Goal: Task Accomplishment & Management: Complete application form

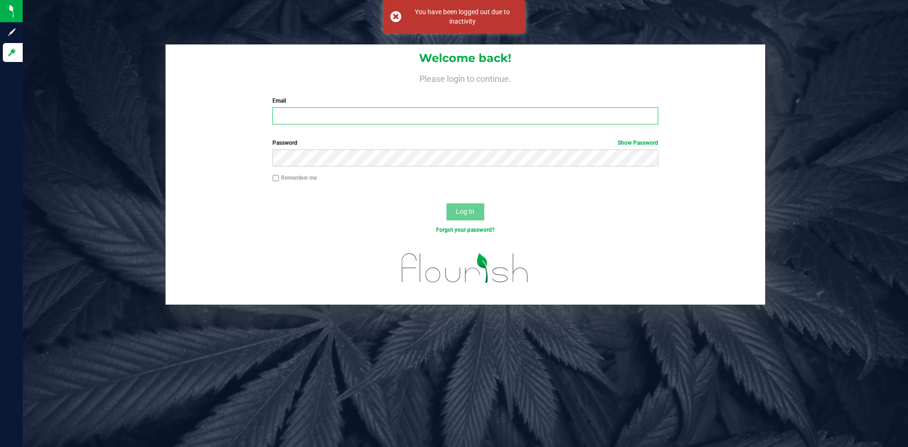
type input "[EMAIL_ADDRESS][DOMAIN_NAME]"
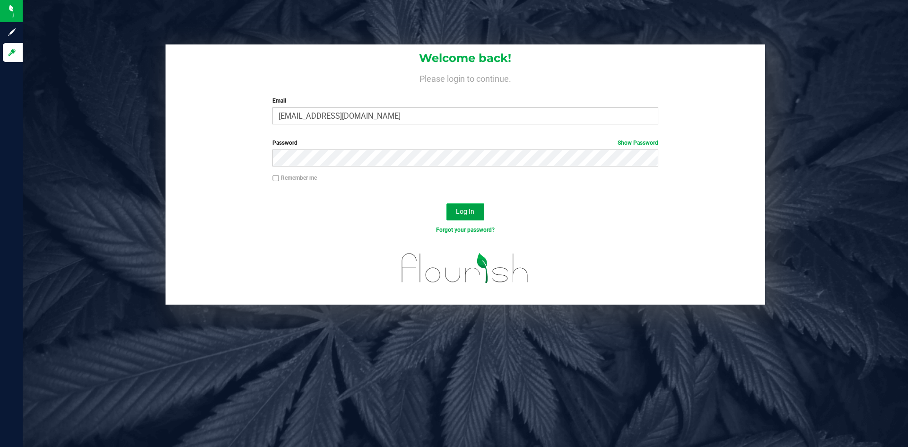
click at [462, 207] on button "Log In" at bounding box center [466, 211] width 38 height 17
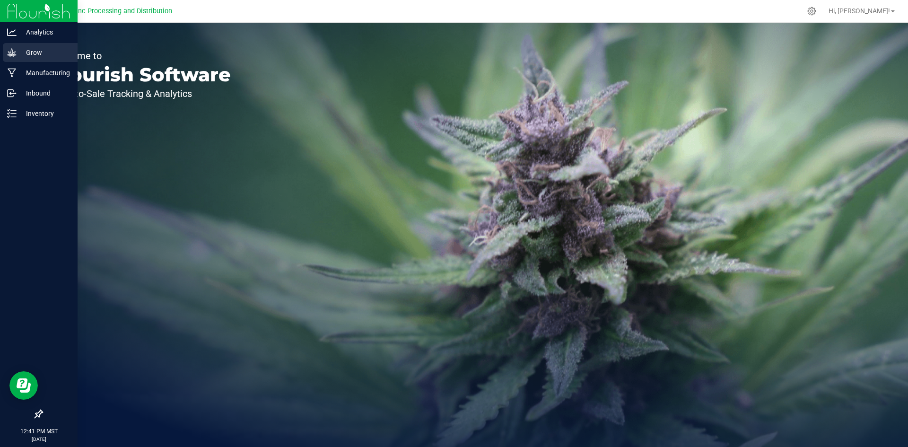
click at [15, 56] on icon at bounding box center [11, 52] width 9 height 9
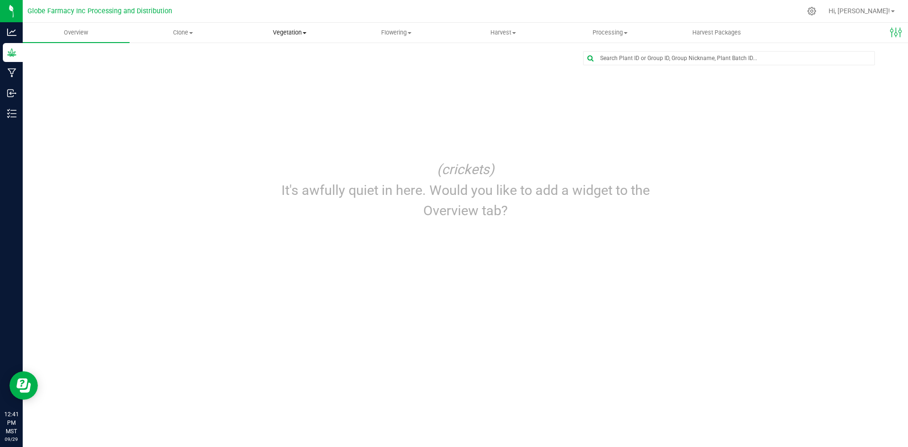
click at [291, 39] on uib-tab-heading "Vegetation Veg groups Veg plants Mother groups Mother plants Apply to plants" at bounding box center [290, 32] width 106 height 19
click at [284, 55] on span "Veg groups" at bounding box center [267, 57] width 60 height 8
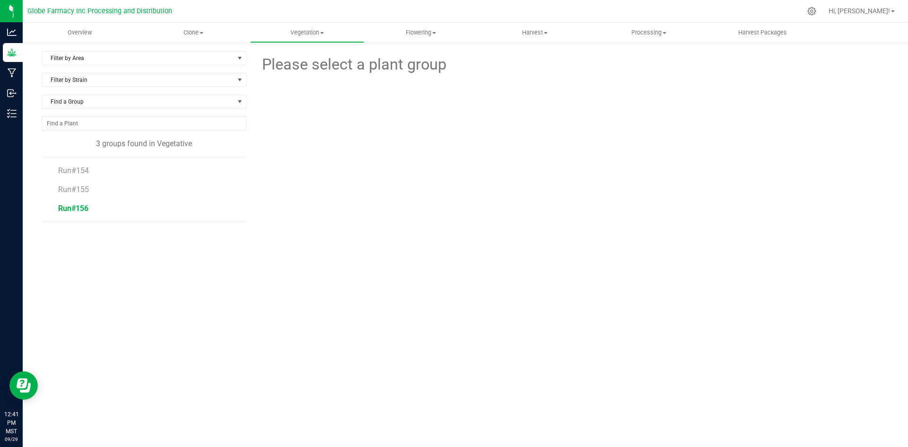
click at [83, 208] on span "Run#156" at bounding box center [73, 208] width 30 height 9
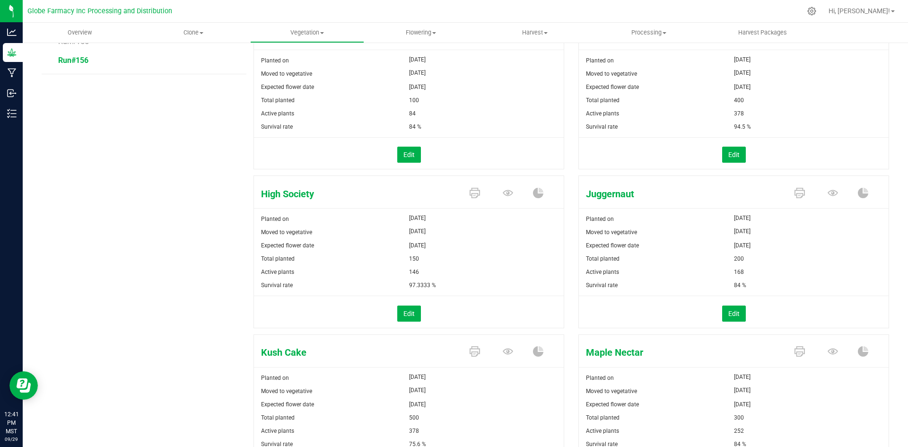
scroll to position [189, 0]
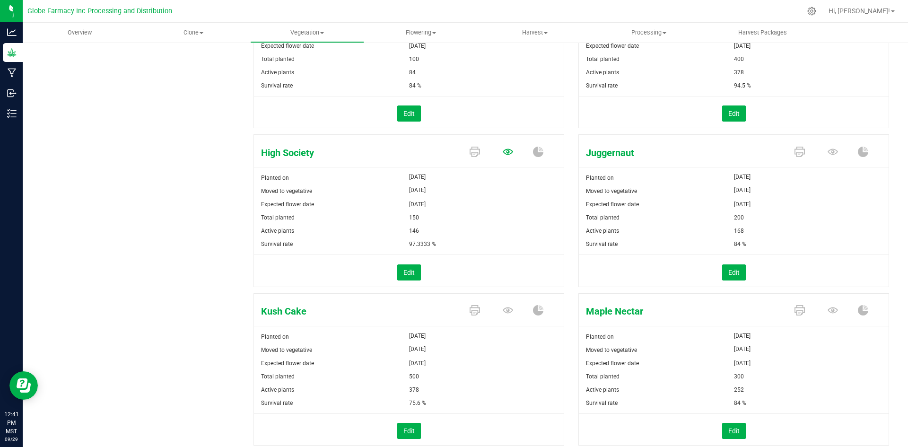
click at [505, 150] on icon at bounding box center [508, 152] width 10 height 6
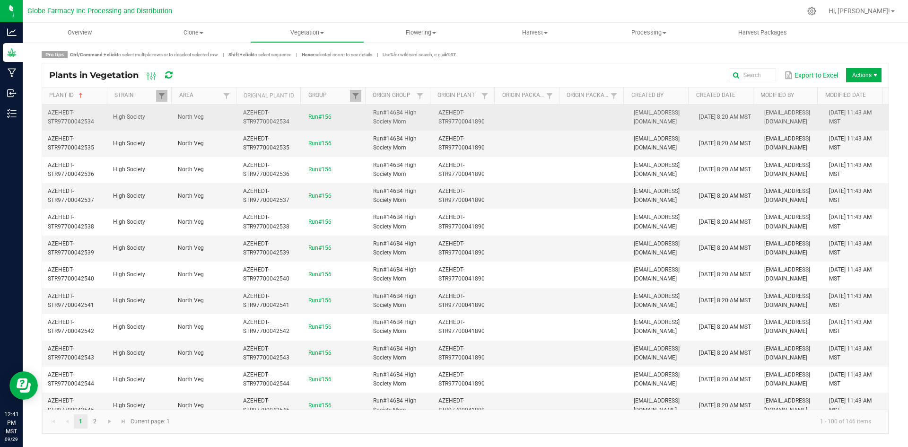
click at [139, 117] on span "High Society" at bounding box center [129, 117] width 32 height 7
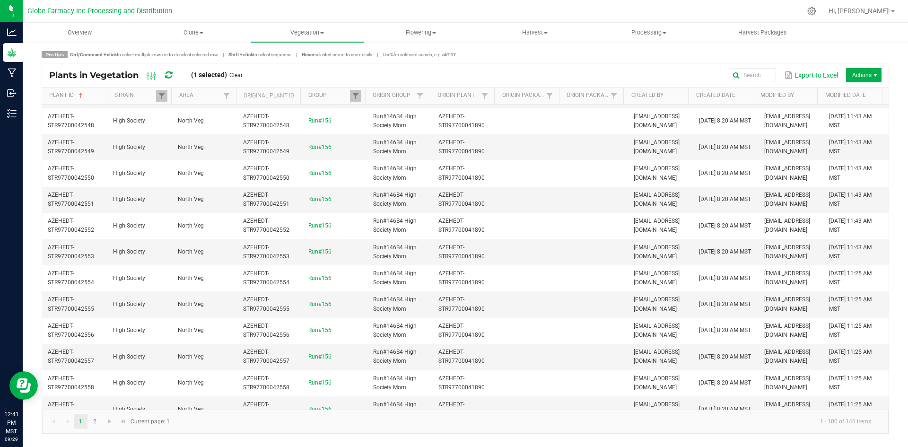
scroll to position [379, 0]
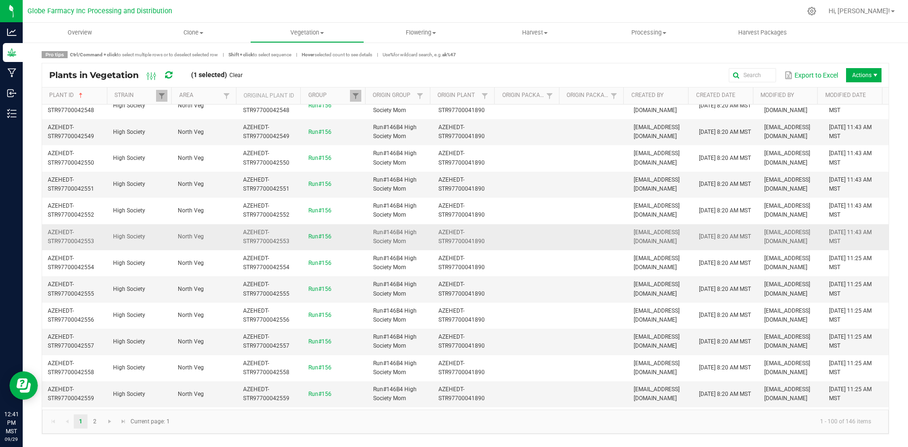
click at [167, 241] on td "High Society" at bounding box center [139, 237] width 65 height 26
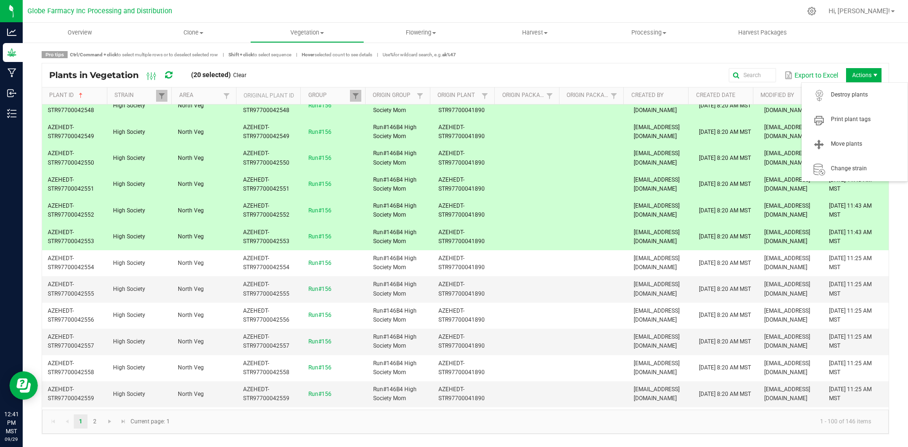
click at [851, 77] on span "Actions" at bounding box center [863, 75] width 35 height 14
click at [849, 142] on span "Move plants" at bounding box center [866, 144] width 71 height 8
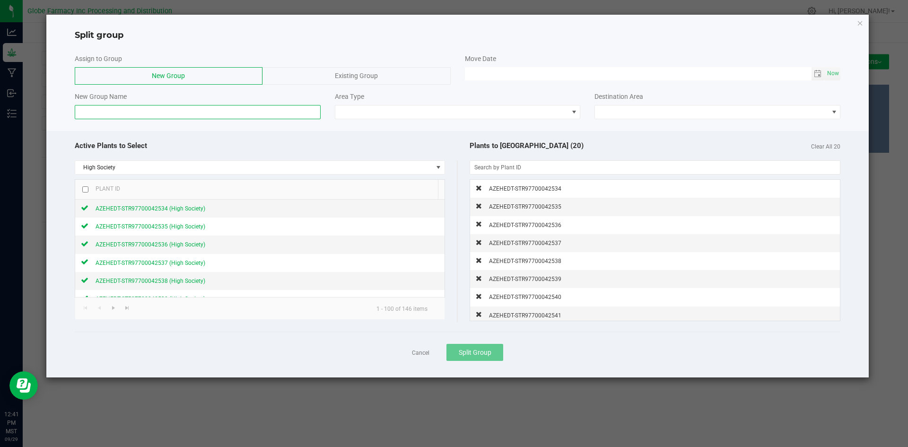
click at [238, 114] on input at bounding box center [198, 112] width 246 height 14
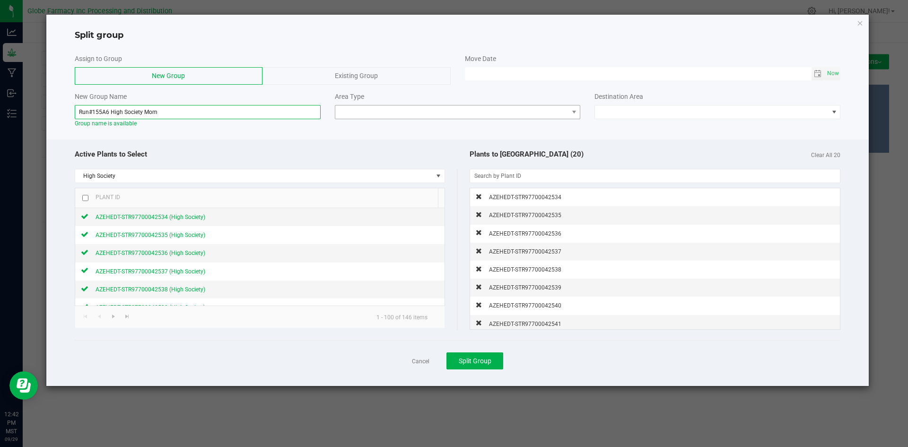
type input "Run#155A6 High Society Mom"
click at [393, 106] on span at bounding box center [451, 112] width 233 height 13
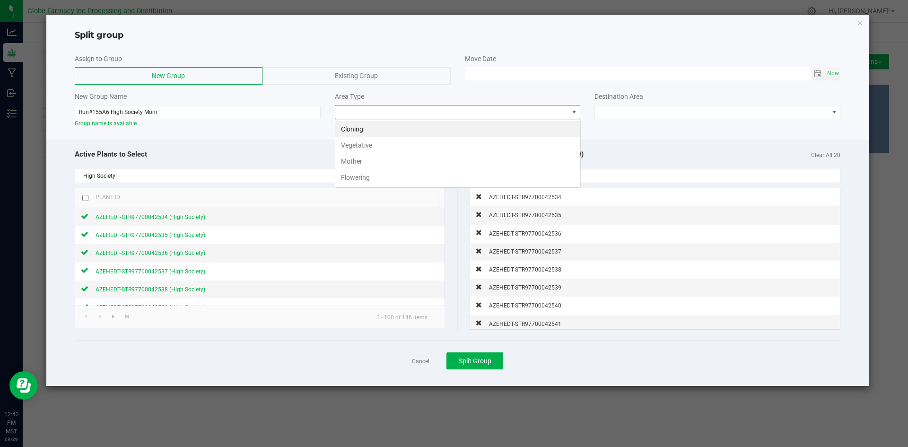
scroll to position [14, 246]
click at [379, 157] on li "Mother" at bounding box center [457, 161] width 245 height 16
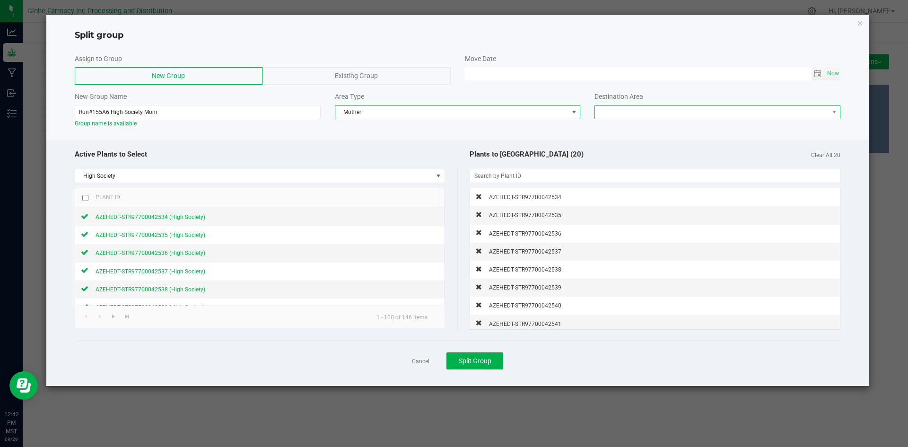
click at [605, 113] on span at bounding box center [711, 112] width 233 height 13
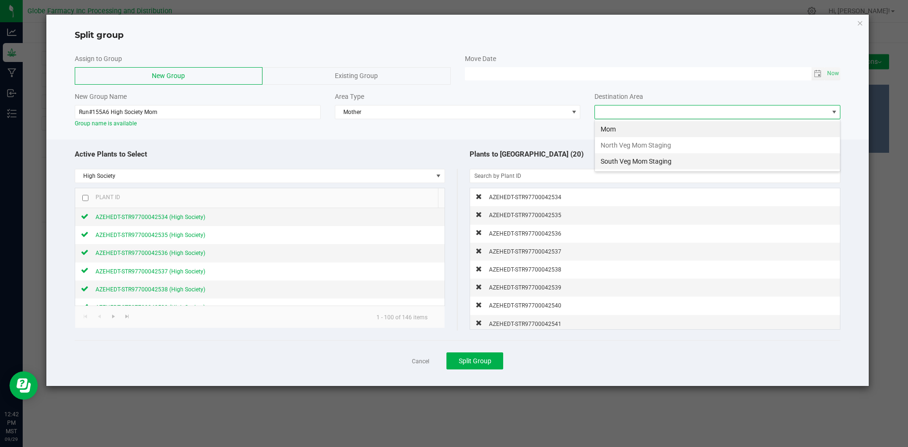
click at [607, 165] on li "South Veg Mom Staging" at bounding box center [717, 161] width 245 height 16
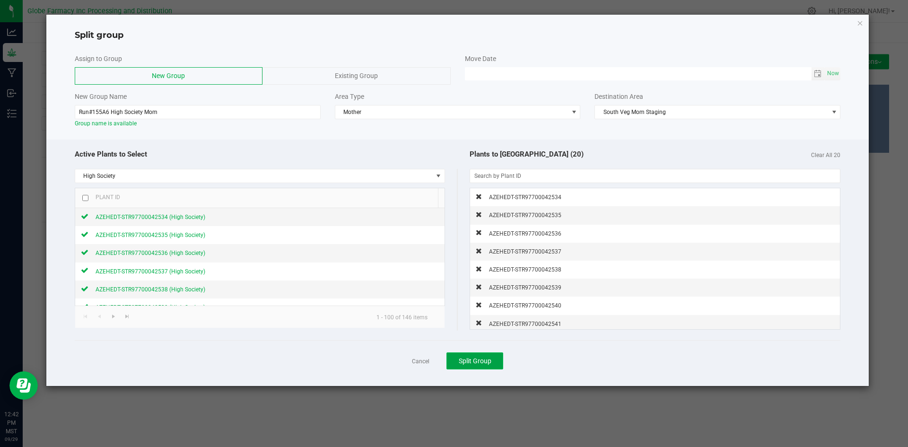
click at [464, 362] on span "Split Group" at bounding box center [475, 361] width 33 height 8
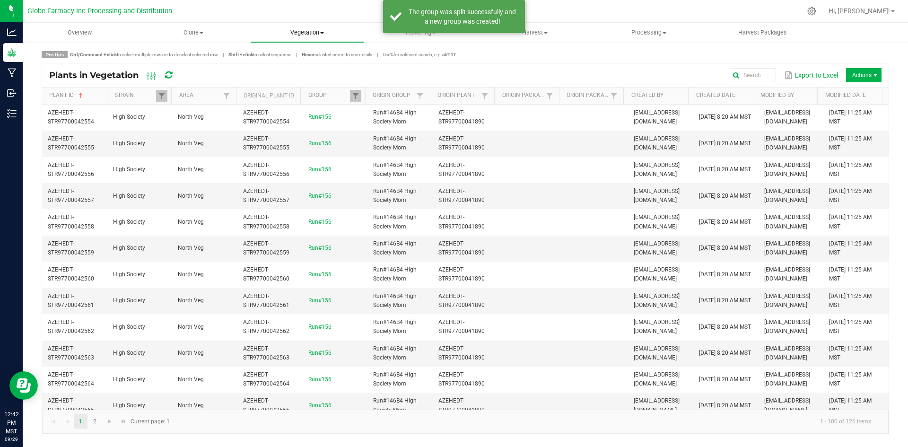
click at [293, 31] on span "Vegetation" at bounding box center [307, 32] width 113 height 9
click at [289, 59] on span "Veg groups" at bounding box center [280, 57] width 60 height 8
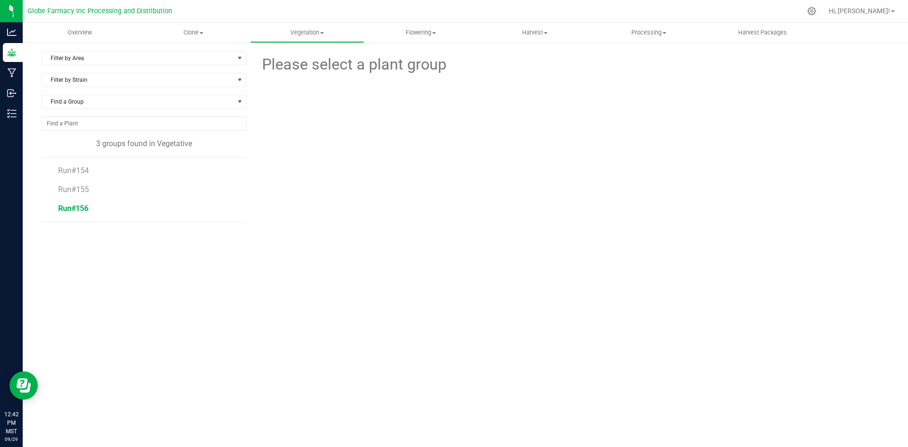
click at [83, 207] on span "Run#156" at bounding box center [73, 208] width 30 height 9
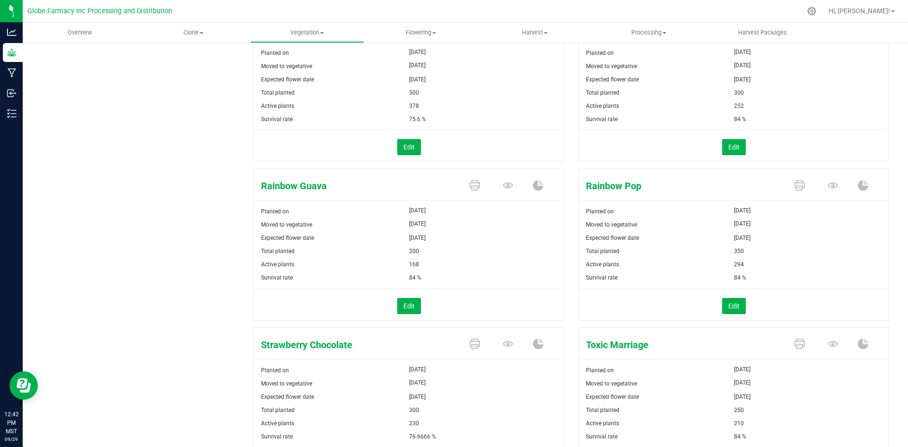
scroll to position [520, 0]
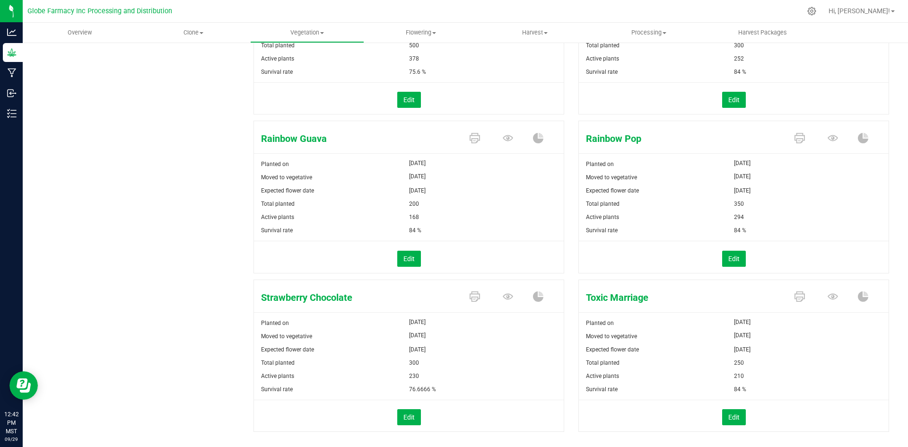
click at [498, 296] on span at bounding box center [509, 297] width 33 height 17
click at [504, 294] on icon at bounding box center [508, 297] width 10 height 6
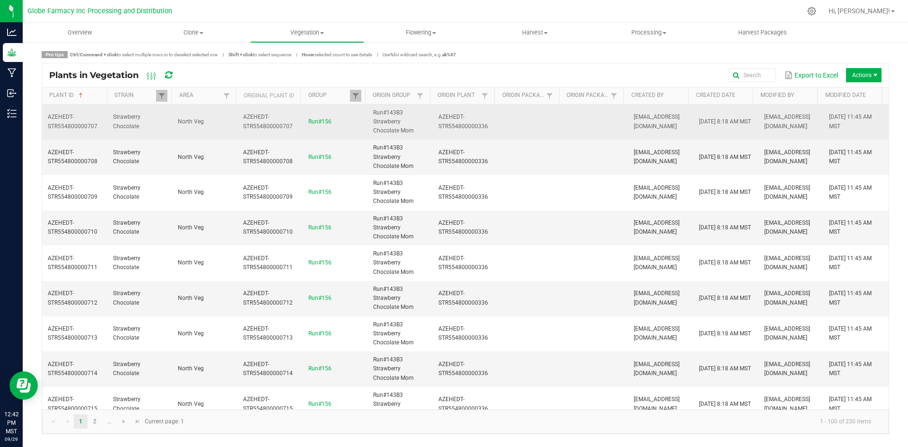
click at [159, 126] on td "Strawberry Chocolate" at bounding box center [139, 122] width 65 height 35
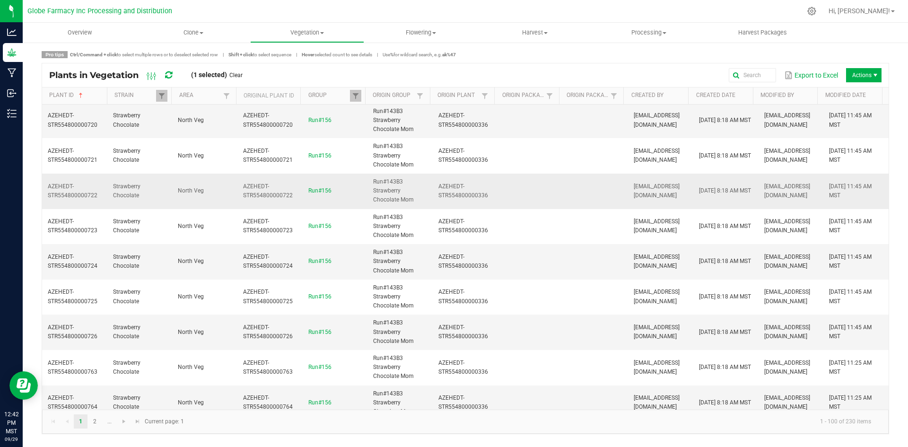
scroll to position [473, 0]
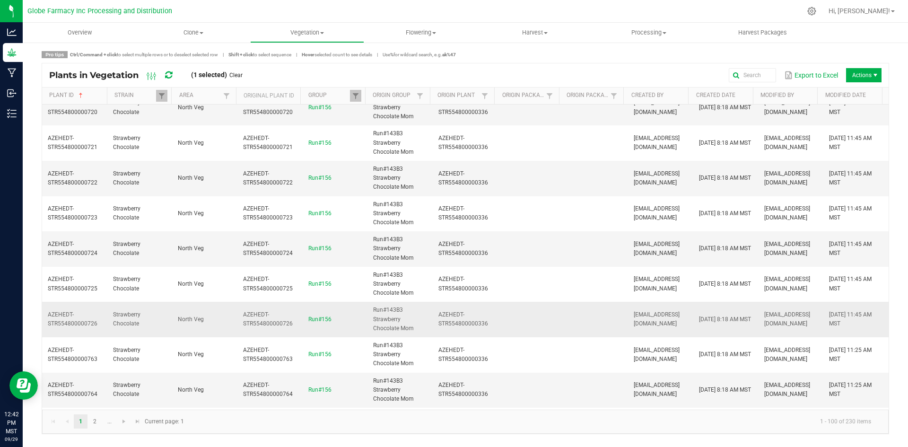
click at [149, 328] on td "Strawberry Chocolate" at bounding box center [139, 319] width 65 height 35
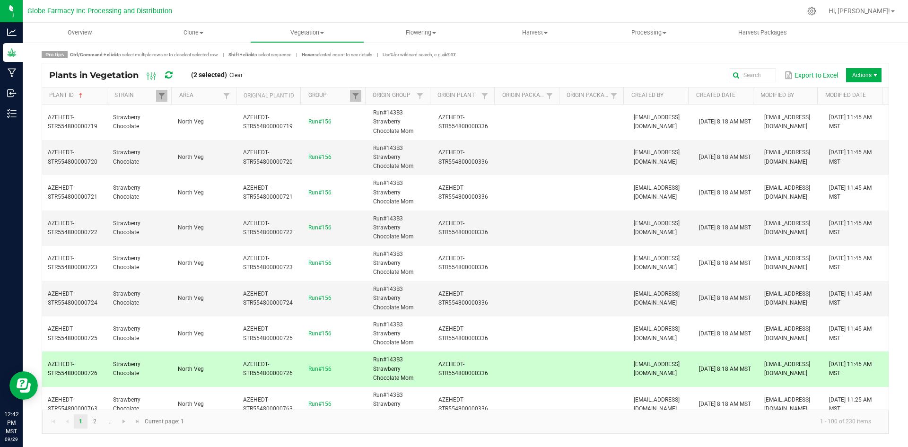
scroll to position [615, 0]
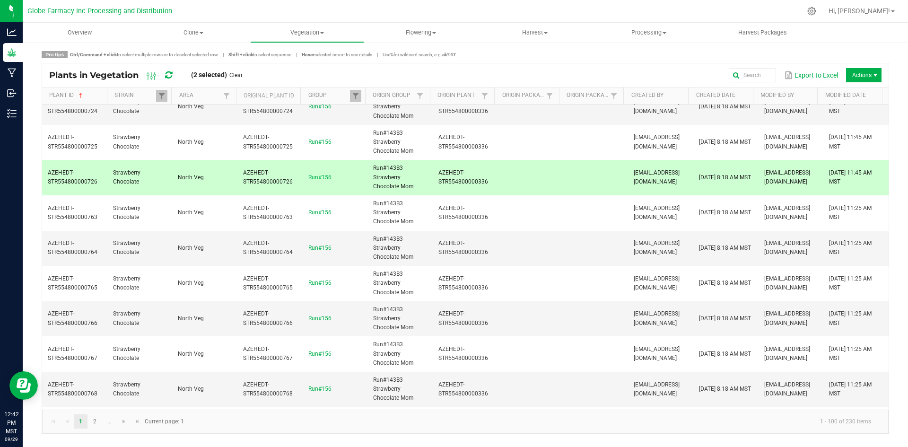
click at [161, 172] on td "Strawberry Chocolate" at bounding box center [139, 177] width 65 height 35
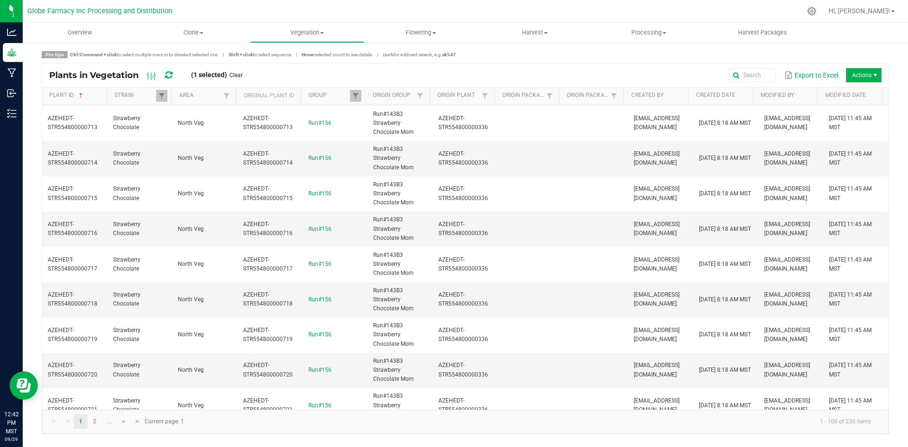
scroll to position [0, 0]
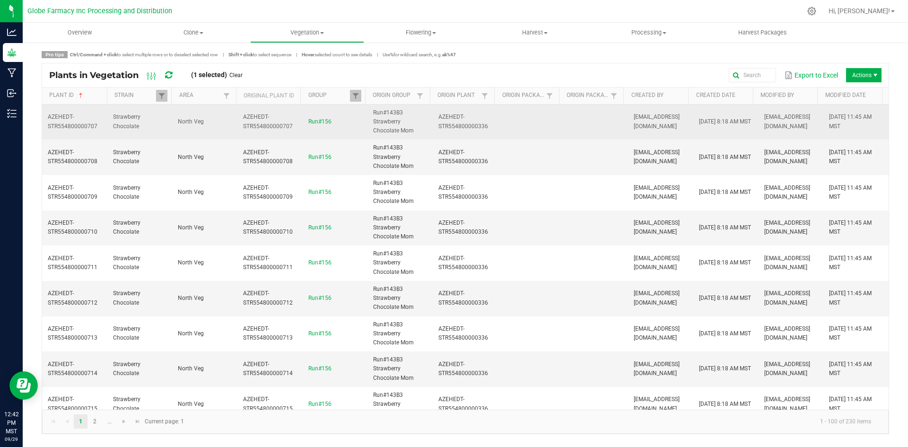
click at [172, 122] on td "North Veg" at bounding box center [204, 122] width 65 height 35
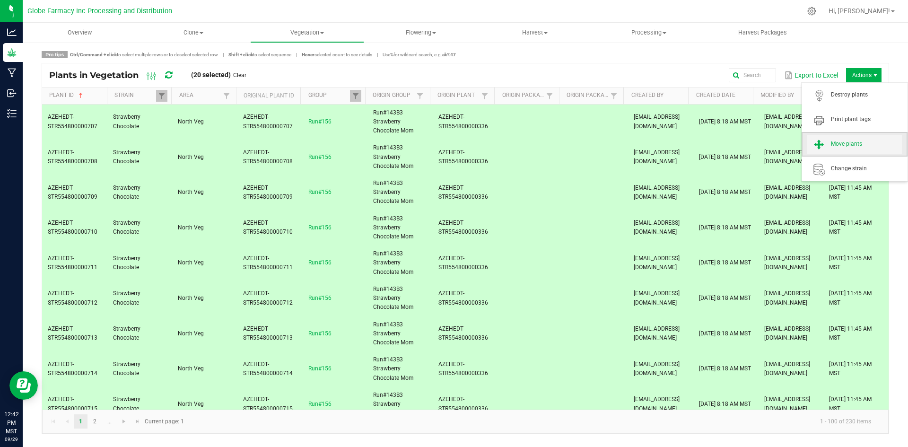
click at [843, 136] on span "Move plants" at bounding box center [855, 144] width 95 height 19
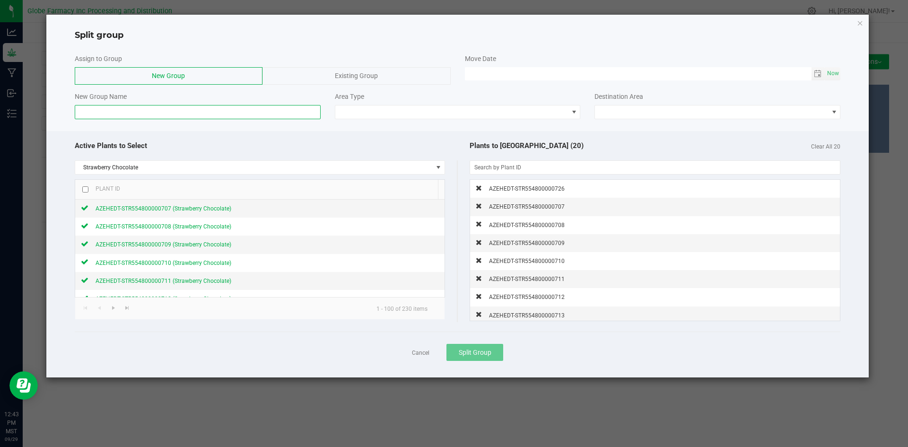
click at [277, 112] on input at bounding box center [198, 112] width 246 height 14
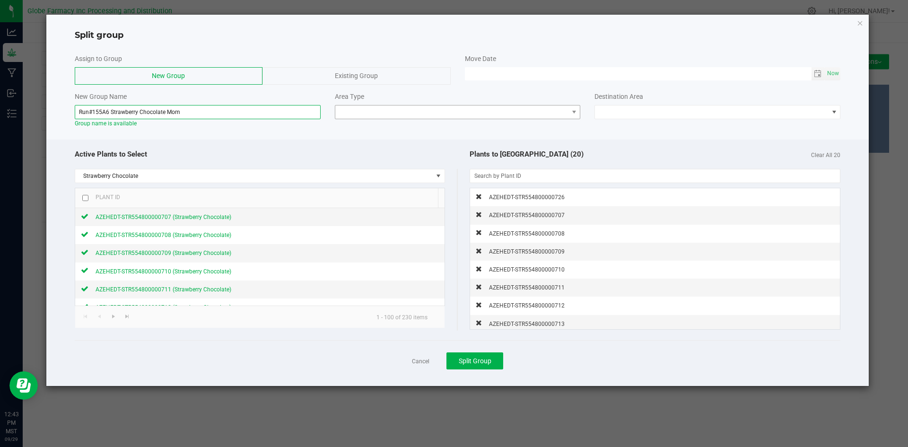
type input "Run#155A6 Strawberry Chocolate Mom"
click at [366, 113] on span at bounding box center [451, 112] width 233 height 13
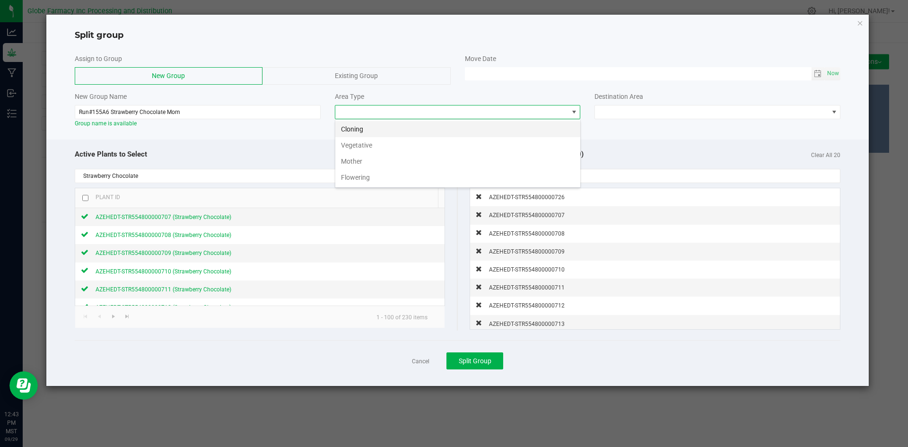
scroll to position [14, 246]
click at [367, 154] on li "Mother" at bounding box center [457, 161] width 245 height 16
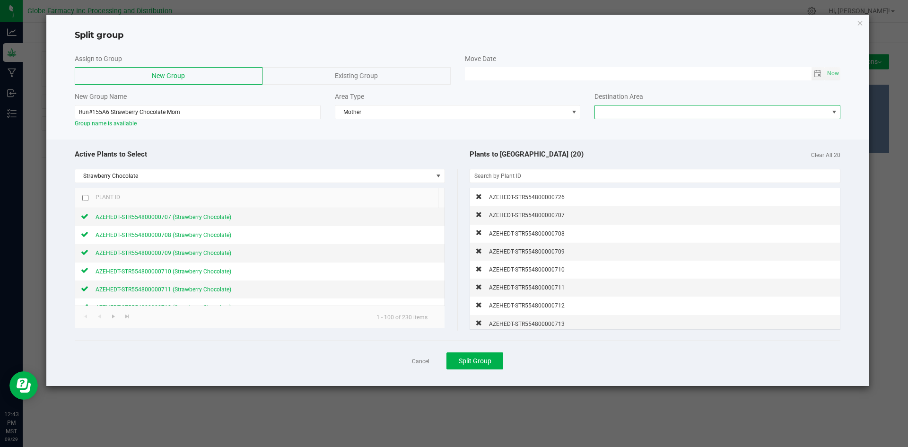
click at [609, 107] on span at bounding box center [711, 112] width 233 height 13
click at [614, 161] on li "South Veg Mom Staging" at bounding box center [717, 161] width 245 height 16
click at [461, 366] on button "Split Group" at bounding box center [475, 360] width 57 height 17
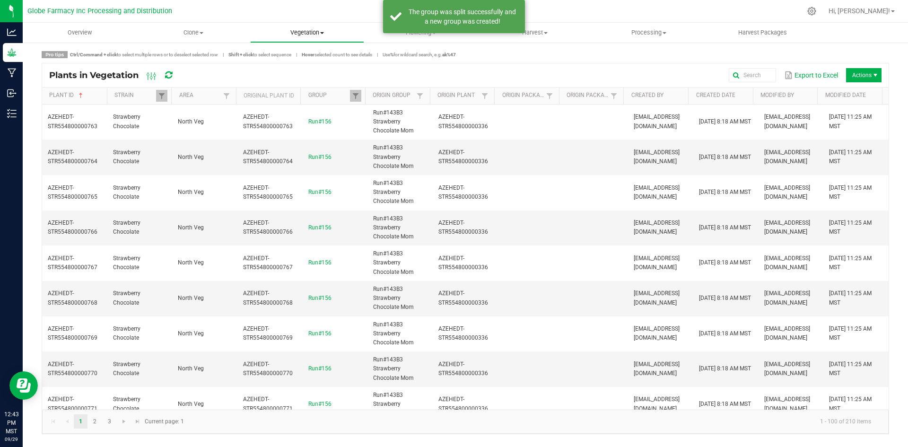
click at [323, 32] on span at bounding box center [322, 33] width 4 height 2
click at [319, 85] on li "Mother groups" at bounding box center [307, 79] width 114 height 11
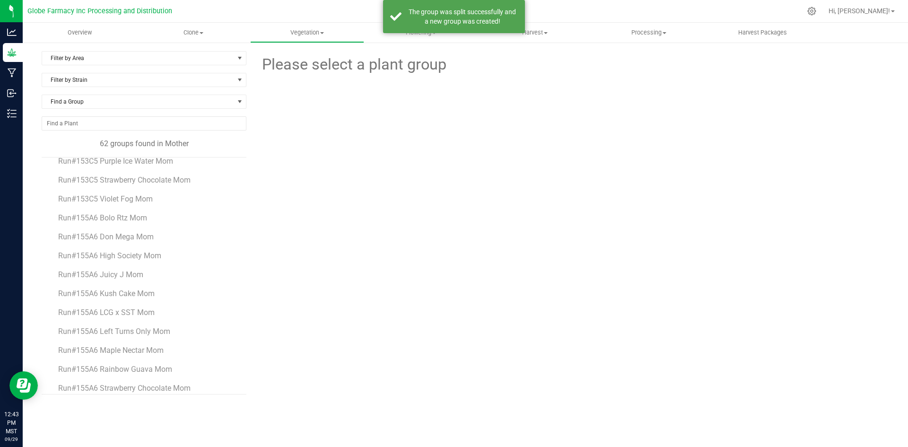
scroll to position [944, 0]
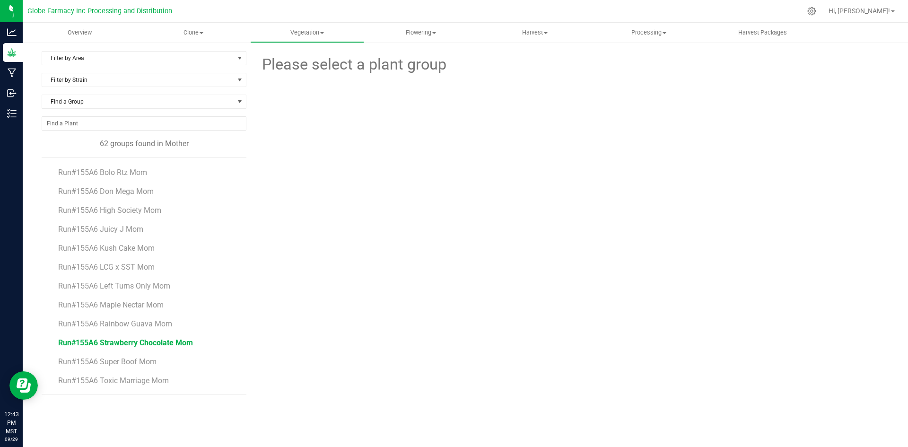
click at [150, 344] on span "Run#155A6 Strawberry Chocolate Mom" at bounding box center [125, 342] width 135 height 9
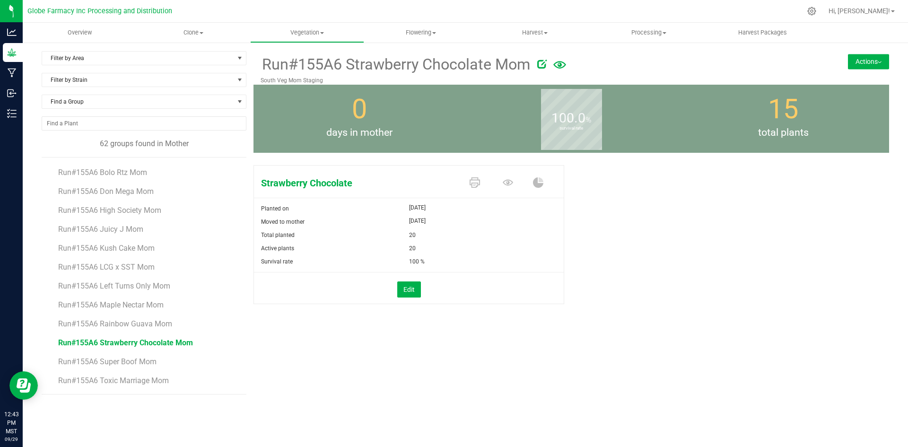
click at [878, 65] on button "Actions" at bounding box center [868, 61] width 41 height 15
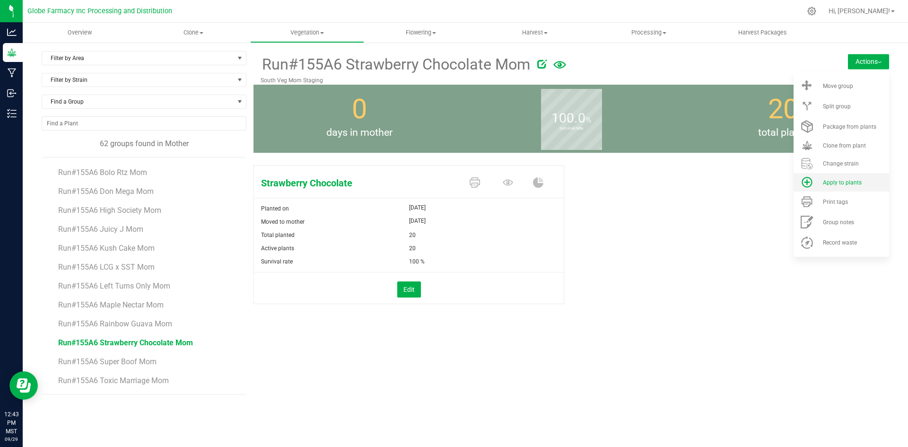
click at [851, 179] on span "Apply to plants" at bounding box center [842, 182] width 39 height 7
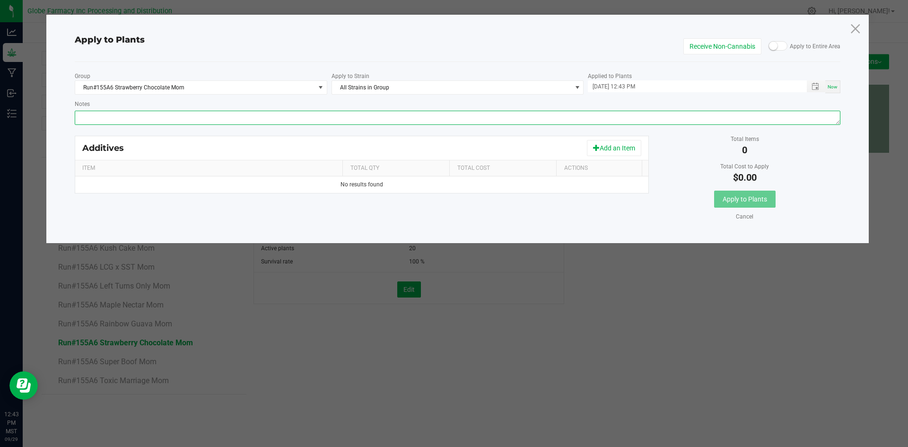
click at [513, 118] on textarea "Notes" at bounding box center [458, 118] width 766 height 14
paste textarea "Calcium Nitrate, Monopotassium Phosphate, [MEDICAL_DATA], Iron Edta, Sodium Mol…"
type textarea "Calcium Nitrate, Monopotassium Phosphate, [MEDICAL_DATA], Iron Edta, Sodium Mol…"
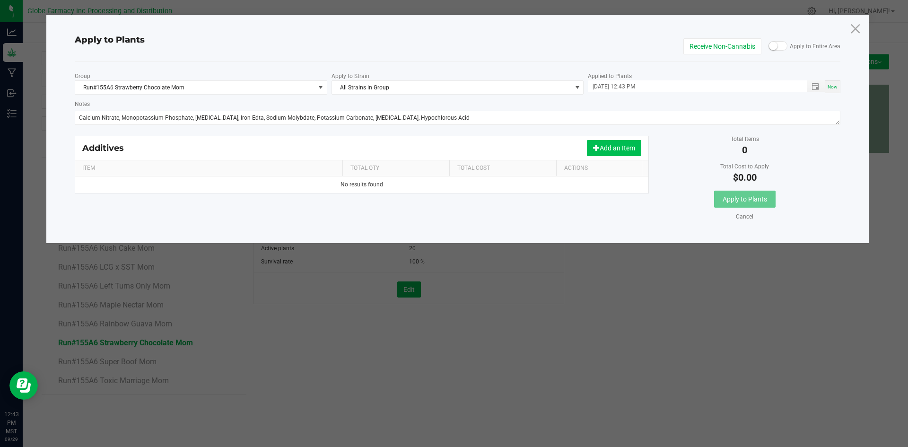
click at [604, 142] on button "Add an Item" at bounding box center [614, 148] width 54 height 16
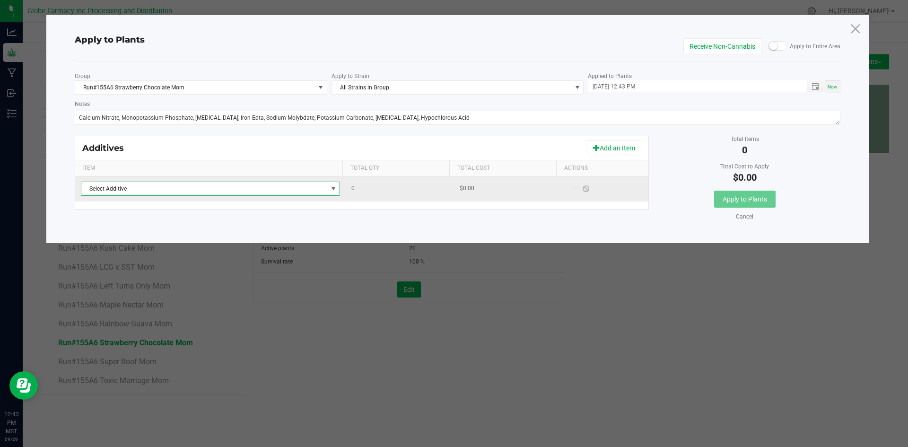
click at [313, 184] on span "Select Additive" at bounding box center [204, 188] width 246 height 13
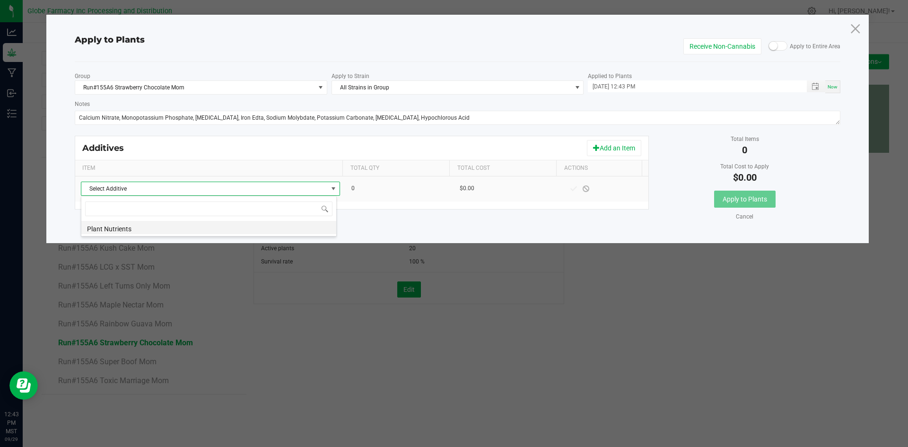
click at [291, 229] on li "Plant Nutrients" at bounding box center [208, 227] width 255 height 13
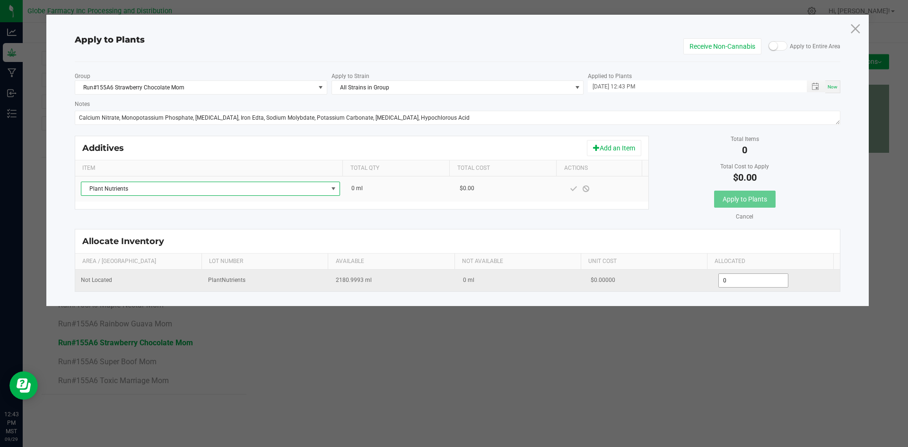
click at [721, 285] on input "0" at bounding box center [754, 280] width 70 height 13
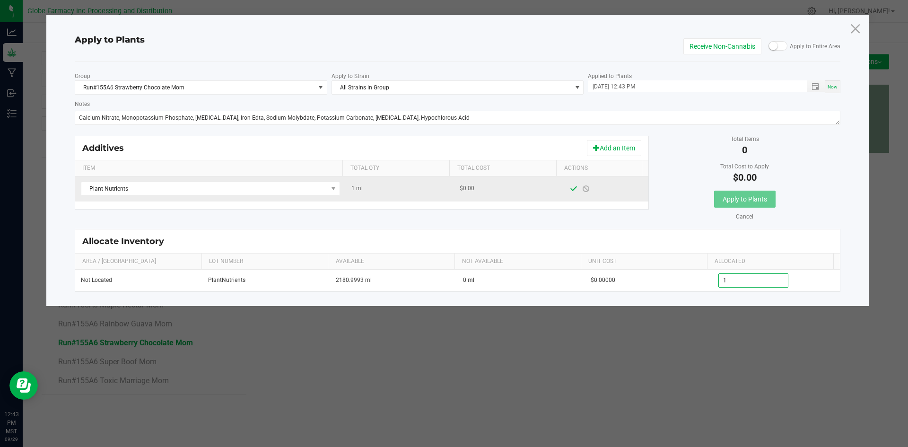
type input "1.0000"
click at [570, 190] on span at bounding box center [574, 189] width 8 height 8
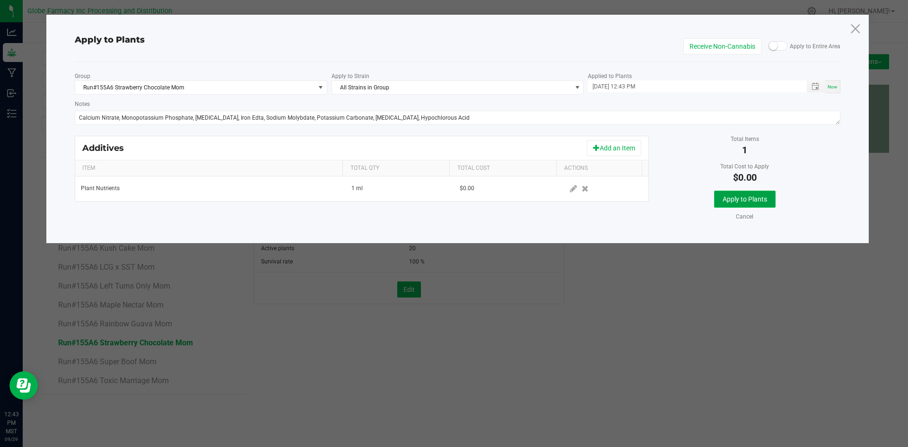
click at [755, 200] on span "Apply to Plants" at bounding box center [745, 199] width 44 height 8
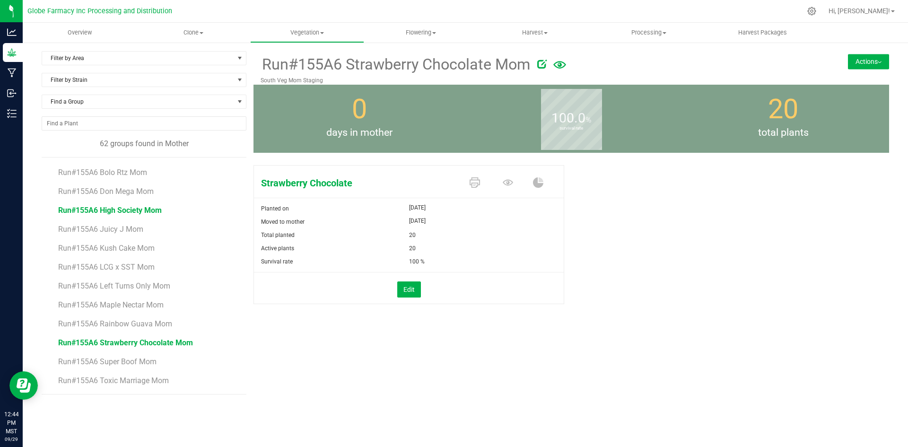
click at [112, 208] on span "Run#155A6 High Society Mom" at bounding box center [110, 210] width 104 height 9
click at [879, 59] on button "Actions" at bounding box center [868, 61] width 41 height 15
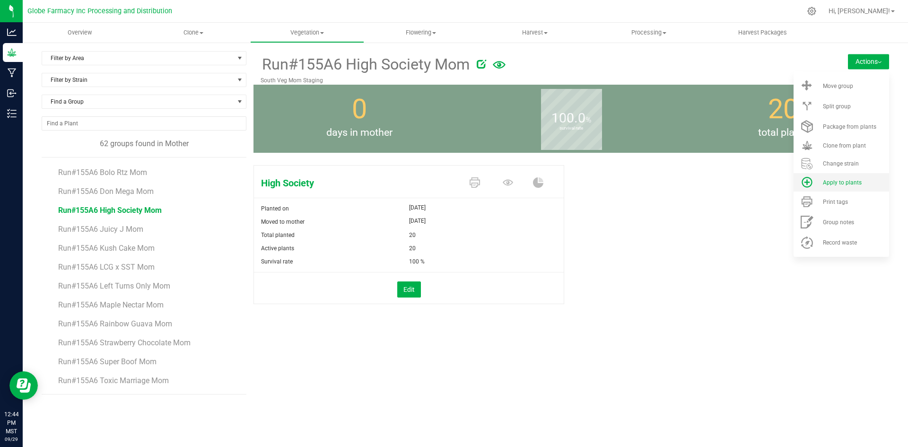
click at [840, 184] on span "Apply to plants" at bounding box center [842, 182] width 39 height 7
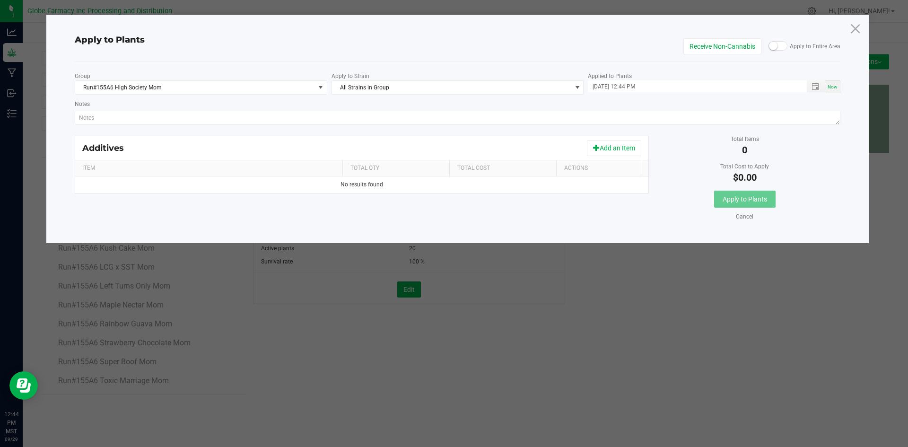
click at [458, 110] on div "Notes" at bounding box center [458, 113] width 766 height 29
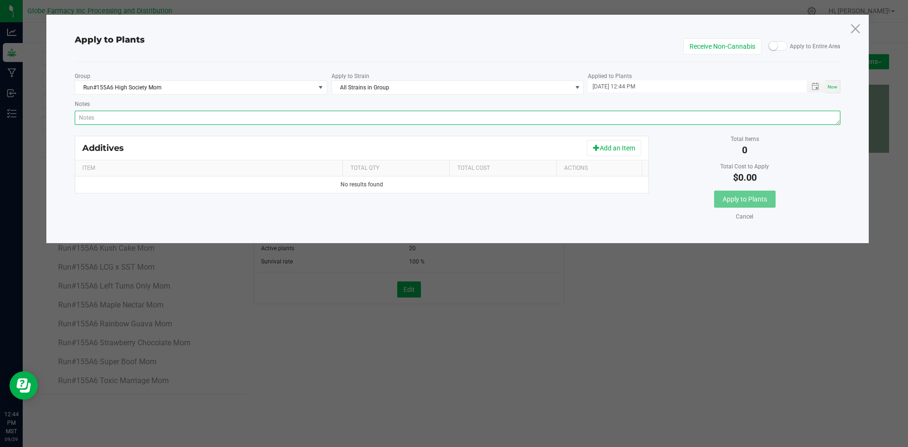
click at [457, 124] on textarea "Notes" at bounding box center [458, 118] width 766 height 14
paste textarea "Calcium Nitrate, Monopotassium Phosphate, [MEDICAL_DATA], Iron Edta, Sodium Mol…"
type textarea "Calcium Nitrate, Monopotassium Phosphate, [MEDICAL_DATA], Iron Edta, Sodium Mol…"
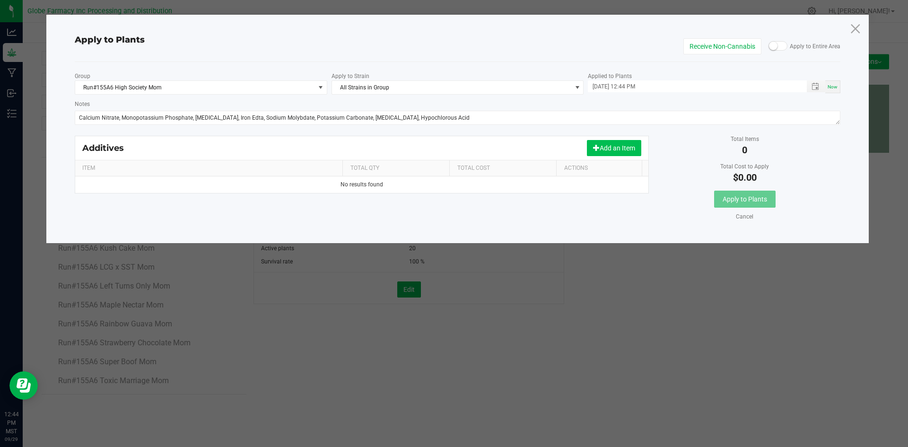
click at [607, 147] on button "Add an Item" at bounding box center [614, 148] width 54 height 16
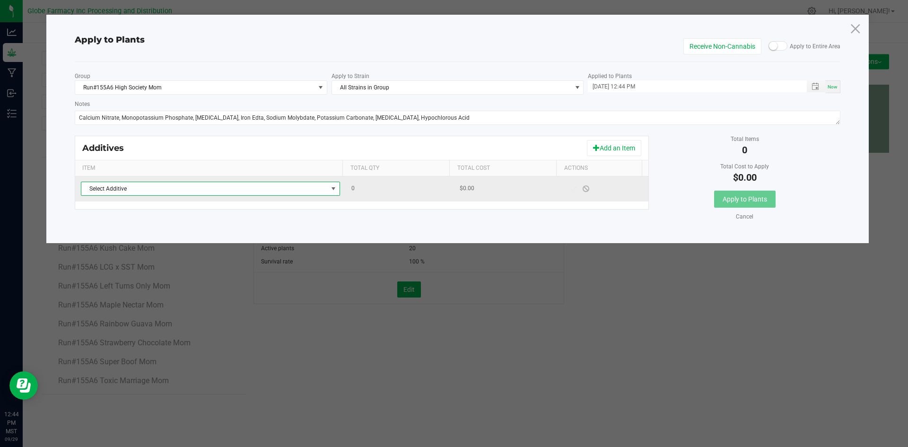
click at [300, 190] on span "Select Additive" at bounding box center [204, 188] width 246 height 13
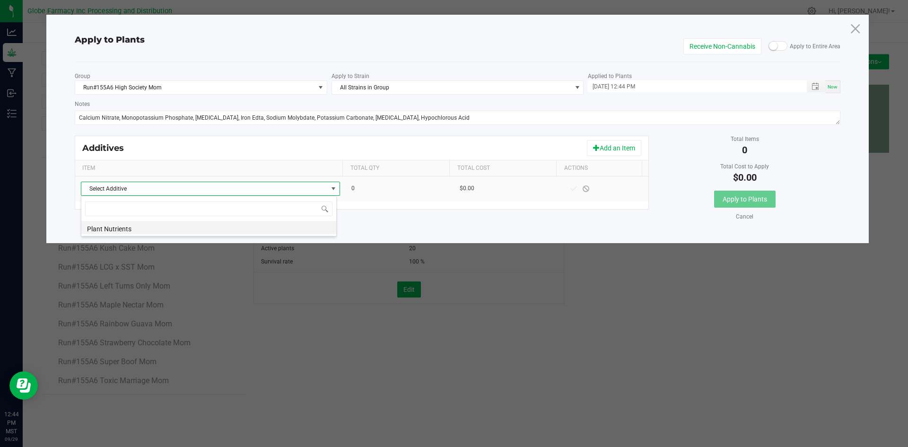
click at [288, 227] on li "Plant Nutrients" at bounding box center [208, 227] width 255 height 13
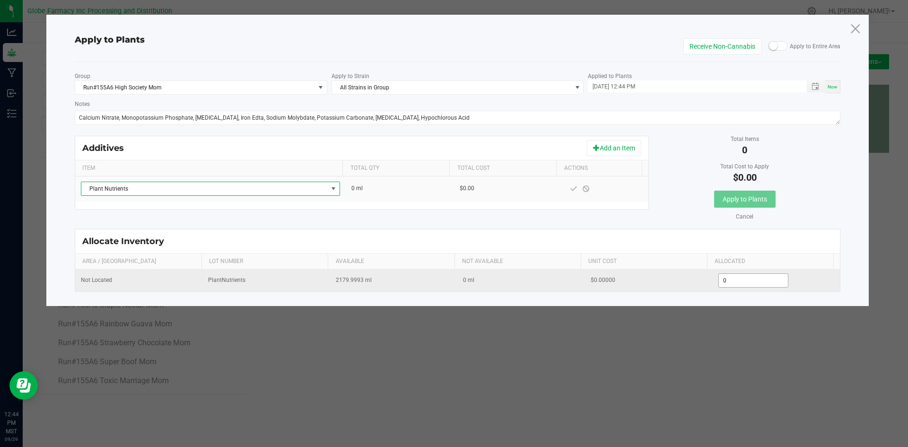
click at [748, 281] on input "0" at bounding box center [754, 280] width 70 height 13
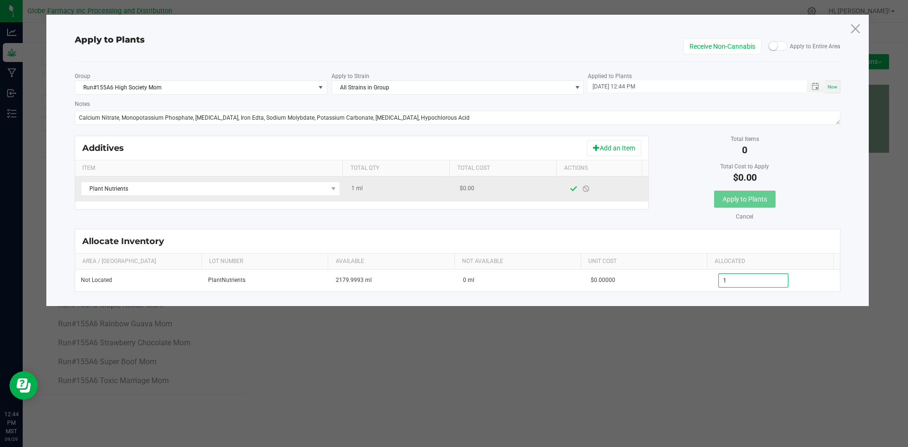
type input "1.0000"
click at [568, 184] on span at bounding box center [574, 188] width 12 height 17
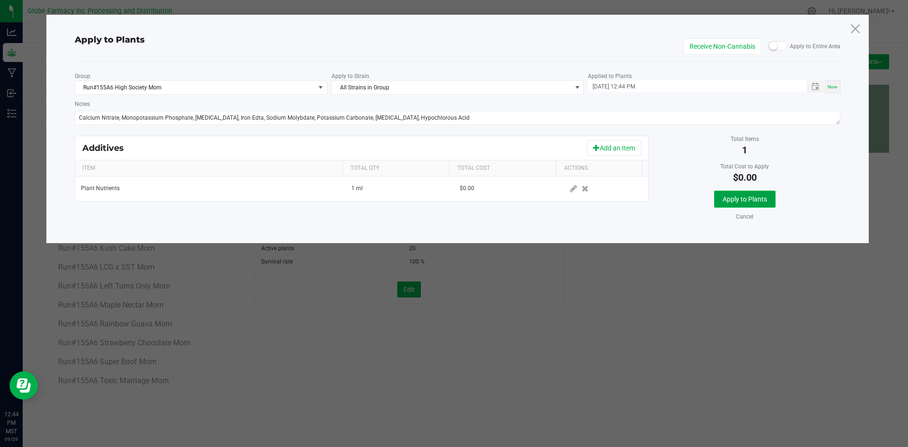
click at [739, 198] on span "Apply to Plants" at bounding box center [745, 199] width 44 height 8
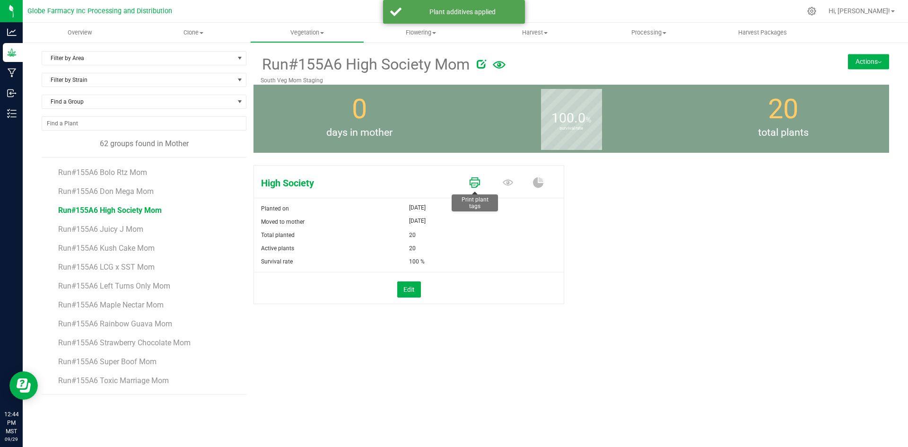
click at [474, 185] on icon at bounding box center [475, 182] width 10 height 10
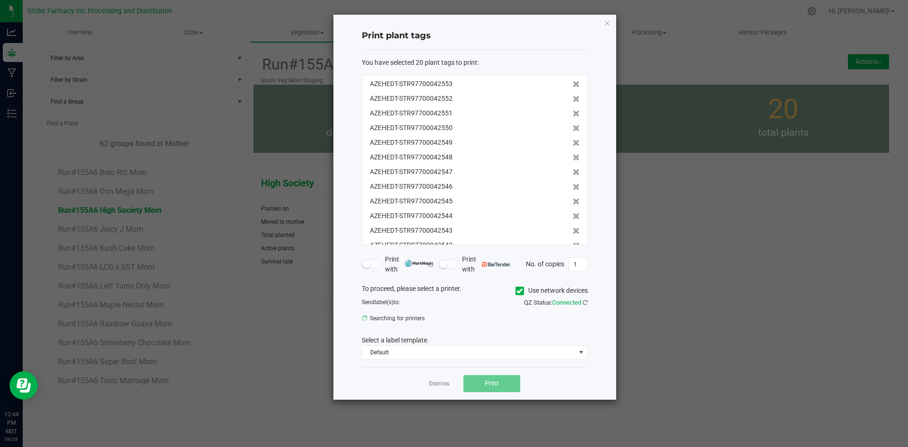
click at [527, 295] on label "Use network devices" at bounding box center [552, 291] width 72 height 10
click at [0, 0] on input "Use network devices" at bounding box center [0, 0] width 0 height 0
click at [475, 326] on span "Fax" at bounding box center [468, 321] width 213 height 13
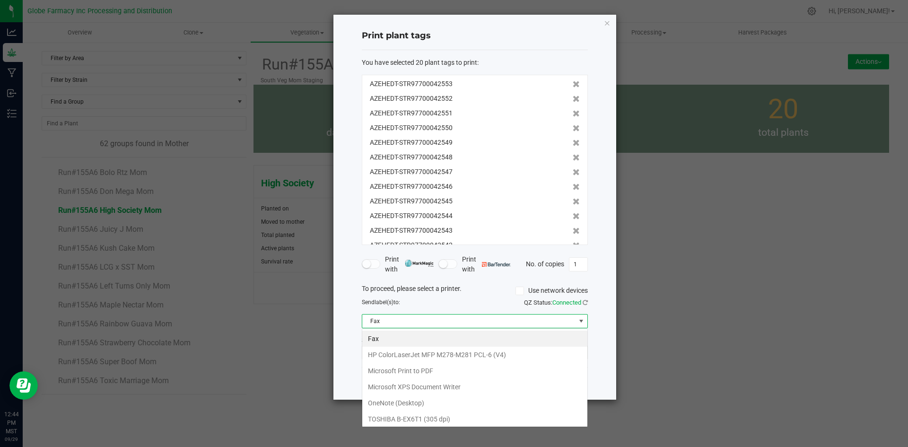
scroll to position [14, 226]
click at [457, 415] on dpi\) "TOSHIBA B-EX6T1 (305 dpi)" at bounding box center [474, 419] width 225 height 16
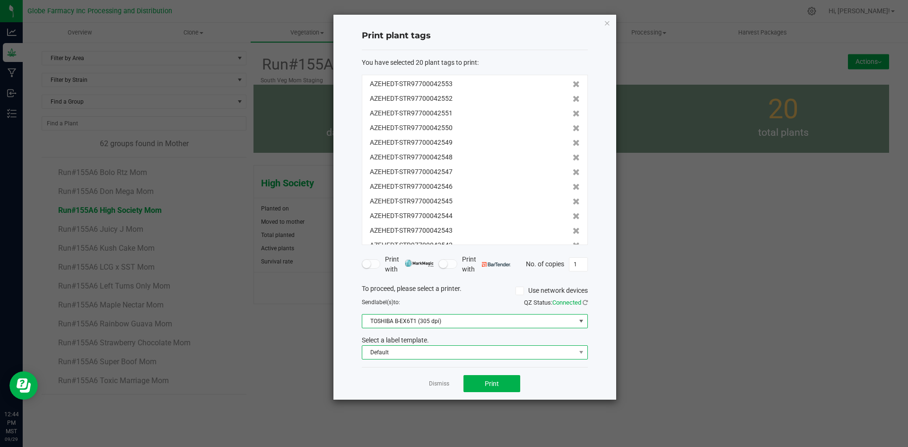
click at [443, 354] on span "Default" at bounding box center [468, 352] width 213 height 13
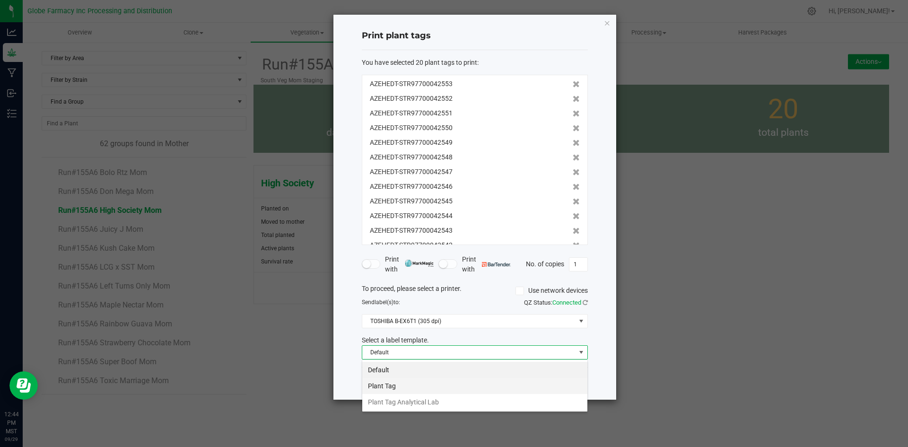
click at [435, 379] on li "Plant Tag" at bounding box center [474, 386] width 225 height 16
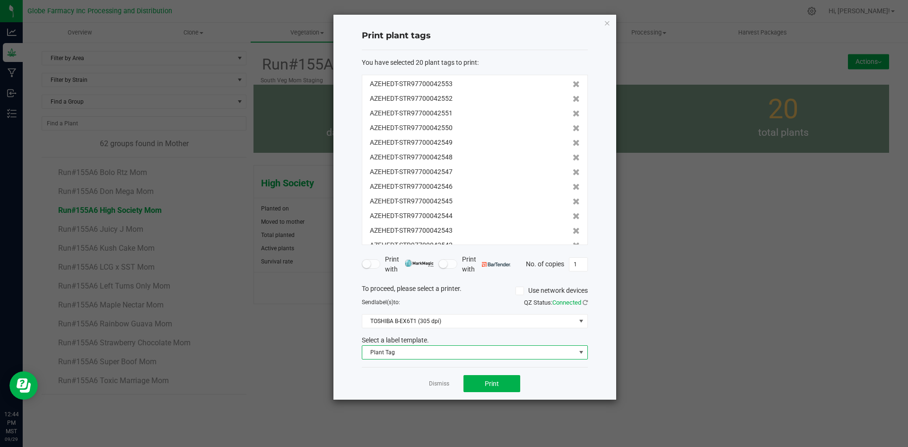
click at [475, 375] on div "Dismiss Print" at bounding box center [475, 383] width 226 height 33
click at [484, 381] on button "Print" at bounding box center [492, 383] width 57 height 17
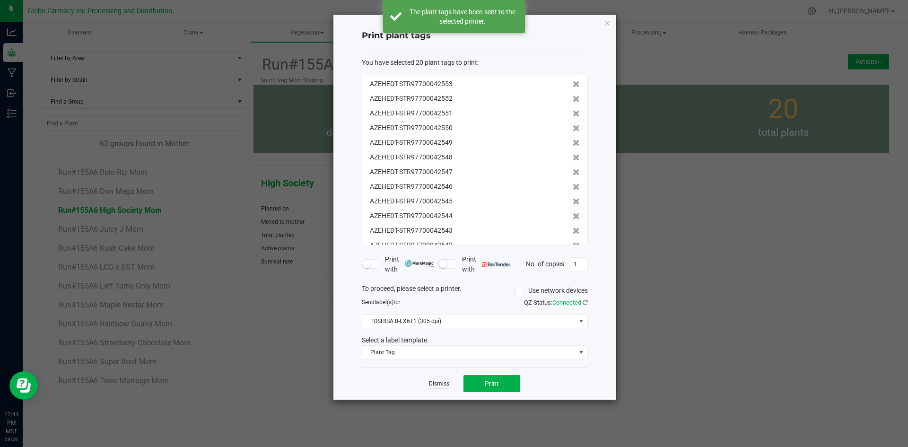
click at [432, 384] on link "Dismiss" at bounding box center [439, 384] width 20 height 8
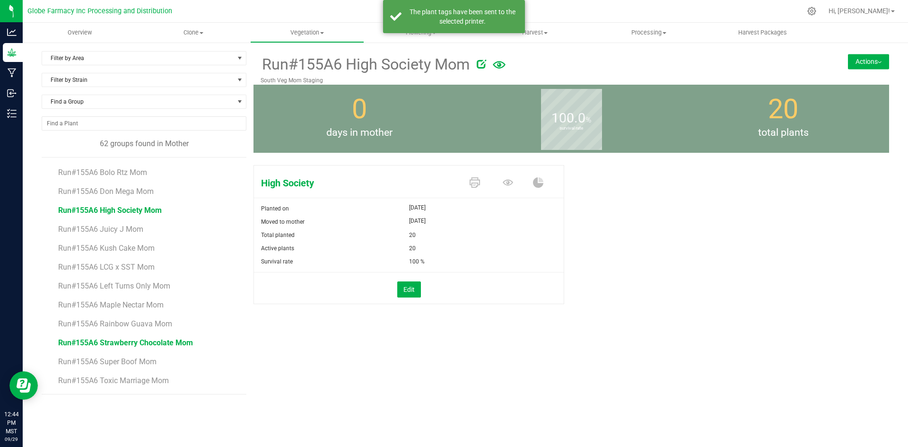
click at [150, 343] on span "Run#155A6 Strawberry Chocolate Mom" at bounding box center [125, 342] width 135 height 9
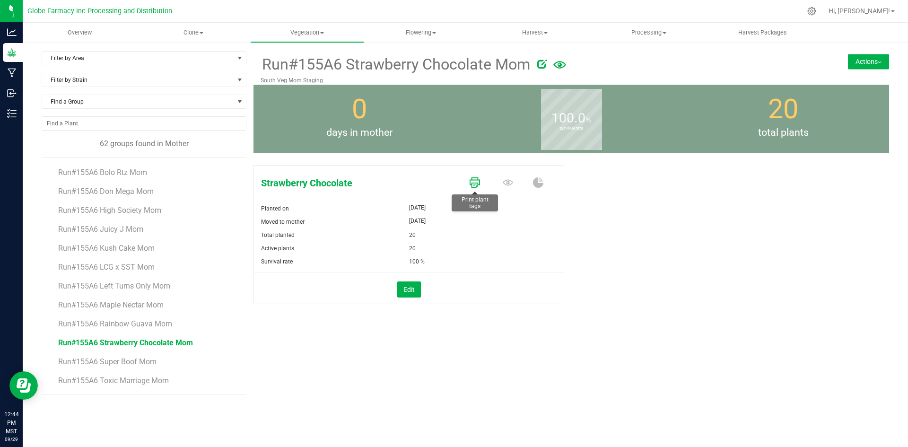
click at [475, 183] on icon at bounding box center [475, 182] width 10 height 10
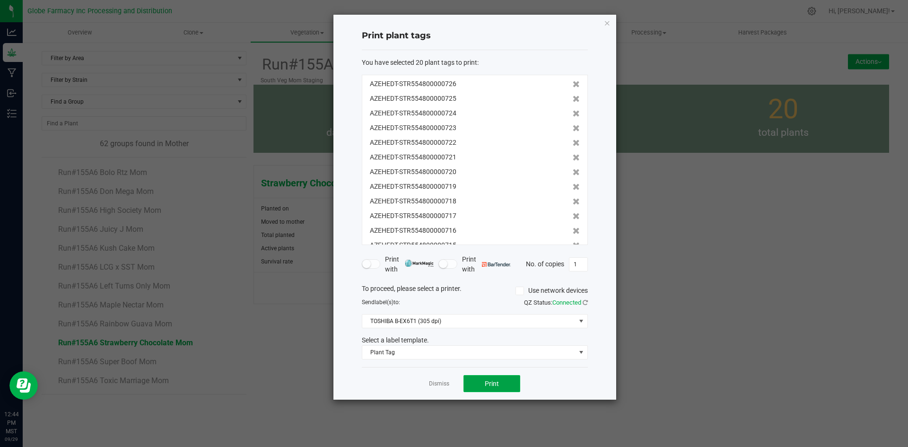
click at [500, 385] on button "Print" at bounding box center [492, 383] width 57 height 17
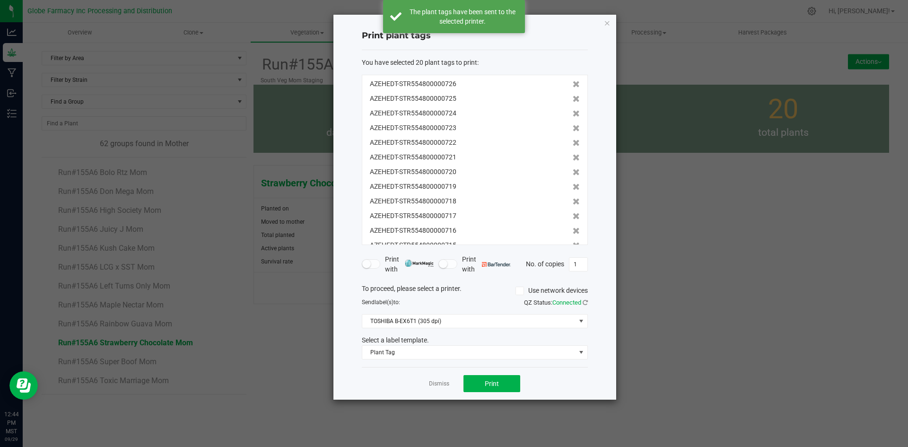
click at [765, 343] on ngb-modal-window "Print plant tags You have selected 20 plant tags to print : AZEHEDT-STR55480000…" at bounding box center [458, 223] width 916 height 447
click at [609, 26] on icon "button" at bounding box center [607, 22] width 7 height 11
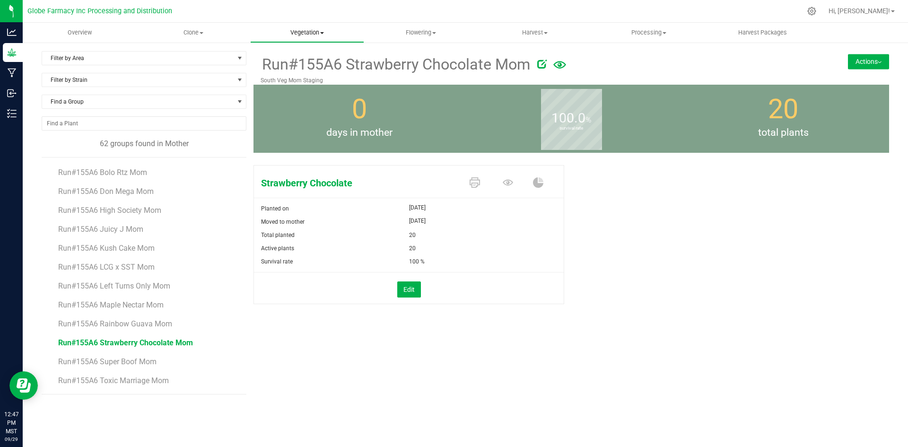
click at [305, 27] on uib-tab-heading "Vegetation Veg groups Veg plants Mother groups Mother plants Apply to plants" at bounding box center [307, 32] width 113 height 19
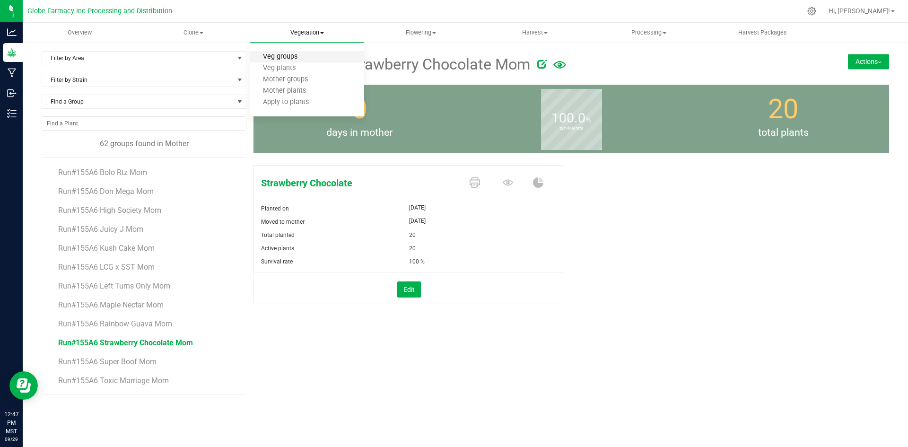
click at [305, 53] on span "Veg groups" at bounding box center [280, 57] width 60 height 8
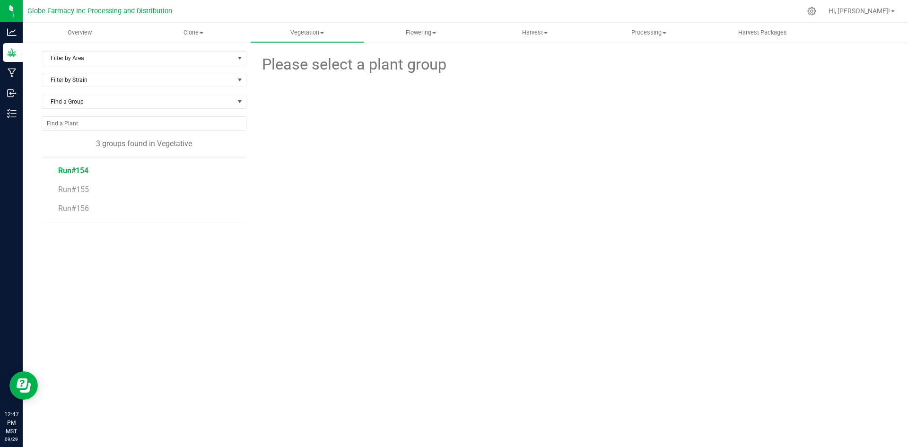
click at [79, 170] on span "Run#154" at bounding box center [73, 170] width 30 height 9
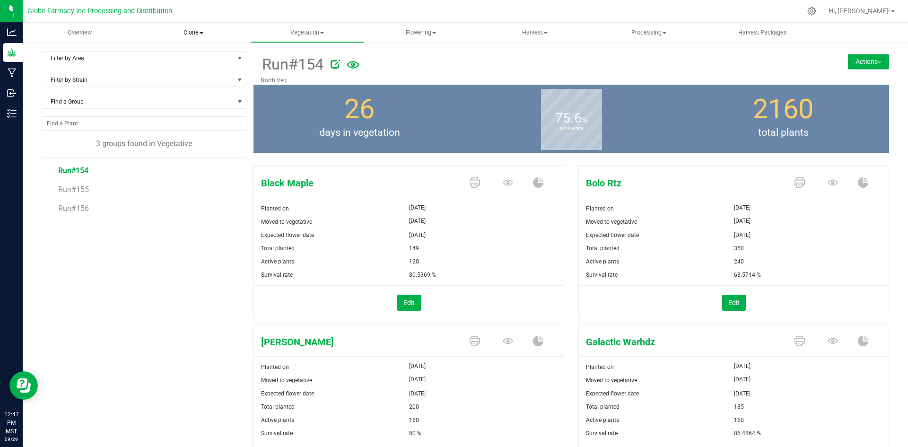
click at [202, 34] on span "Clone" at bounding box center [193, 32] width 113 height 9
click at [185, 54] on span "Create plants" at bounding box center [170, 57] width 67 height 8
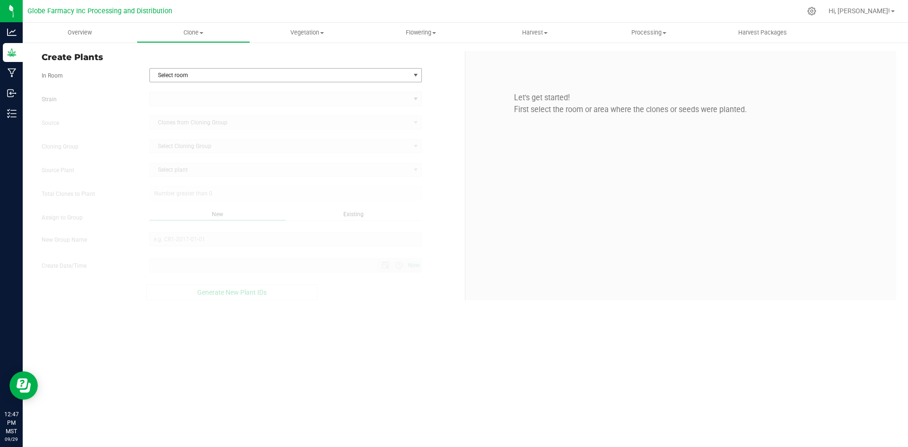
type input "9/29/2025 12:47 PM"
click at [166, 77] on span "Select room" at bounding box center [280, 75] width 260 height 13
click at [165, 90] on li "Clone" at bounding box center [286, 91] width 272 height 14
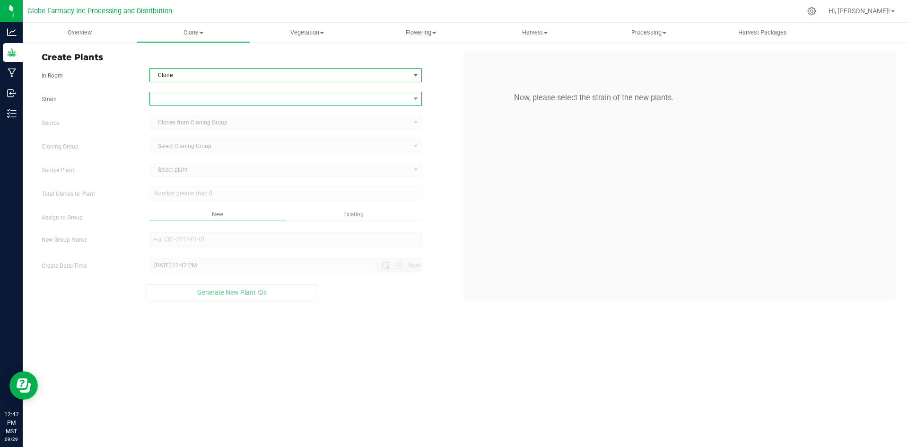
click at [167, 98] on span at bounding box center [280, 98] width 260 height 13
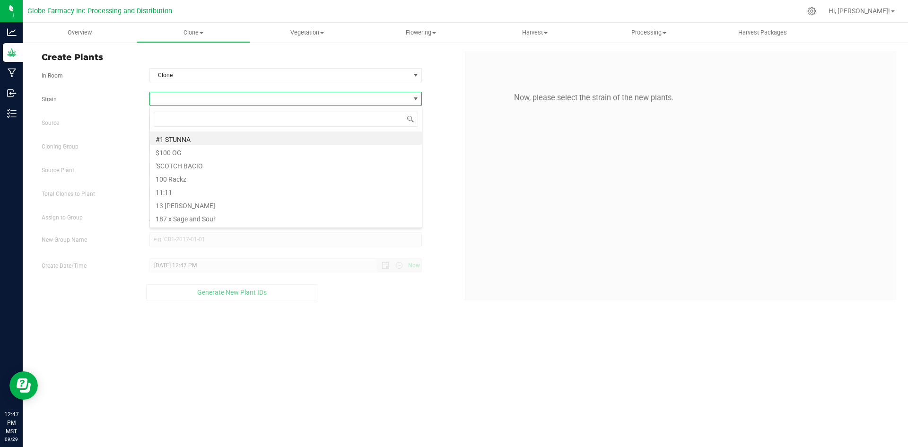
scroll to position [14, 273]
type input "garlic cr"
click at [171, 141] on li "Garlic Crusher" at bounding box center [286, 138] width 272 height 13
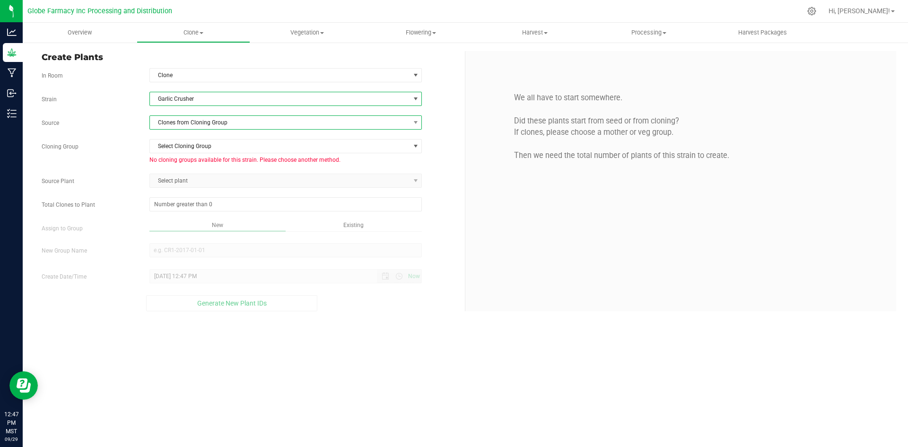
click at [170, 120] on span "Clones from Cloning Group" at bounding box center [280, 122] width 260 height 13
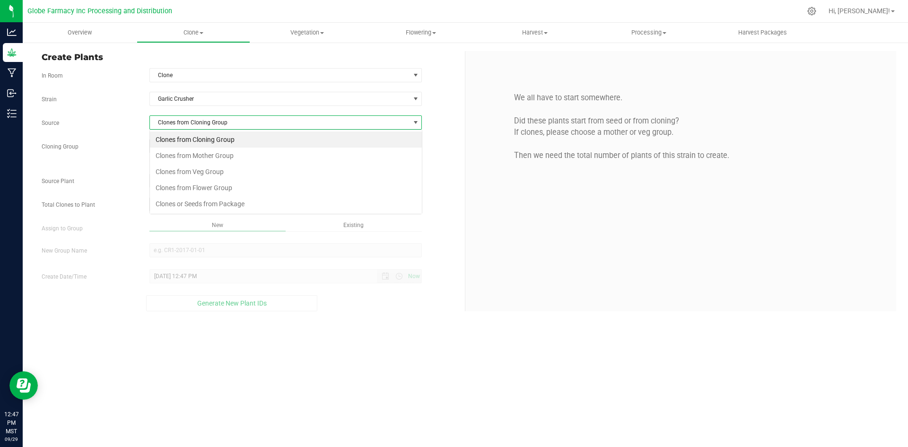
scroll to position [14, 273]
click at [172, 205] on li "Clones or Seeds from Package" at bounding box center [286, 204] width 272 height 16
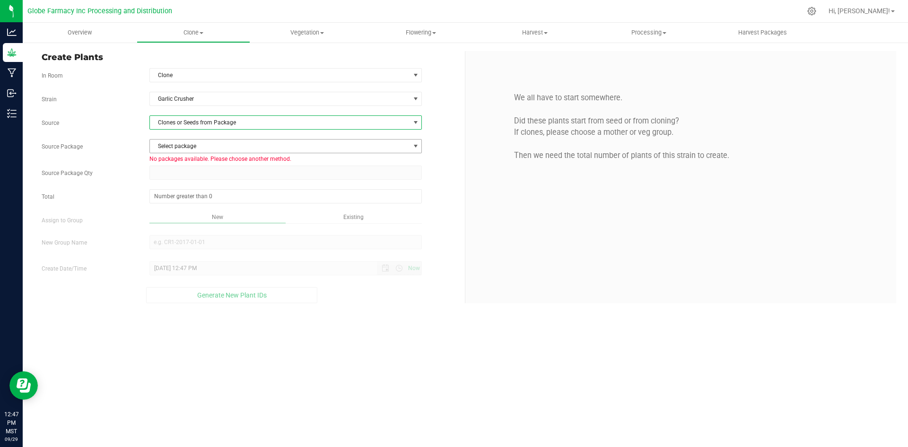
click at [174, 146] on span "Select package" at bounding box center [280, 146] width 260 height 13
click at [177, 123] on span "Clones or Seeds from Package" at bounding box center [280, 122] width 260 height 13
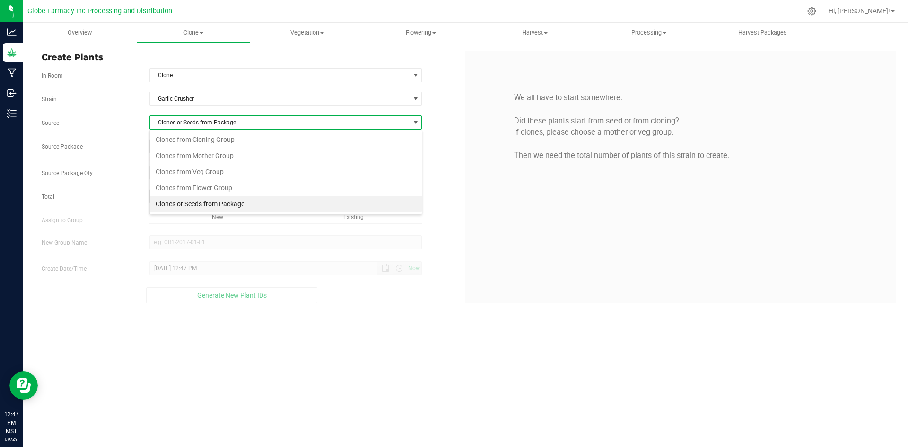
scroll to position [14, 273]
click at [235, 207] on li "Clones or Seeds from Package" at bounding box center [286, 204] width 272 height 16
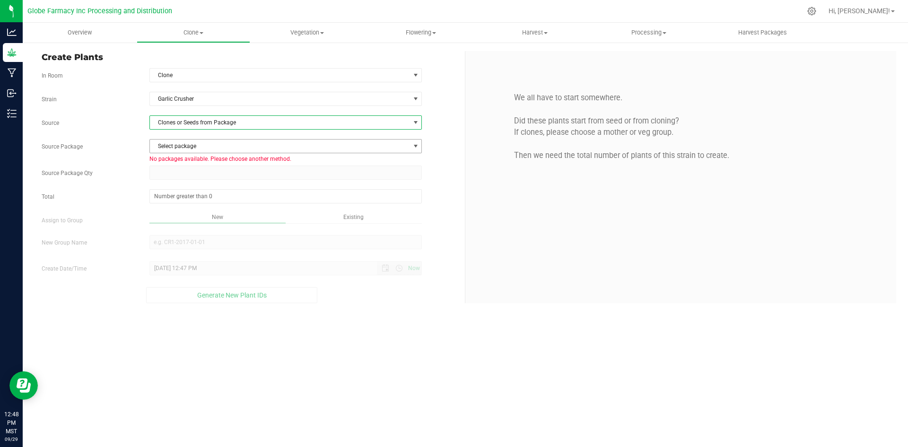
click at [171, 149] on span "Select package" at bounding box center [280, 146] width 260 height 13
click at [168, 125] on span "Clones or Seeds from Package" at bounding box center [280, 122] width 260 height 13
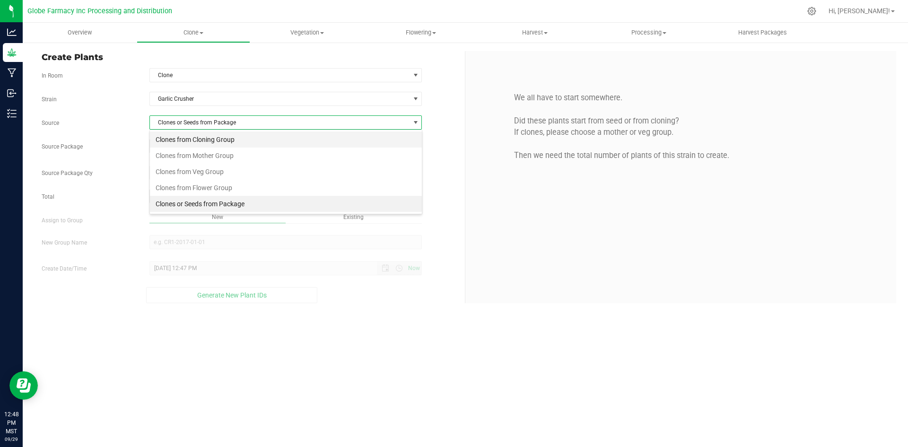
click at [169, 140] on li "Clones from Cloning Group" at bounding box center [286, 140] width 272 height 16
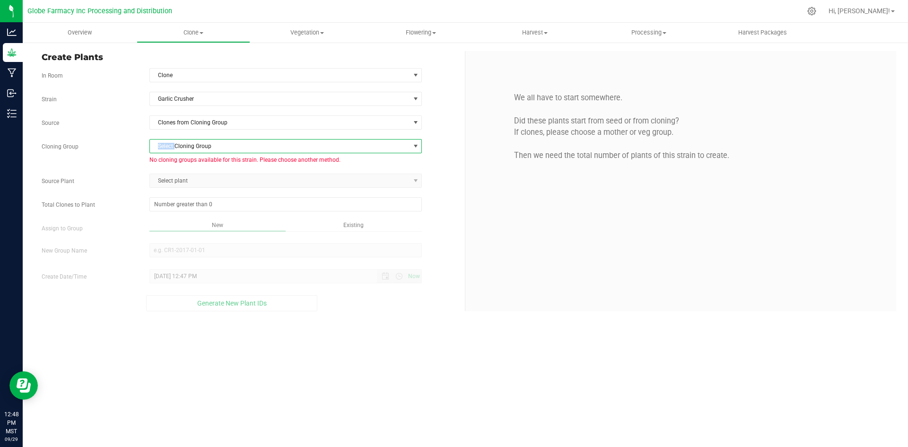
click at [169, 140] on span "Select Cloning Group" at bounding box center [280, 146] width 260 height 13
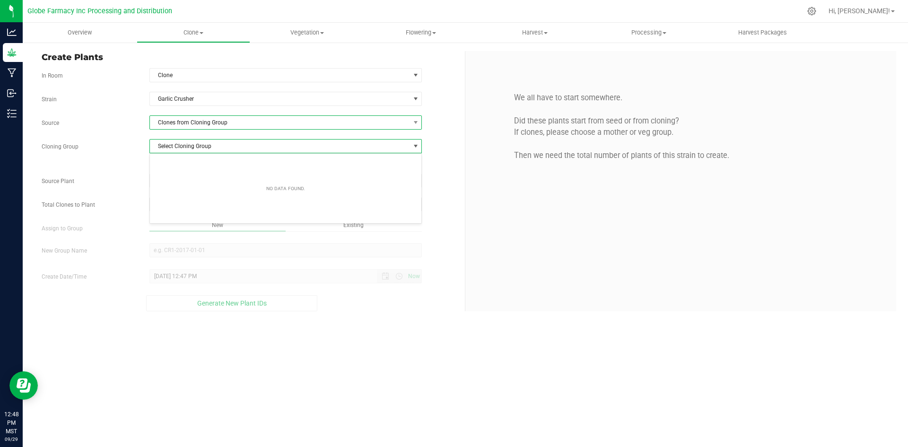
click at [172, 123] on span "Clones from Cloning Group" at bounding box center [280, 122] width 260 height 13
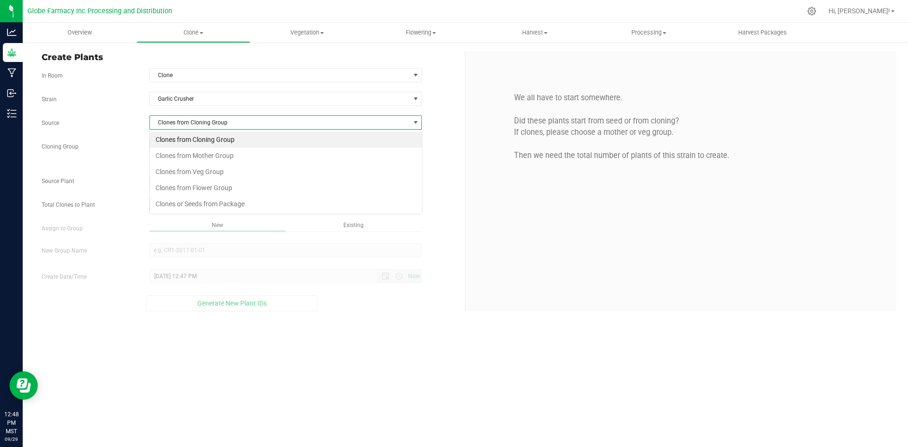
scroll to position [14, 273]
click at [179, 159] on li "Clones from Mother Group" at bounding box center [286, 156] width 272 height 16
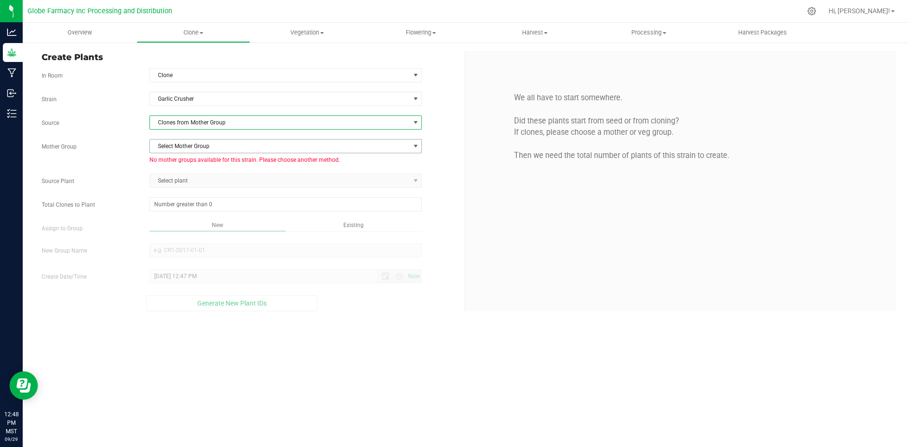
click at [176, 145] on span "Select Mother Group" at bounding box center [280, 146] width 260 height 13
click at [176, 126] on span "Clones from Mother Group" at bounding box center [280, 122] width 260 height 13
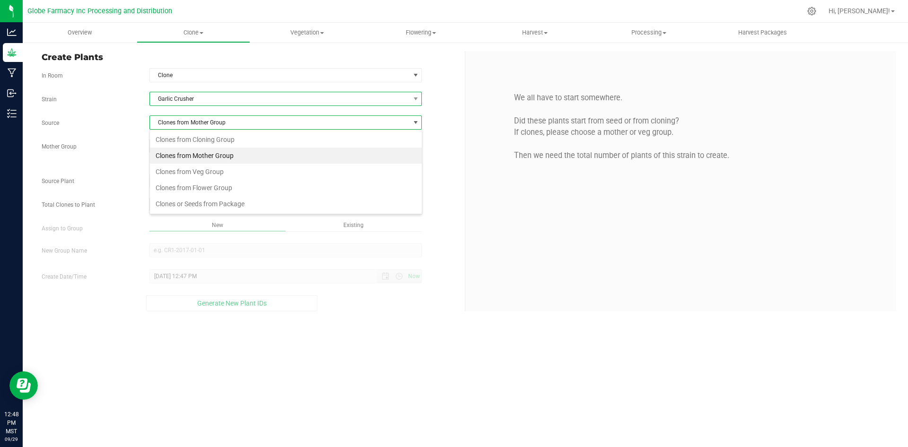
click at [193, 101] on span "Garlic Crusher" at bounding box center [280, 98] width 260 height 13
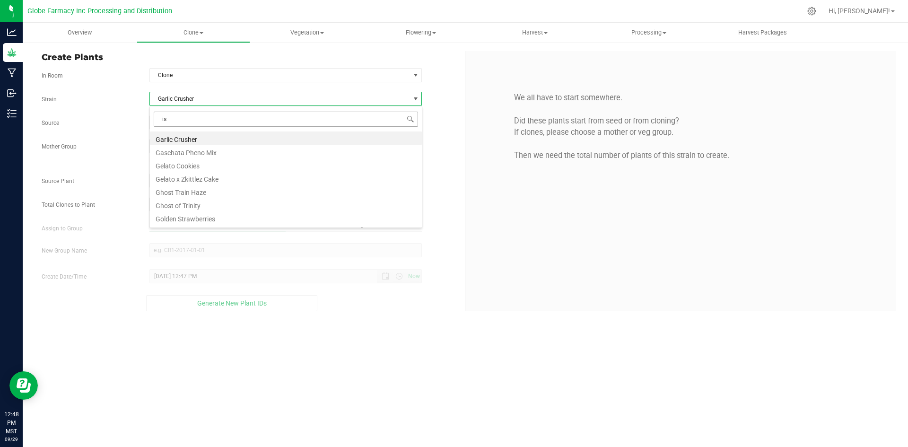
scroll to position [0, 0]
type input "isla"
click at [174, 207] on li "Island Freeze" at bounding box center [286, 204] width 272 height 13
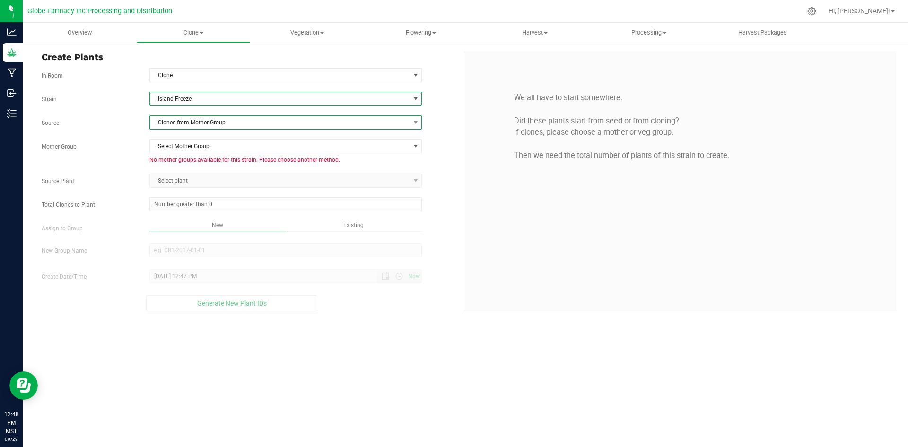
click at [188, 123] on span "Clones from Mother Group" at bounding box center [280, 122] width 260 height 13
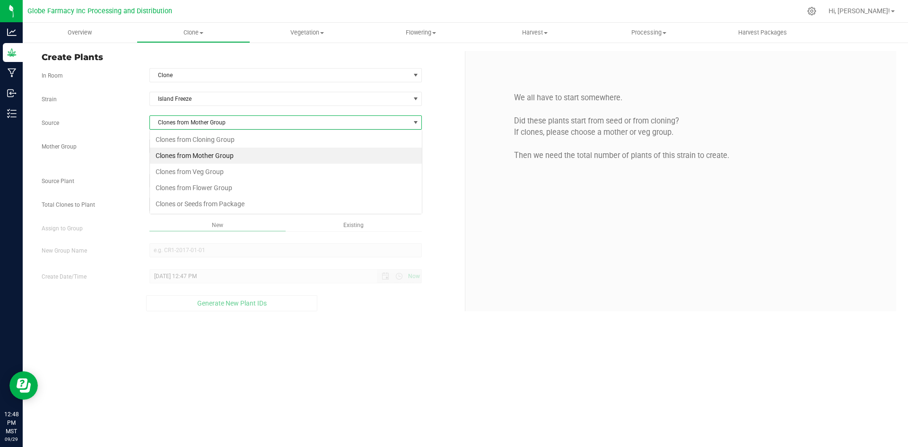
scroll to position [14, 273]
click at [194, 208] on li "Clones or Seeds from Package" at bounding box center [286, 204] width 272 height 16
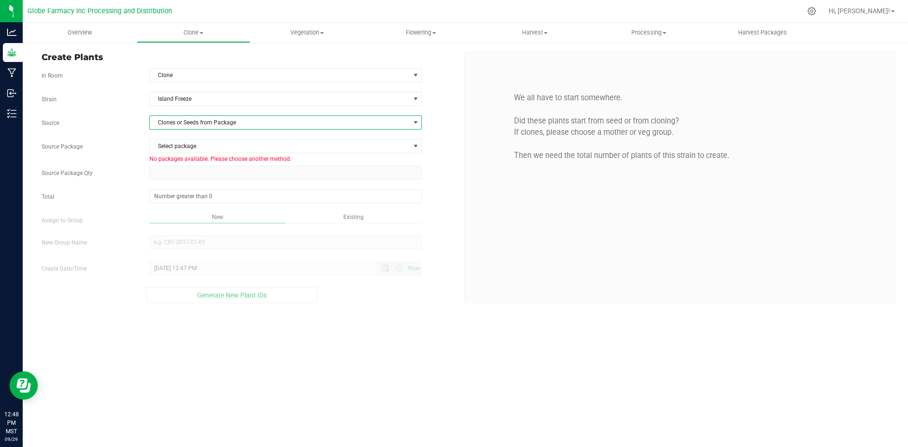
click at [184, 153] on div "Select package No packages available. Please choose another method." at bounding box center [285, 152] width 287 height 26
click at [185, 149] on span "Select package" at bounding box center [280, 146] width 260 height 13
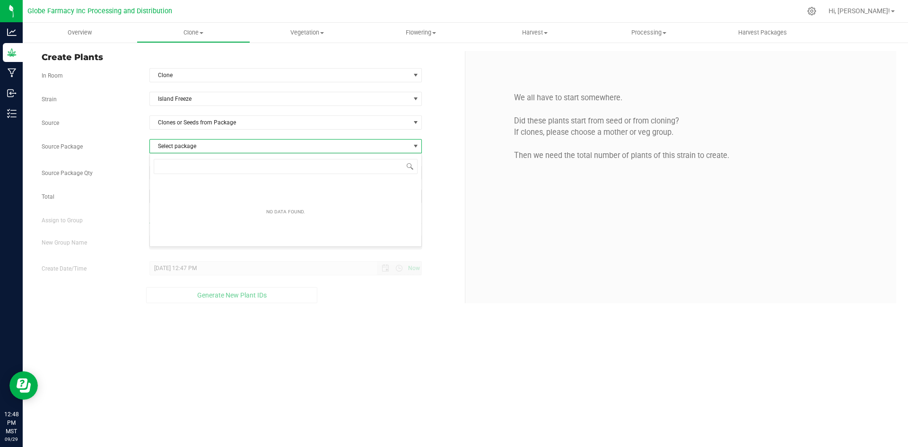
click at [191, 150] on span "Select package" at bounding box center [280, 146] width 260 height 13
click at [178, 364] on div "Overview Clone Create plants Cloning groups Cloning plants Apply to plants Vege…" at bounding box center [466, 235] width 886 height 424
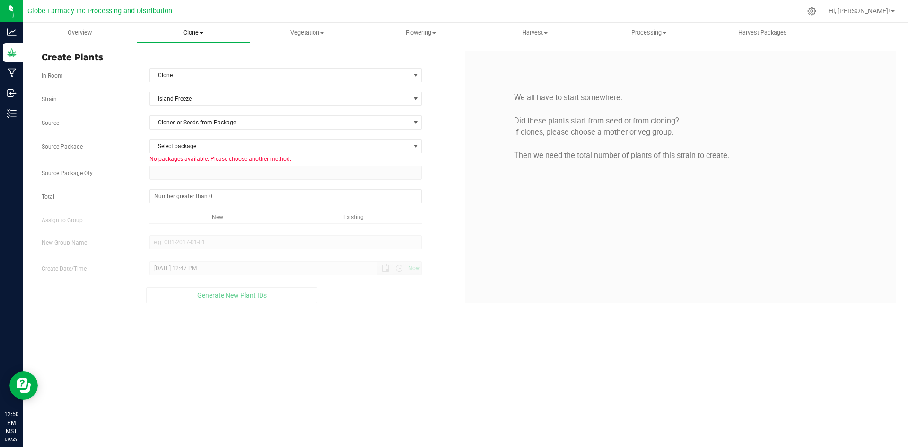
click at [199, 31] on span "Clone" at bounding box center [193, 32] width 113 height 9
click at [188, 71] on span "Cloning groups" at bounding box center [172, 68] width 71 height 8
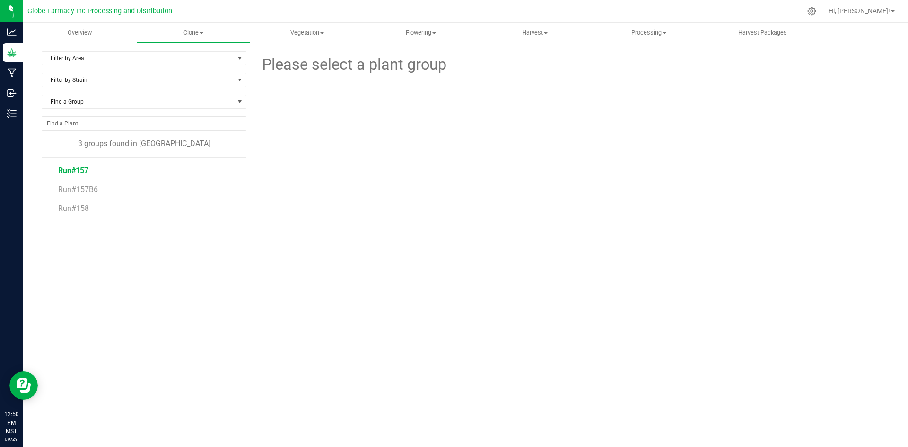
click at [75, 169] on span "Run#157" at bounding box center [73, 170] width 30 height 9
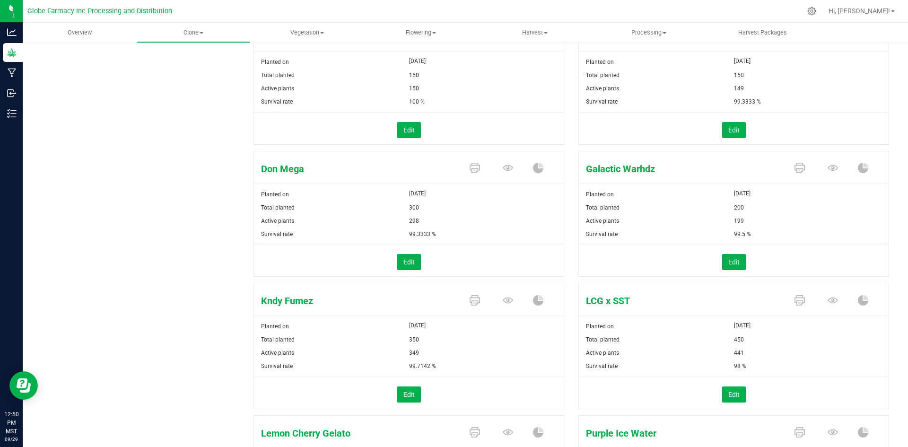
scroll to position [284, 0]
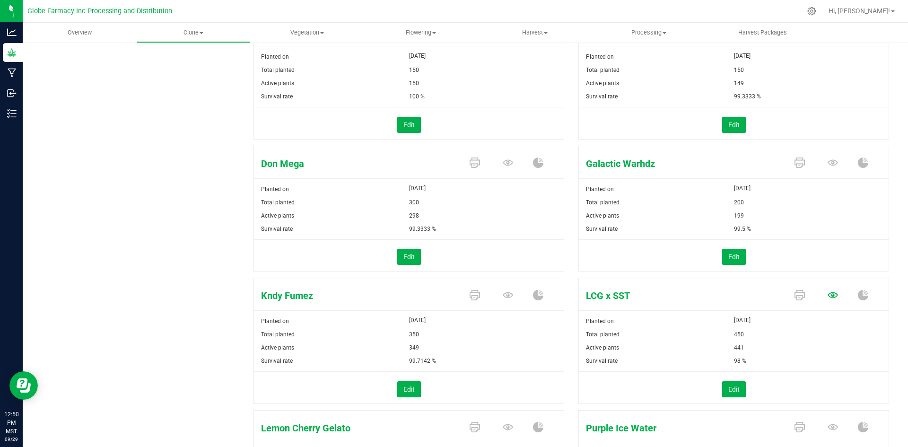
click at [828, 299] on icon at bounding box center [833, 295] width 10 height 10
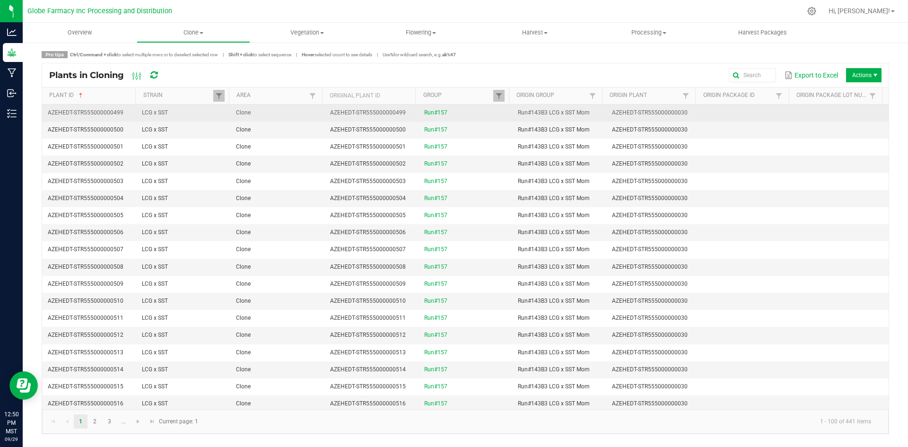
click at [299, 110] on td "Clone" at bounding box center [277, 113] width 94 height 17
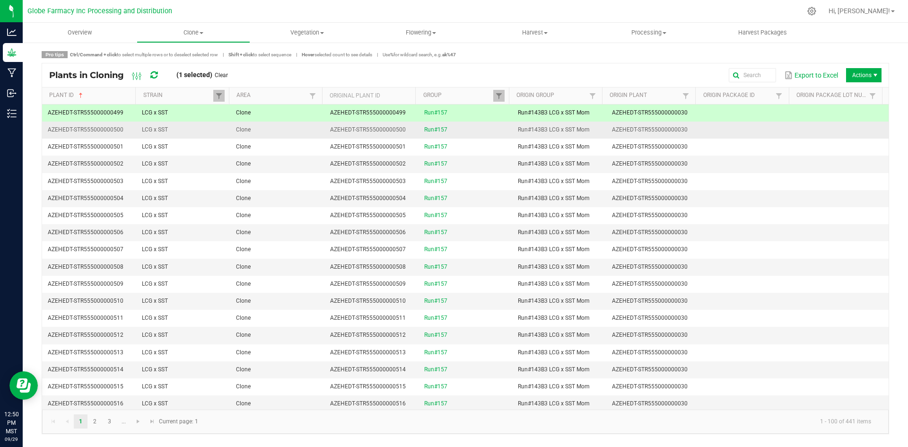
click at [294, 131] on td "Clone" at bounding box center [277, 130] width 94 height 17
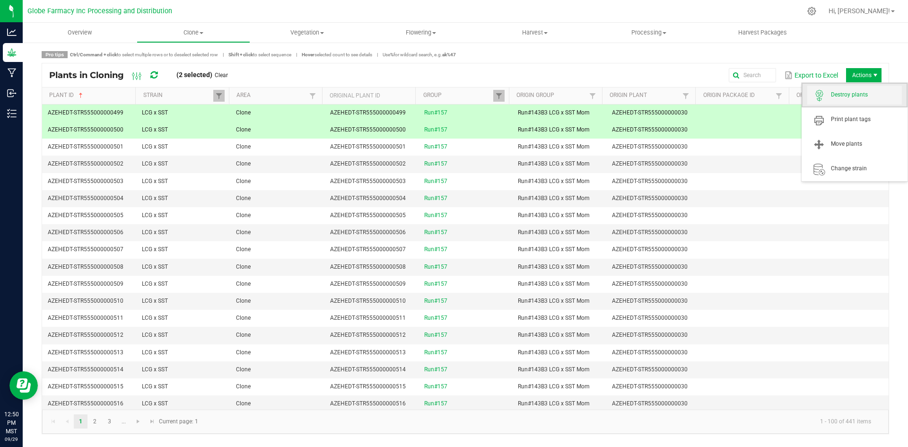
click at [846, 90] on span "Destroy plants" at bounding box center [855, 95] width 95 height 19
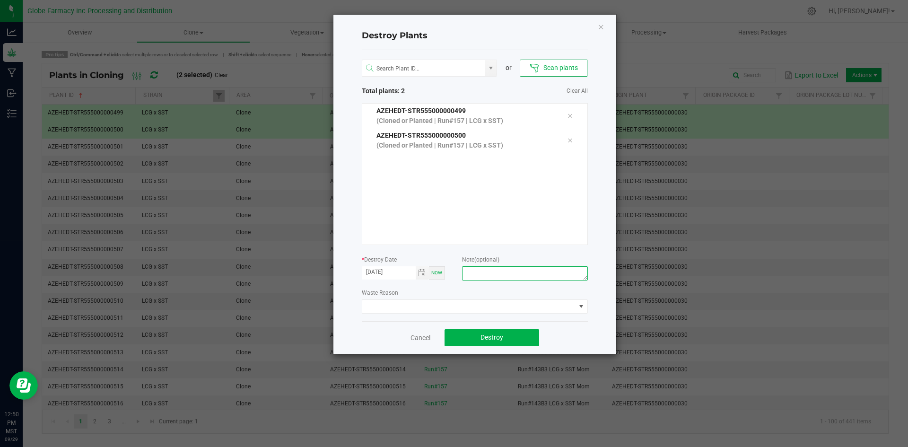
click at [534, 272] on textarea at bounding box center [524, 273] width 125 height 14
type textarea "failure to thrive coffee/trash"
click at [517, 337] on button "Destroy" at bounding box center [492, 337] width 95 height 17
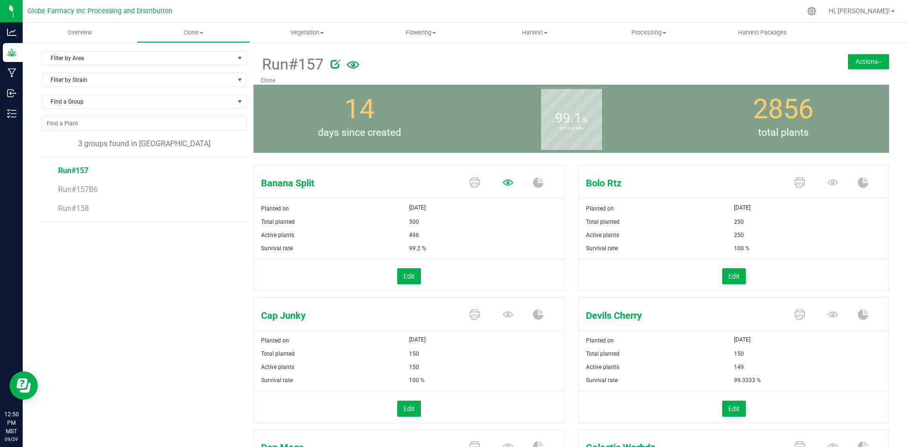
click at [503, 183] on icon at bounding box center [508, 182] width 10 height 6
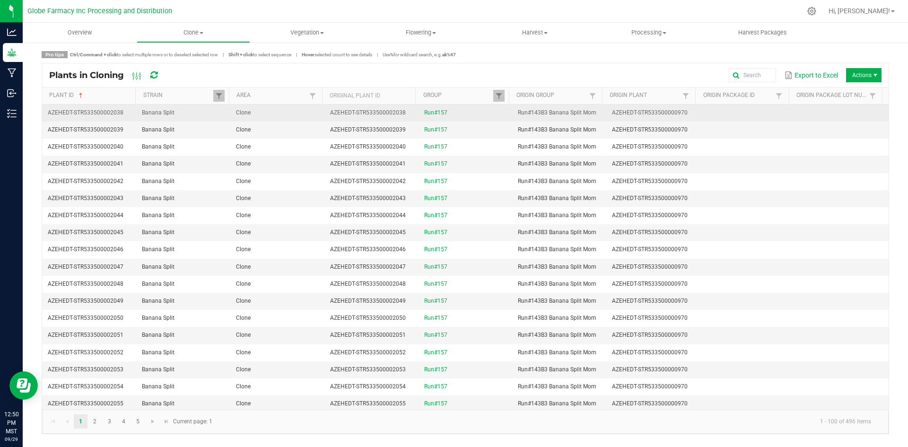
click at [294, 114] on td "Clone" at bounding box center [277, 113] width 94 height 17
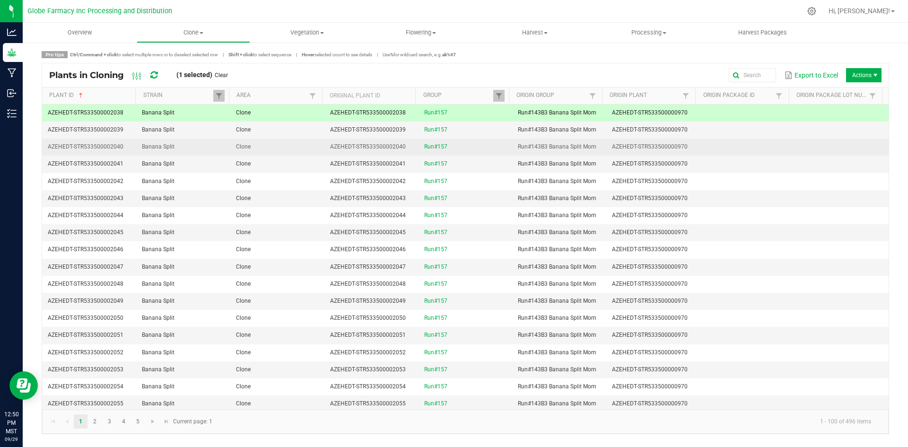
click at [291, 151] on td "Clone" at bounding box center [277, 147] width 94 height 17
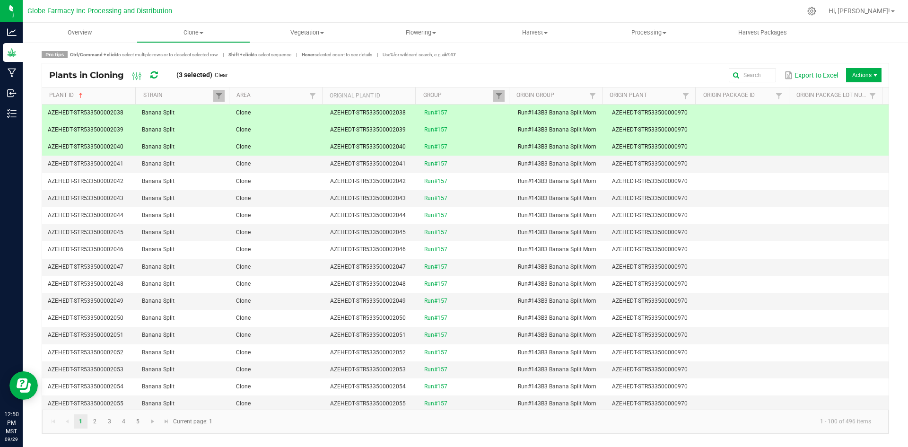
click at [861, 74] on span "Actions" at bounding box center [863, 75] width 35 height 14
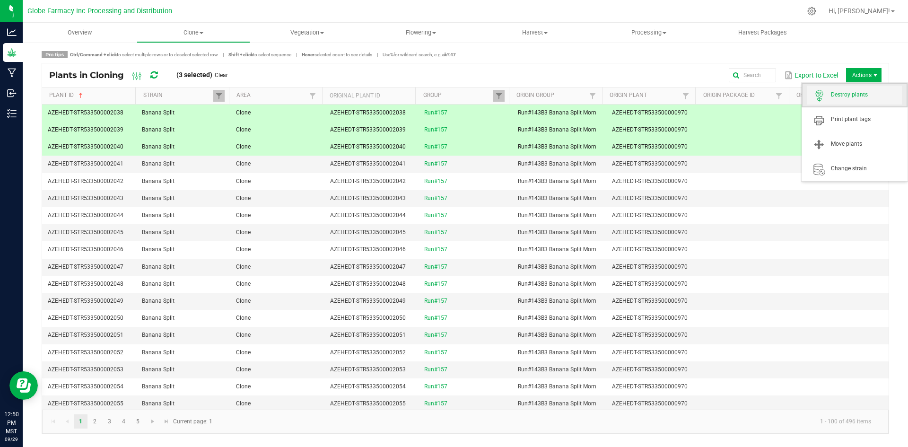
click at [854, 95] on span "Destroy plants" at bounding box center [866, 95] width 71 height 8
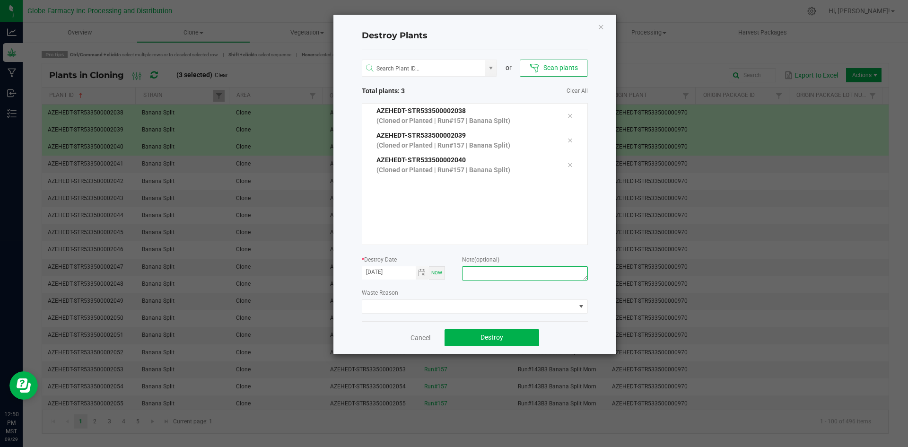
click at [528, 276] on textarea at bounding box center [524, 273] width 125 height 14
type textarea "Failure to thrive coffee/trash"
click at [502, 341] on span "Destroy" at bounding box center [492, 338] width 23 height 8
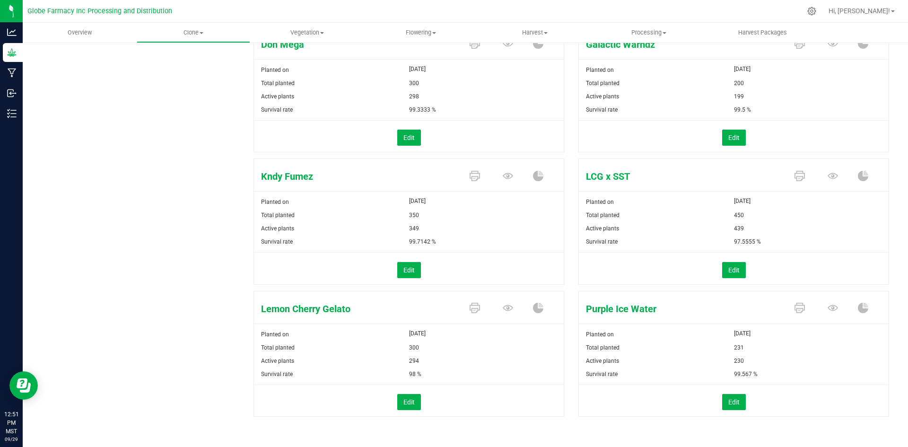
scroll to position [405, 0]
click at [503, 307] on icon at bounding box center [508, 307] width 10 height 6
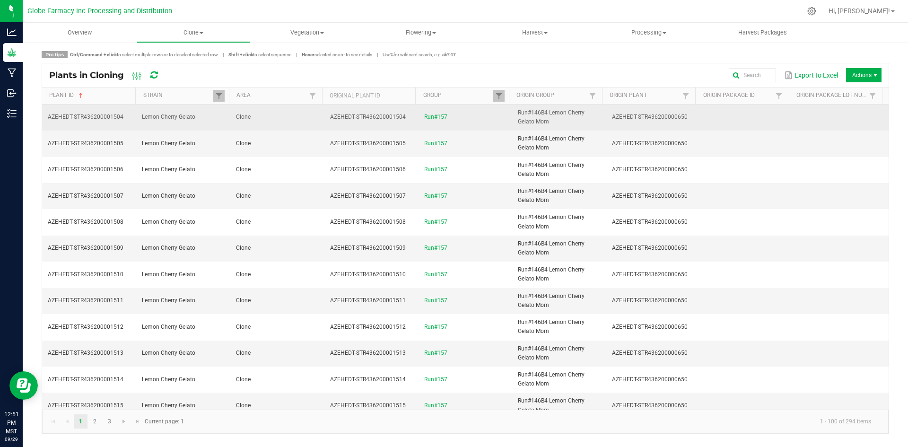
click at [261, 119] on td "Clone" at bounding box center [277, 118] width 94 height 26
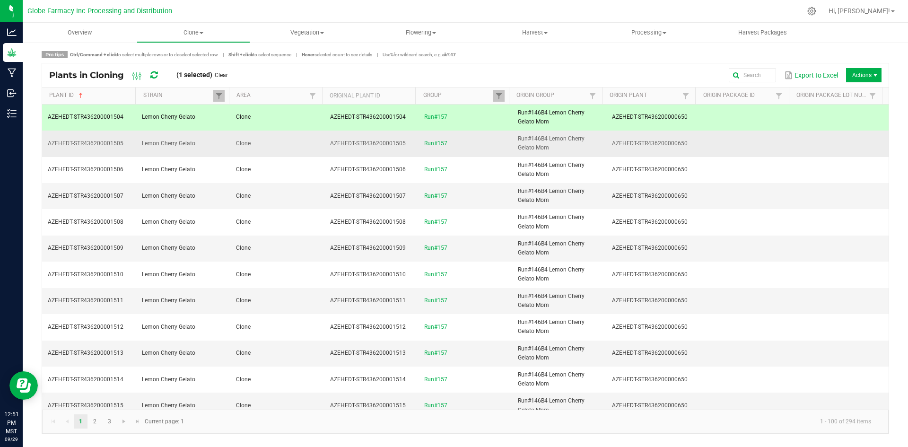
click at [268, 143] on td "Clone" at bounding box center [277, 144] width 94 height 26
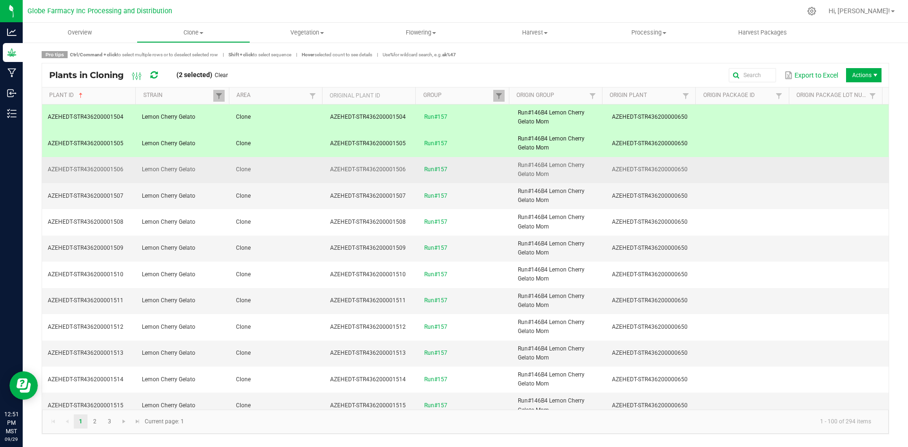
click at [277, 172] on td "Clone" at bounding box center [277, 170] width 94 height 26
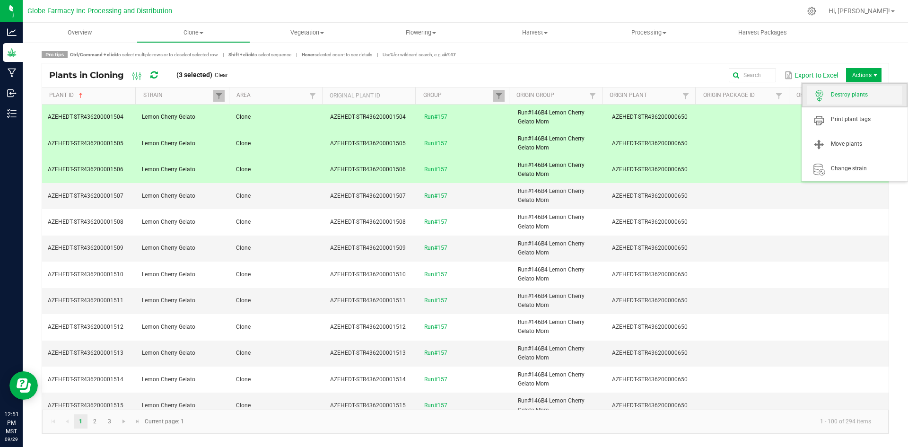
click at [863, 88] on span "Destroy plants" at bounding box center [855, 95] width 95 height 19
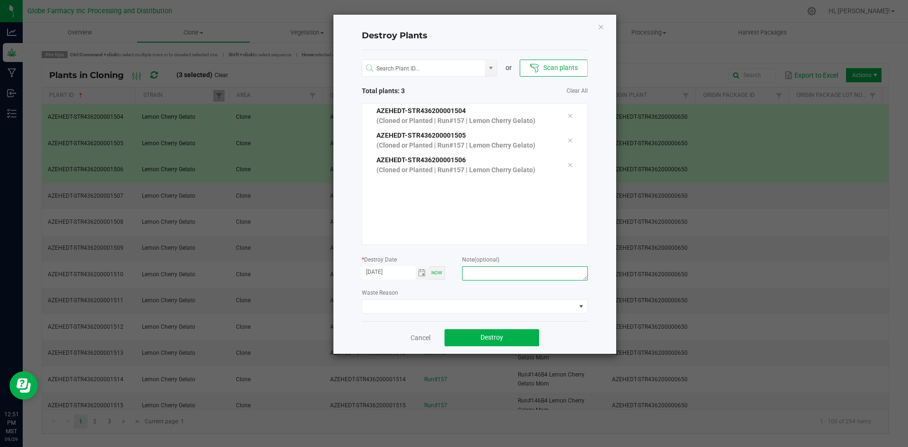
click at [563, 275] on textarea at bounding box center [524, 273] width 125 height 14
type textarea "failure to thrive coffee/trash"
click at [527, 330] on button "Destroy" at bounding box center [492, 337] width 95 height 17
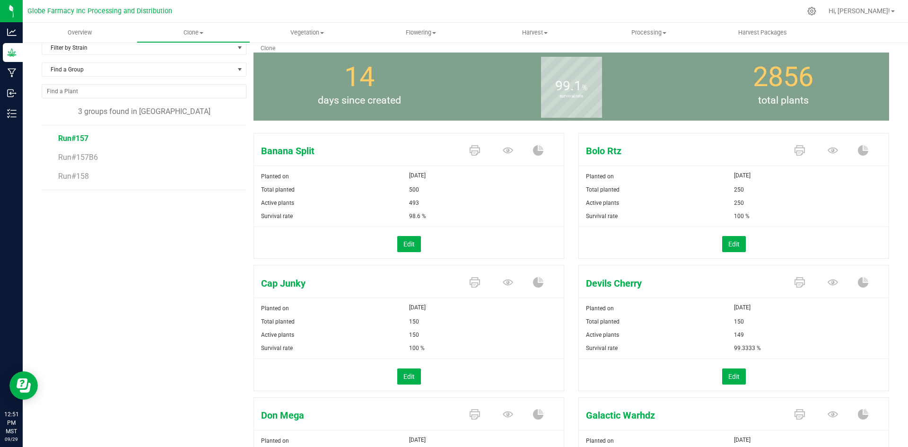
scroll to position [47, 0]
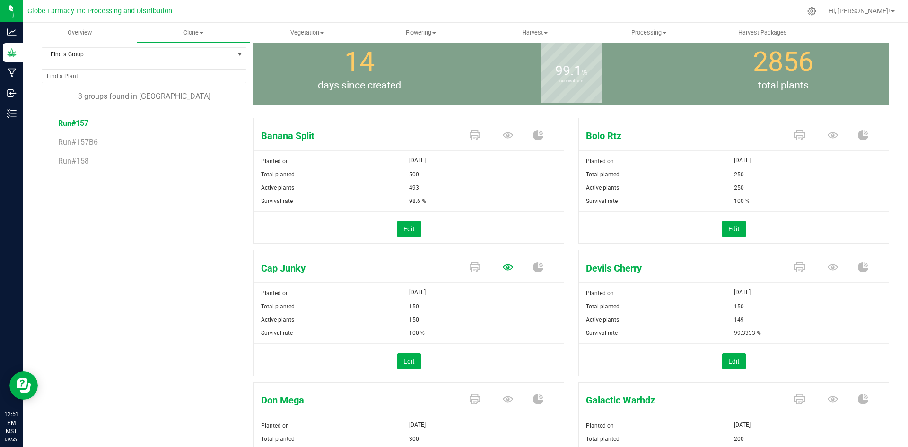
click at [506, 270] on icon at bounding box center [508, 267] width 10 height 6
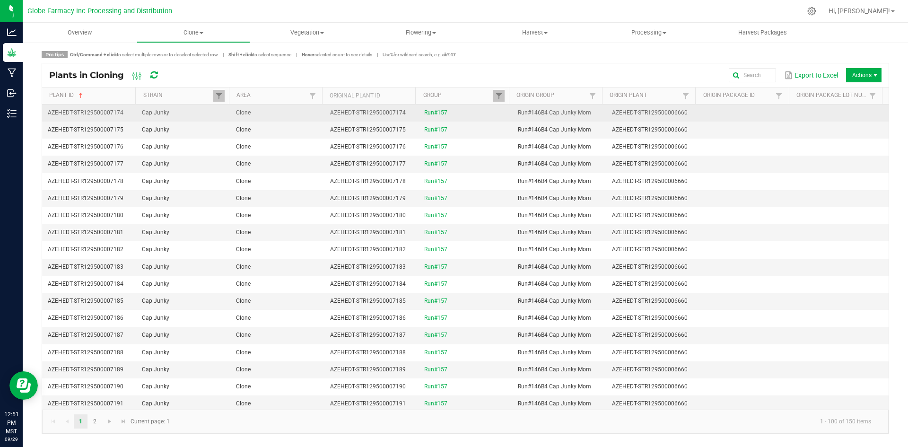
click at [263, 111] on td "Clone" at bounding box center [277, 113] width 94 height 17
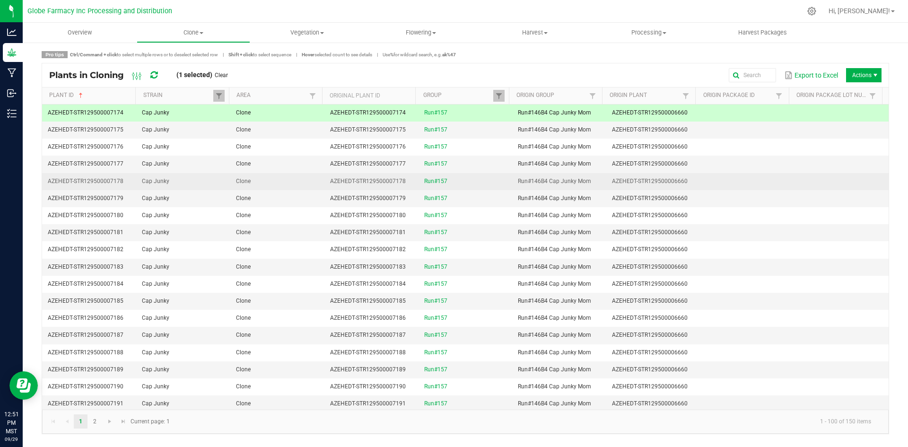
click at [291, 173] on td "Clone" at bounding box center [277, 181] width 94 height 17
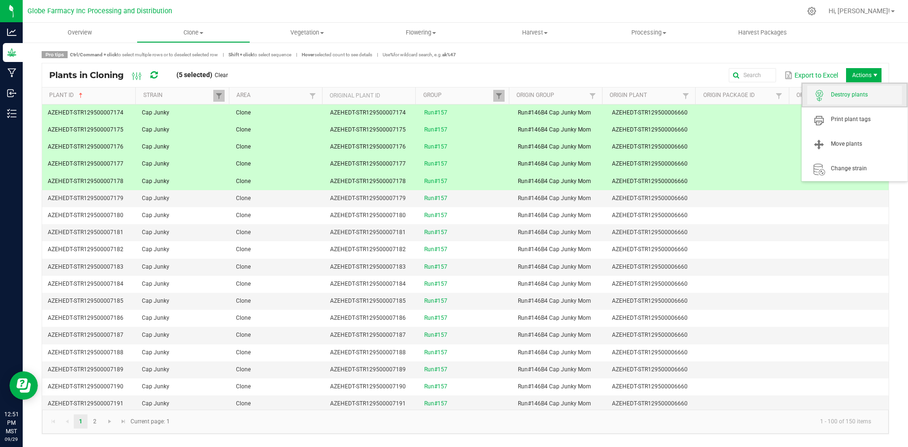
click at [868, 95] on span "Destroy plants" at bounding box center [866, 95] width 71 height 8
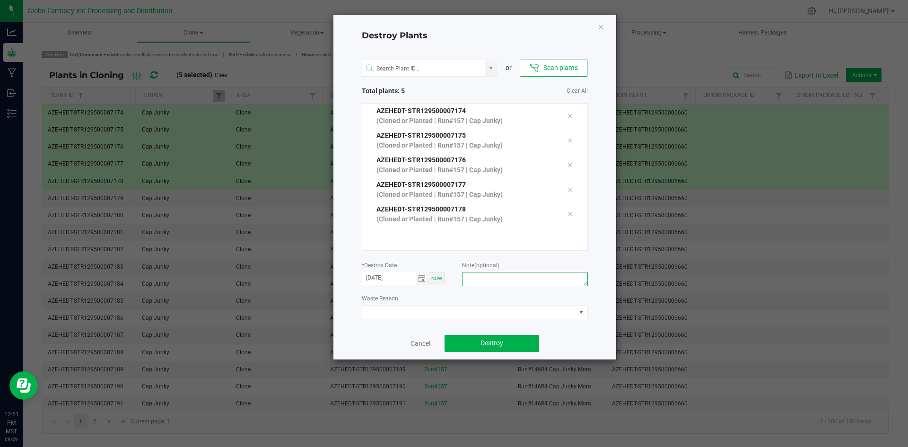
click at [558, 282] on textarea at bounding box center [524, 279] width 125 height 14
type textarea "Failure to thrive coffee/trash"
click at [509, 348] on button "Destroy" at bounding box center [492, 343] width 95 height 17
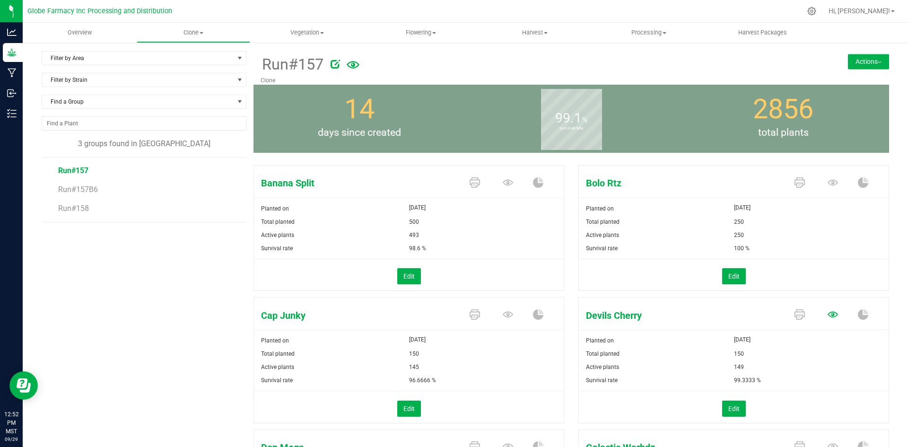
click at [828, 314] on icon at bounding box center [833, 315] width 10 height 6
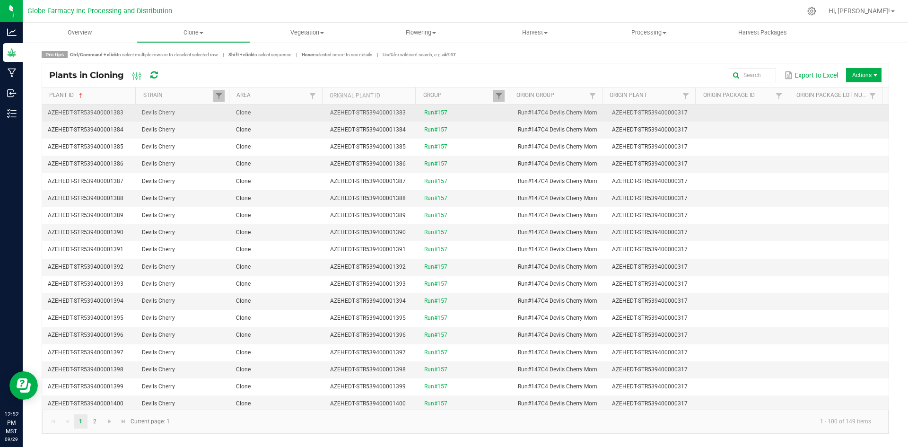
click at [254, 113] on td "Clone" at bounding box center [277, 113] width 94 height 17
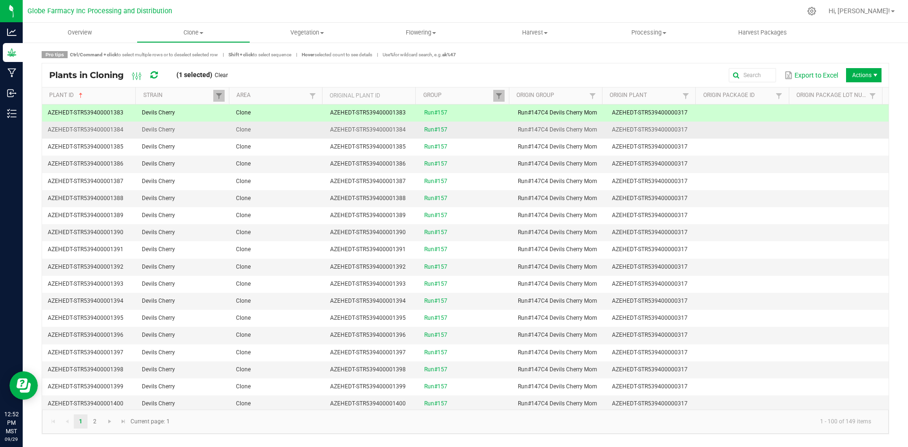
click at [262, 129] on td "Clone" at bounding box center [277, 130] width 94 height 17
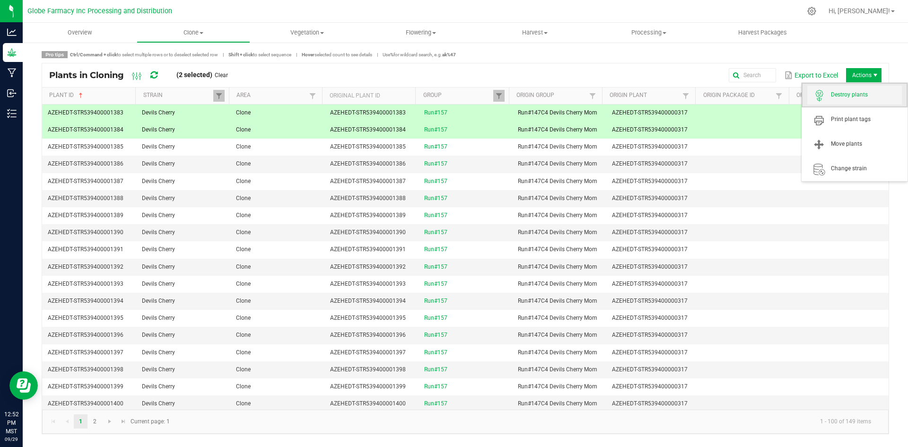
click at [866, 97] on span "Destroy plants" at bounding box center [866, 95] width 71 height 8
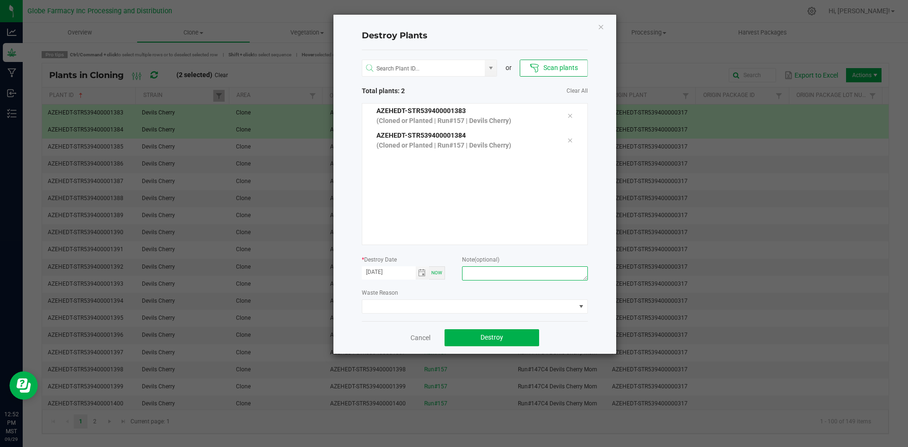
click at [505, 278] on textarea at bounding box center [524, 273] width 125 height 14
type textarea "Failure to thrive coffee/trash"
click at [508, 333] on button "Destroy" at bounding box center [492, 337] width 95 height 17
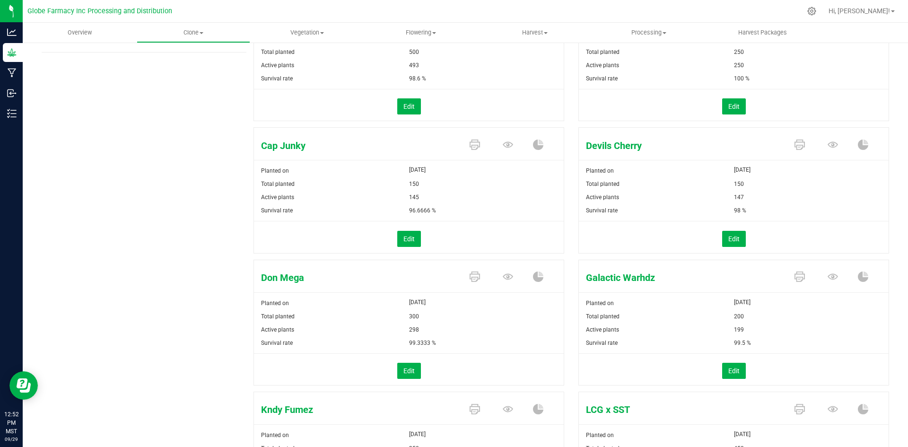
scroll to position [47, 0]
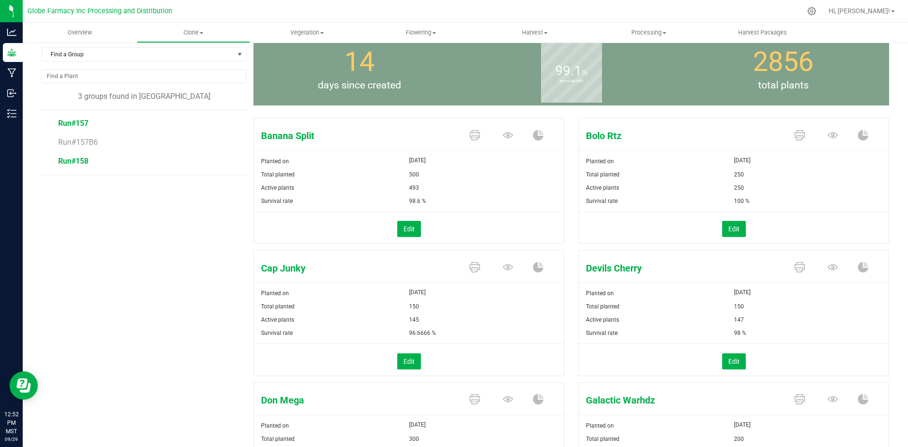
click at [82, 161] on span "Run#158" at bounding box center [73, 161] width 30 height 9
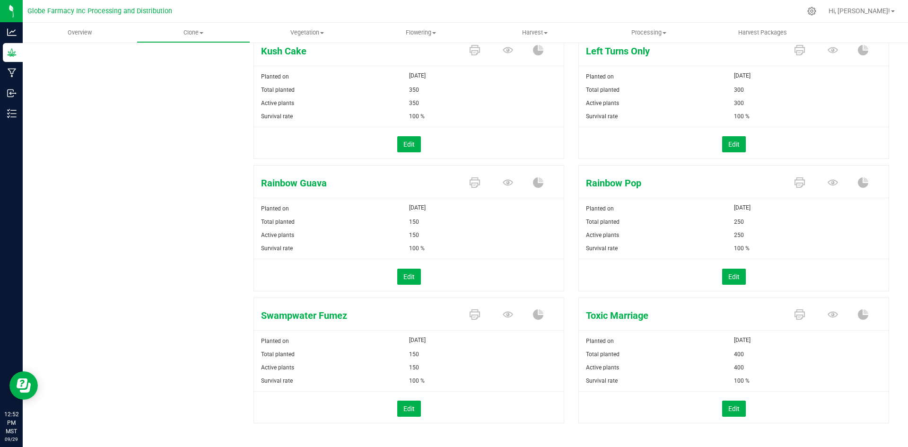
scroll to position [405, 0]
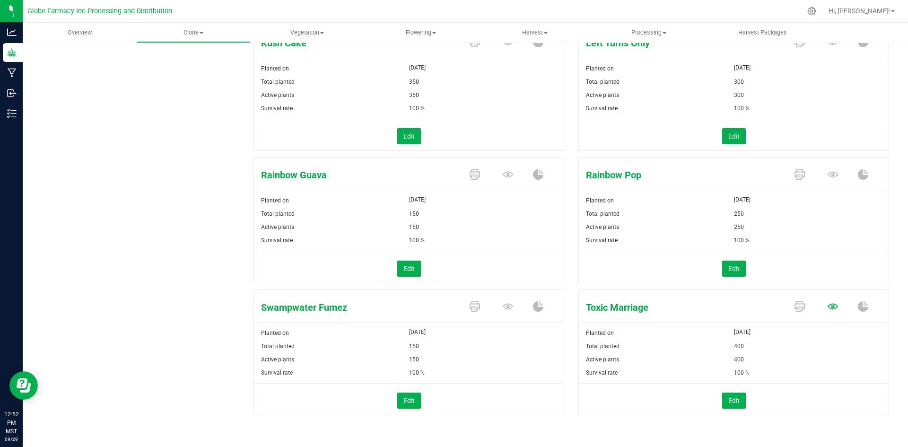
click at [828, 309] on icon at bounding box center [833, 306] width 10 height 10
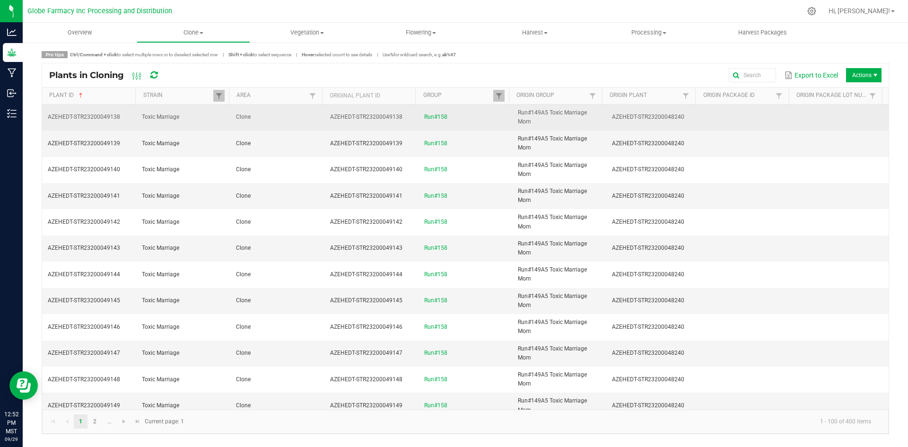
click at [277, 120] on td "Clone" at bounding box center [277, 118] width 94 height 26
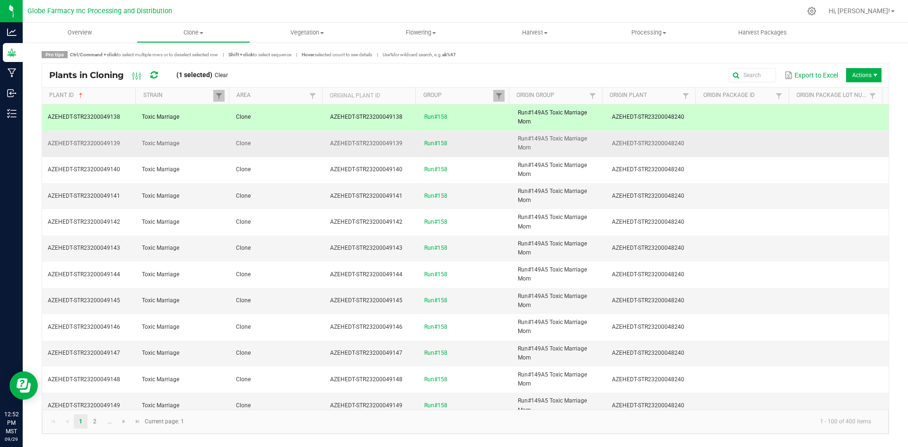
click at [280, 141] on td "Clone" at bounding box center [277, 144] width 94 height 26
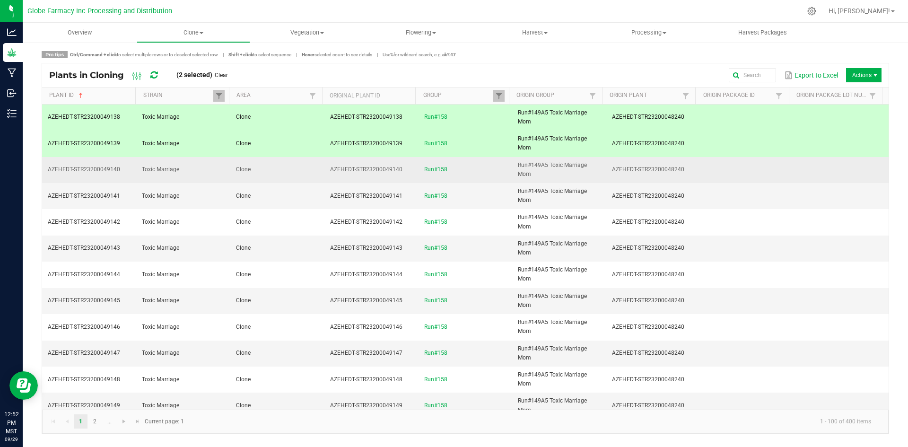
click at [295, 167] on td "Clone" at bounding box center [277, 170] width 94 height 26
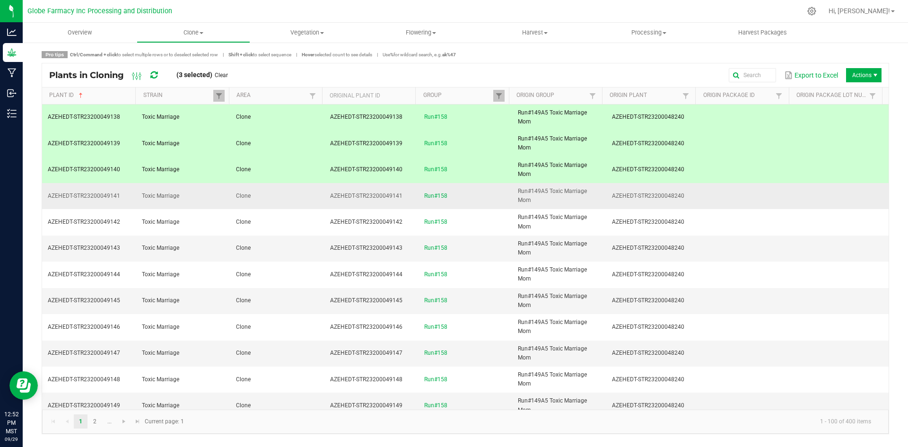
click at [297, 194] on td "Clone" at bounding box center [277, 196] width 94 height 26
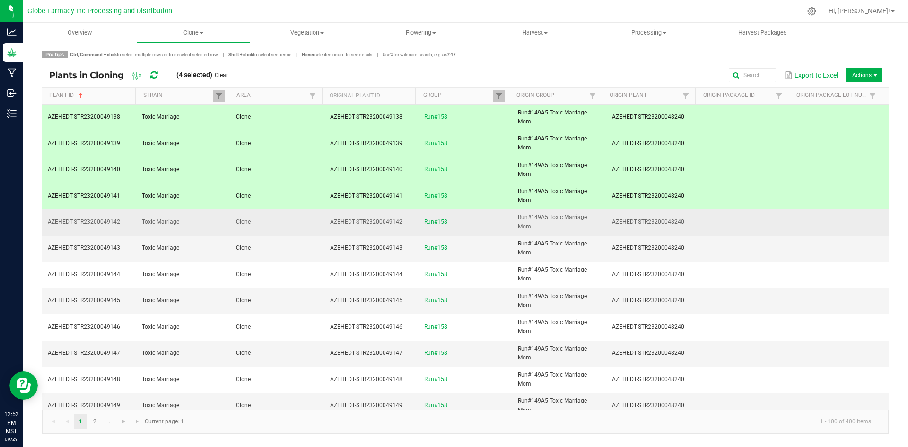
click at [298, 216] on td "Clone" at bounding box center [277, 222] width 94 height 26
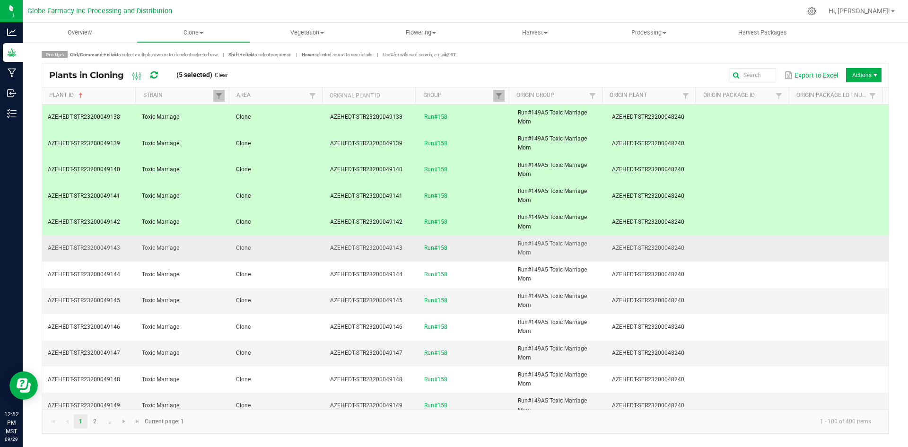
click at [299, 247] on td "Clone" at bounding box center [277, 249] width 94 height 26
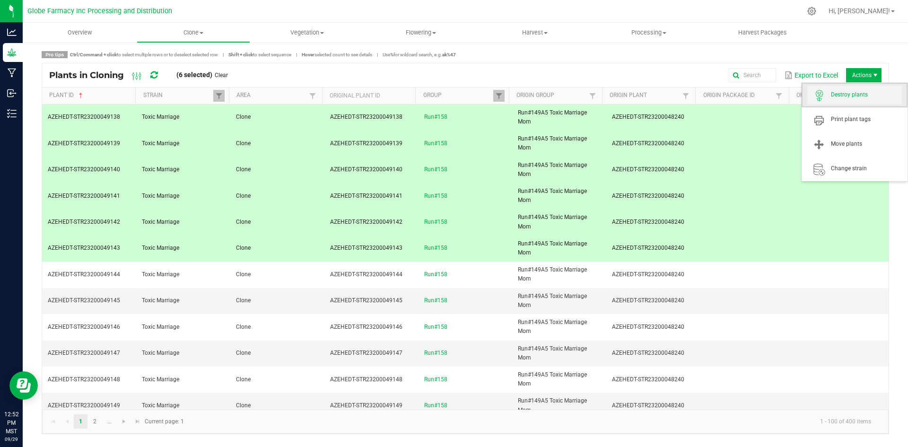
click at [859, 98] on span "Destroy plants" at bounding box center [866, 95] width 71 height 8
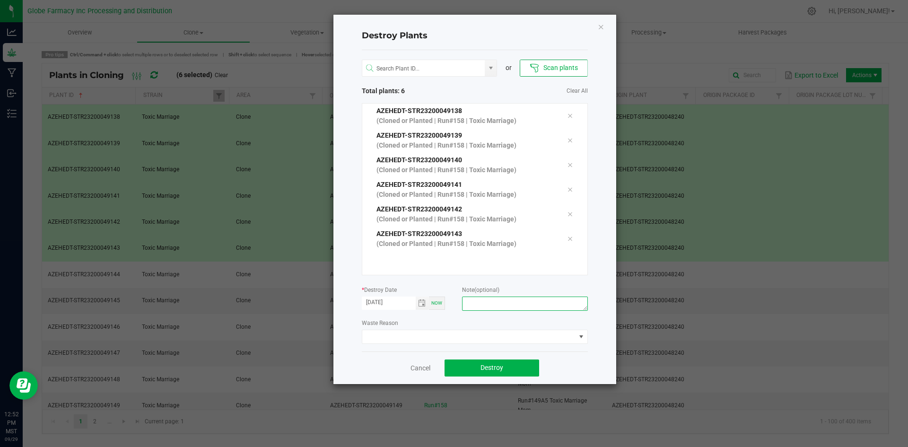
click at [482, 307] on textarea at bounding box center [524, 304] width 125 height 14
type textarea "Failure to thrive coffee/trash"
click at [487, 371] on span "Destroy" at bounding box center [492, 368] width 23 height 8
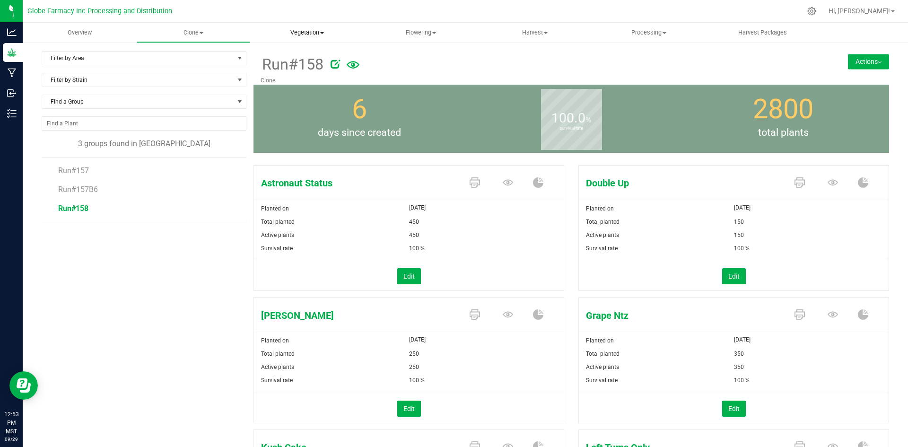
click at [289, 29] on span "Vegetation" at bounding box center [307, 32] width 113 height 9
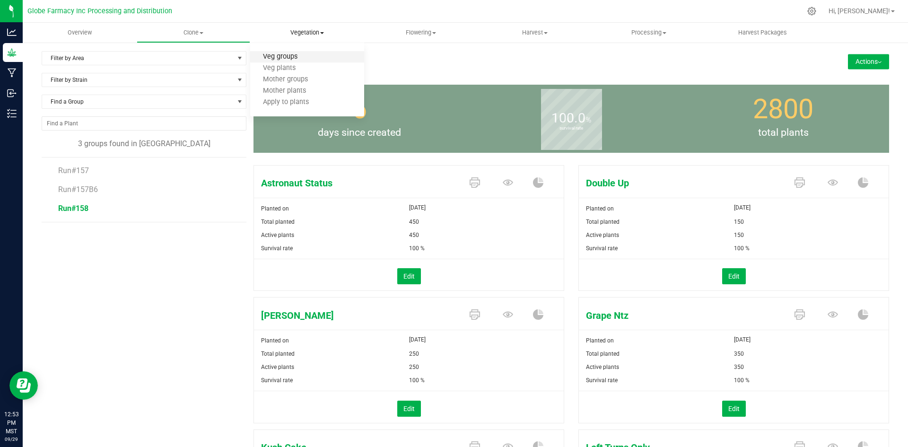
click at [278, 57] on span "Veg groups" at bounding box center [280, 57] width 60 height 8
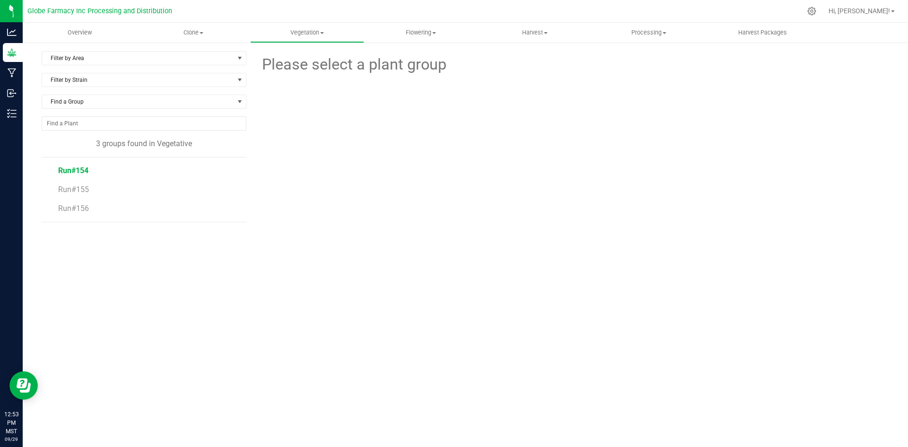
click at [76, 169] on span "Run#154" at bounding box center [73, 170] width 30 height 9
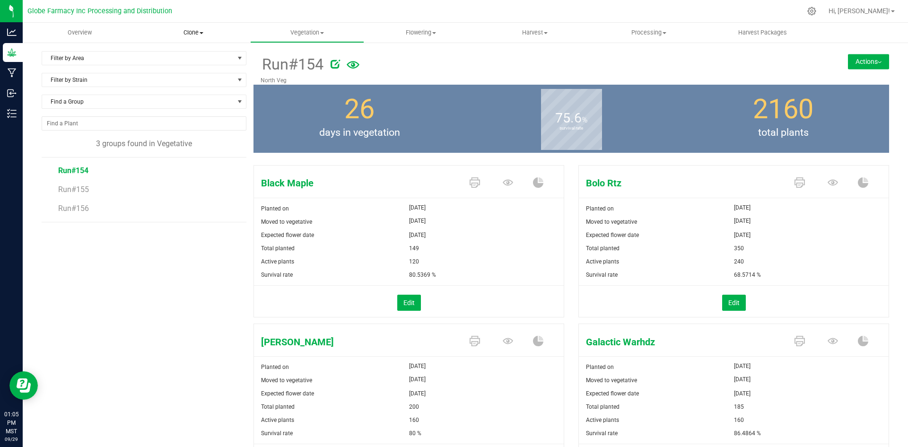
click at [194, 27] on uib-tab-heading "Clone Create plants Cloning groups Cloning plants Apply to plants" at bounding box center [193, 32] width 113 height 19
click at [169, 61] on span "Create plants" at bounding box center [170, 57] width 67 height 8
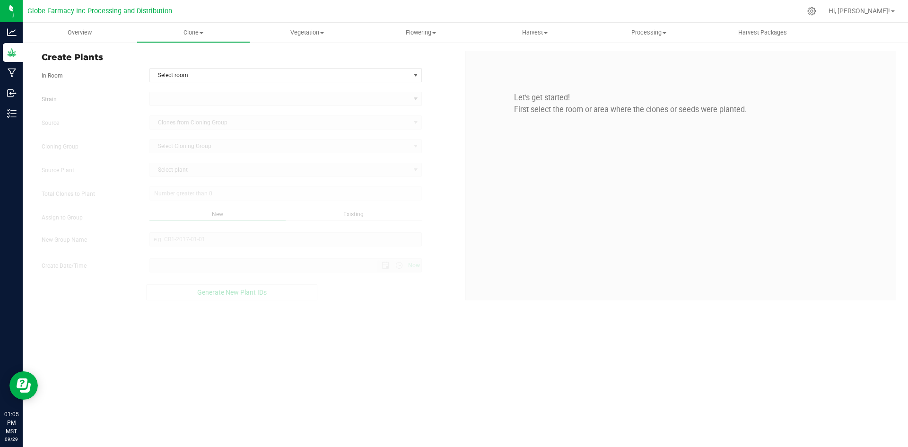
type input "9/29/2025 1:05 PM"
click at [197, 75] on span "Select room" at bounding box center [280, 75] width 260 height 13
click at [191, 92] on li "Clone" at bounding box center [286, 91] width 272 height 14
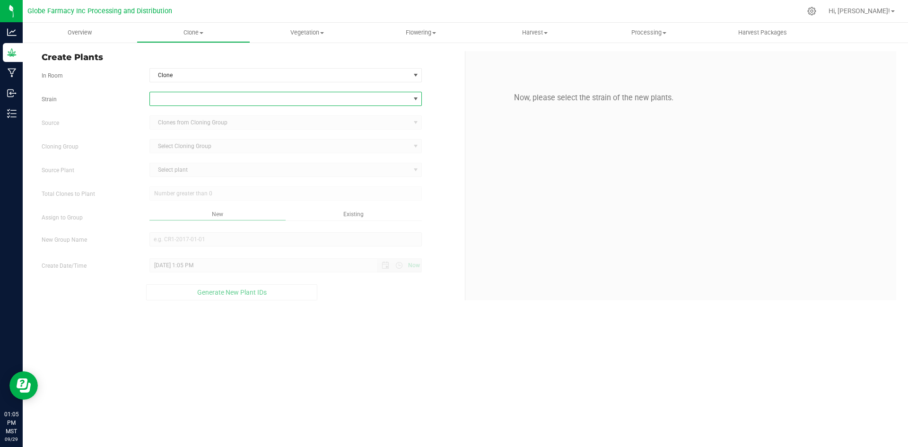
click at [188, 101] on span at bounding box center [280, 98] width 260 height 13
type input "Garlic cr"
click at [190, 137] on li "Garlic Crusher" at bounding box center [286, 138] width 272 height 13
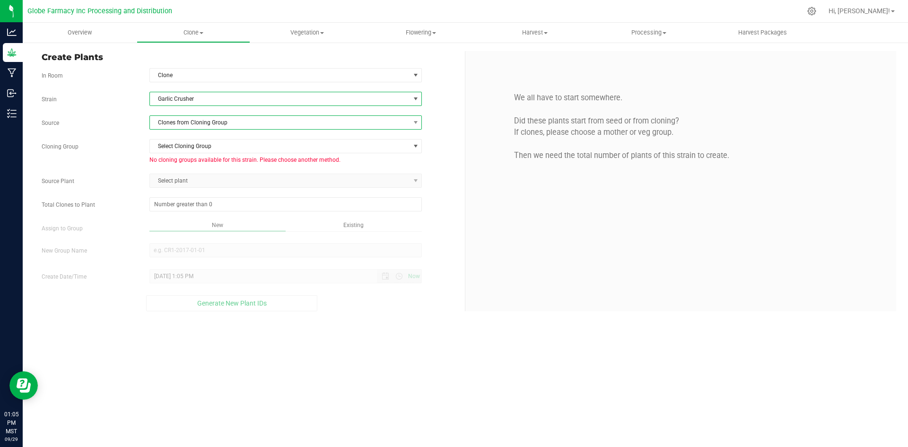
click at [221, 120] on span "Clones from Cloning Group" at bounding box center [280, 122] width 260 height 13
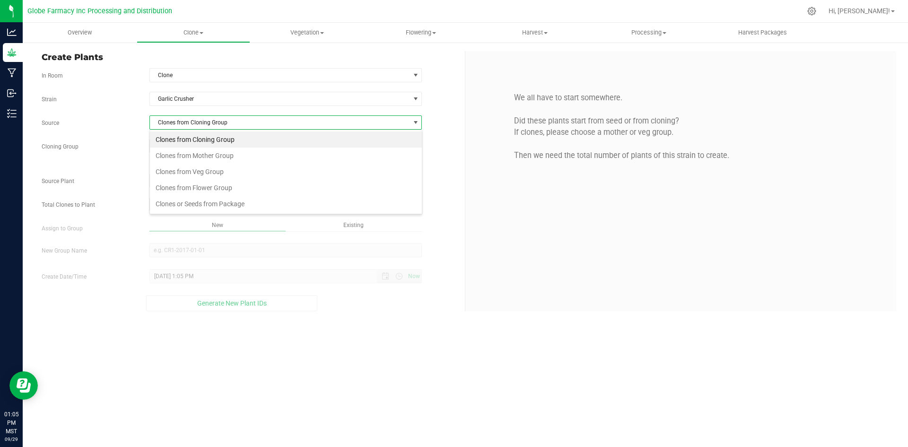
scroll to position [14, 273]
click at [201, 210] on li "Clones or Seeds from Package" at bounding box center [286, 204] width 272 height 16
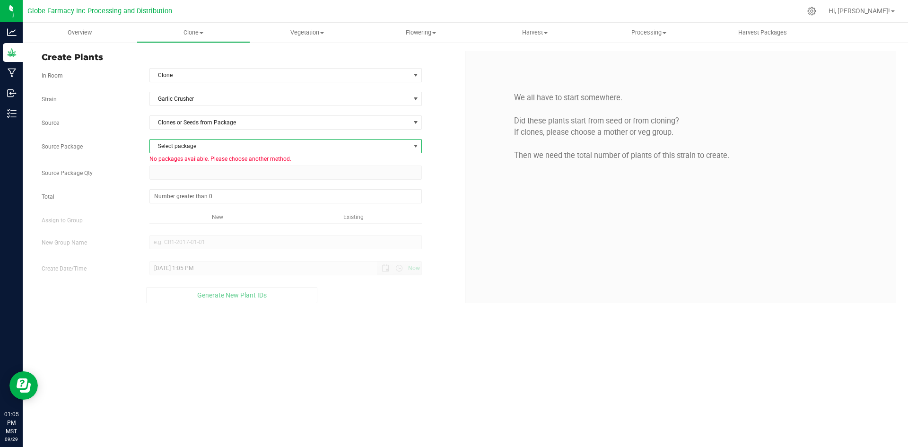
click at [189, 145] on span "Select package" at bounding box center [280, 146] width 260 height 13
click at [175, 114] on div "Strain Garlic Crusher Source Clones or Seeds from Package Source Package Select…" at bounding box center [250, 197] width 416 height 211
click at [172, 121] on span "Clones or Seeds from Package" at bounding box center [280, 122] width 260 height 13
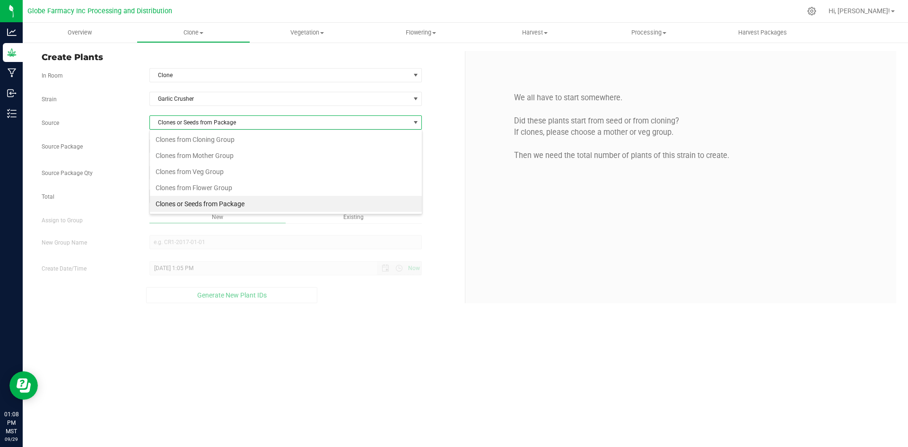
scroll to position [14, 273]
click at [176, 142] on li "Clones from Cloning Group" at bounding box center [286, 140] width 272 height 16
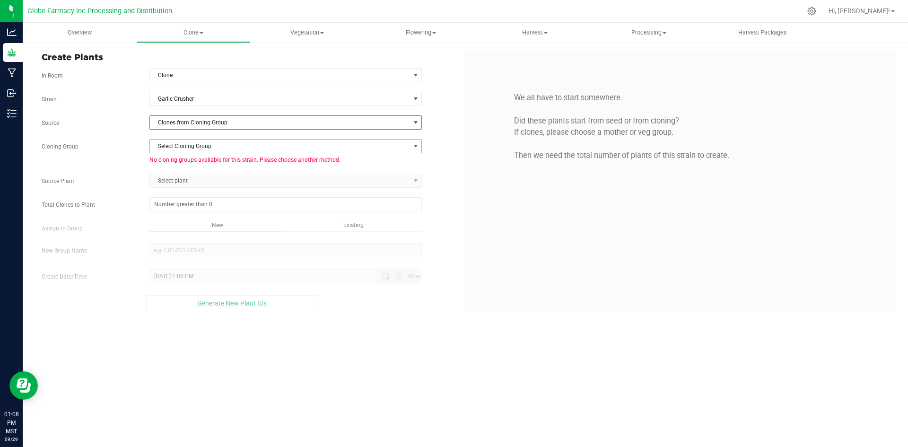
click at [176, 144] on span "Select Cloning Group" at bounding box center [280, 146] width 260 height 13
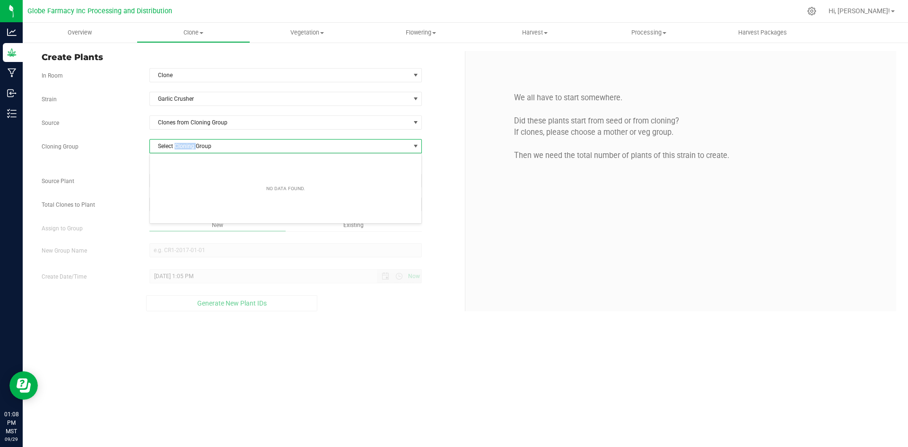
click at [176, 144] on span "Select Cloning Group" at bounding box center [280, 146] width 260 height 13
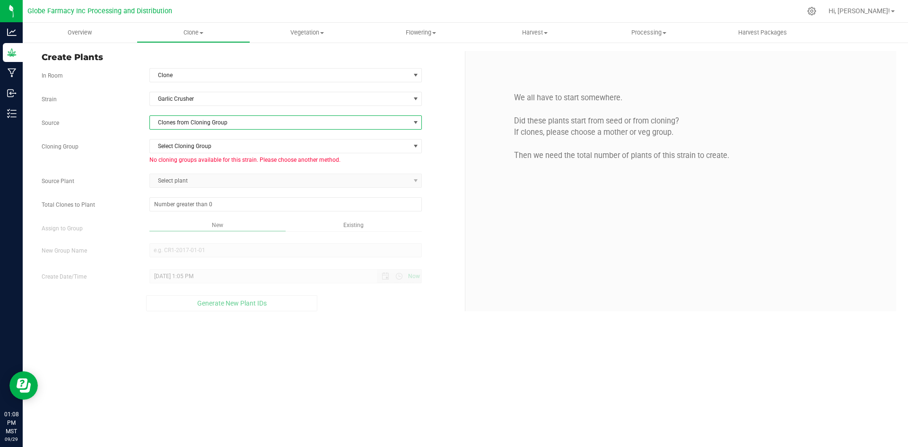
click at [176, 125] on span "Clones from Cloning Group" at bounding box center [280, 122] width 260 height 13
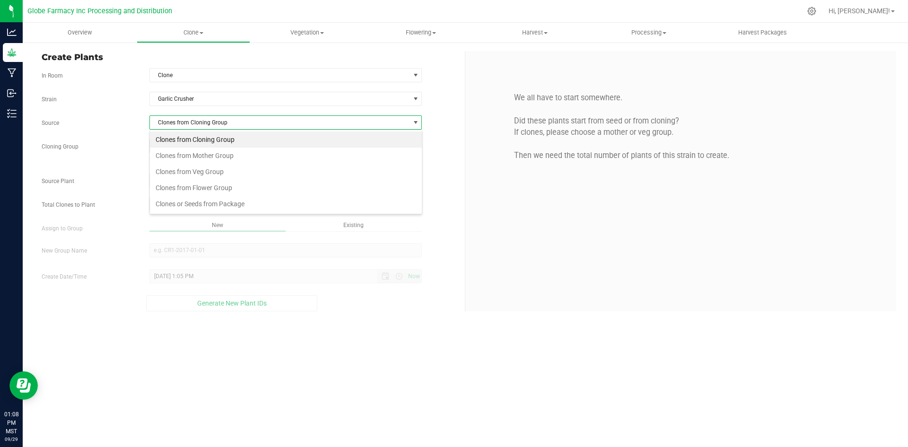
scroll to position [14, 273]
click at [174, 124] on span "Clones from Cloning Group" at bounding box center [280, 122] width 260 height 13
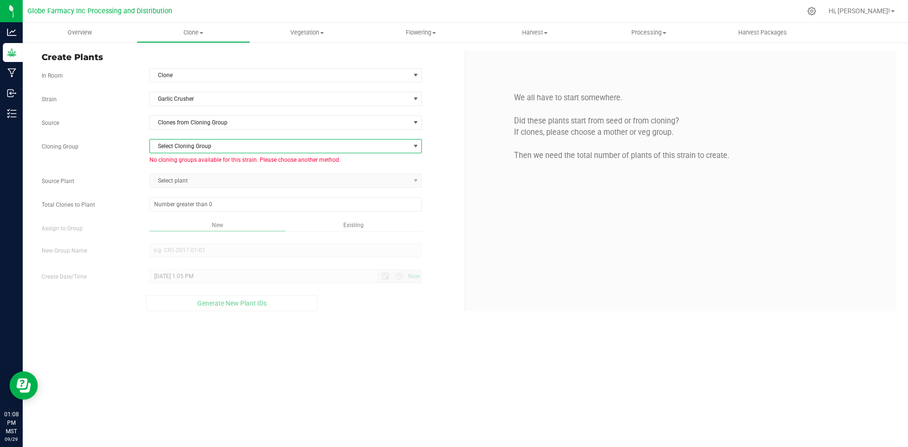
click at [188, 149] on span "Select Cloning Group" at bounding box center [280, 146] width 260 height 13
click at [182, 124] on span "Clones from Cloning Group" at bounding box center [280, 122] width 260 height 13
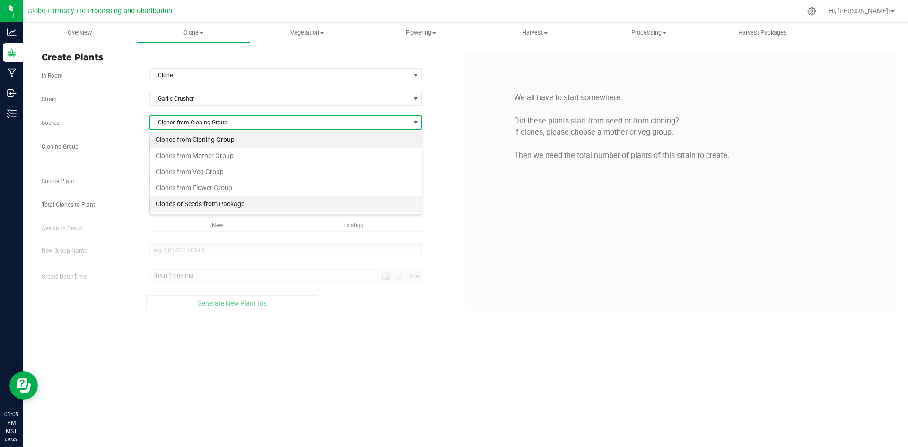
click at [195, 201] on li "Clones or Seeds from Package" at bounding box center [286, 204] width 272 height 16
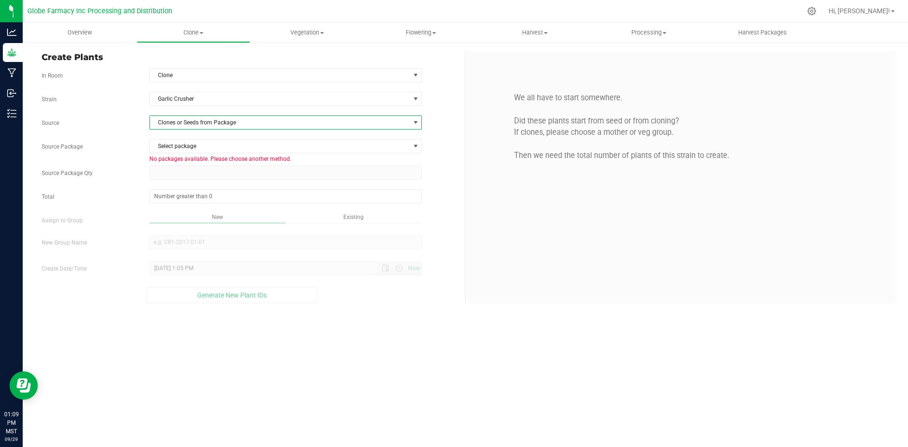
click at [184, 124] on span "Clones or Seeds from Package" at bounding box center [280, 122] width 260 height 13
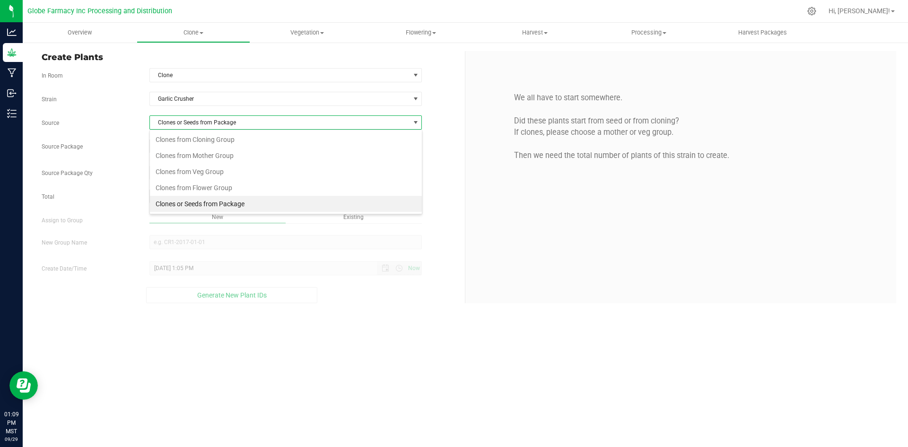
scroll to position [14, 273]
click at [190, 140] on li "Clones from Cloning Group" at bounding box center [286, 140] width 272 height 16
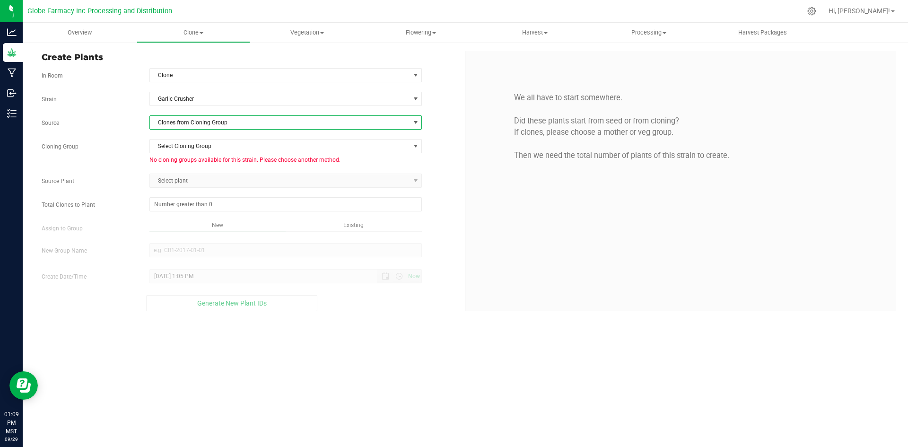
click at [185, 127] on span "Clones from Cloning Group" at bounding box center [280, 122] width 260 height 13
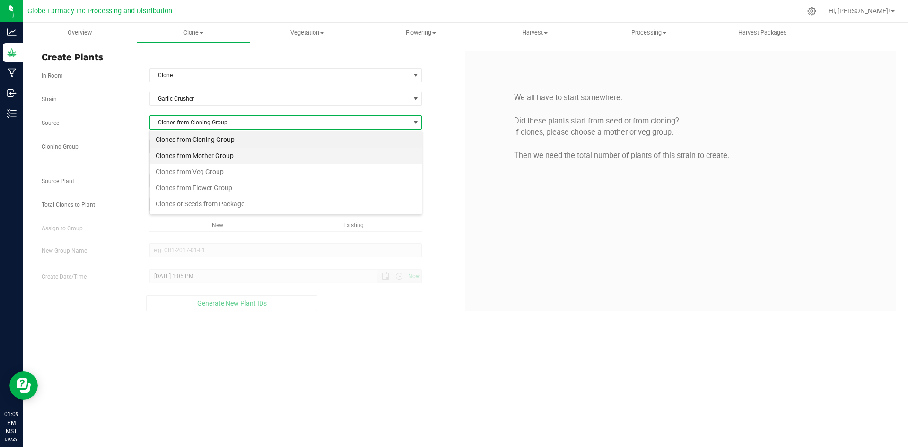
scroll to position [14, 273]
click at [189, 149] on li "Clones from Mother Group" at bounding box center [286, 156] width 272 height 16
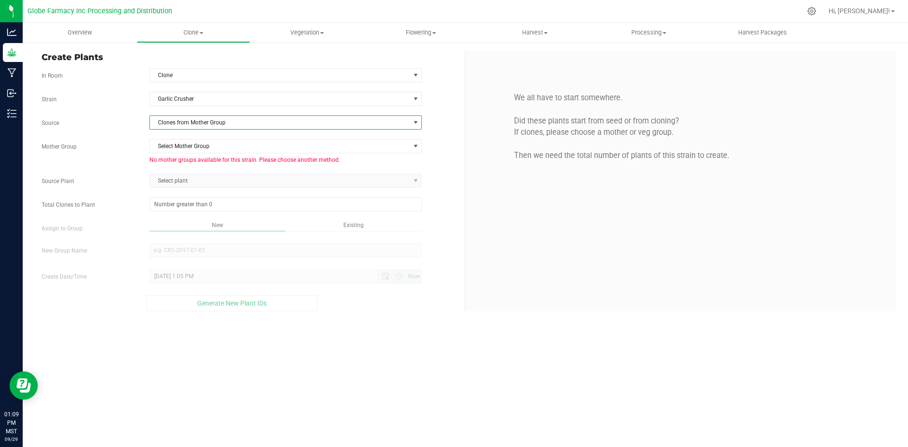
click at [186, 126] on span "Clones from Mother Group" at bounding box center [280, 122] width 260 height 13
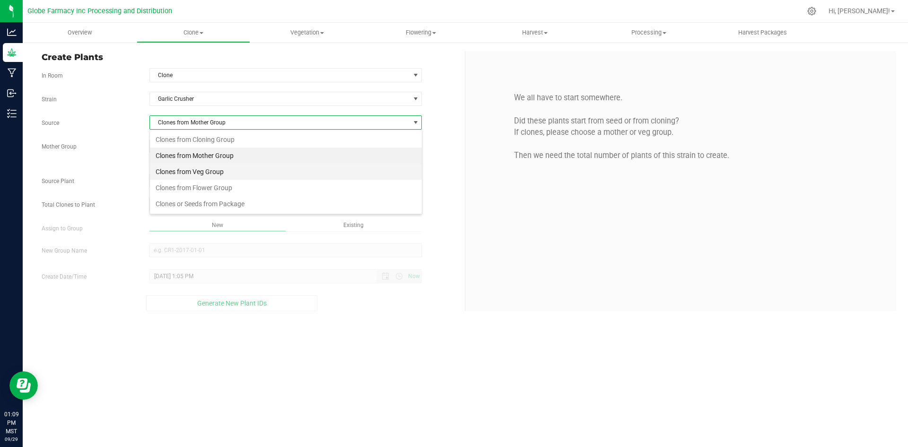
click at [193, 165] on li "Clones from Veg Group" at bounding box center [286, 172] width 272 height 16
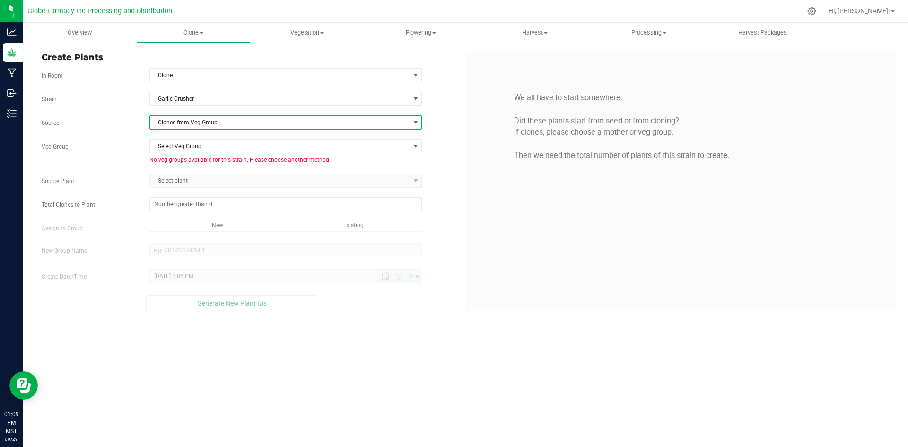
click at [190, 122] on span "Clones from Veg Group" at bounding box center [280, 122] width 260 height 13
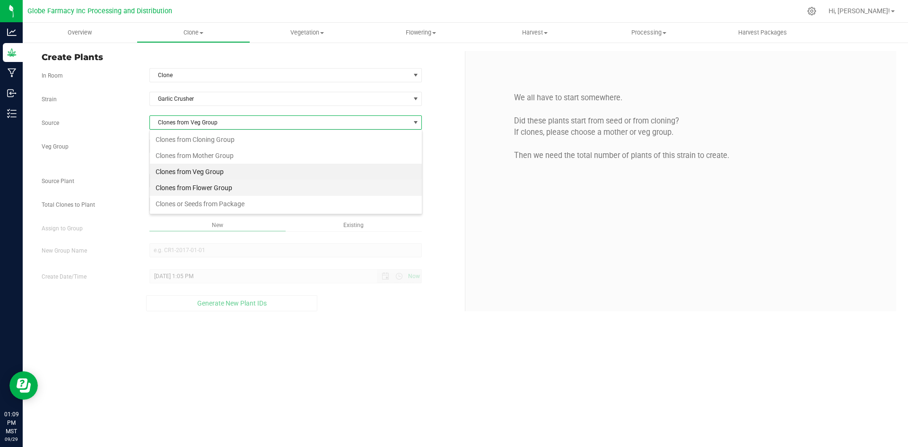
click at [202, 181] on li "Clones from Flower Group" at bounding box center [286, 188] width 272 height 16
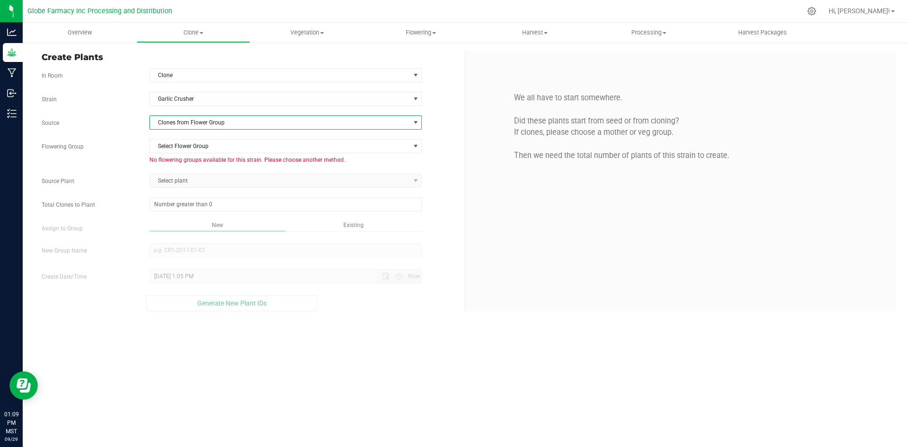
click at [198, 124] on span "Clones from Flower Group" at bounding box center [280, 122] width 260 height 13
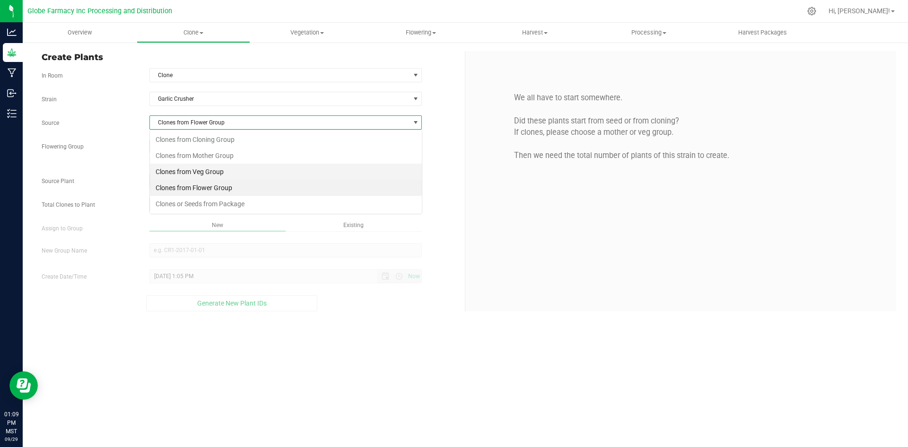
scroll to position [14, 273]
click at [220, 207] on li "Clones or Seeds from Package" at bounding box center [286, 204] width 272 height 16
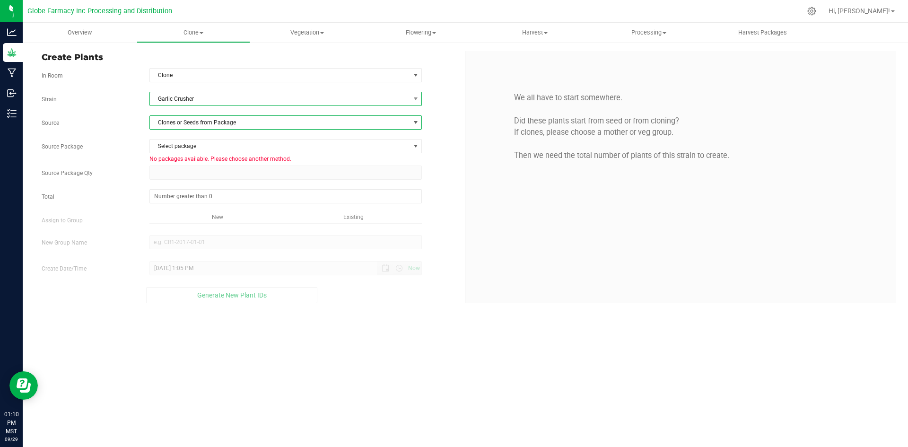
click at [233, 95] on span "Garlic Crusher" at bounding box center [280, 98] width 260 height 13
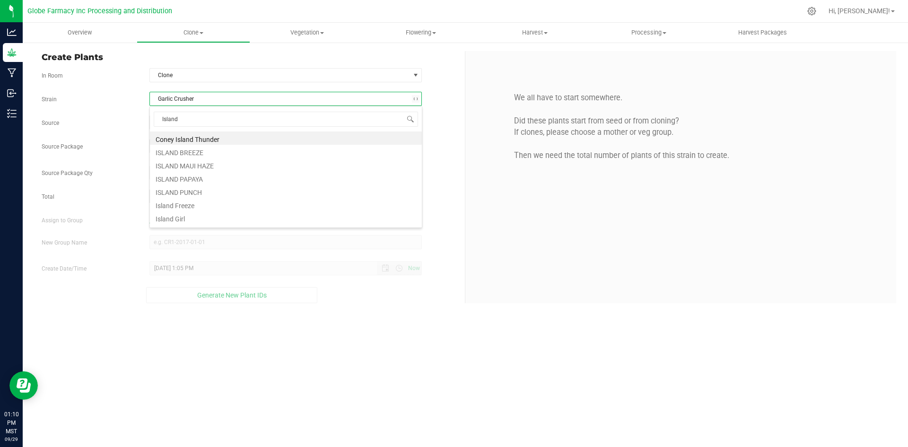
type input "Island"
click at [203, 207] on li "Island Freeze" at bounding box center [286, 204] width 272 height 13
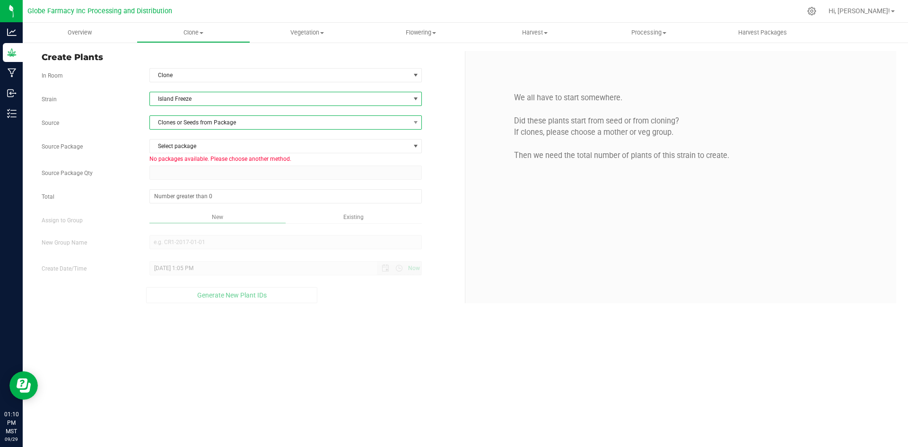
click at [201, 119] on span "Clones or Seeds from Package" at bounding box center [280, 122] width 260 height 13
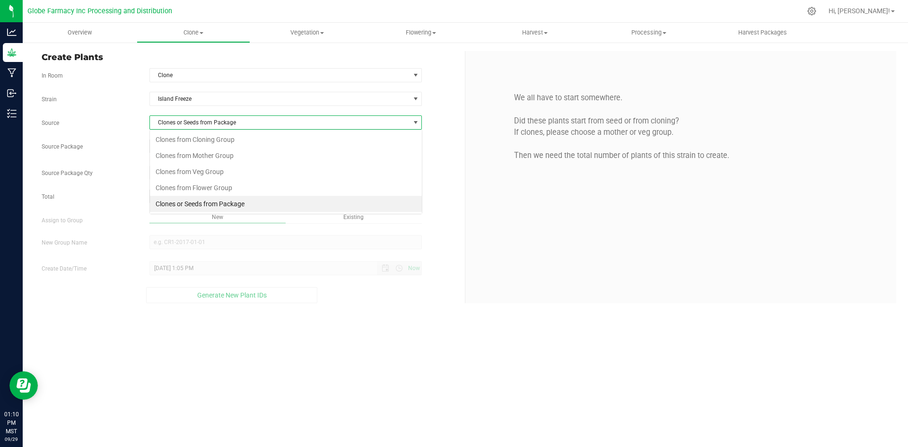
scroll to position [14, 273]
click at [201, 202] on li "Clones or Seeds from Package" at bounding box center [286, 204] width 272 height 16
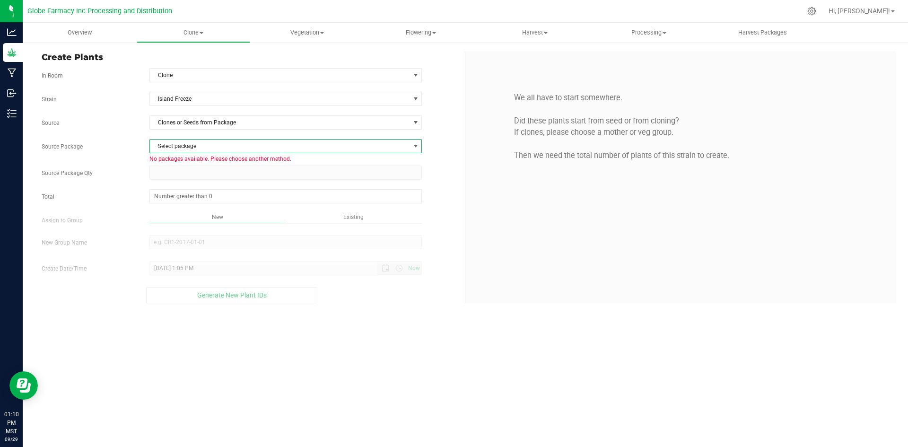
click at [187, 148] on span "Select package" at bounding box center [280, 146] width 260 height 13
click at [190, 97] on span "Island Freeze" at bounding box center [280, 98] width 260 height 13
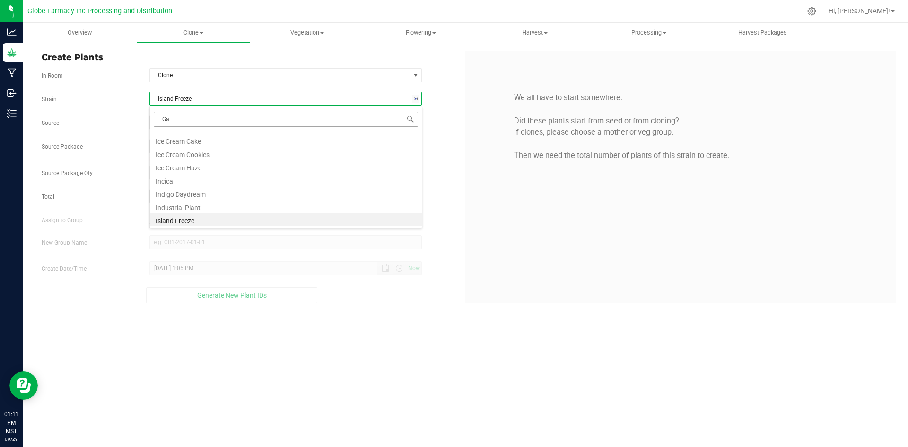
scroll to position [0, 0]
type input "Garlic Crusher"
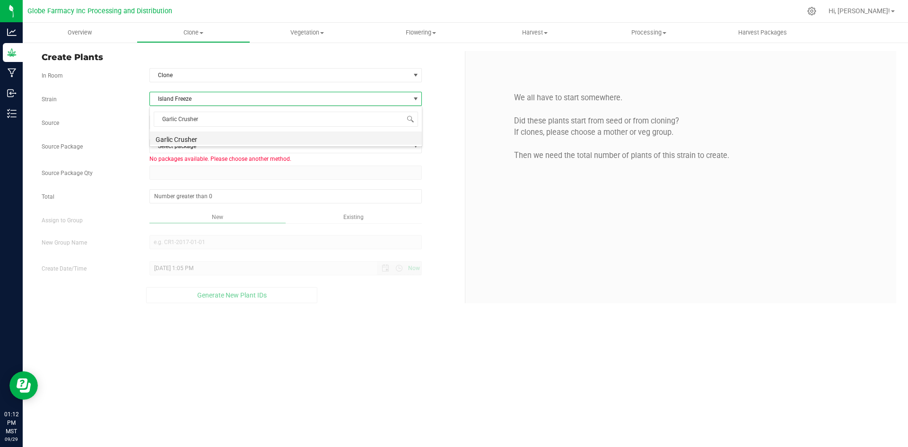
click at [199, 136] on li "Garlic Crusher" at bounding box center [286, 138] width 272 height 13
click at [164, 74] on span "Clone" at bounding box center [280, 75] width 260 height 13
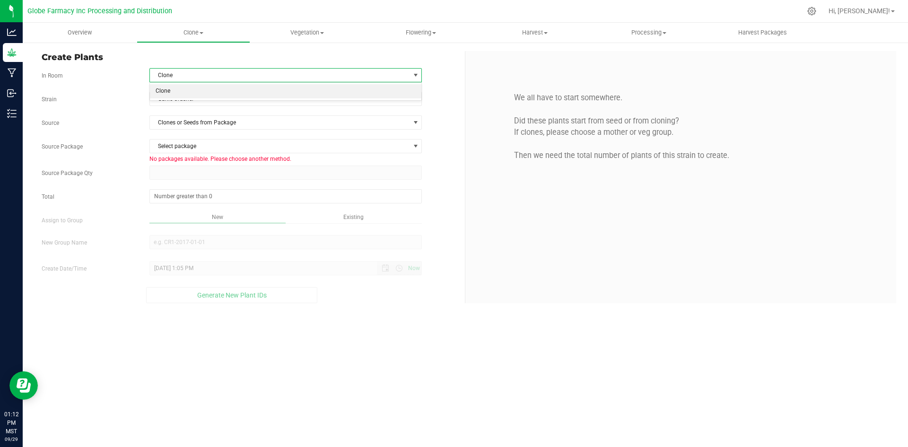
click at [164, 74] on span "Clone" at bounding box center [280, 75] width 260 height 13
click at [236, 366] on div "Overview Clone Create plants Cloning groups Cloning plants Apply to plants Vege…" at bounding box center [466, 235] width 886 height 424
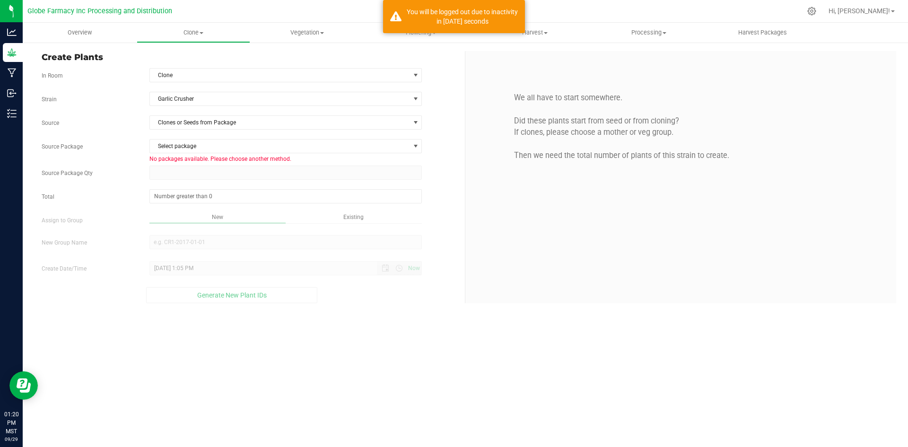
click at [286, 251] on div at bounding box center [285, 243] width 287 height 17
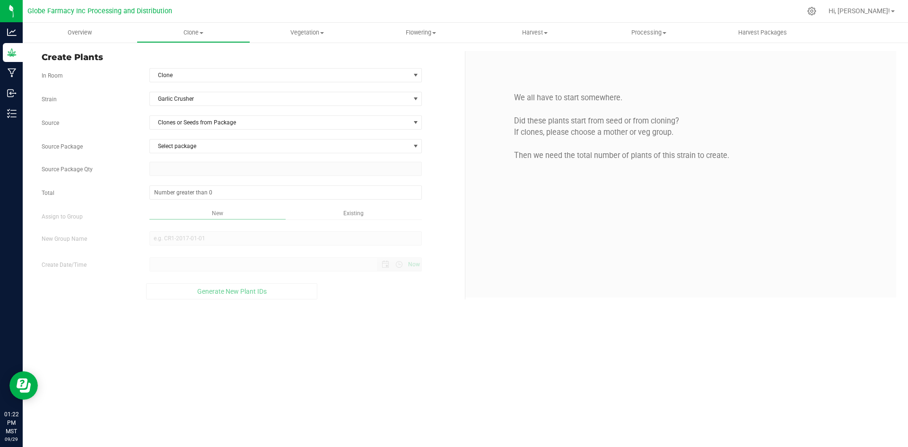
type input "[DATE] 1:22 PM"
click at [200, 123] on span "Clones or Seeds from Package" at bounding box center [280, 122] width 260 height 13
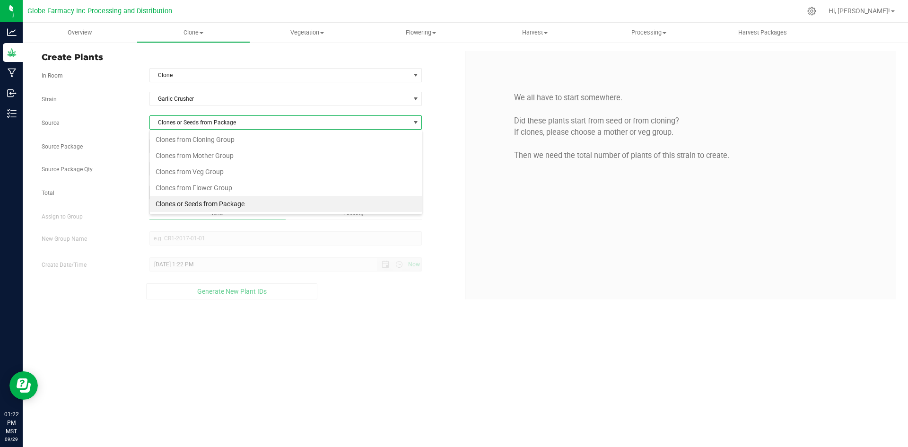
scroll to position [14, 273]
click at [215, 205] on li "Clones or Seeds from Package" at bounding box center [286, 204] width 272 height 16
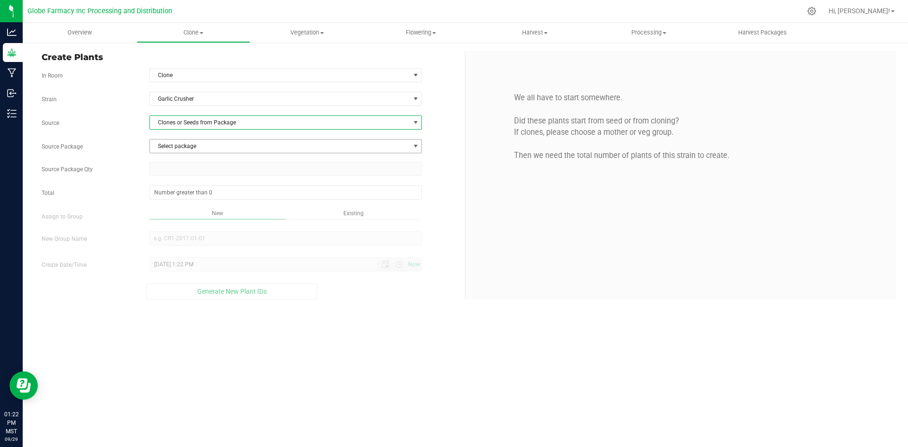
click at [211, 145] on span "Select package" at bounding box center [280, 146] width 260 height 13
click at [305, 32] on span "Vegetation" at bounding box center [307, 32] width 113 height 9
click at [296, 56] on span "Veg groups" at bounding box center [280, 57] width 60 height 8
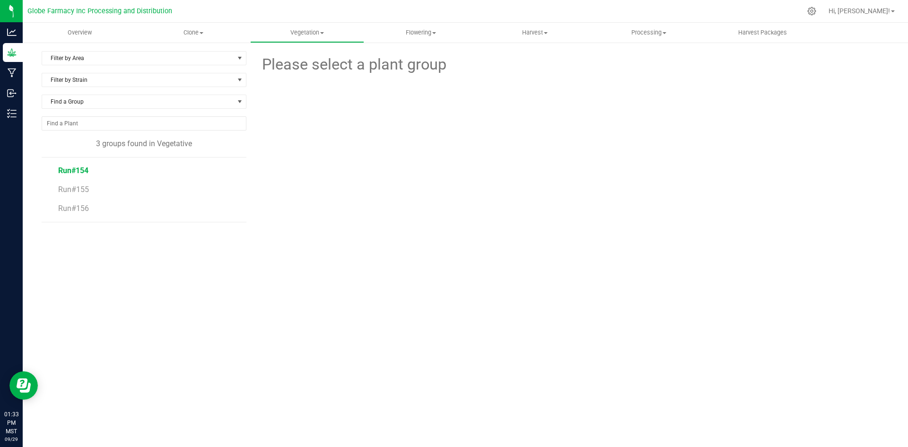
click at [83, 172] on span "Run#154" at bounding box center [73, 170] width 30 height 9
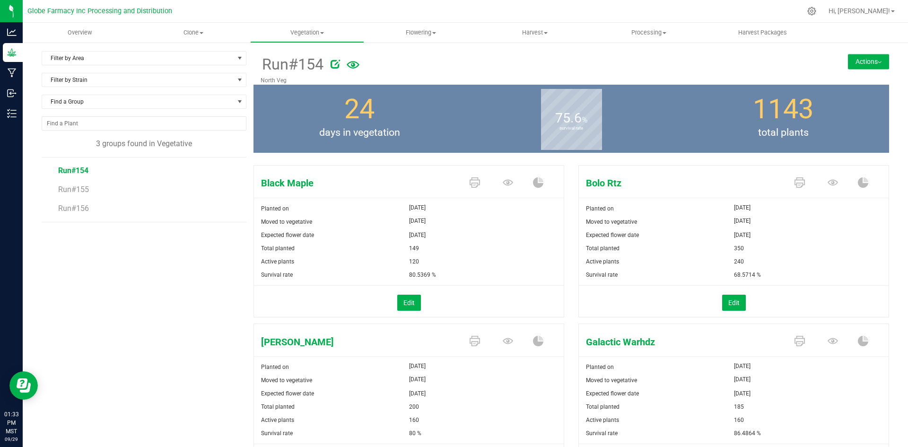
click at [848, 62] on button "Actions" at bounding box center [868, 61] width 41 height 15
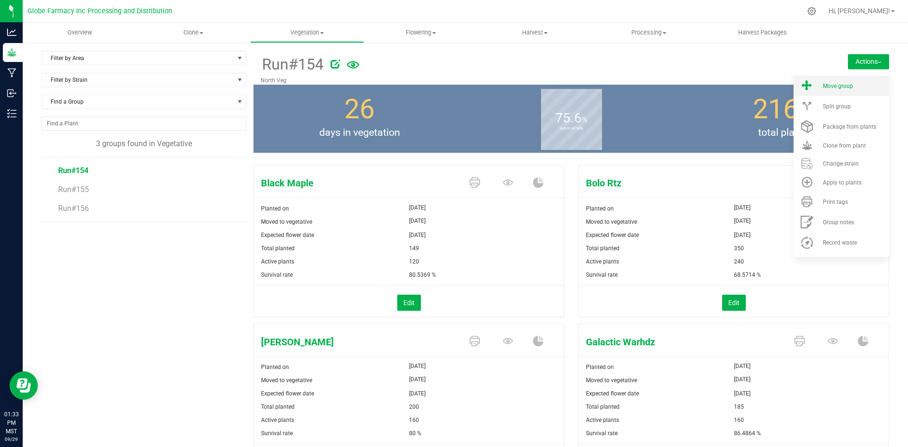
click at [832, 92] on li "Move group" at bounding box center [842, 86] width 96 height 20
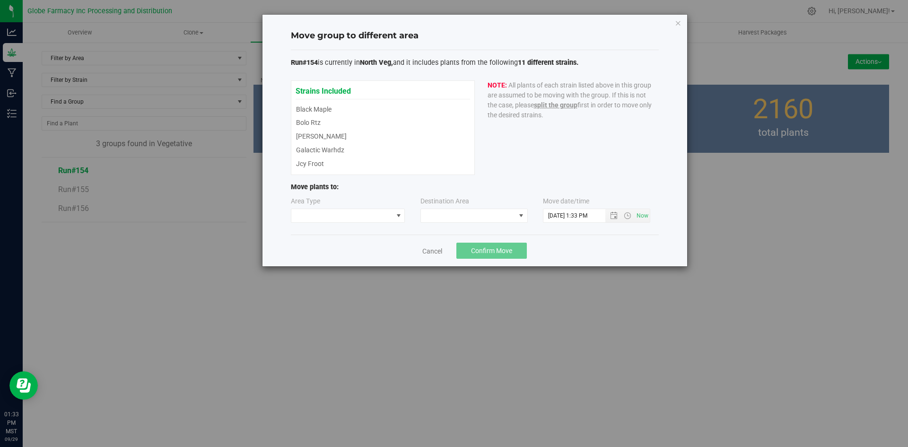
click at [341, 224] on div "Area Type Destination Area Move date/time [DATE] 1:33 PM" at bounding box center [475, 211] width 368 height 31
click at [341, 219] on span at bounding box center [342, 215] width 102 height 13
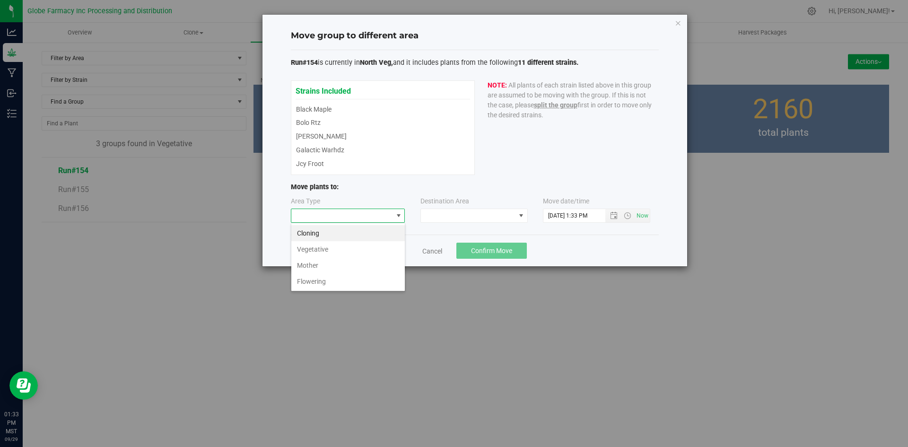
scroll to position [14, 114]
click at [343, 284] on li "Flowering" at bounding box center [348, 281] width 114 height 16
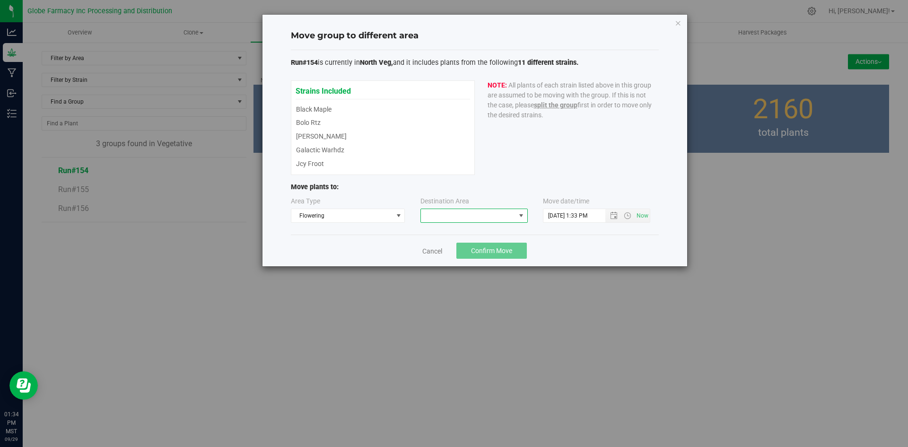
click at [453, 214] on span at bounding box center [468, 215] width 95 height 13
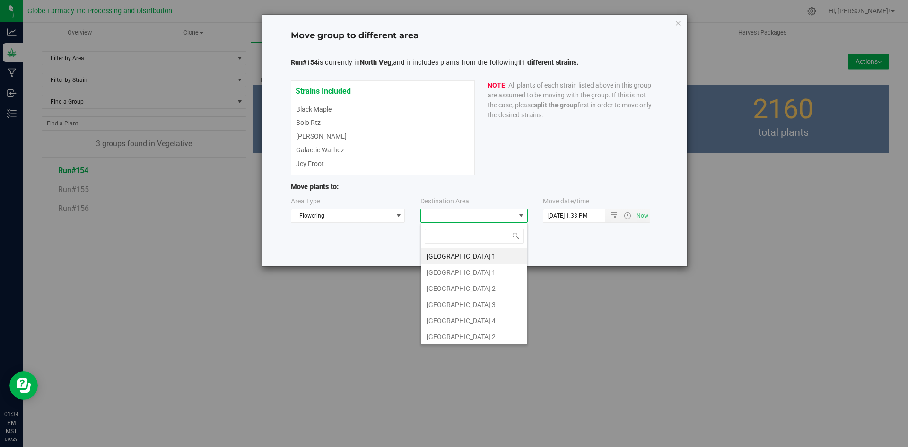
scroll to position [14, 107]
click at [481, 256] on li "[GEOGRAPHIC_DATA] 1" at bounding box center [474, 256] width 106 height 16
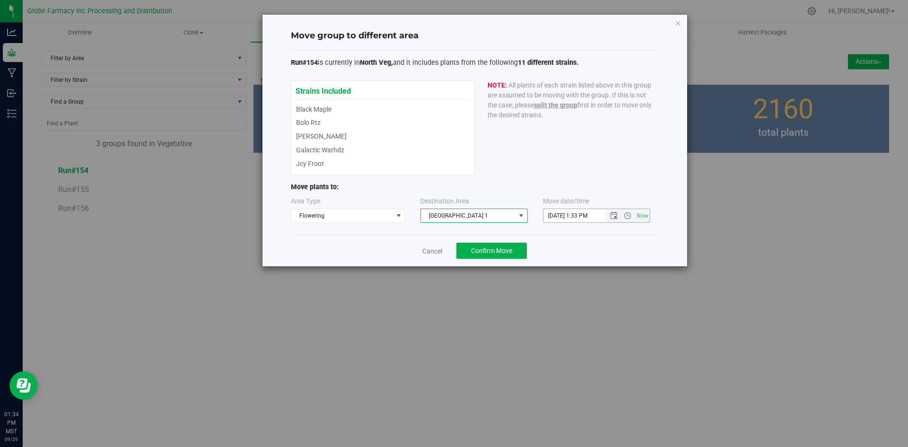
click at [559, 216] on input "[DATE] 1:33 PM" at bounding box center [583, 215] width 78 height 13
type input "[DATE] 1:33 PM"
click at [515, 252] on button "Confirm Move" at bounding box center [492, 251] width 70 height 16
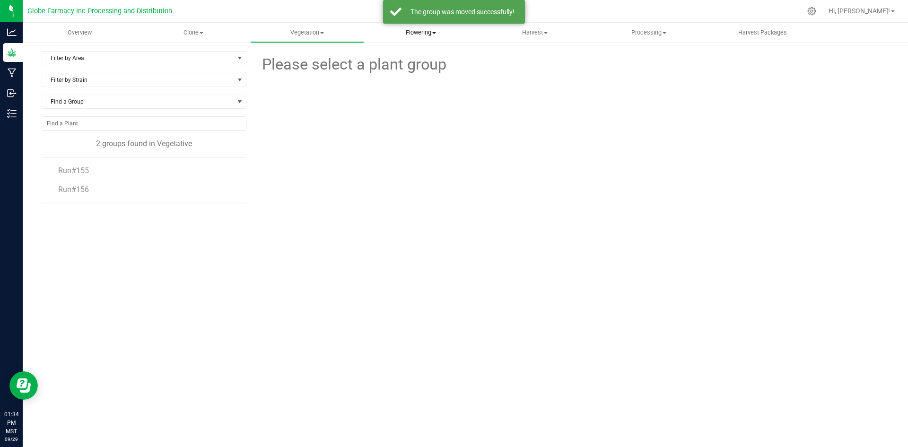
click at [425, 35] on span "Flowering" at bounding box center [421, 32] width 113 height 9
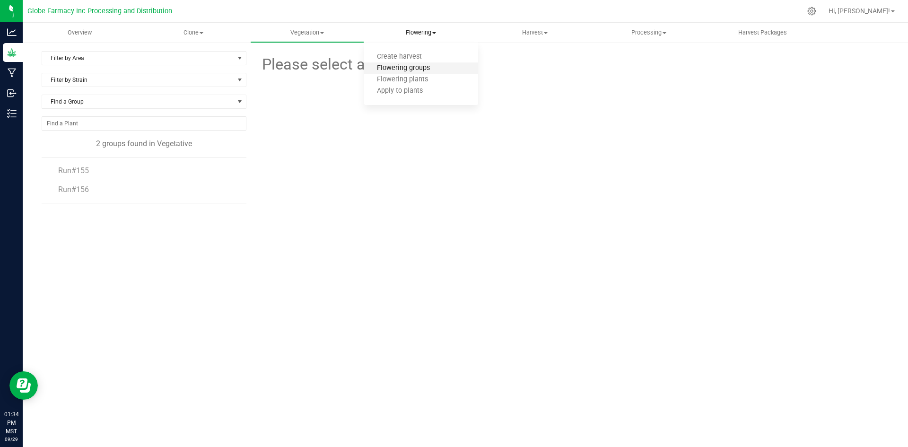
click at [415, 65] on span "Flowering groups" at bounding box center [403, 68] width 79 height 8
click at [80, 268] on span "Run#154" at bounding box center [73, 265] width 30 height 9
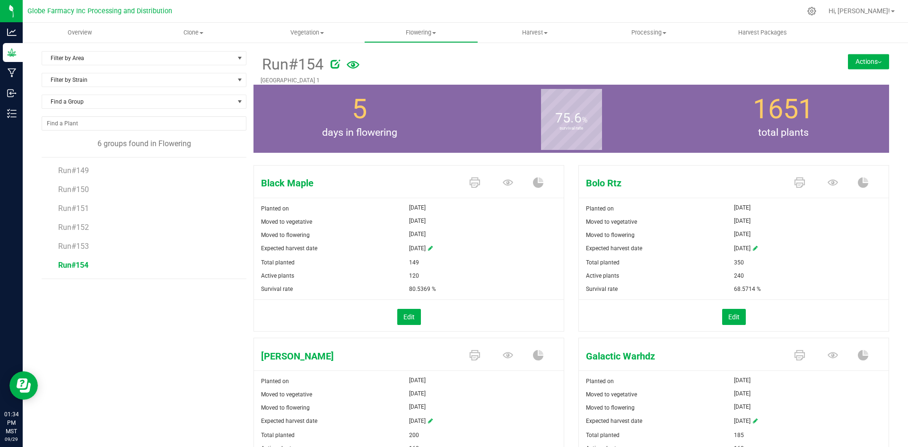
click at [869, 64] on button "Actions" at bounding box center [868, 61] width 41 height 15
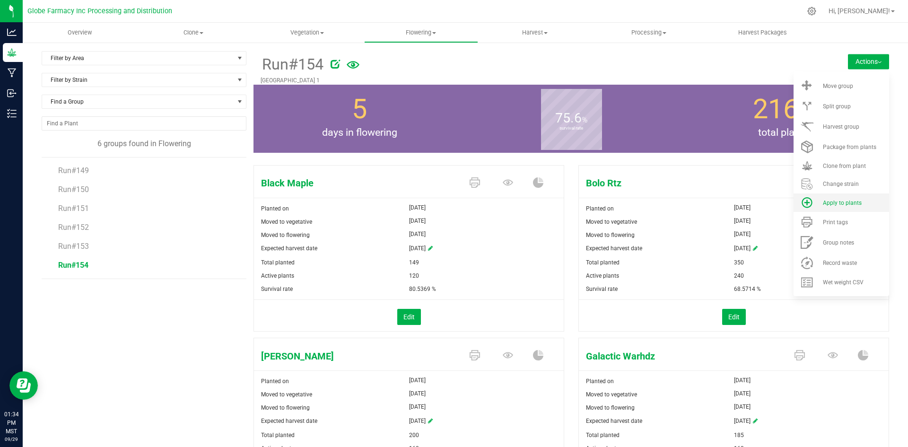
click at [858, 202] on div "Apply to plants" at bounding box center [855, 203] width 64 height 7
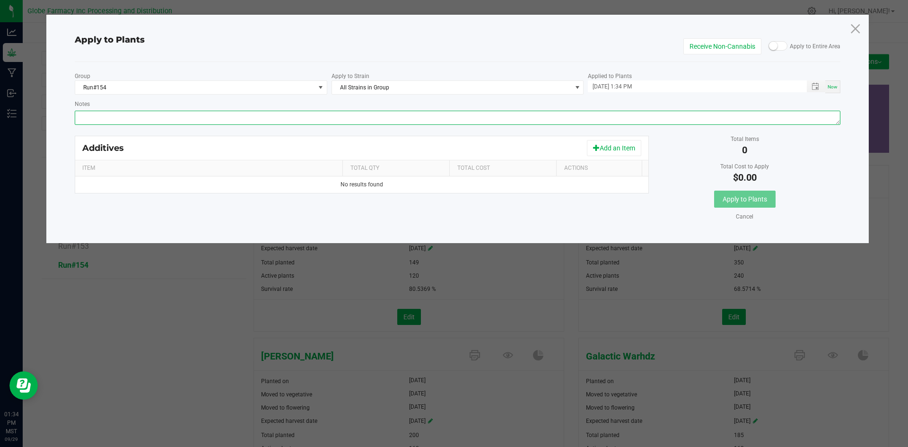
click at [492, 117] on textarea "Notes" at bounding box center [458, 118] width 766 height 14
paste textarea "Calcium Nitrate, Monopotassium Phosphate, [MEDICAL_DATA], Iron Edta, Sodium Mol…"
type textarea "Calcium Nitrate, Monopotassium Phosphate, [MEDICAL_DATA], Iron Edta, Sodium Mol…"
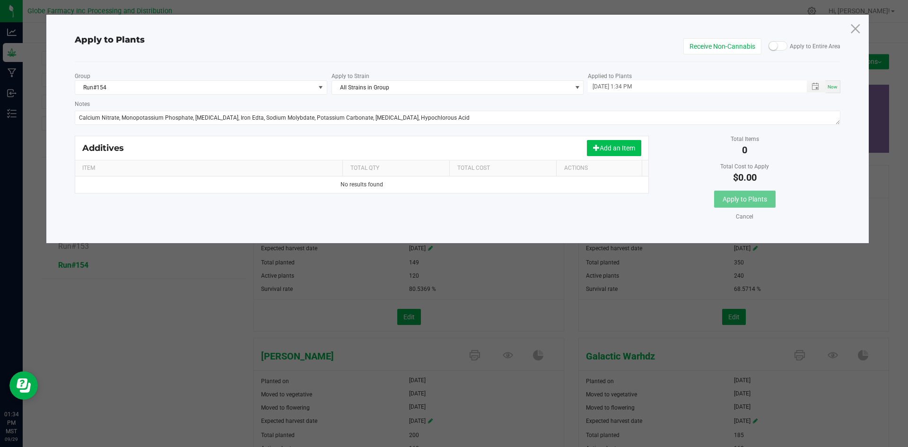
click at [623, 147] on button "Add an Item" at bounding box center [614, 148] width 54 height 16
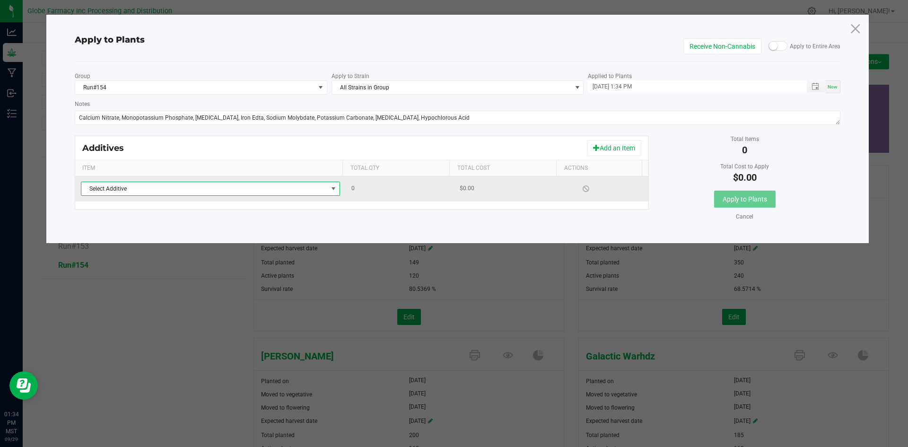
click at [288, 190] on span "Select Additive" at bounding box center [204, 188] width 246 height 13
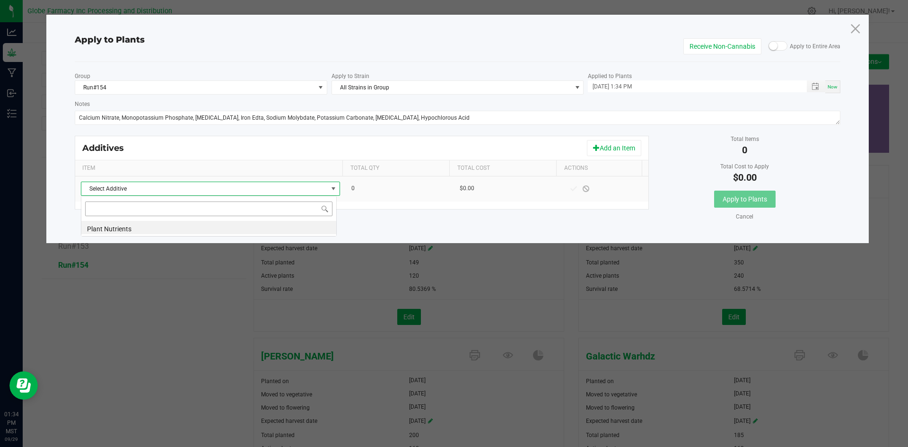
scroll to position [14, 256]
click at [261, 231] on li "Plant Nutrients" at bounding box center [208, 227] width 255 height 13
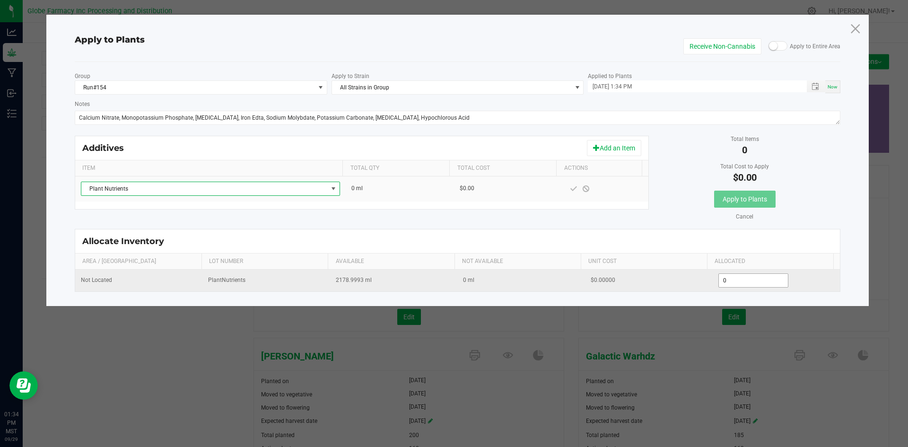
click at [727, 282] on input "0" at bounding box center [754, 280] width 70 height 13
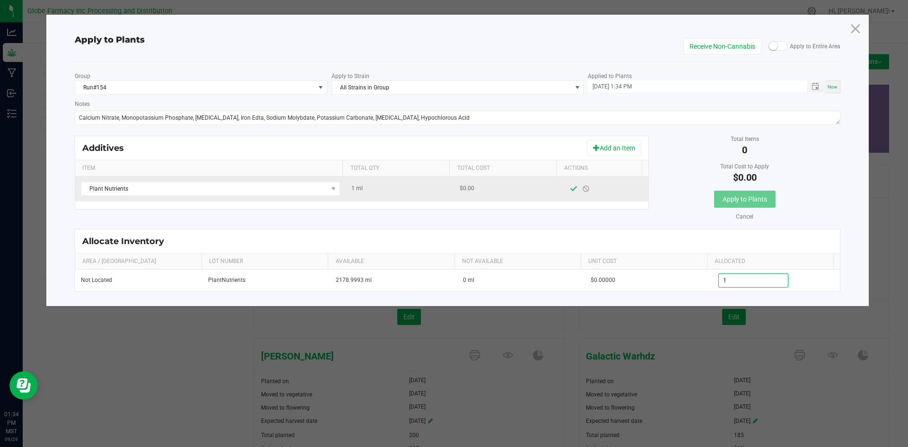
type input "1.0000"
click at [570, 189] on span at bounding box center [574, 189] width 8 height 8
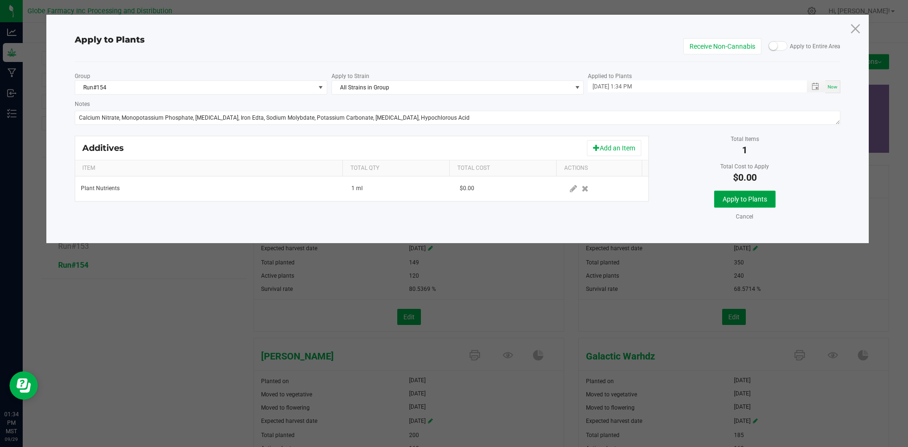
click at [740, 202] on span "Apply to Plants" at bounding box center [745, 199] width 44 height 8
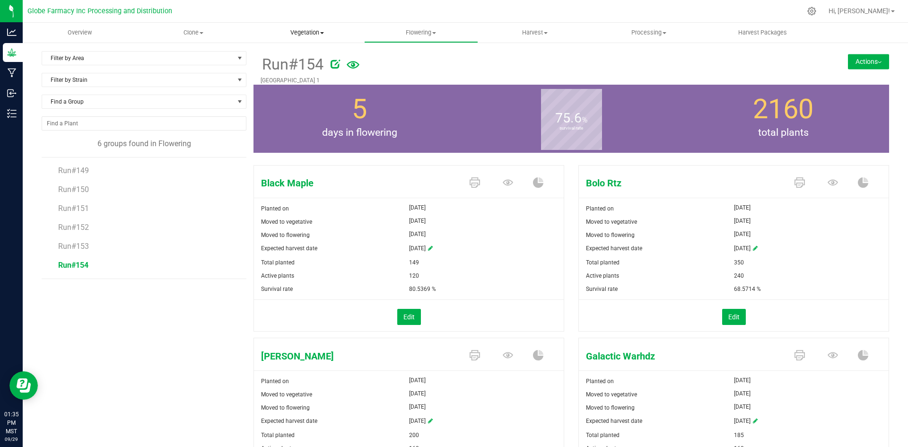
click at [299, 28] on span "Vegetation" at bounding box center [307, 32] width 113 height 9
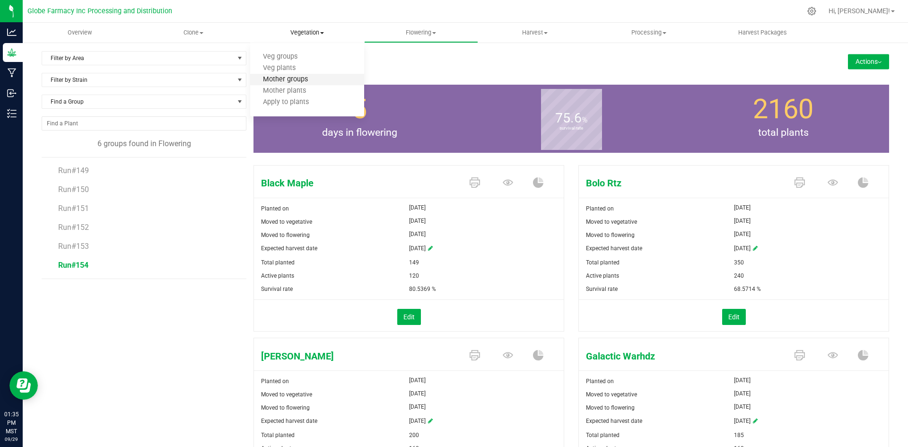
click at [300, 81] on span "Mother groups" at bounding box center [285, 80] width 70 height 8
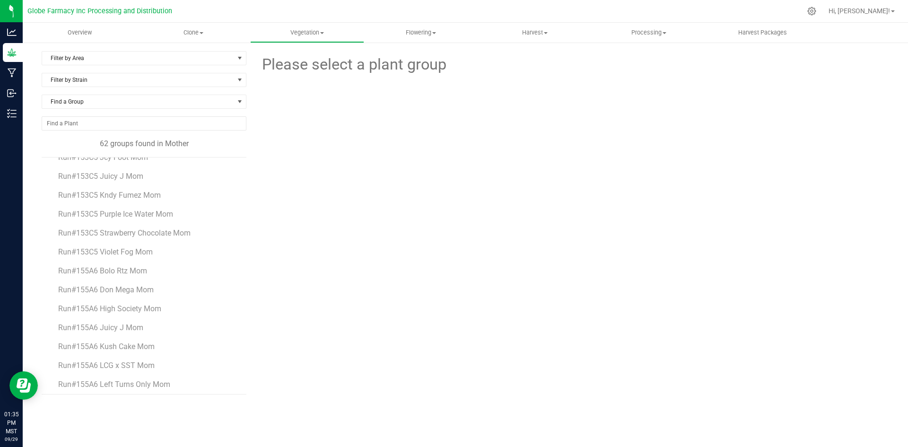
scroll to position [944, 0]
click at [106, 192] on span "Run#155A6 Don Mega Mom" at bounding box center [106, 191] width 96 height 9
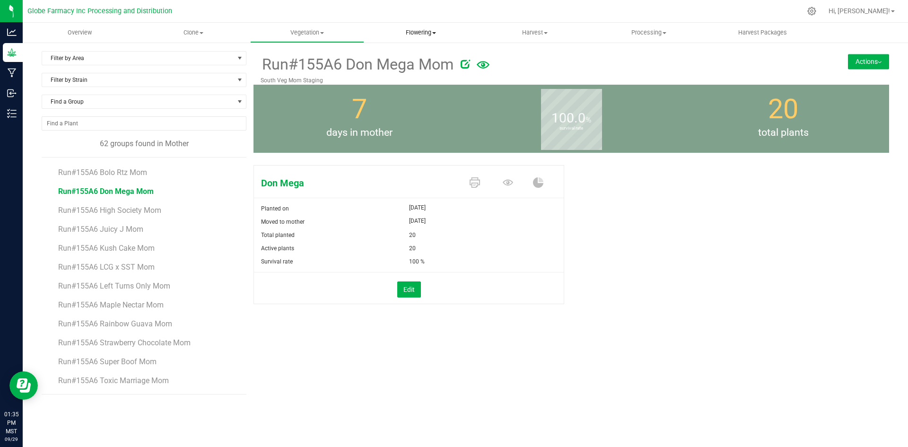
click at [428, 33] on span "Flowering" at bounding box center [421, 32] width 113 height 9
click at [423, 69] on span "Flowering groups" at bounding box center [403, 68] width 79 height 8
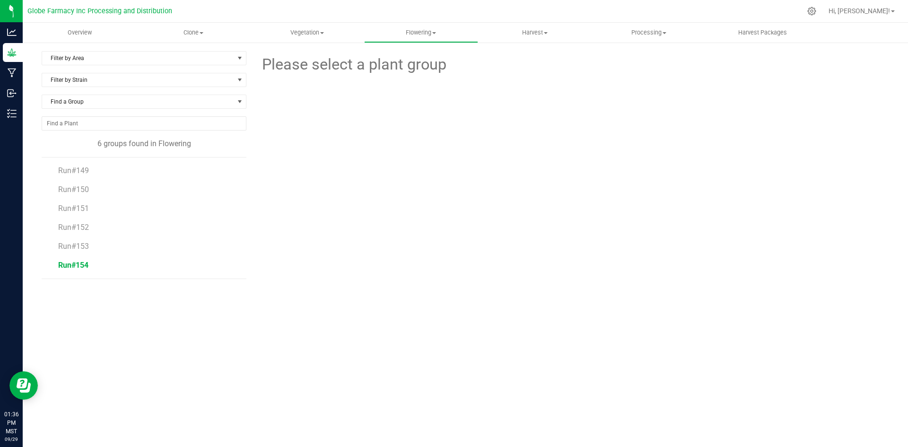
click at [80, 263] on span "Run#154" at bounding box center [73, 265] width 30 height 9
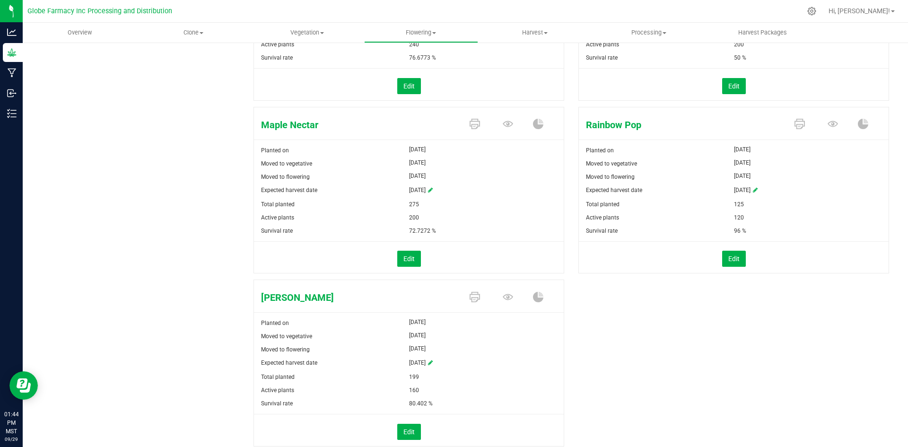
scroll to position [733, 0]
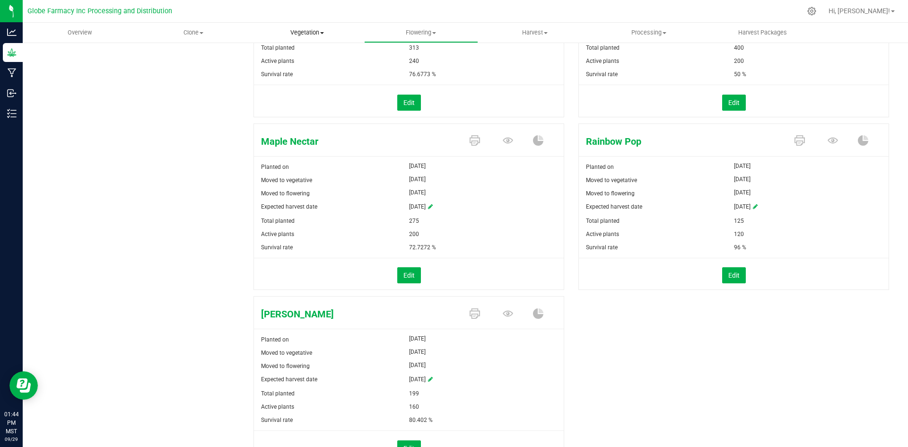
click at [309, 35] on span "Vegetation" at bounding box center [307, 32] width 113 height 9
click at [292, 81] on span "Mother groups" at bounding box center [285, 80] width 70 height 8
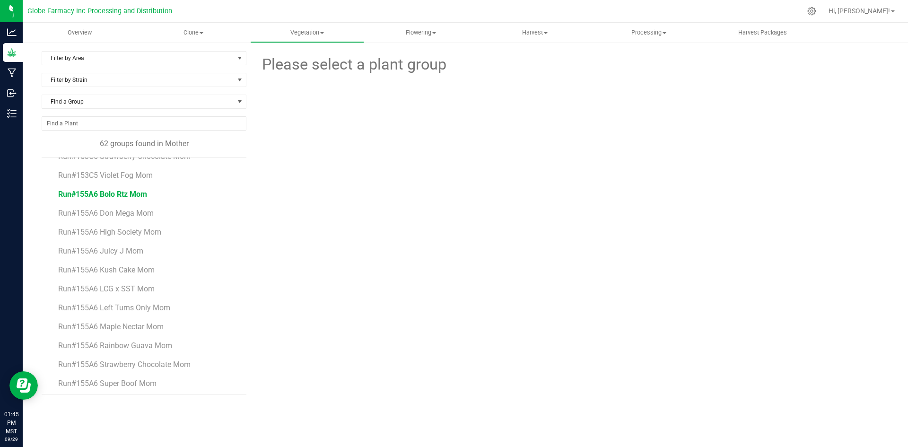
scroll to position [944, 0]
click at [110, 342] on span "Run#155A6 Strawberry Chocolate Mom" at bounding box center [125, 342] width 135 height 9
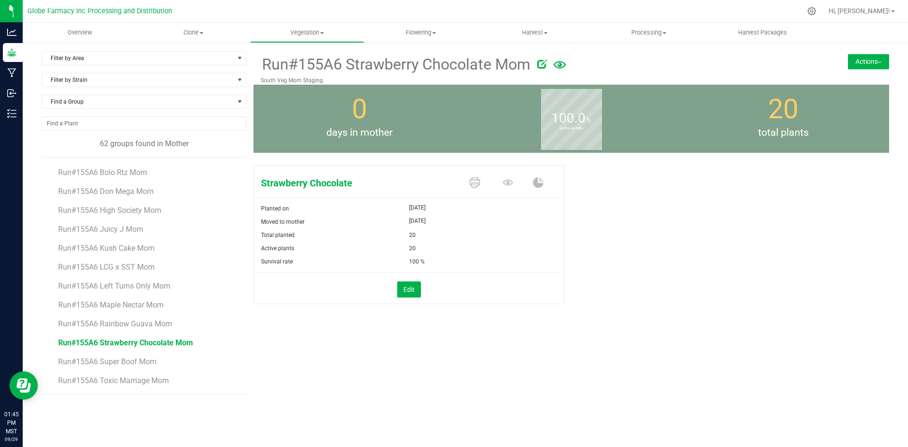
click at [539, 62] on icon at bounding box center [541, 63] width 9 height 9
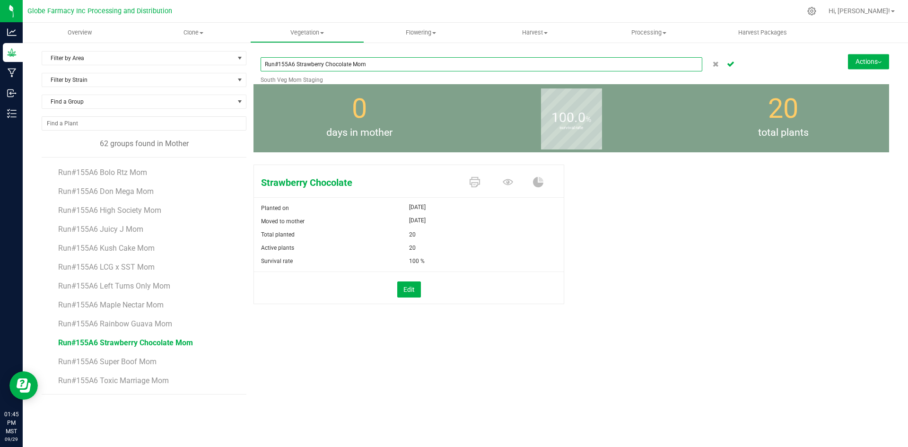
click at [294, 64] on input "Run#155A6 Strawberry Chocolate Mom" at bounding box center [482, 64] width 442 height 14
type input "Run#156B6 Strawberry Chocolate Mom"
click at [669, 284] on div "Strawberry Chocolate Planted on [DATE] Moved to mother [DATE] Total planted 20 …" at bounding box center [572, 244] width 636 height 167
click at [732, 66] on icon "Cancel button" at bounding box center [731, 64] width 8 height 6
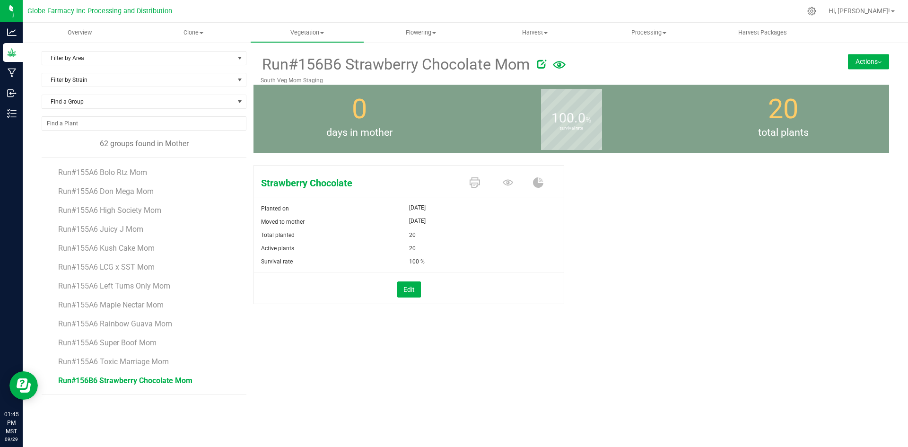
drag, startPoint x: 824, startPoint y: 250, endPoint x: 856, endPoint y: 193, distance: 65.7
click at [824, 250] on div "Strawberry Chocolate Planted on [DATE] Moved to mother [DATE] Total planted 20 …" at bounding box center [572, 244] width 636 height 167
click at [877, 56] on button "Actions" at bounding box center [868, 61] width 41 height 15
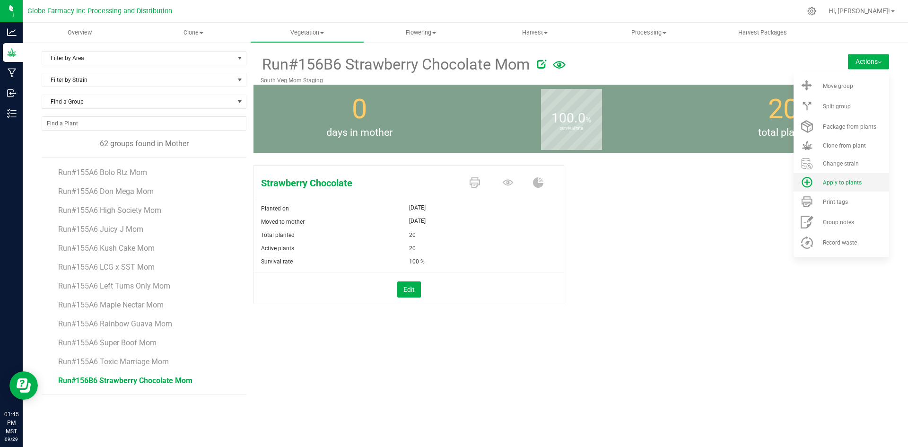
click at [846, 179] on span "Apply to plants" at bounding box center [842, 182] width 39 height 7
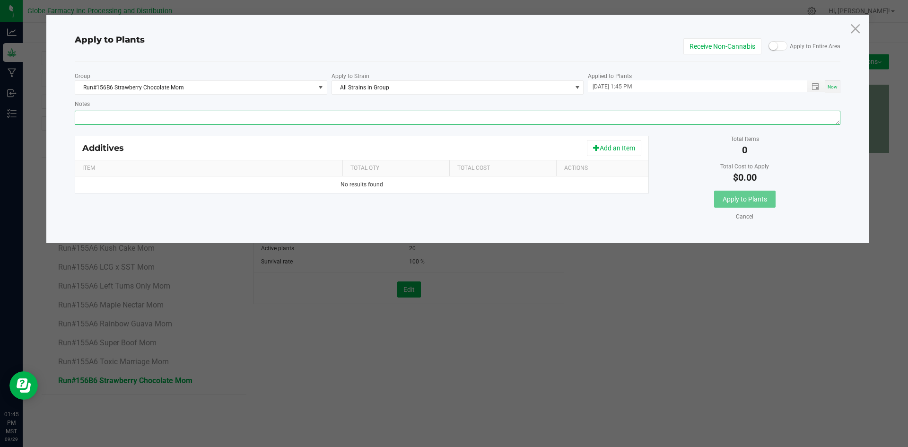
click at [405, 115] on textarea "Notes" at bounding box center [458, 118] width 766 height 14
paste textarea "Calcium Nitrate, Monopotassium Phosphate, [MEDICAL_DATA], Iron Edta, Sodium Mol…"
type textarea "Calcium Nitrate, Monopotassium Phosphate, [MEDICAL_DATA], Iron Edta, Sodium Mol…"
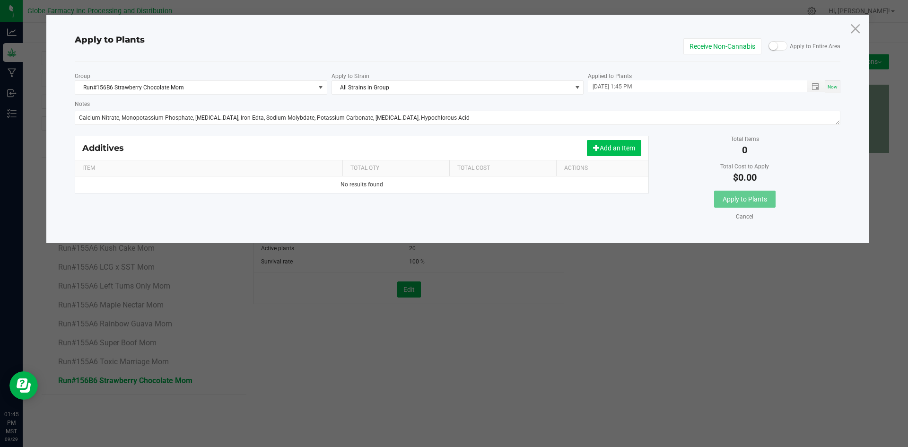
click at [606, 148] on button "Add an Item" at bounding box center [614, 148] width 54 height 16
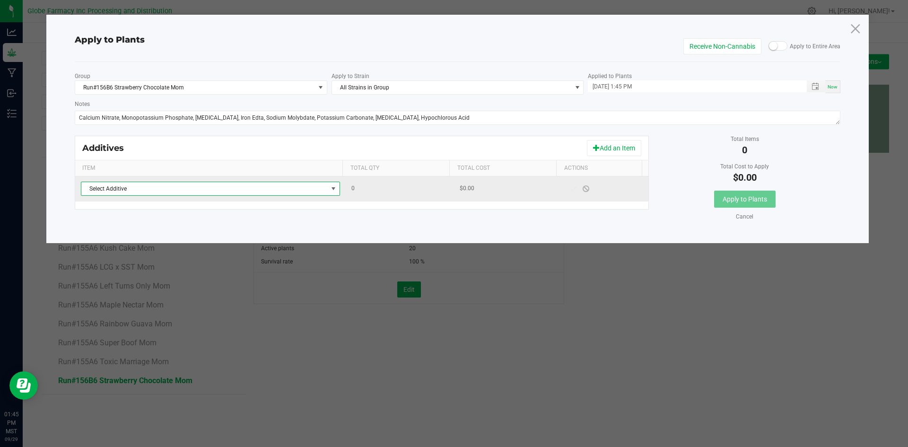
click at [300, 189] on span "Select Additive" at bounding box center [204, 188] width 246 height 13
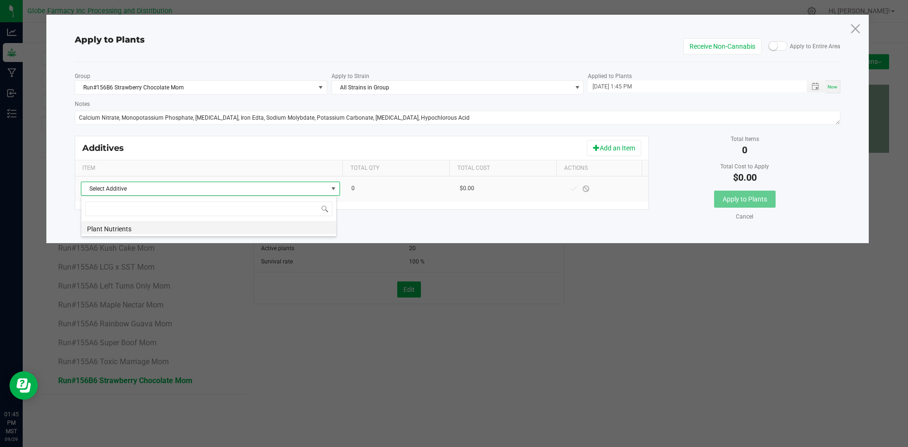
click at [237, 229] on li "Plant Nutrients" at bounding box center [208, 227] width 255 height 13
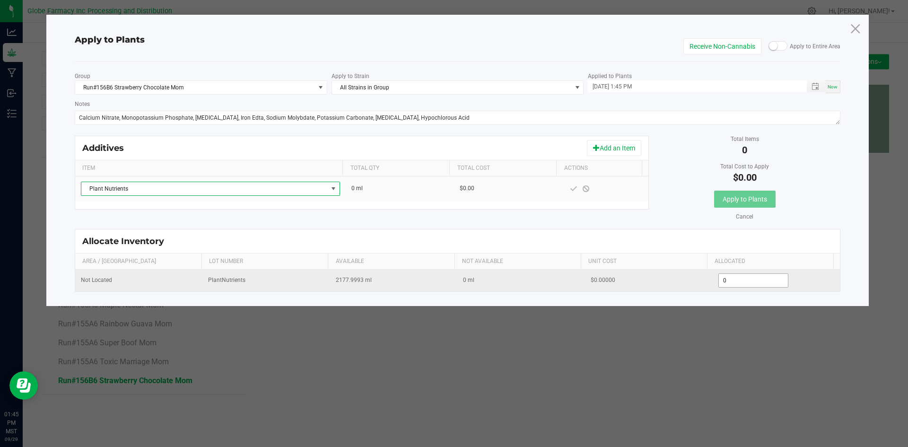
click at [765, 282] on input "0" at bounding box center [754, 280] width 70 height 13
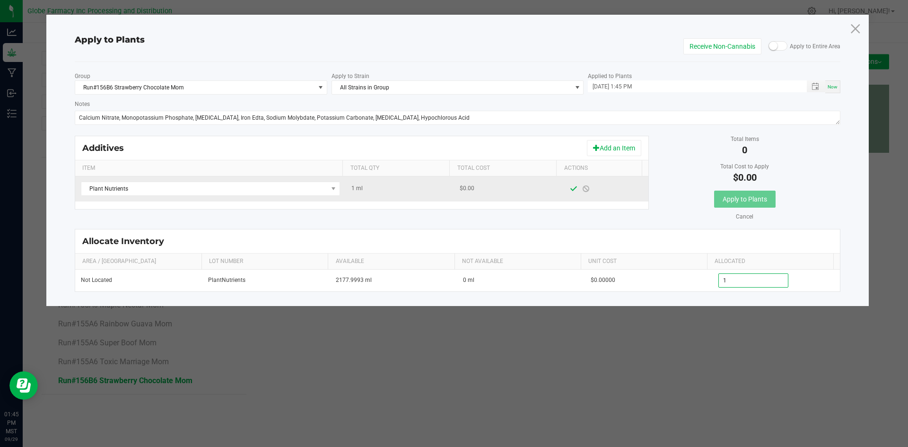
type input "1.0000"
click at [568, 193] on span at bounding box center [574, 188] width 12 height 17
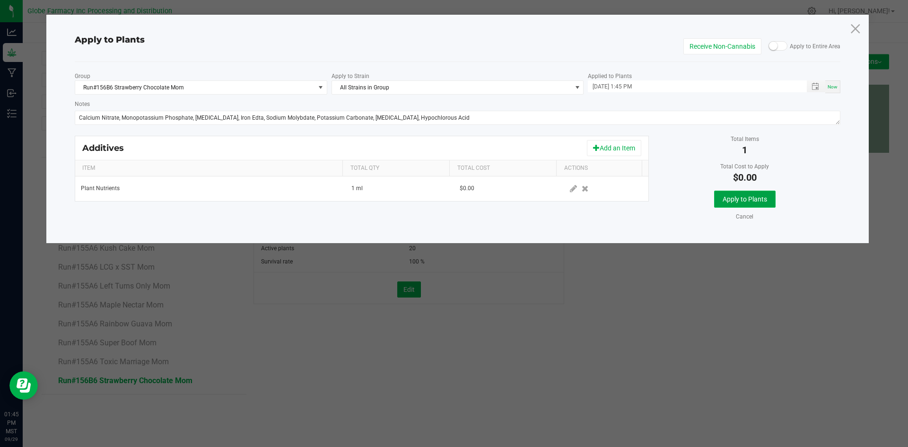
click at [731, 198] on span "Apply to Plants" at bounding box center [745, 199] width 44 height 8
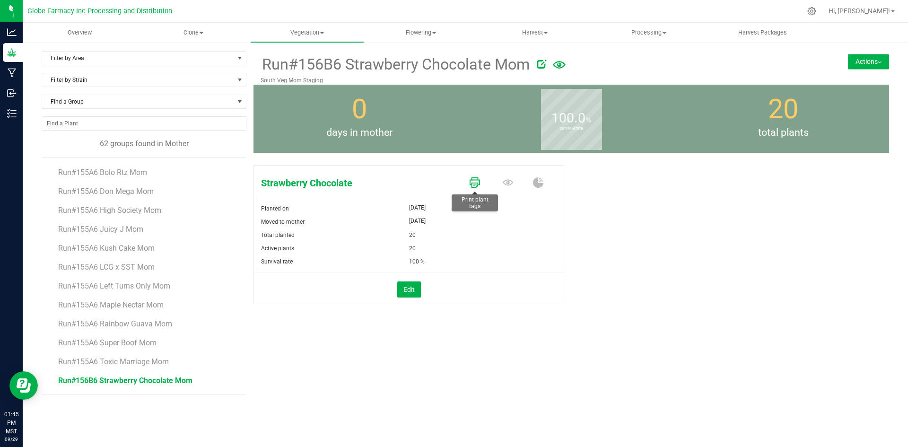
click at [475, 185] on icon at bounding box center [475, 182] width 10 height 10
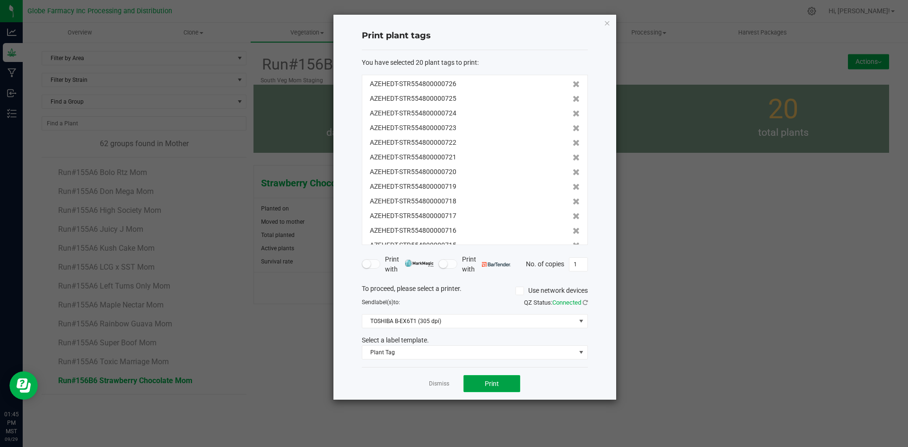
click at [492, 385] on span "Print" at bounding box center [492, 384] width 14 height 8
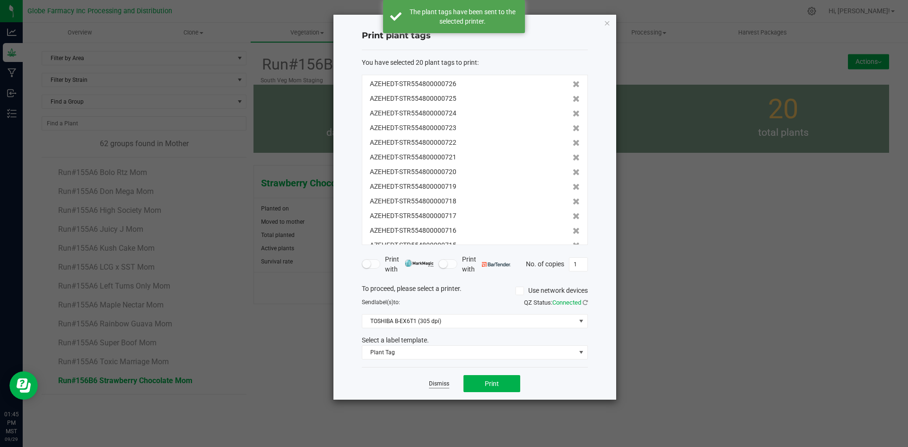
click at [438, 384] on link "Dismiss" at bounding box center [439, 384] width 20 height 8
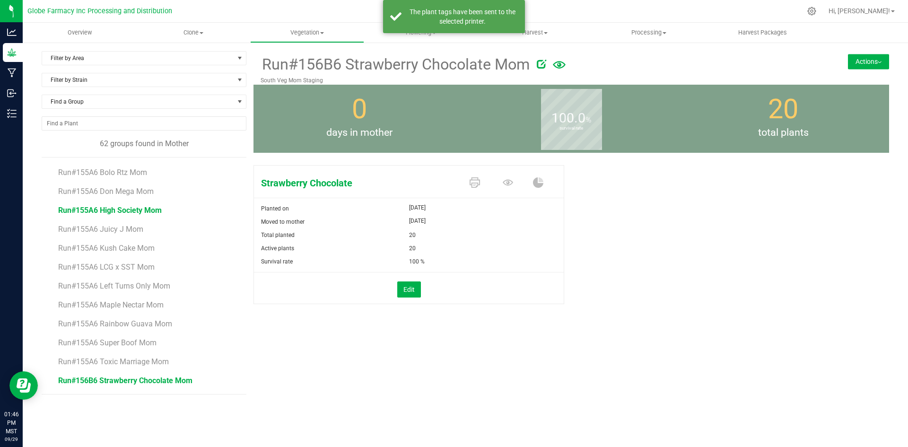
click at [108, 211] on span "Run#155A6 High Society Mom" at bounding box center [110, 210] width 104 height 9
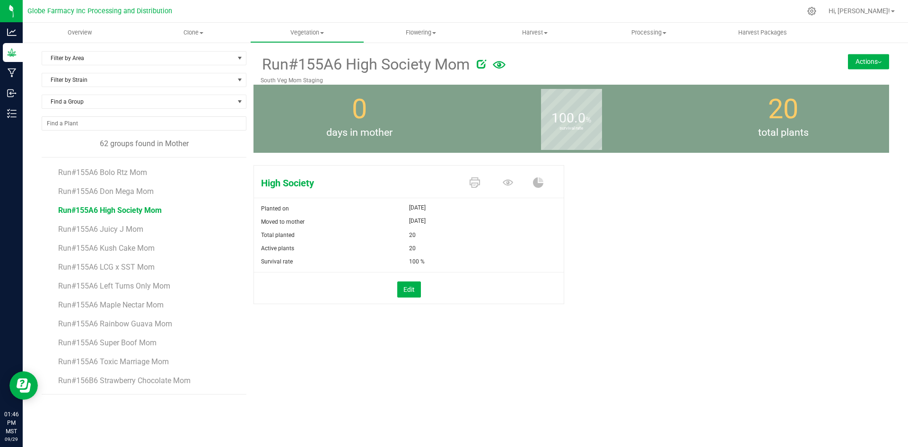
click at [484, 69] on icon at bounding box center [481, 63] width 9 height 9
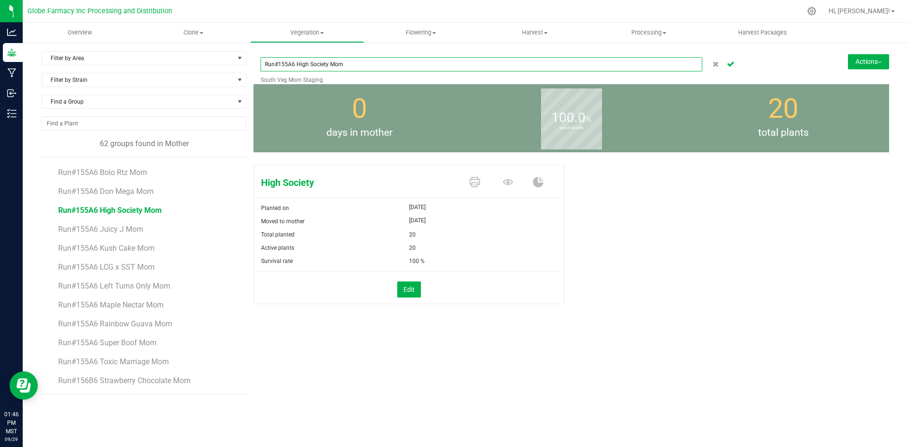
click at [291, 65] on input "Run#155A6 High Society Mom" at bounding box center [482, 64] width 442 height 14
type input "Run#156B6 High Society Mom"
click at [728, 64] on icon "Cancel button" at bounding box center [731, 64] width 8 height 6
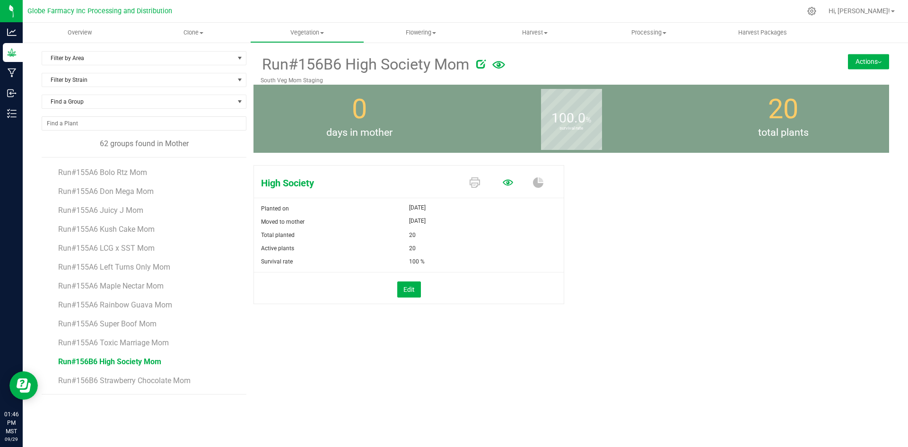
click at [509, 187] on icon at bounding box center [508, 182] width 10 height 10
click at [864, 62] on button "Actions" at bounding box center [868, 61] width 41 height 15
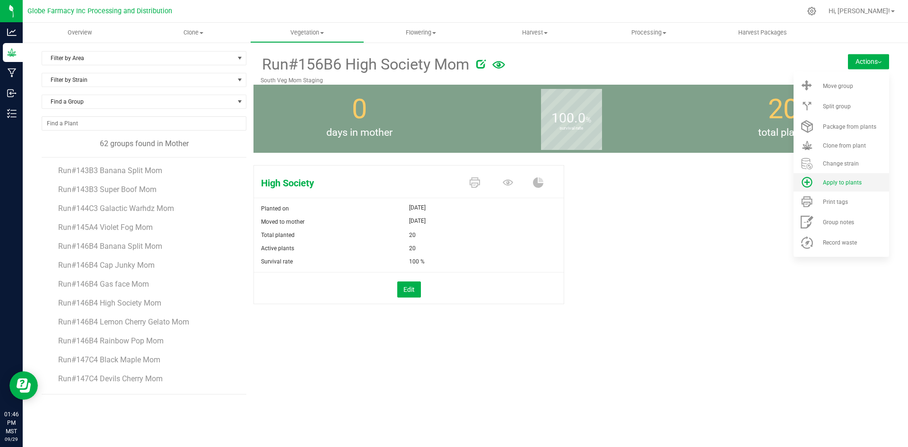
click at [847, 186] on li "Apply to plants" at bounding box center [842, 182] width 96 height 18
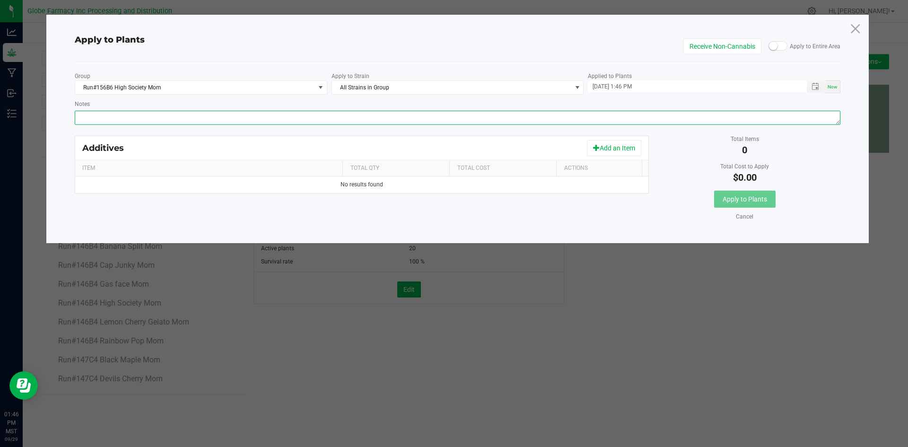
click at [460, 115] on textarea "Notes" at bounding box center [458, 118] width 766 height 14
paste textarea "Calcium Nitrate, Monopotassium Phosphate, [MEDICAL_DATA], Iron Edta, Sodium Mol…"
type textarea "Calcium Nitrate, Monopotassium Phosphate, [MEDICAL_DATA], Iron Edta, Sodium Mol…"
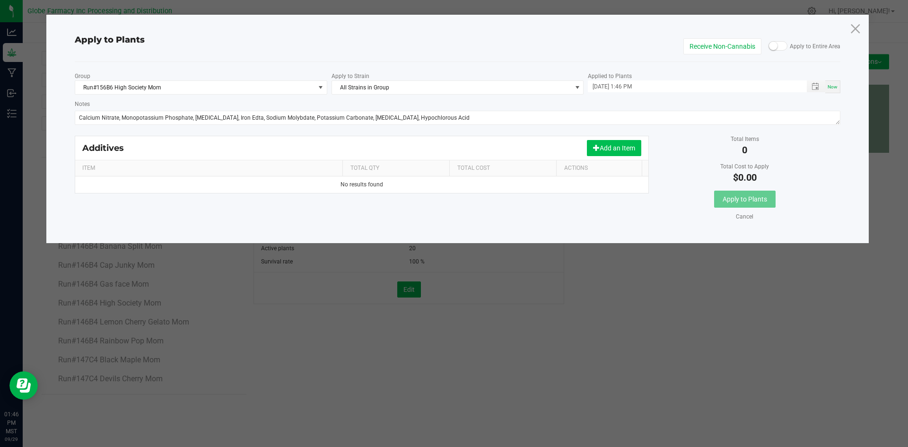
click at [611, 152] on button "Add an Item" at bounding box center [614, 148] width 54 height 16
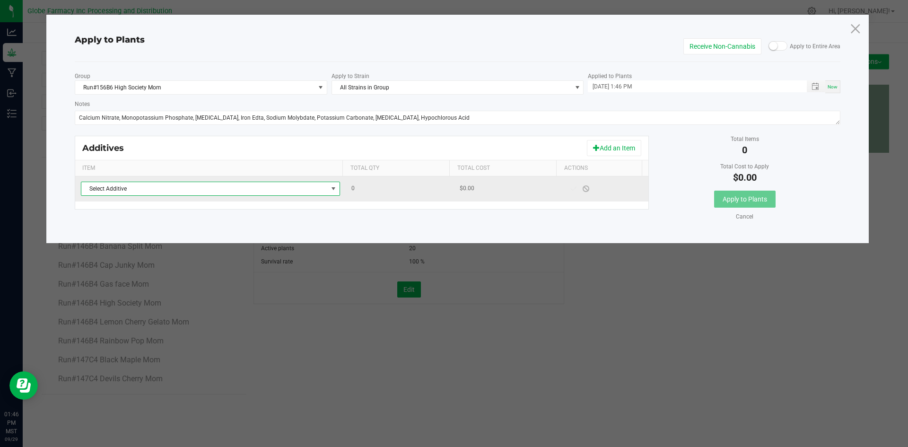
click at [280, 191] on span "Select Additive" at bounding box center [204, 188] width 246 height 13
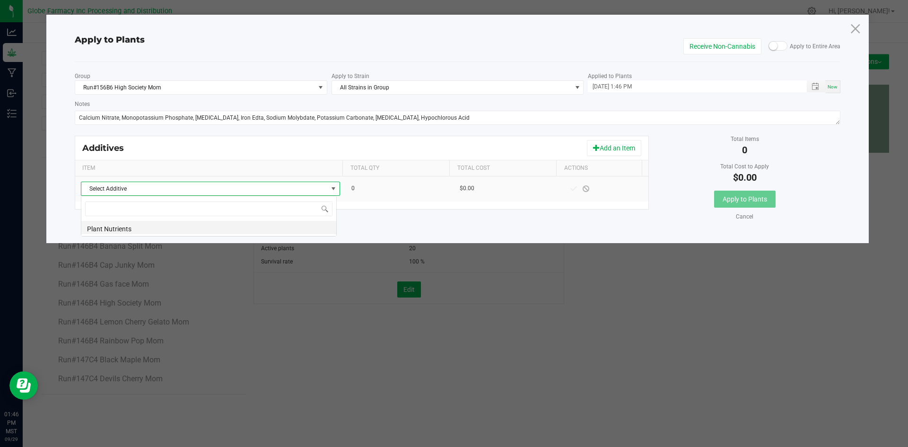
scroll to position [14, 256]
click at [277, 231] on li "Plant Nutrients" at bounding box center [208, 227] width 255 height 13
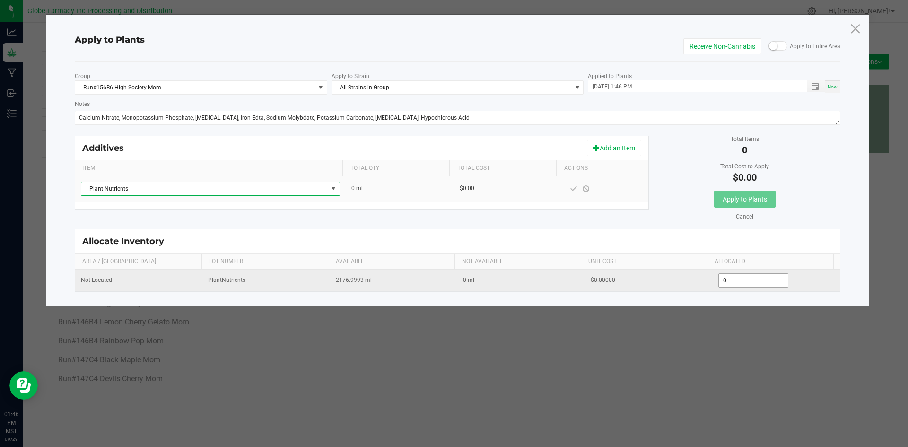
click at [748, 285] on input "0" at bounding box center [754, 280] width 70 height 13
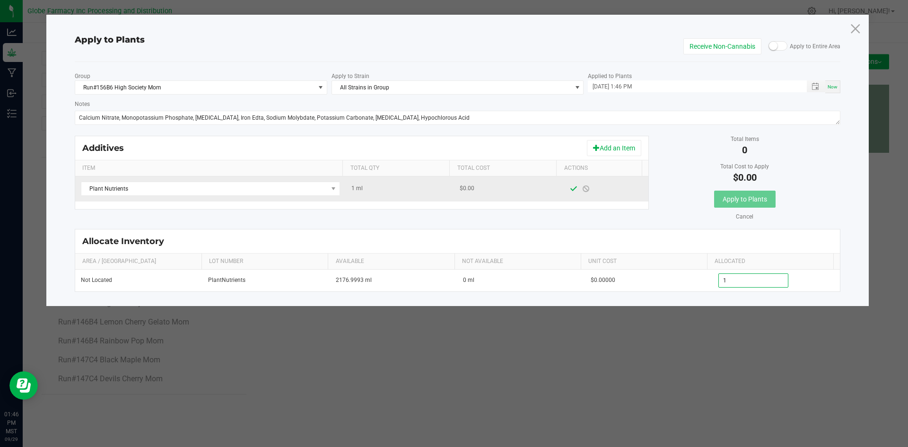
type input "1.0000"
click at [570, 188] on span at bounding box center [574, 189] width 8 height 8
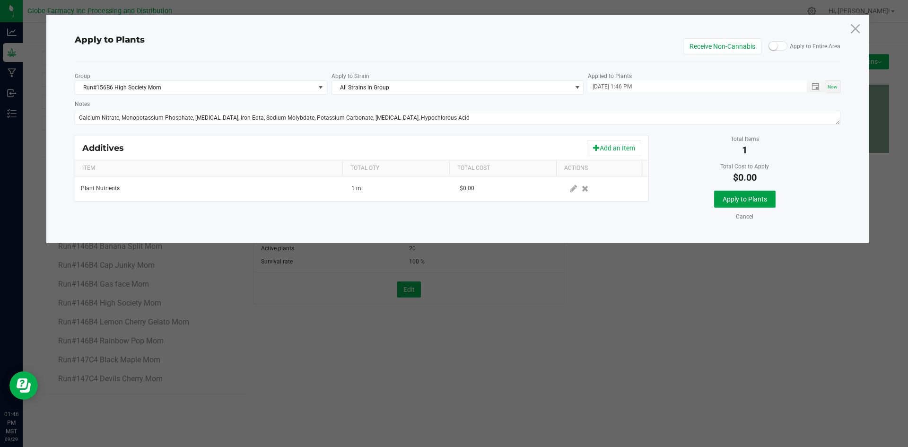
click at [737, 200] on span "Apply to Plants" at bounding box center [745, 199] width 44 height 8
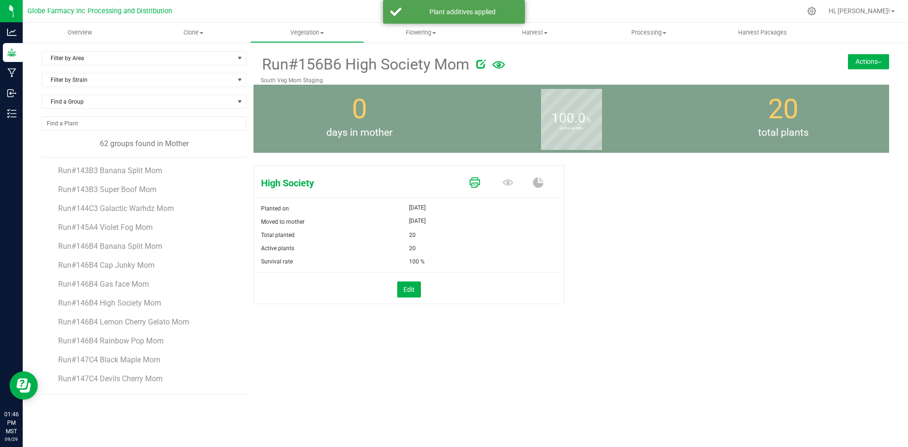
click at [478, 184] on icon at bounding box center [475, 182] width 10 height 10
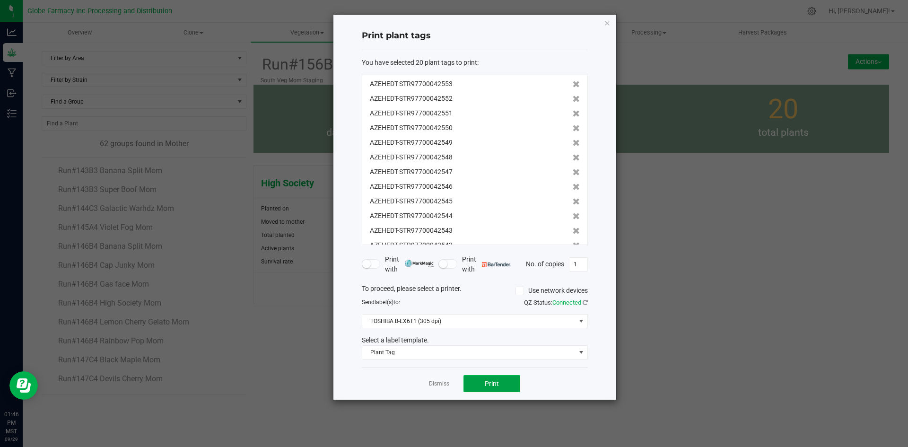
click at [497, 383] on span "Print" at bounding box center [492, 384] width 14 height 8
click at [449, 385] on div "Dismiss Print" at bounding box center [475, 383] width 226 height 33
click at [431, 383] on link "Dismiss" at bounding box center [439, 384] width 20 height 8
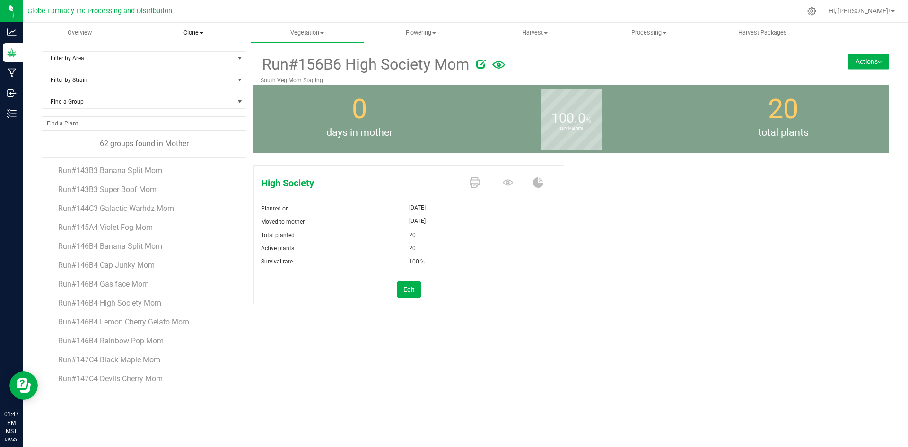
click at [189, 37] on uib-tab-heading "Clone Create plants Cloning groups Cloning plants Apply to plants" at bounding box center [193, 32] width 113 height 19
click at [173, 65] on span "Cloning groups" at bounding box center [172, 68] width 71 height 8
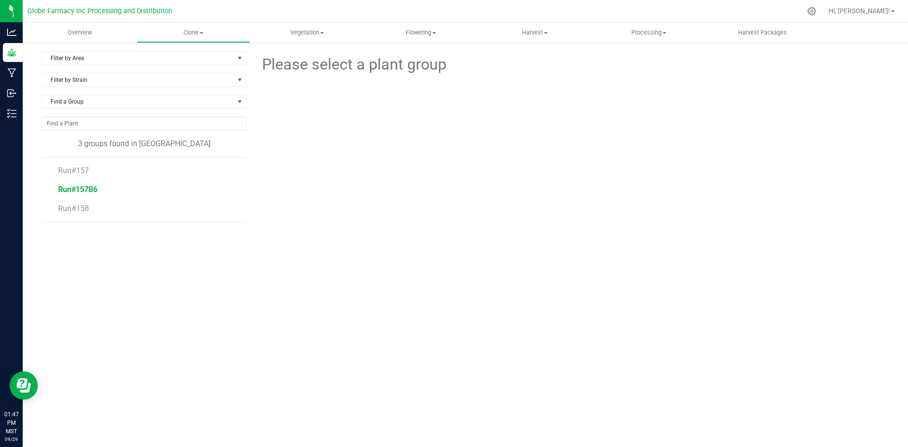
click at [75, 190] on span "Run#157B6" at bounding box center [77, 189] width 39 height 9
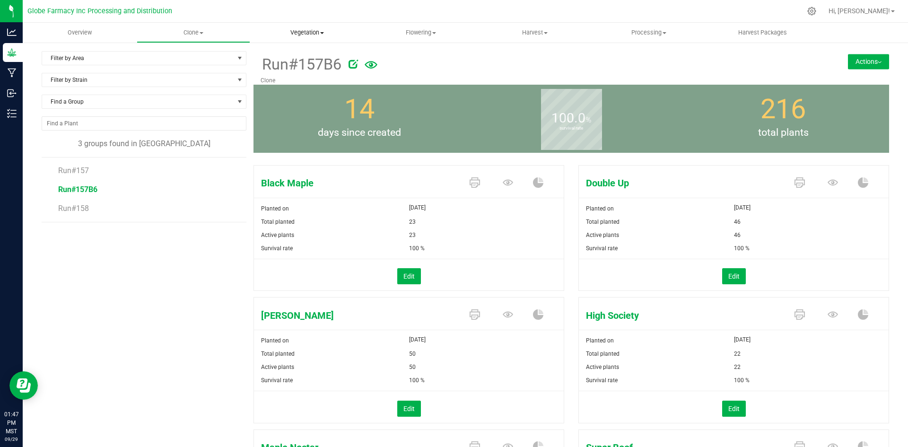
click at [309, 27] on uib-tab-heading "Vegetation Veg groups Veg plants Mother groups Mother plants Apply to plants" at bounding box center [307, 32] width 113 height 19
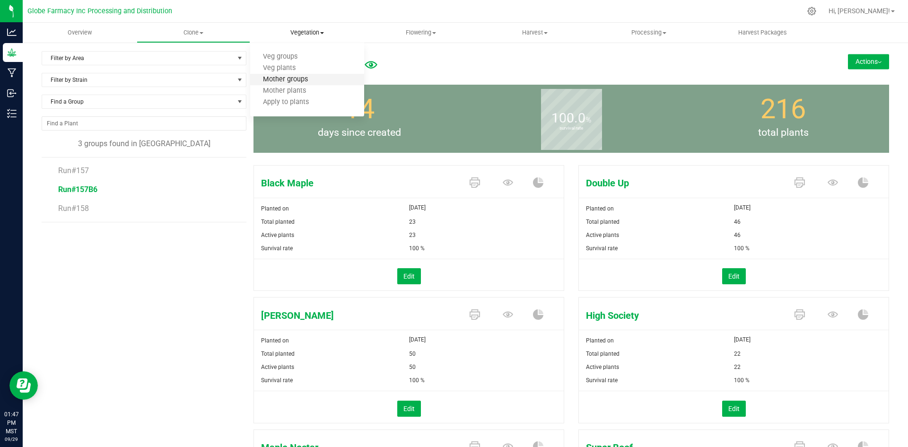
click at [289, 80] on span "Mother groups" at bounding box center [285, 80] width 70 height 8
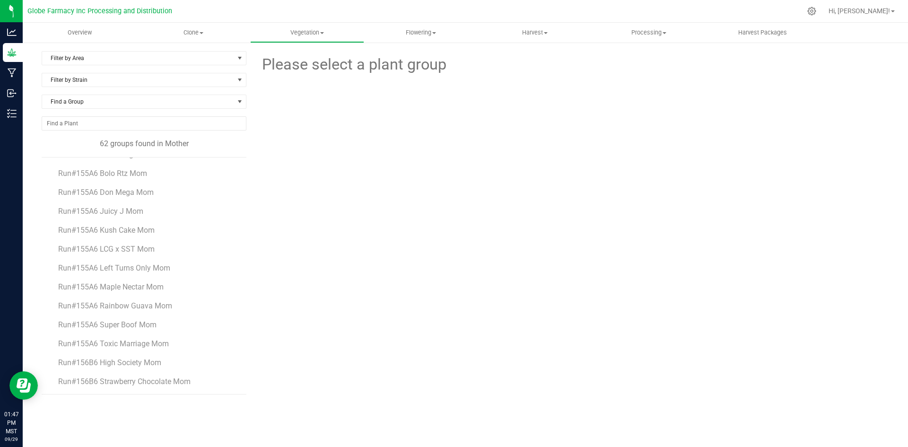
scroll to position [944, 0]
click at [79, 360] on span "Run#156B6 High Society Mom" at bounding box center [109, 361] width 103 height 9
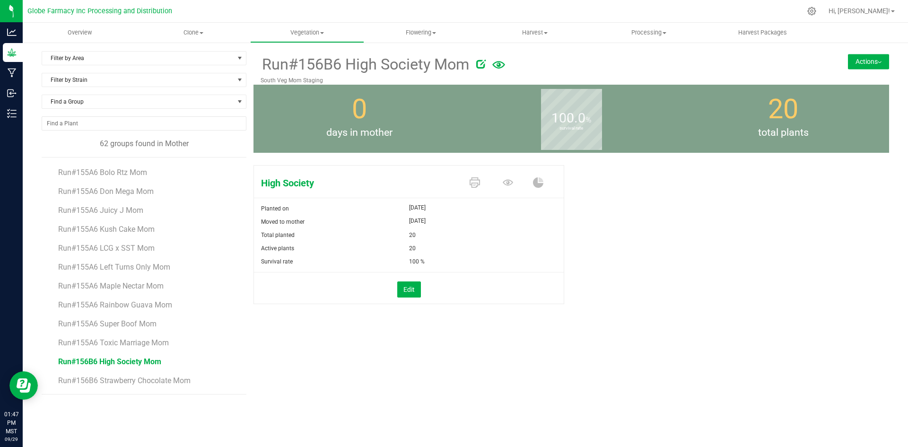
click at [481, 63] on icon at bounding box center [480, 63] width 9 height 9
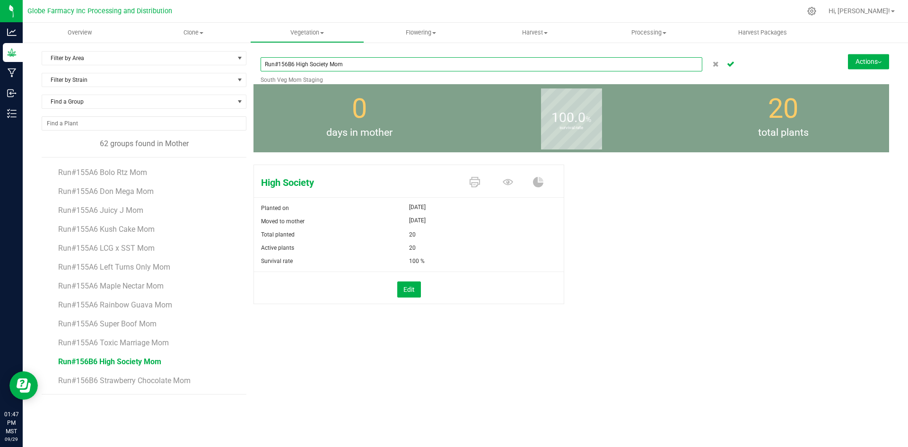
click at [287, 63] on input "Run#156B6 High Society Mom" at bounding box center [482, 64] width 442 height 14
type input "Run#157B6 High Society Mom"
click at [625, 282] on div "High Society Planted on [DATE] Moved to mother [DATE] Total planted 20 Active p…" at bounding box center [572, 244] width 636 height 167
click at [875, 58] on button "Actions" at bounding box center [868, 61] width 41 height 15
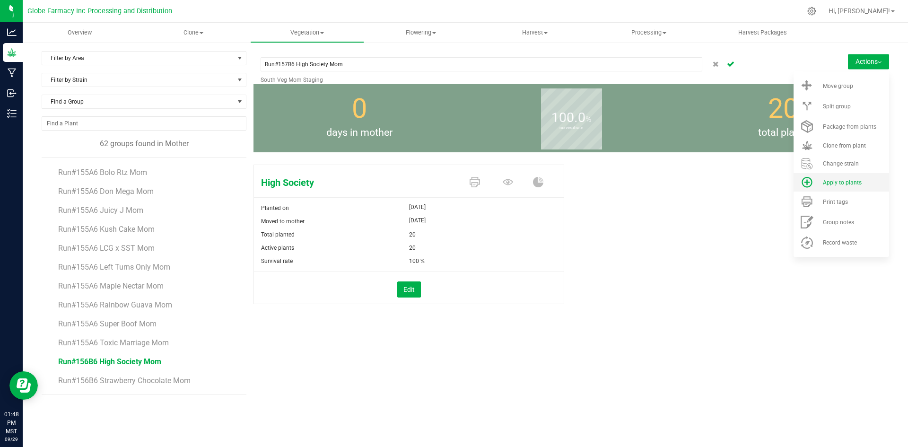
click at [843, 179] on span "Apply to plants" at bounding box center [842, 182] width 39 height 7
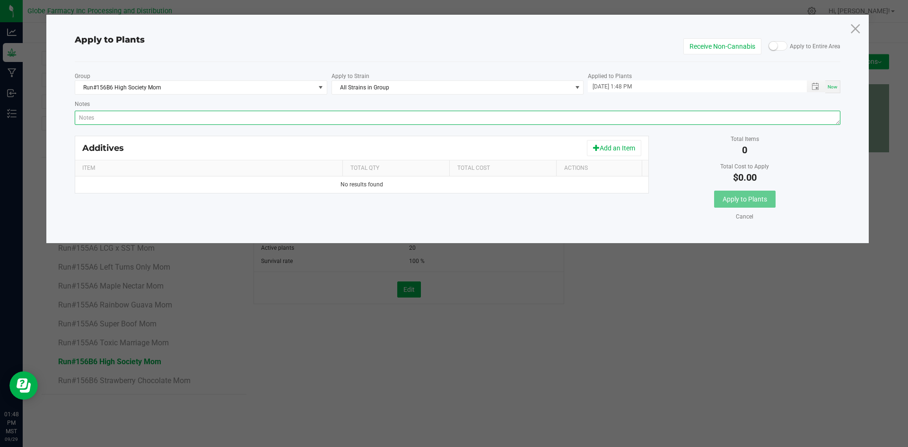
click at [477, 114] on textarea "Notes" at bounding box center [458, 118] width 766 height 14
paste textarea "Calcium Nitrate, Monopotassium Phosphate, [MEDICAL_DATA], Iron Edta, Sodium Mol…"
type textarea "Calcium Nitrate, Monopotassium Phosphate, [MEDICAL_DATA], Iron Edta, Sodium Mol…"
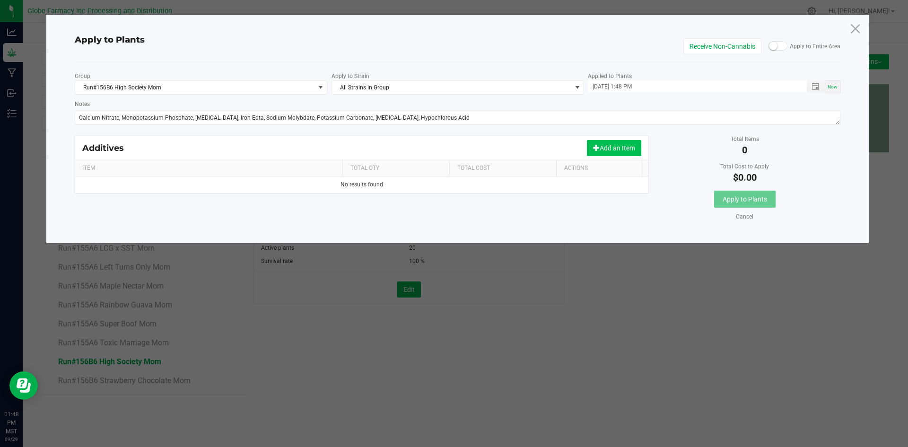
click at [612, 150] on button "Add an Item" at bounding box center [614, 148] width 54 height 16
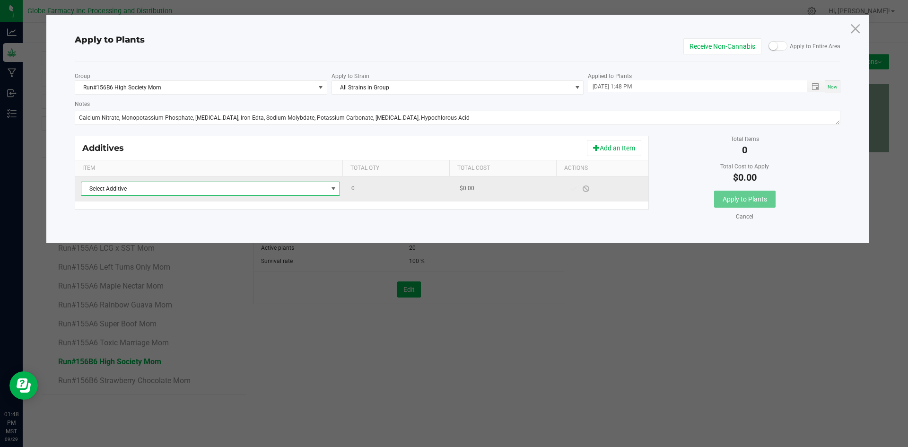
click at [312, 187] on span "Select Additive" at bounding box center [204, 188] width 246 height 13
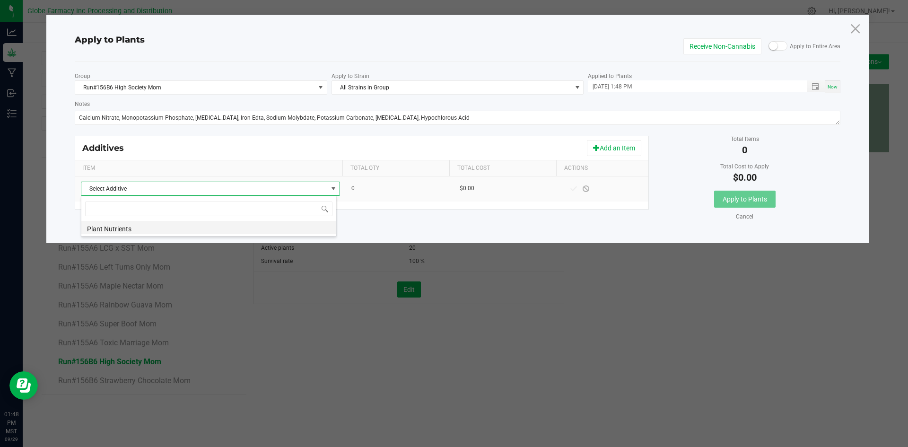
scroll to position [14, 256]
click at [308, 232] on li "Plant Nutrients" at bounding box center [208, 227] width 255 height 13
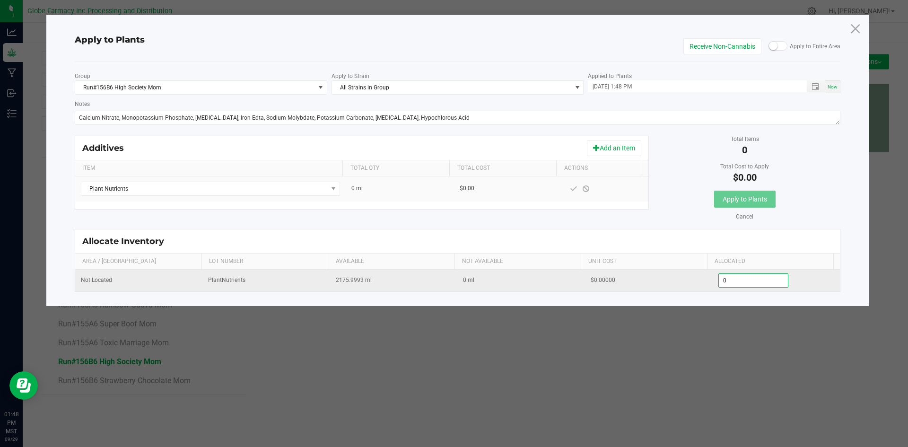
click at [734, 274] on input "0" at bounding box center [754, 280] width 70 height 13
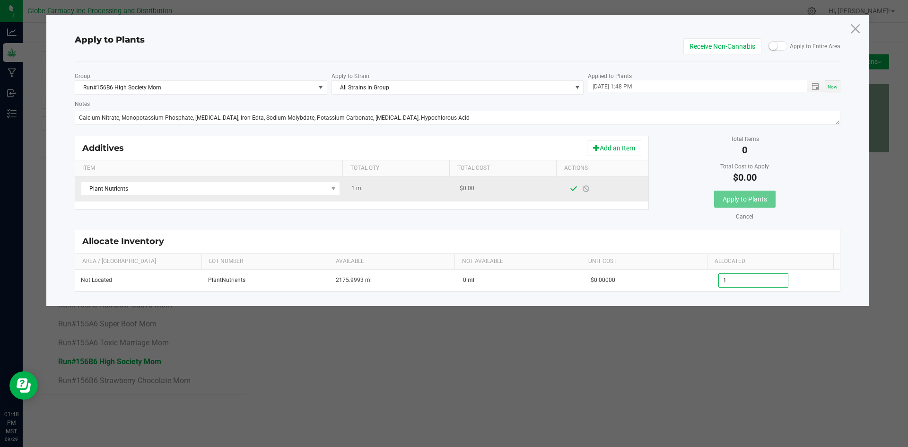
type input "1.0000"
click at [570, 187] on span at bounding box center [574, 189] width 8 height 8
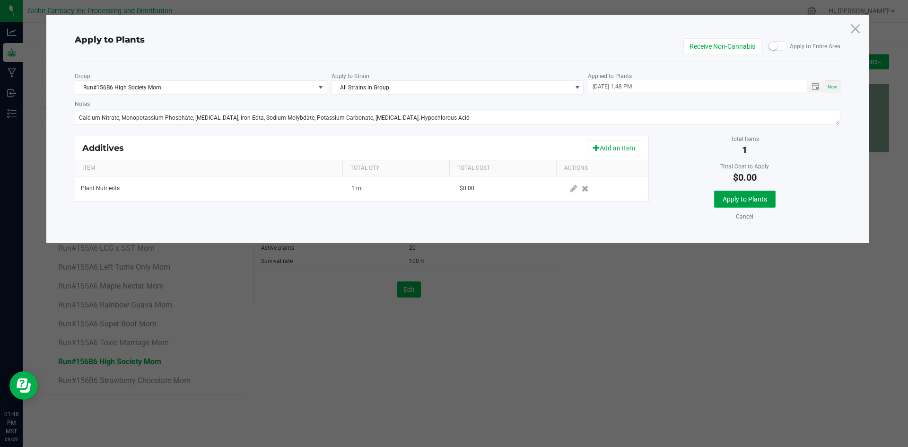
click at [721, 199] on button "Apply to Plants" at bounding box center [745, 199] width 62 height 17
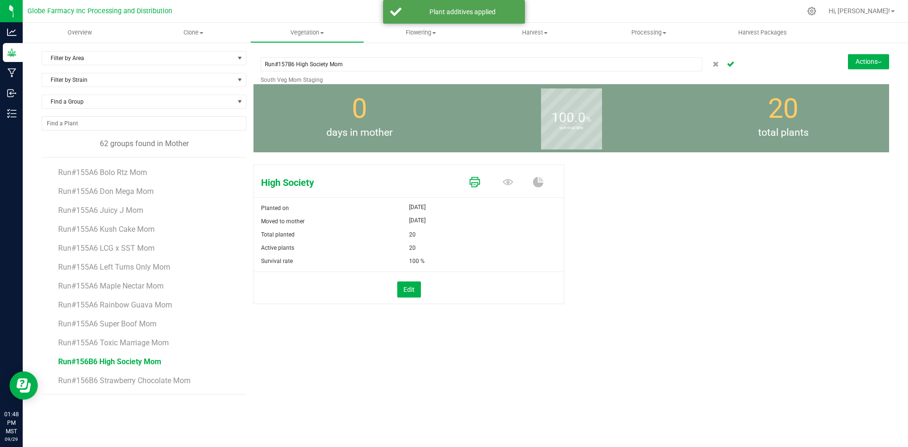
click at [472, 183] on icon at bounding box center [475, 182] width 10 height 10
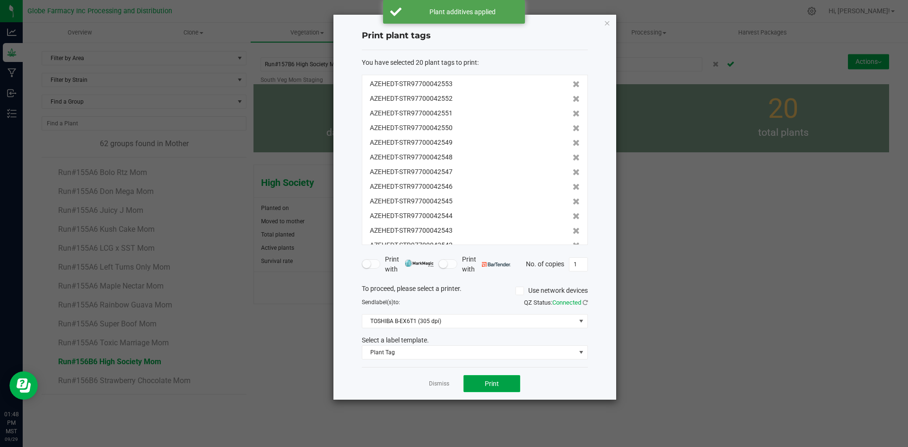
click at [487, 380] on span "Print" at bounding box center [492, 384] width 14 height 8
click at [443, 384] on link "Dismiss" at bounding box center [439, 384] width 20 height 8
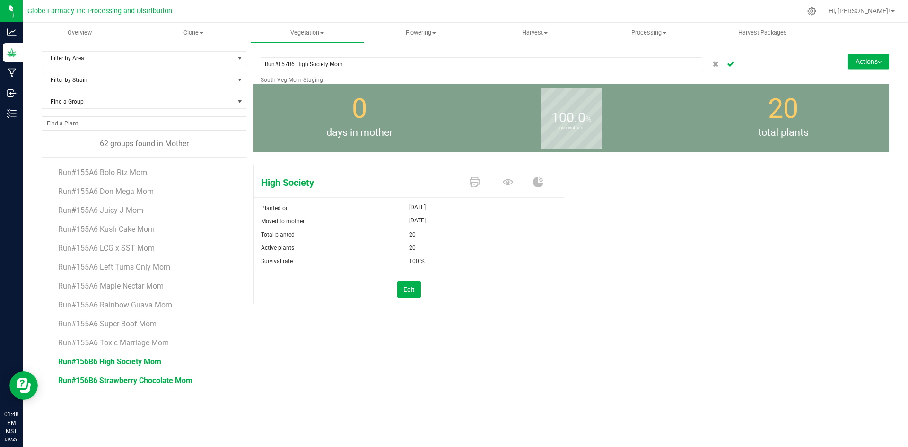
click at [142, 378] on span "Run#156B6 Strawberry Chocolate Mom" at bounding box center [125, 380] width 134 height 9
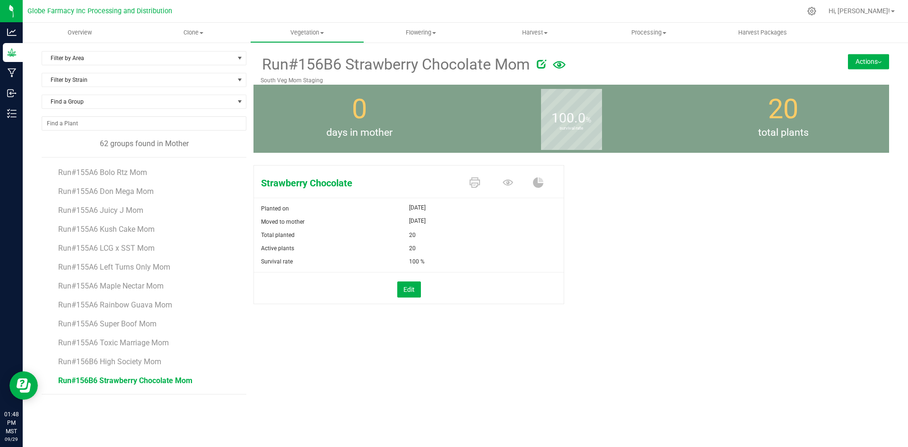
click at [541, 63] on icon at bounding box center [541, 63] width 9 height 9
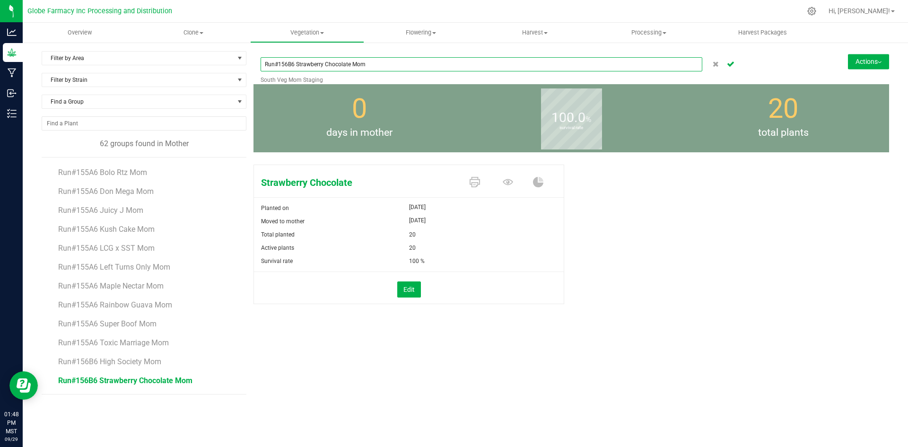
click at [286, 62] on input "Run#156B6 Strawberry Chocolate Mom" at bounding box center [482, 64] width 442 height 14
type input "Run#157B6 Strawberry Chocolate Mom"
click at [690, 268] on div "Strawberry Chocolate Planted on [DATE] Moved to mother [DATE] Total planted 20 …" at bounding box center [572, 244] width 636 height 167
click at [734, 64] on icon "Cancel button" at bounding box center [731, 64] width 8 height 6
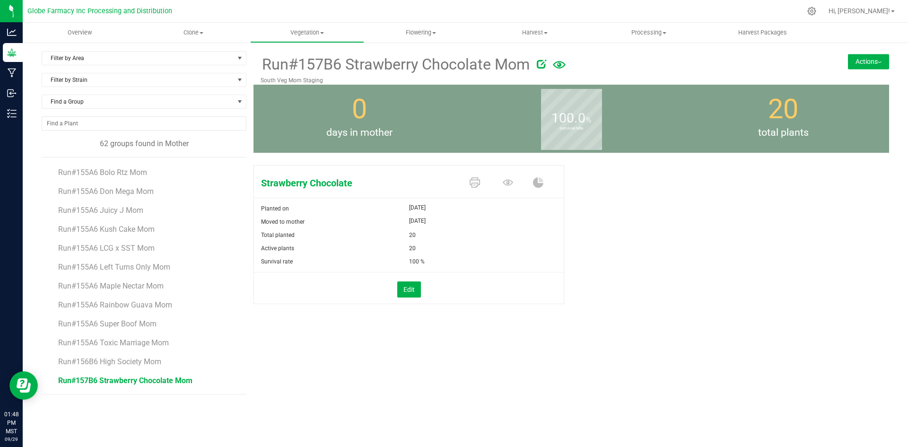
click at [857, 60] on button "Actions" at bounding box center [868, 61] width 41 height 15
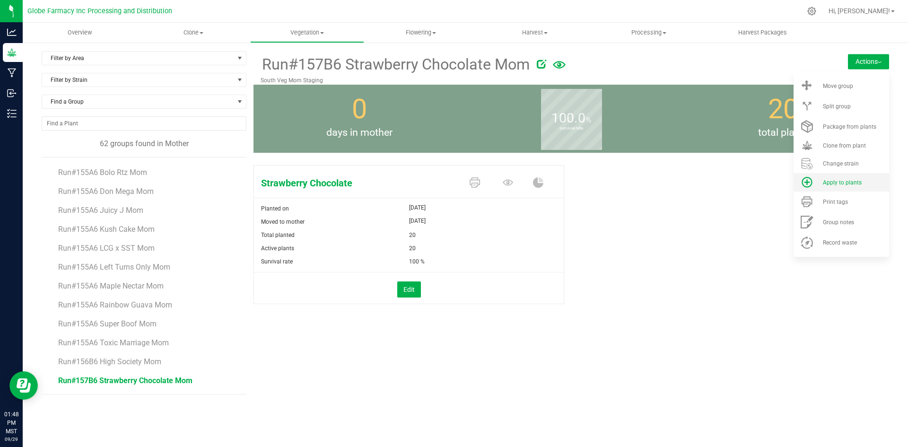
click at [843, 181] on span "Apply to plants" at bounding box center [842, 182] width 39 height 7
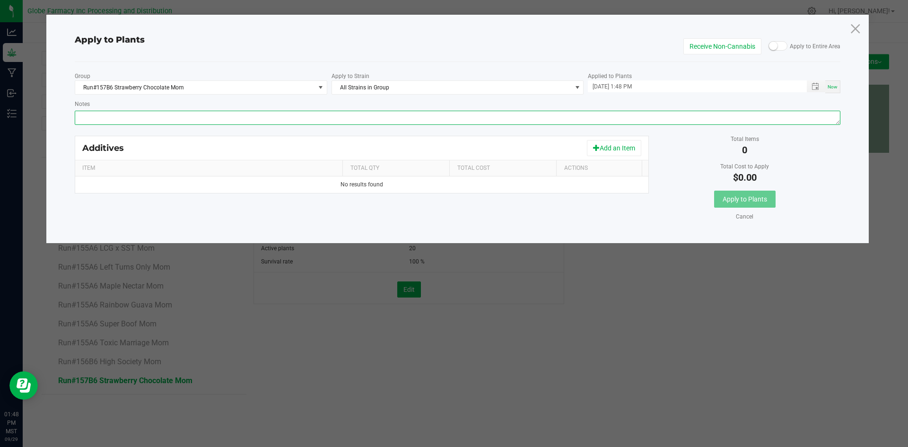
click at [432, 118] on textarea "Notes" at bounding box center [458, 118] width 766 height 14
paste textarea "Calcium Nitrate, Monopotassium Phosphate, [MEDICAL_DATA], Iron Edta, Sodium Mol…"
type textarea "Calcium Nitrate, Monopotassium Phosphate, [MEDICAL_DATA], Iron Edta, Sodium Mol…"
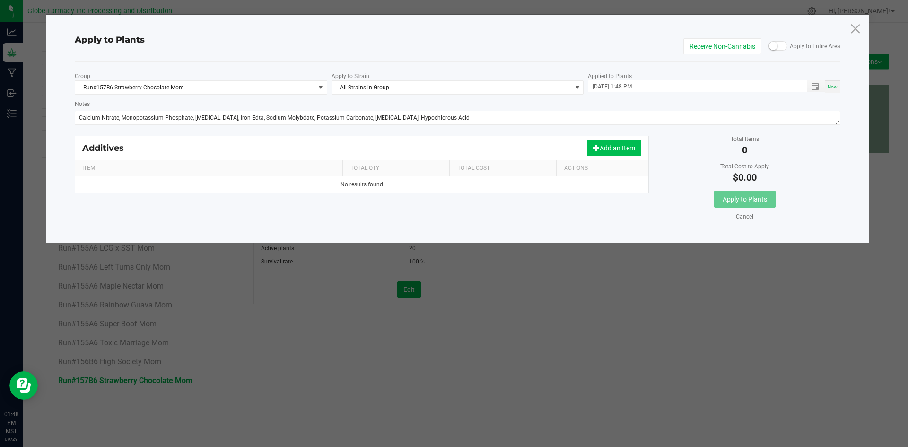
click at [611, 146] on button "Add an Item" at bounding box center [614, 148] width 54 height 16
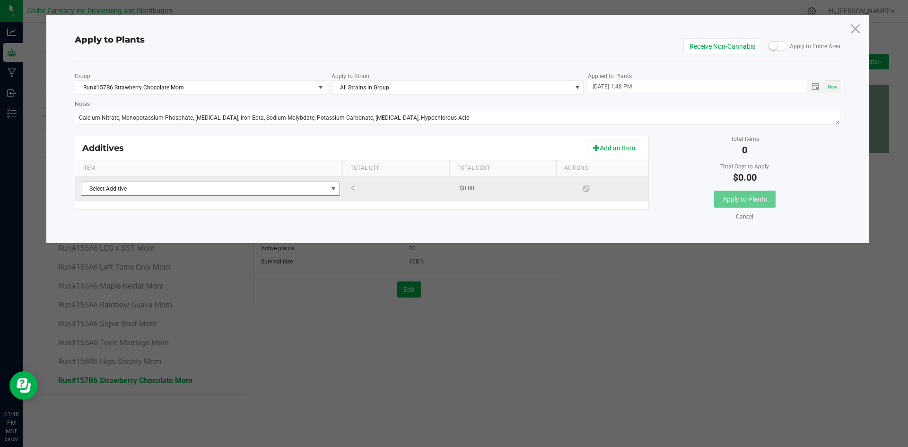
click at [319, 188] on span "Select Additive" at bounding box center [204, 188] width 246 height 13
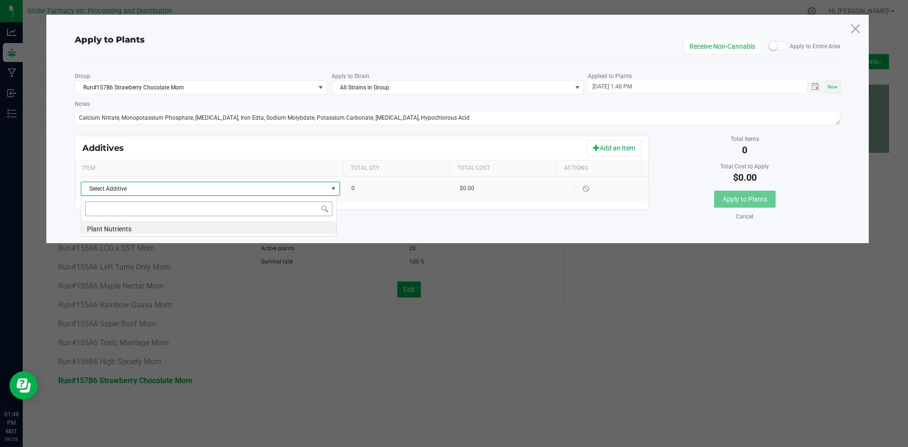
scroll to position [14, 256]
click at [259, 233] on li "Plant Nutrients" at bounding box center [208, 227] width 255 height 13
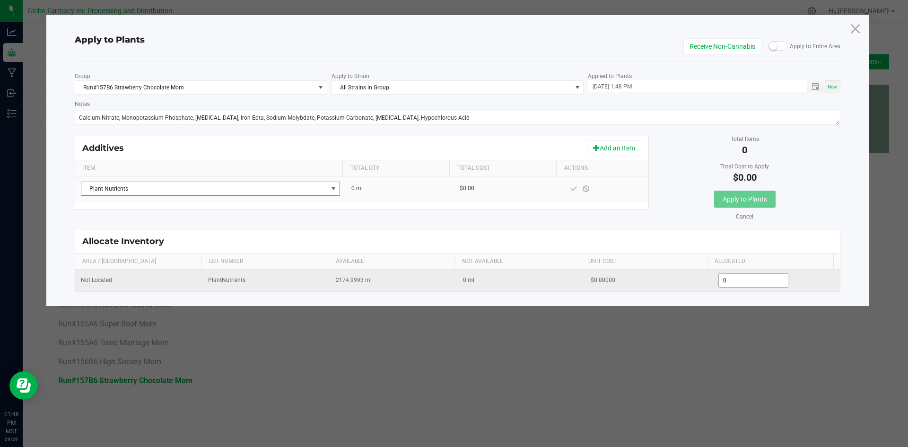
click at [765, 280] on input "0" at bounding box center [754, 280] width 70 height 13
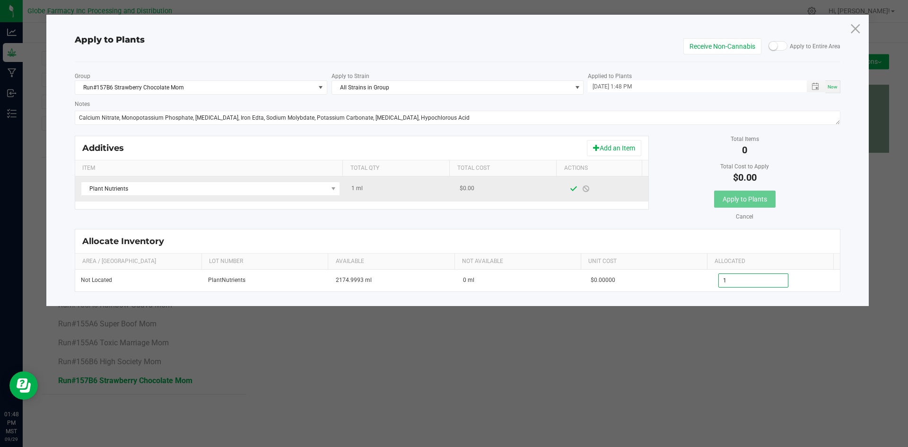
type input "1.0000"
click at [570, 190] on span at bounding box center [574, 189] width 8 height 8
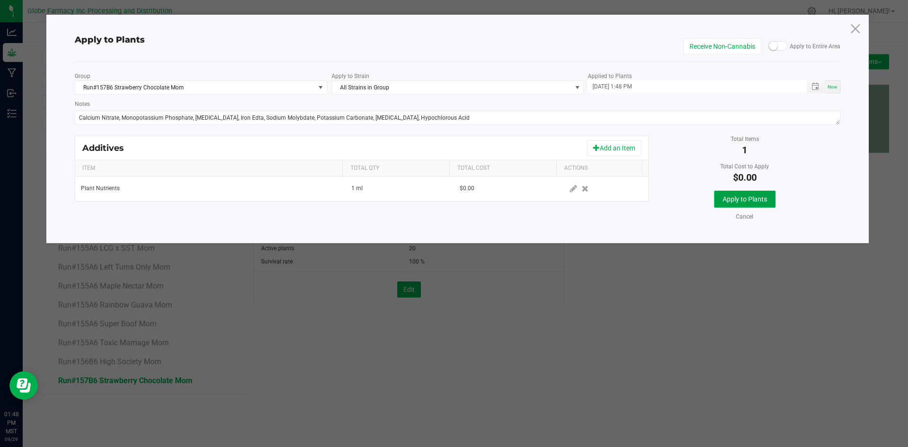
click at [745, 203] on button "Apply to Plants" at bounding box center [745, 199] width 62 height 17
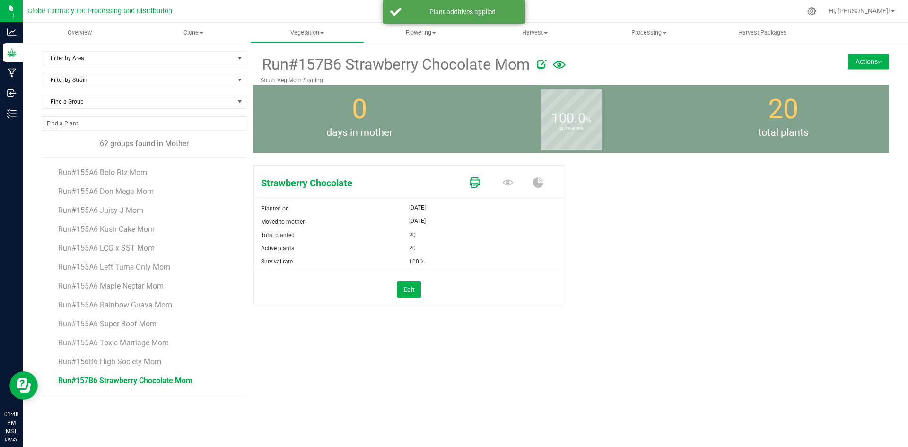
click at [479, 183] on icon at bounding box center [475, 182] width 10 height 10
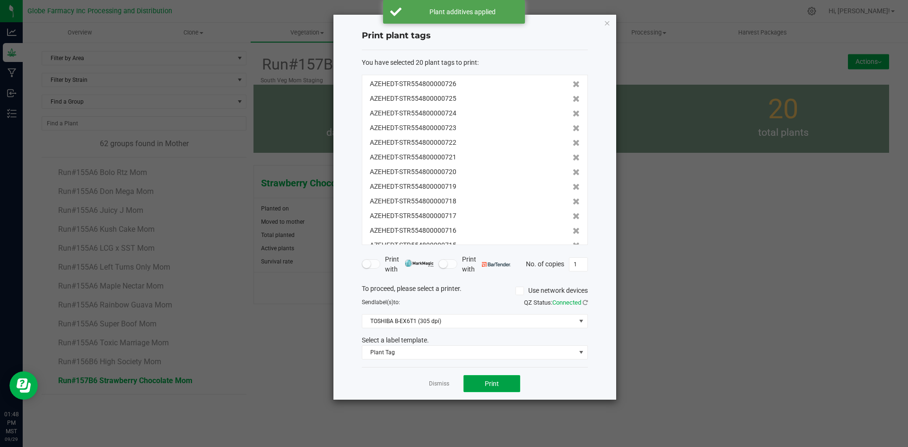
click at [497, 381] on span "Print" at bounding box center [492, 384] width 14 height 8
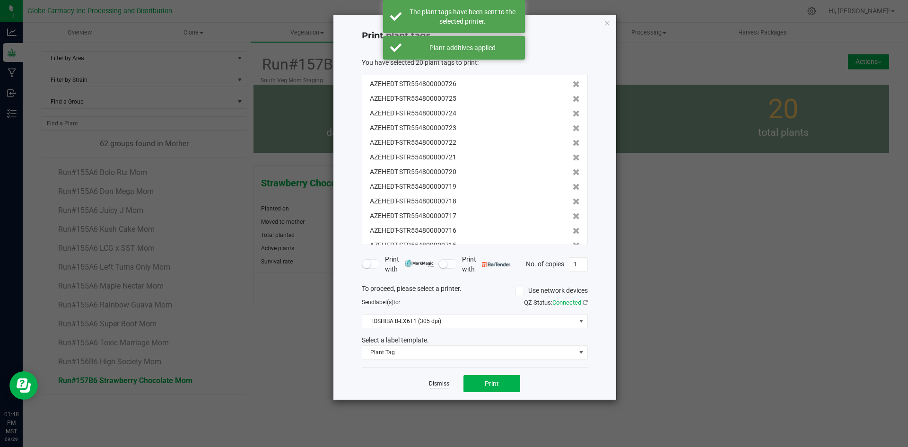
click at [444, 385] on link "Dismiss" at bounding box center [439, 384] width 20 height 8
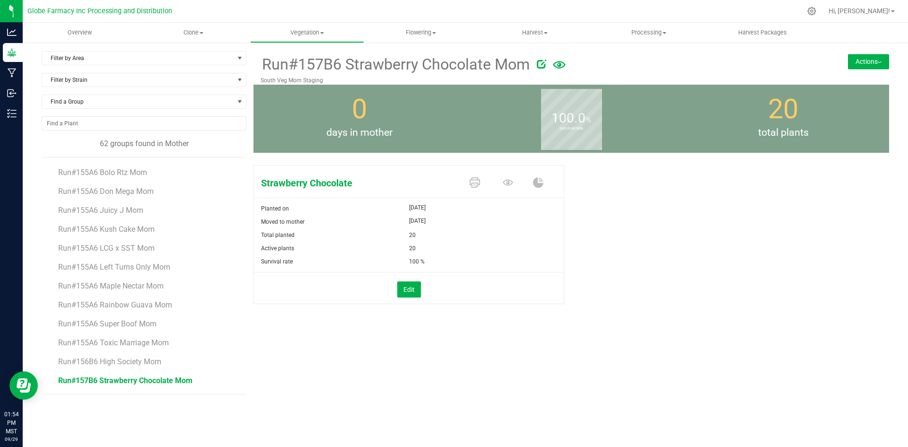
click at [838, 379] on div "Run#157B6 Strawberry Chocolate Mom South Veg Mom Staging Actions Move group Spl…" at bounding box center [572, 222] width 636 height 343
click at [193, 28] on uib-tab-heading "Clone Create plants Cloning groups Cloning plants Apply to plants" at bounding box center [193, 32] width 113 height 19
click at [202, 68] on span "Cloning groups" at bounding box center [172, 68] width 71 height 8
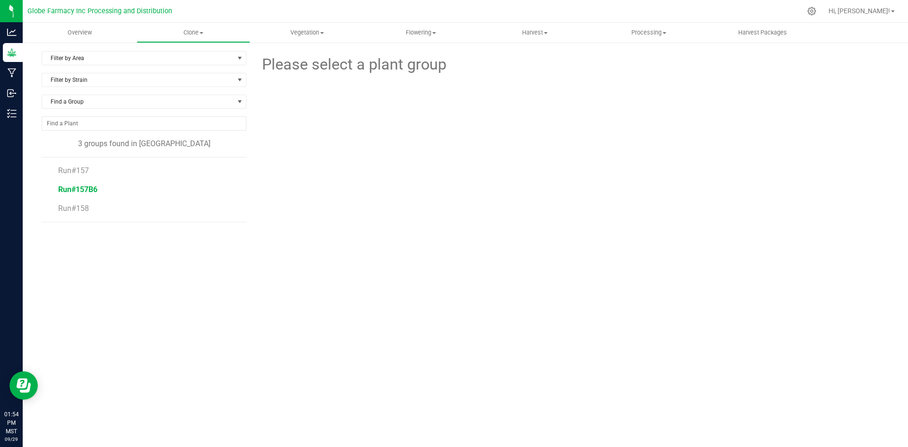
click at [89, 185] on span "Run#157B6" at bounding box center [77, 189] width 39 height 9
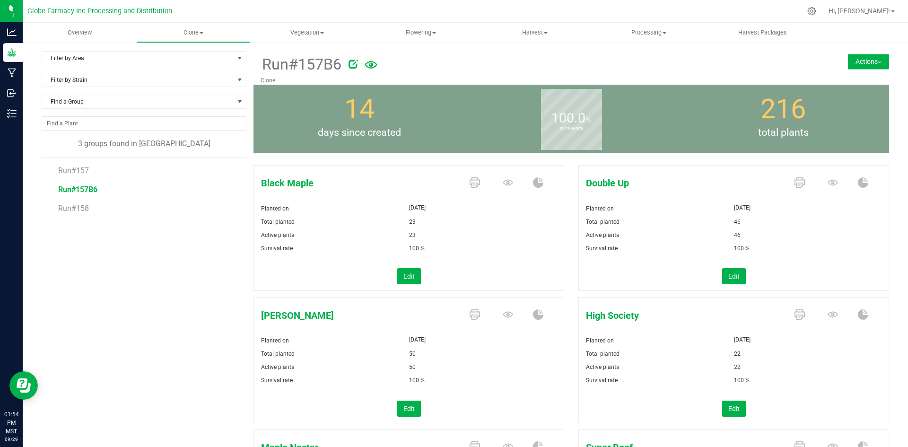
click at [861, 62] on button "Actions" at bounding box center [868, 61] width 41 height 15
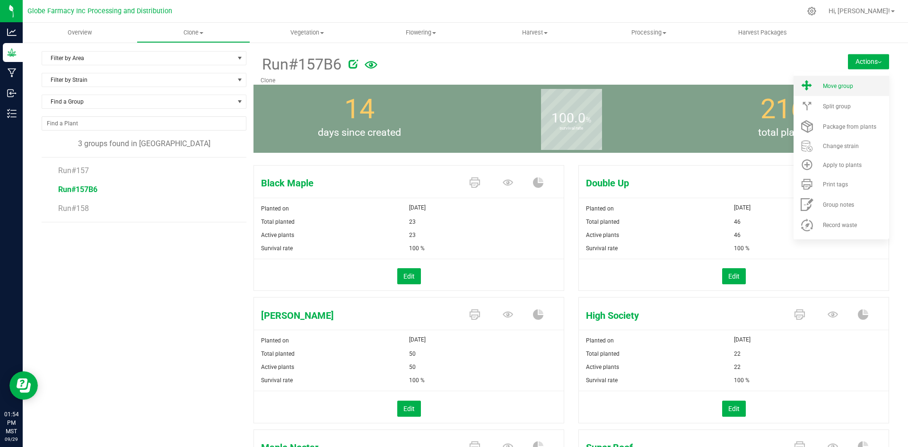
click at [850, 81] on li "Move group" at bounding box center [842, 86] width 96 height 20
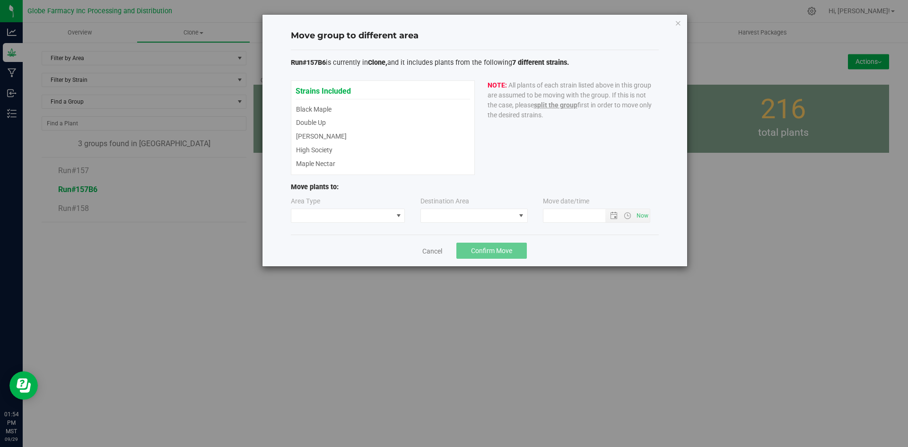
type input "[DATE] 1:54 PM"
click at [317, 215] on span at bounding box center [342, 215] width 102 height 13
click at [317, 234] on li "Vegetative" at bounding box center [348, 233] width 114 height 16
click at [482, 208] on div "Destination Area" at bounding box center [475, 209] width 108 height 26
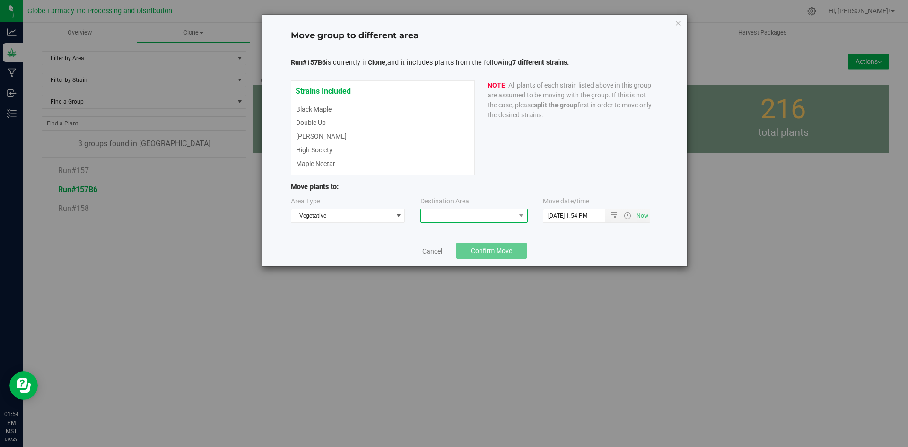
click at [481, 210] on span at bounding box center [468, 215] width 95 height 13
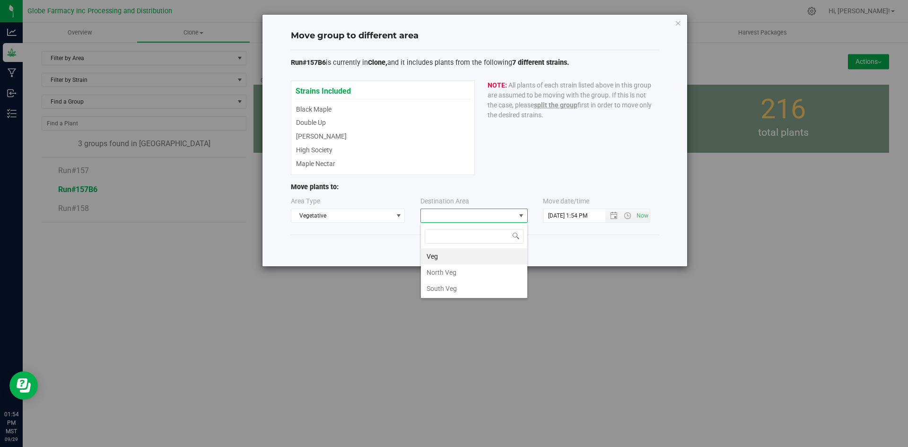
scroll to position [14, 107]
click at [463, 277] on li "North Veg" at bounding box center [474, 272] width 106 height 16
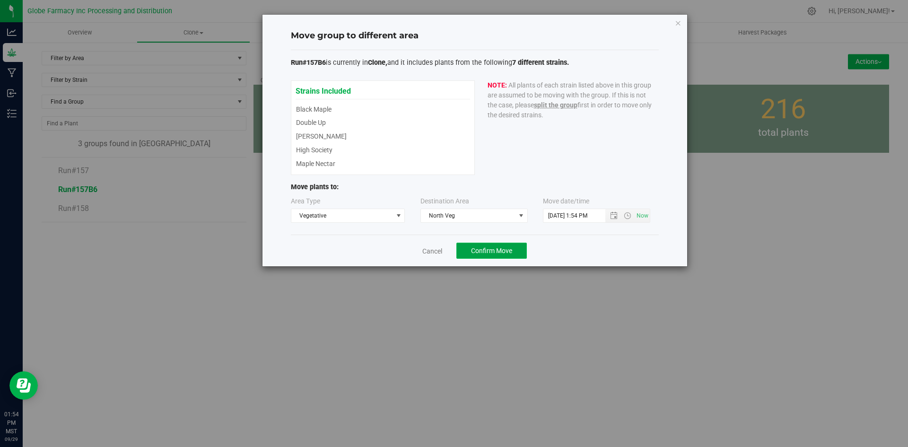
click at [477, 254] on span "Confirm Move" at bounding box center [491, 251] width 41 height 8
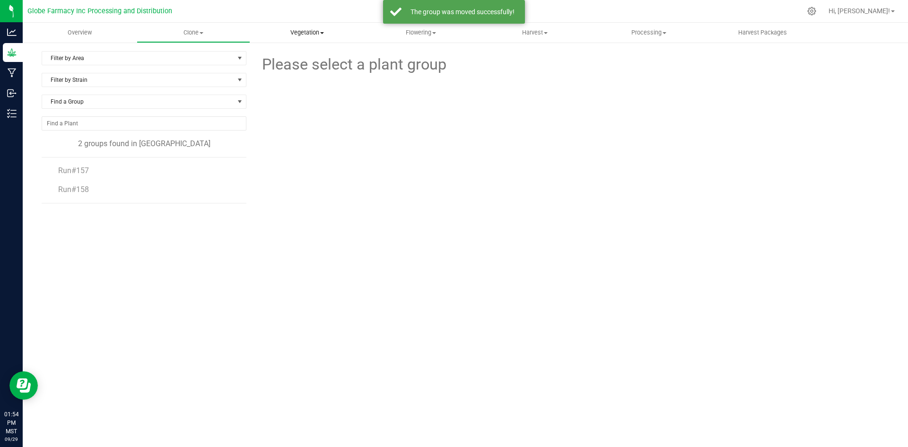
click at [310, 34] on span "Vegetation" at bounding box center [307, 32] width 113 height 9
click at [299, 55] on span "Veg groups" at bounding box center [280, 57] width 60 height 8
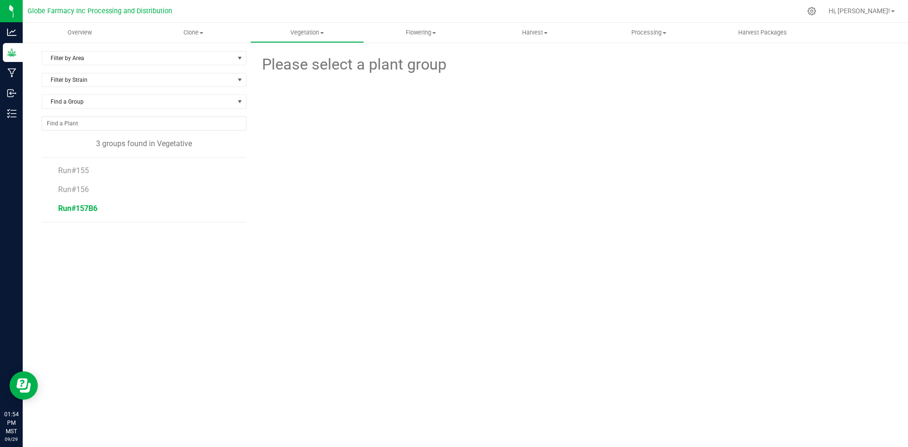
click at [87, 208] on span "Run#157B6" at bounding box center [77, 208] width 39 height 9
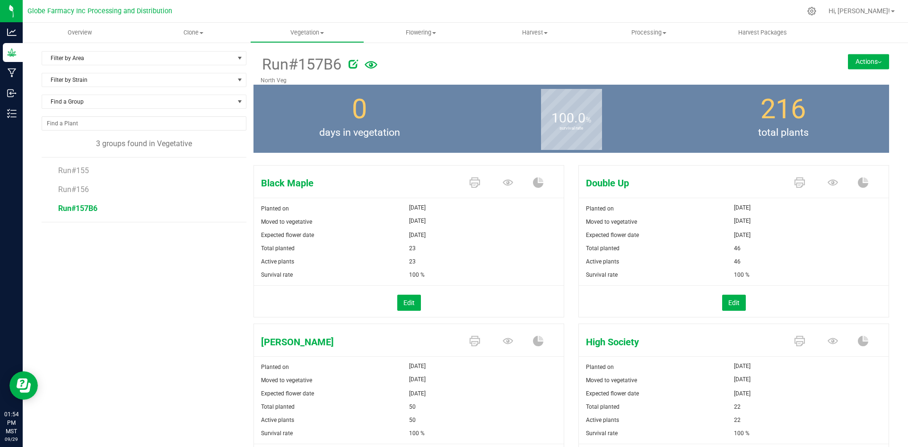
click at [770, 67] on div at bounding box center [566, 62] width 435 height 19
click at [874, 60] on button "Actions" at bounding box center [868, 61] width 41 height 15
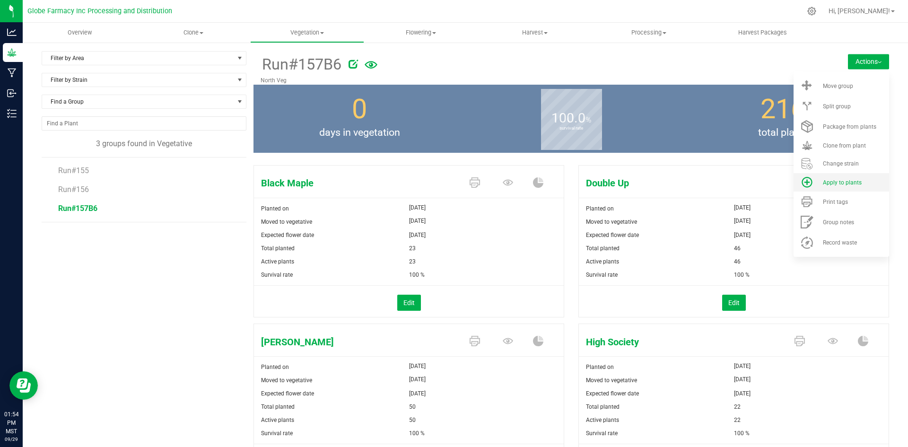
click at [829, 186] on li "Apply to plants" at bounding box center [842, 182] width 96 height 18
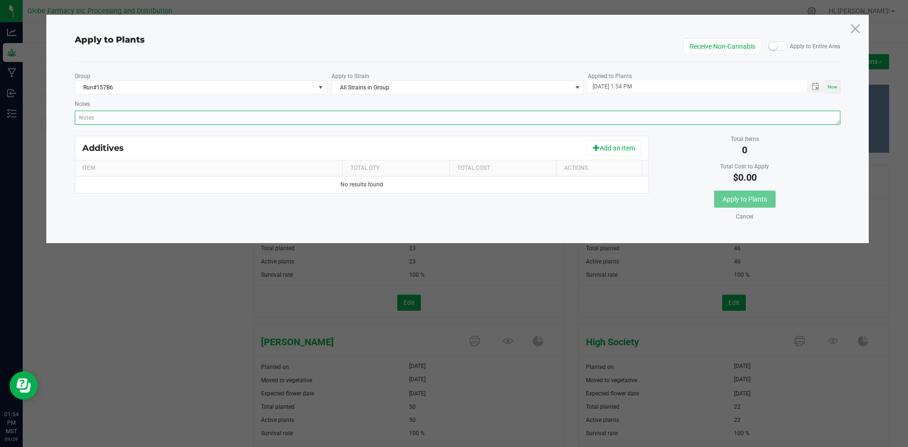
click at [510, 122] on textarea "Notes" at bounding box center [458, 118] width 766 height 14
paste textarea "Calcium Nitrate, Monopotassium Phosphate, [MEDICAL_DATA], Iron Edta, Sodium Mol…"
type textarea "Calcium Nitrate, Monopotassium Phosphate, [MEDICAL_DATA], Iron Edta, Sodium Mol…"
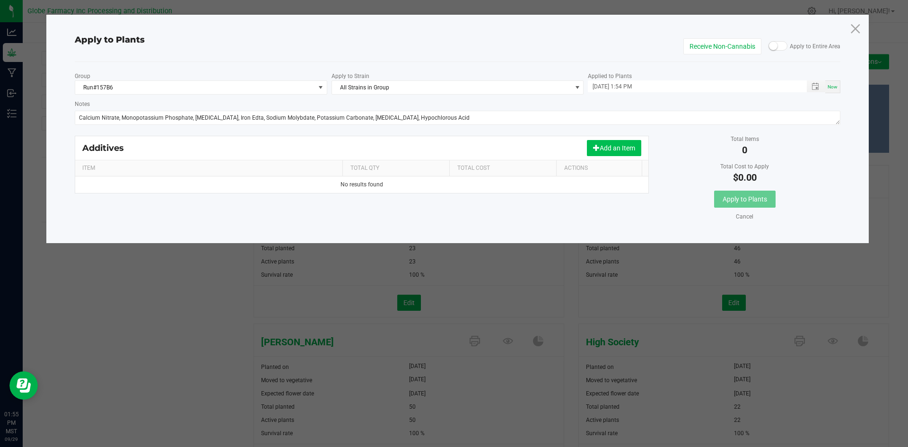
click at [626, 146] on button "Add an Item" at bounding box center [614, 148] width 54 height 16
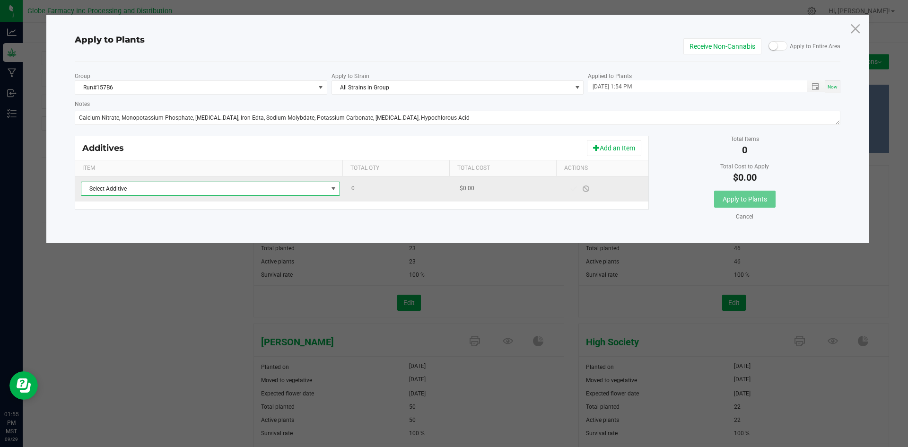
click at [292, 188] on span "Select Additive" at bounding box center [204, 188] width 246 height 13
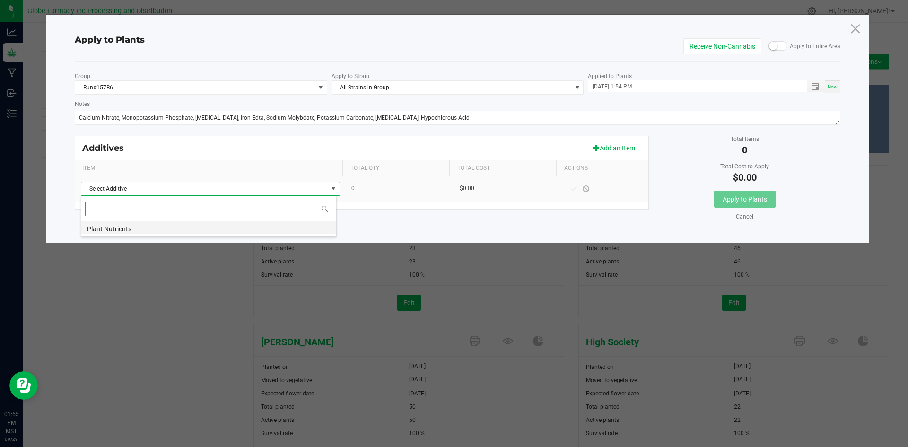
click at [277, 228] on li "Plant Nutrients" at bounding box center [208, 227] width 255 height 13
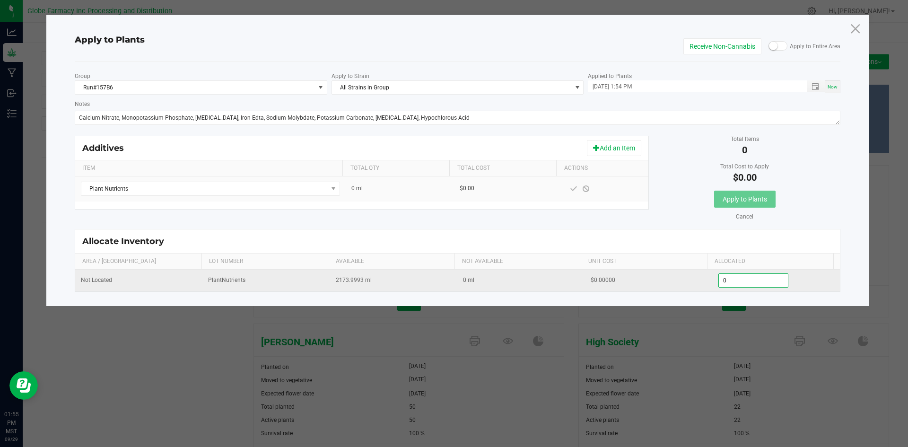
click at [720, 278] on input "0" at bounding box center [754, 280] width 70 height 13
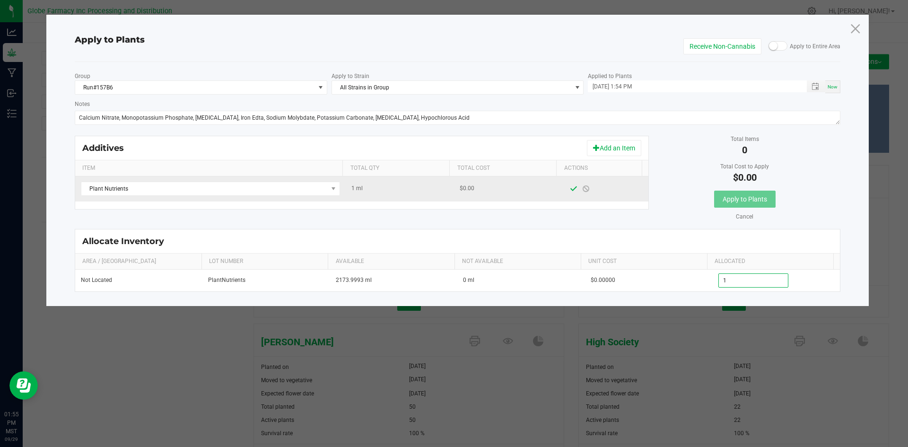
type input "1.0000"
click at [570, 187] on span at bounding box center [574, 189] width 8 height 8
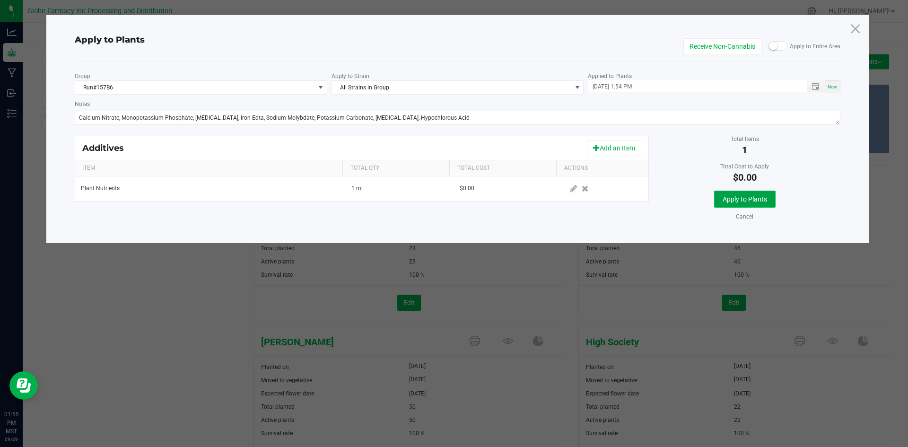
click at [739, 195] on span "Apply to Plants" at bounding box center [745, 199] width 44 height 8
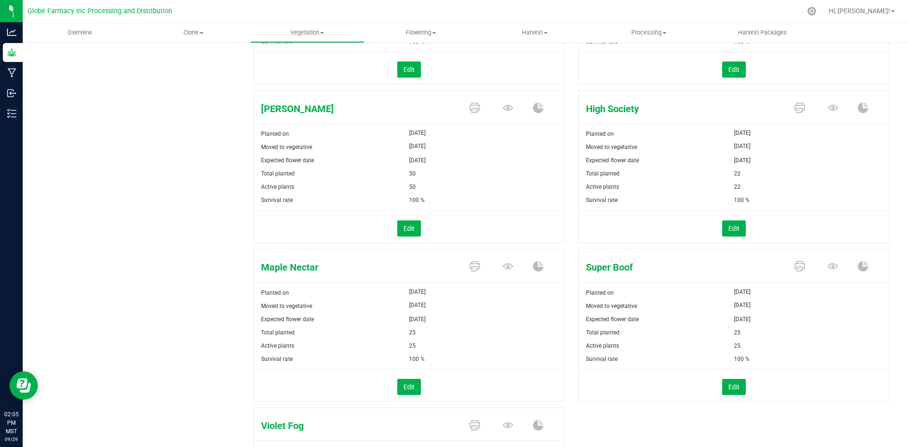
scroll to position [237, 0]
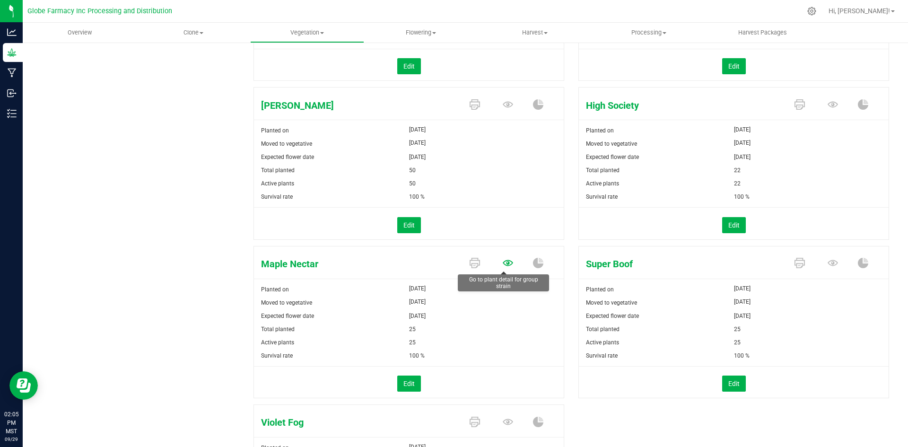
click at [505, 265] on icon at bounding box center [508, 263] width 10 height 6
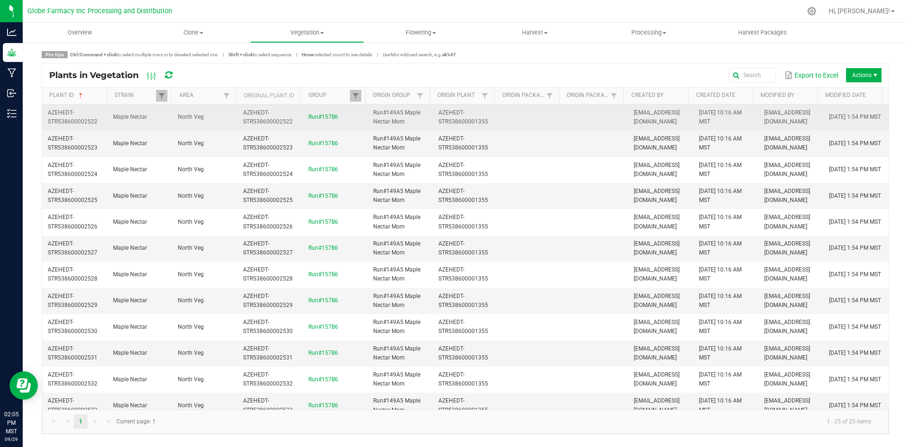
click at [507, 120] on td at bounding box center [530, 118] width 65 height 26
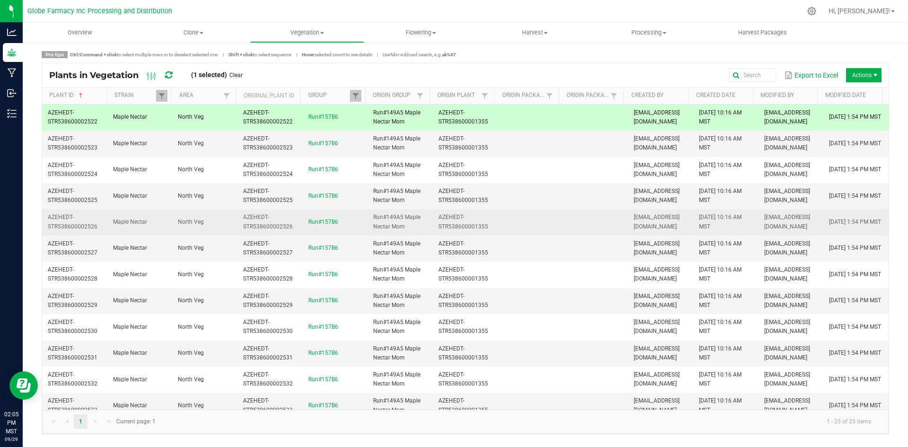
click at [520, 215] on td at bounding box center [530, 222] width 65 height 26
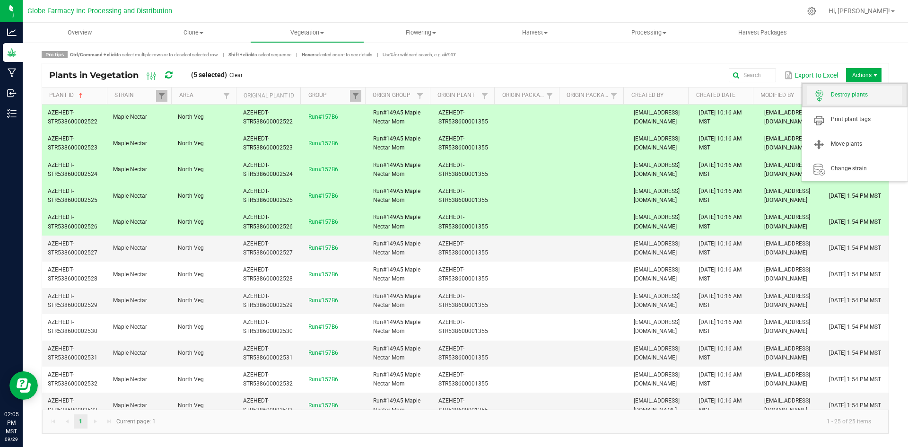
click at [848, 92] on span "Destroy plants" at bounding box center [866, 95] width 71 height 8
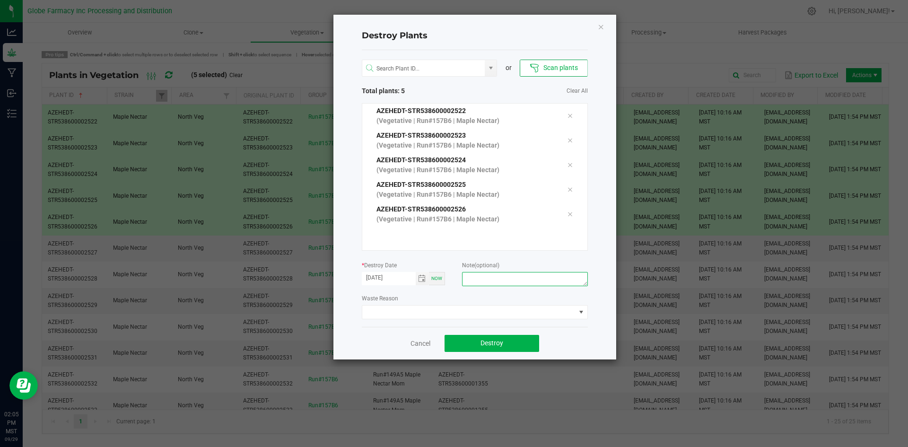
click at [477, 277] on textarea at bounding box center [524, 279] width 125 height 14
type textarea "overage coffee/trash"
click at [525, 339] on button "Destroy" at bounding box center [492, 343] width 95 height 17
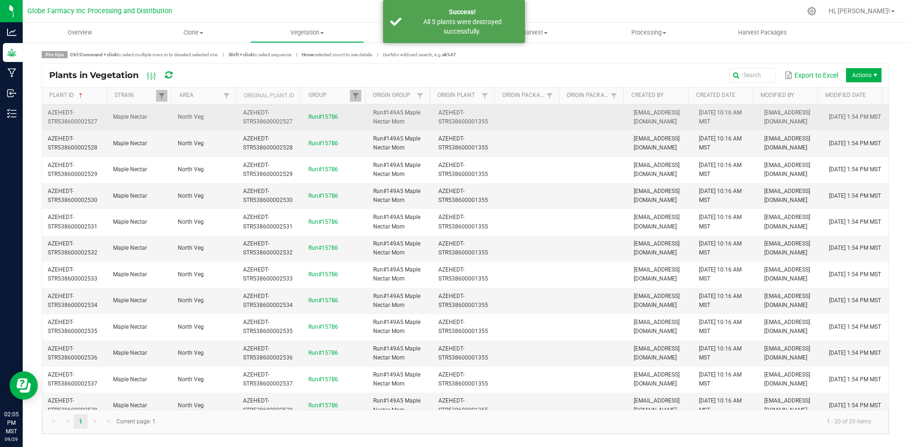
click at [515, 122] on td at bounding box center [530, 118] width 65 height 26
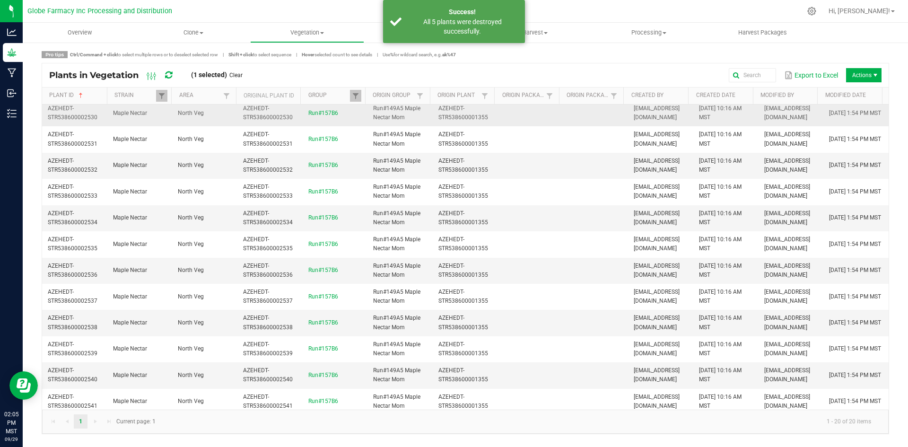
scroll to position [219, 0]
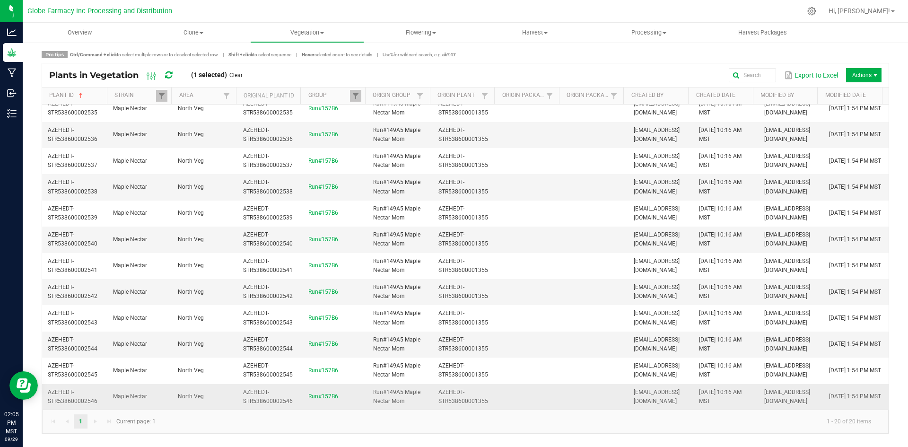
click at [542, 398] on td at bounding box center [530, 397] width 65 height 26
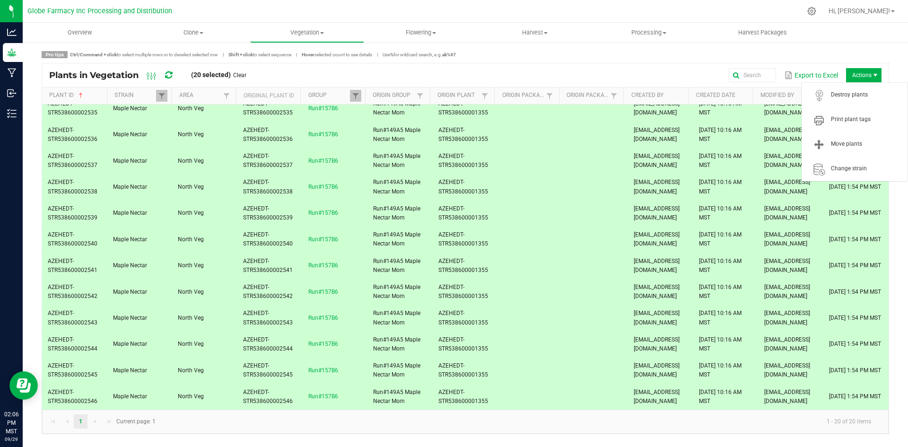
click at [863, 79] on span "Actions" at bounding box center [863, 75] width 35 height 14
click at [837, 145] on span "Move plants" at bounding box center [866, 144] width 71 height 8
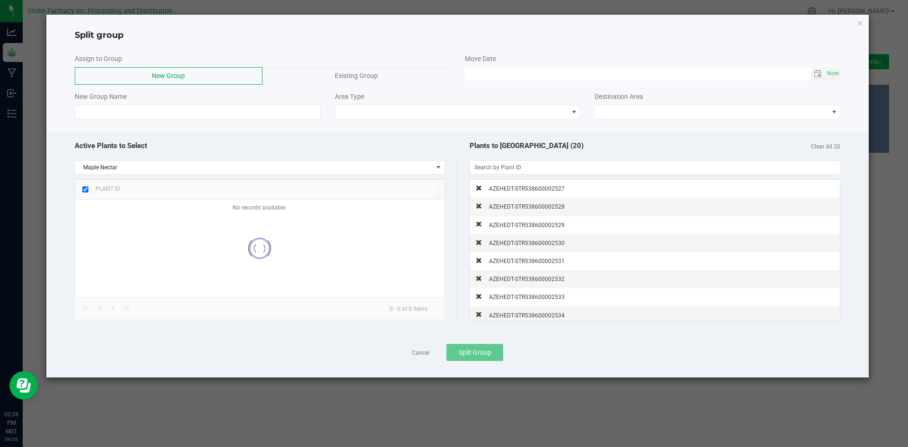
checkbox input "true"
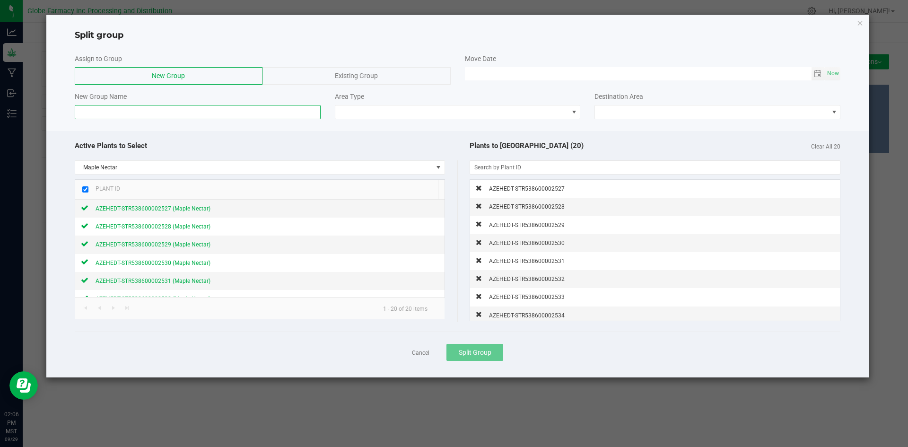
click at [266, 112] on input at bounding box center [198, 112] width 246 height 14
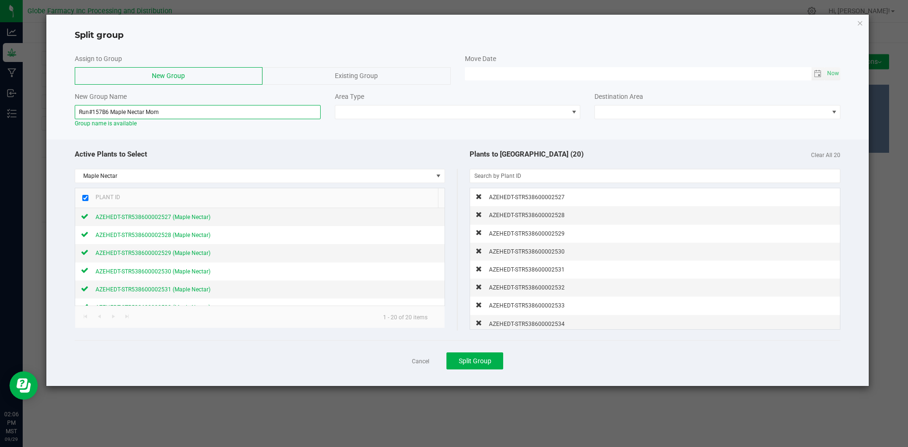
type input "Run#157B6 Maple Nectar Mom"
click at [456, 119] on div "New Group Name Run#157B6 Maple Nectar Mom Group name is available Area Type Des…" at bounding box center [458, 110] width 781 height 36
click at [449, 109] on span at bounding box center [451, 112] width 233 height 13
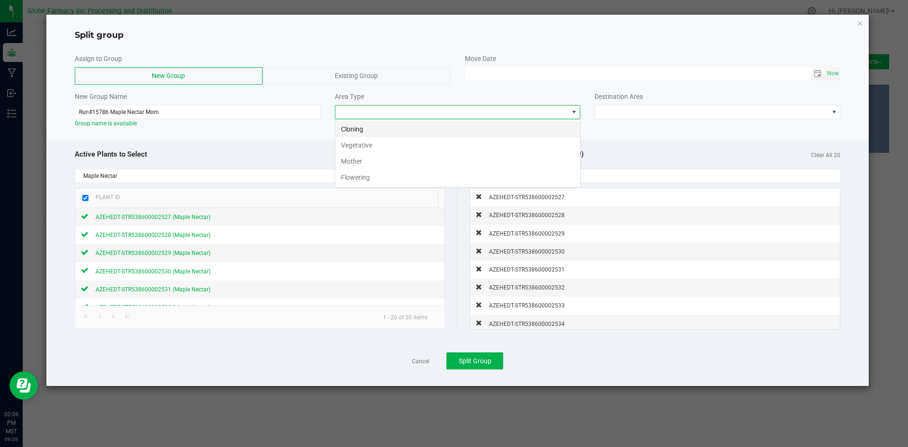
scroll to position [14, 246]
click at [373, 159] on li "Mother" at bounding box center [457, 161] width 245 height 16
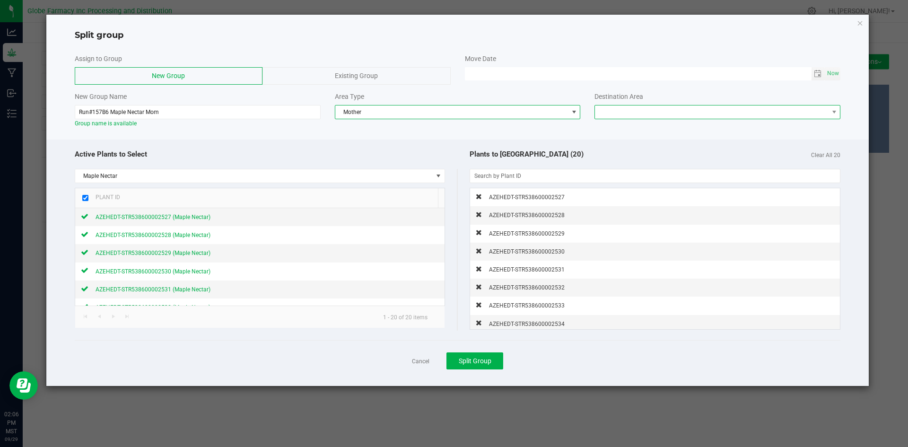
click at [631, 109] on span at bounding box center [711, 112] width 233 height 13
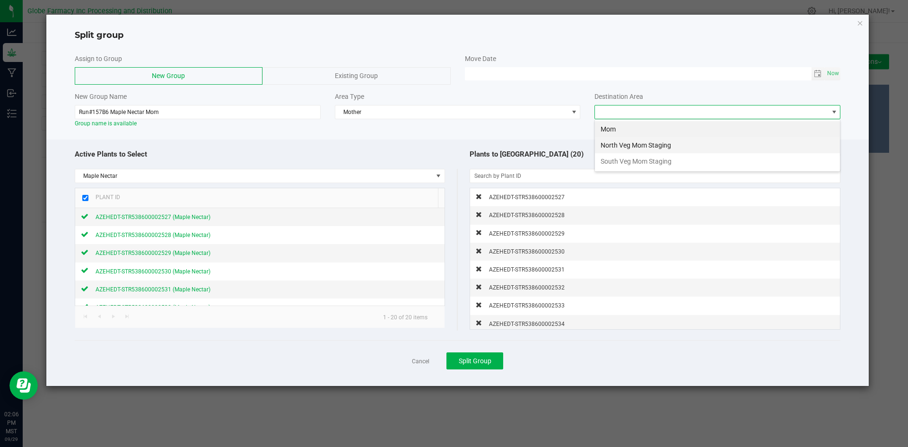
click at [624, 145] on li "North Veg Mom Staging" at bounding box center [717, 145] width 245 height 16
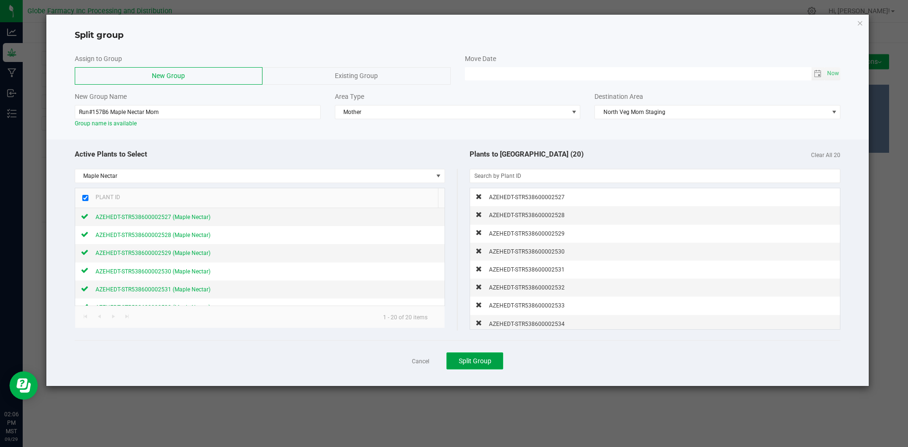
click at [471, 361] on span "Split Group" at bounding box center [475, 361] width 33 height 8
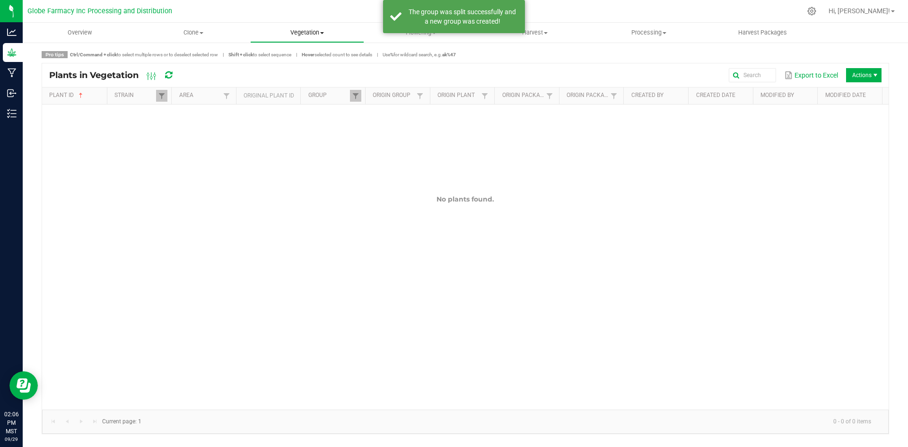
click at [291, 34] on span "Vegetation" at bounding box center [307, 32] width 113 height 9
click at [283, 58] on span "Veg groups" at bounding box center [280, 57] width 60 height 8
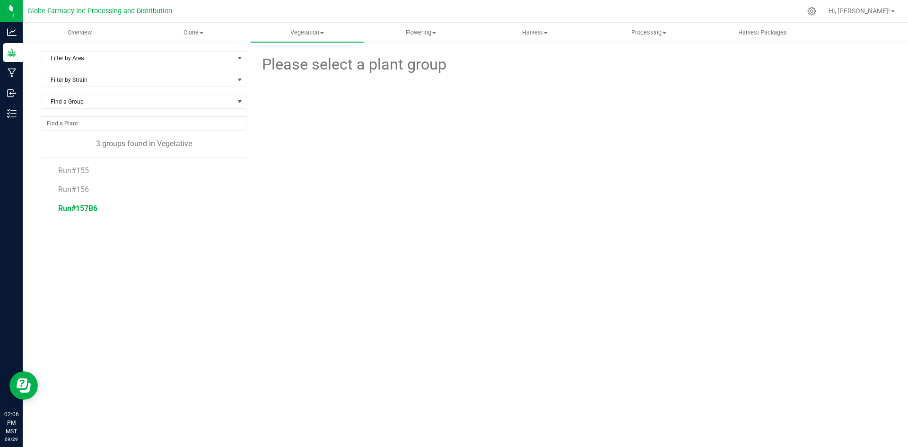
click at [84, 210] on span "Run#157B6" at bounding box center [77, 208] width 39 height 9
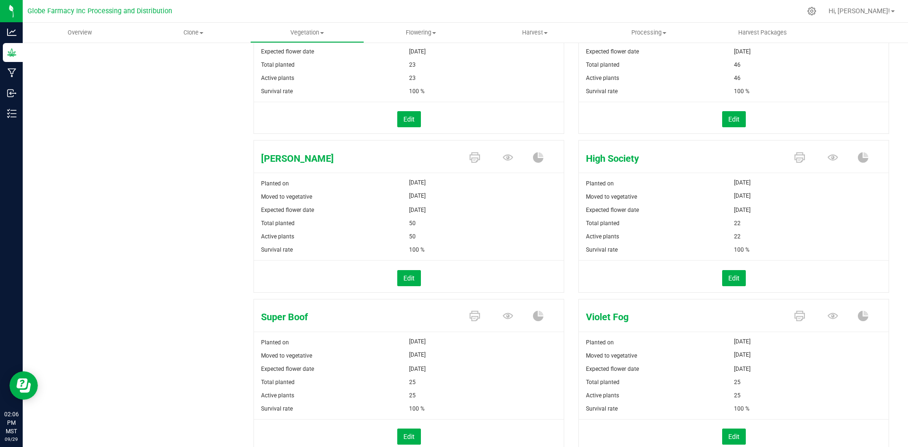
scroll to position [220, 0]
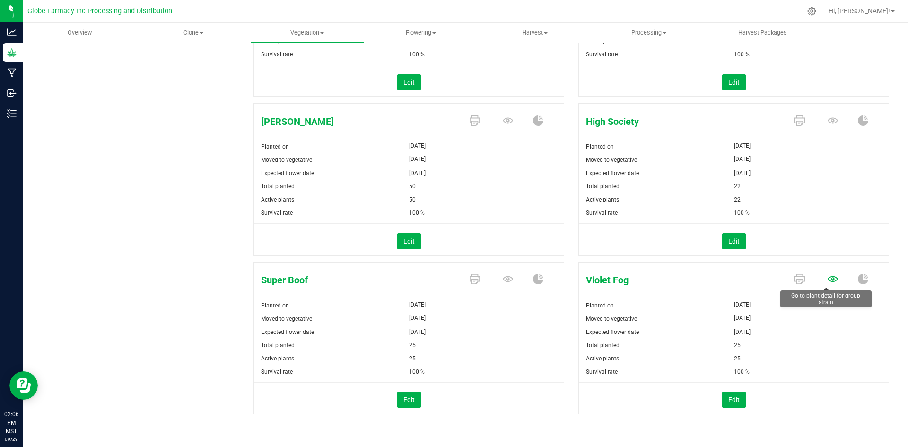
click at [828, 281] on icon at bounding box center [833, 279] width 10 height 6
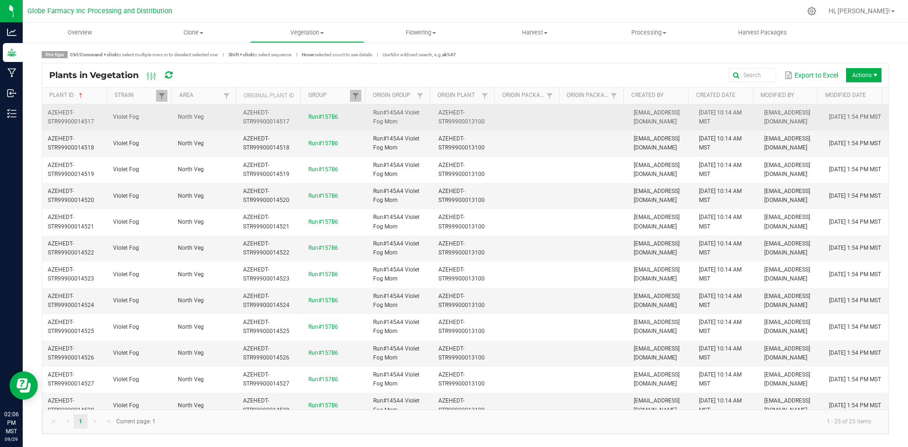
click at [583, 113] on td at bounding box center [595, 118] width 65 height 26
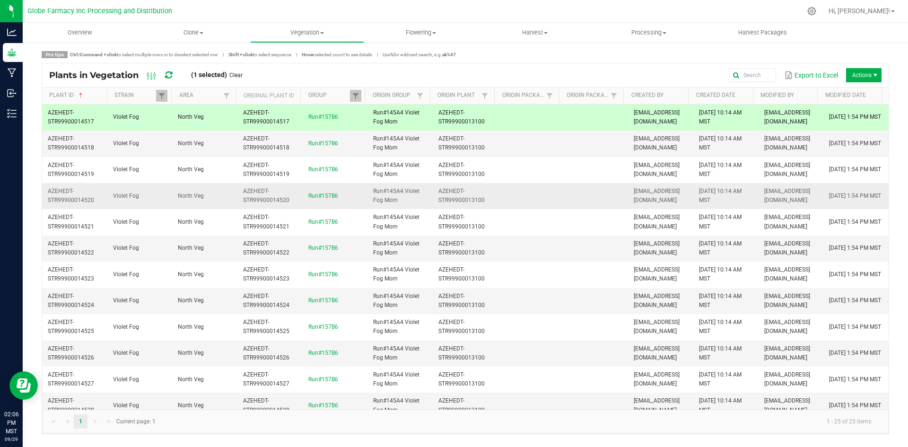
click at [564, 204] on td at bounding box center [595, 196] width 65 height 26
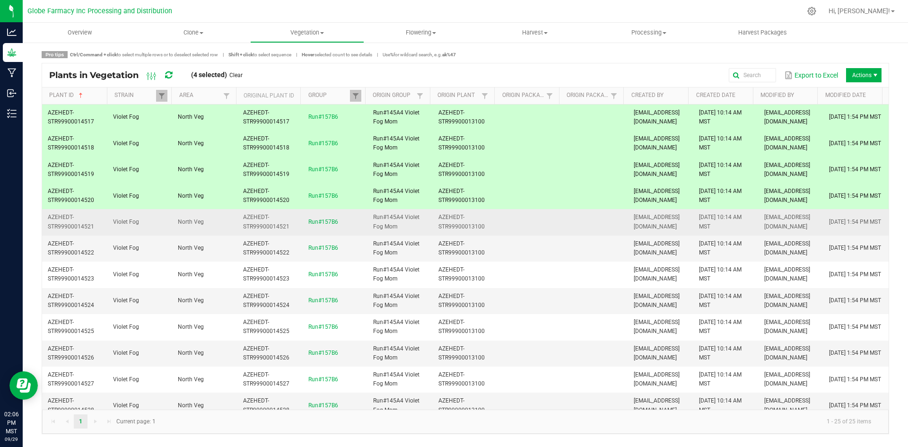
click at [570, 223] on td at bounding box center [595, 222] width 65 height 26
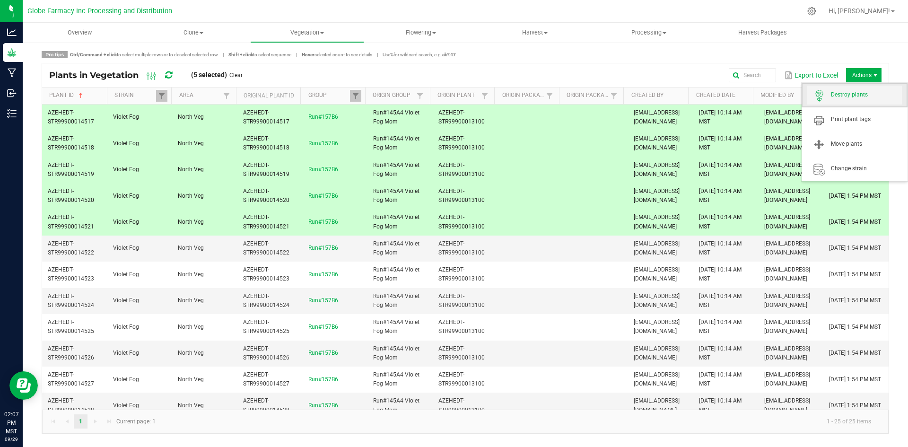
click at [839, 93] on span "Destroy plants" at bounding box center [866, 95] width 71 height 8
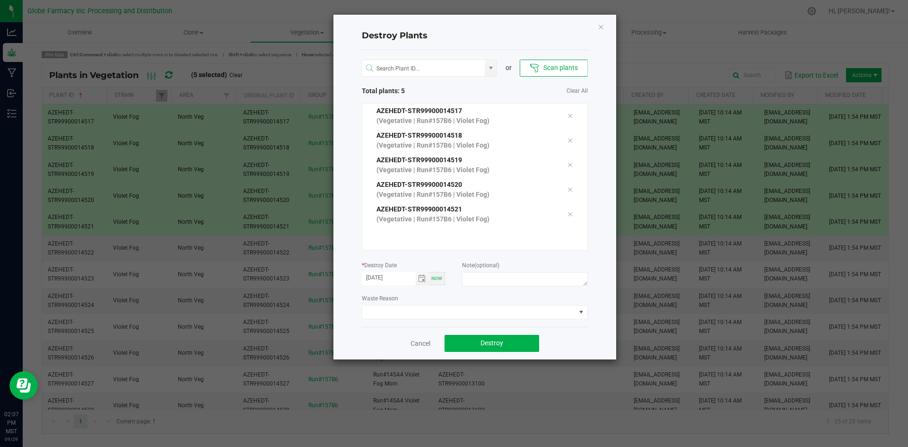
click at [497, 286] on div at bounding box center [524, 280] width 125 height 17
click at [497, 282] on textarea at bounding box center [524, 279] width 125 height 14
type textarea "overage coffee/trash"
click at [479, 345] on button "Destroy" at bounding box center [492, 343] width 95 height 17
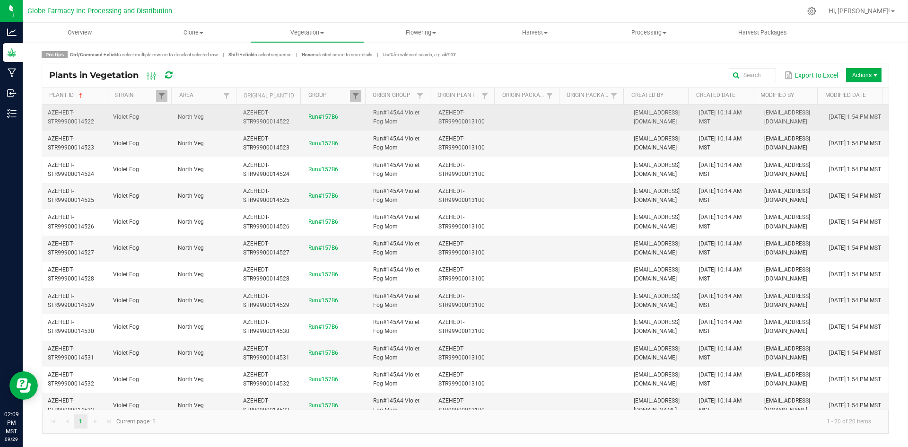
click at [563, 120] on td at bounding box center [595, 118] width 65 height 26
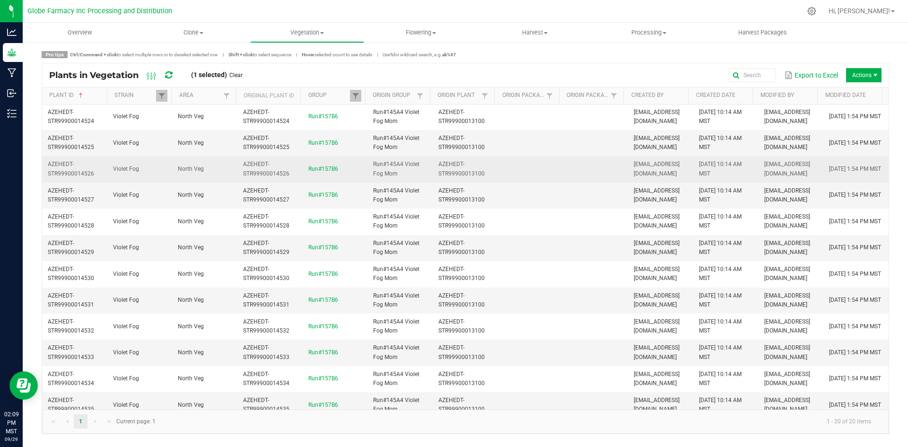
scroll to position [219, 0]
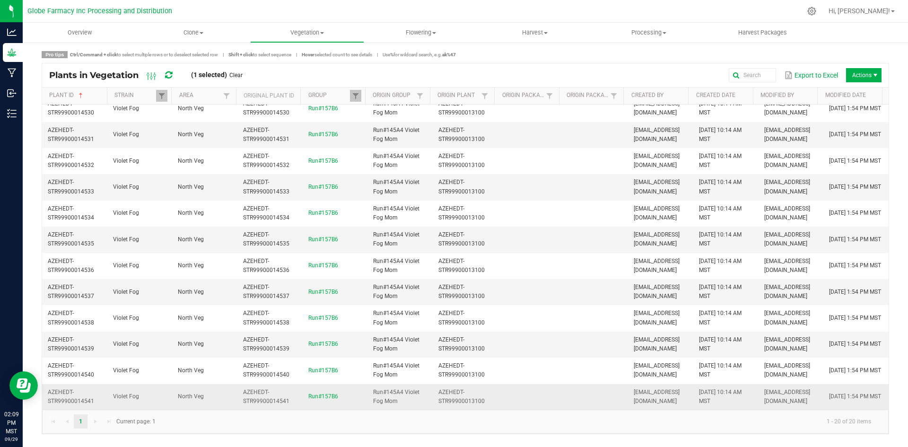
click at [554, 396] on td at bounding box center [530, 397] width 65 height 26
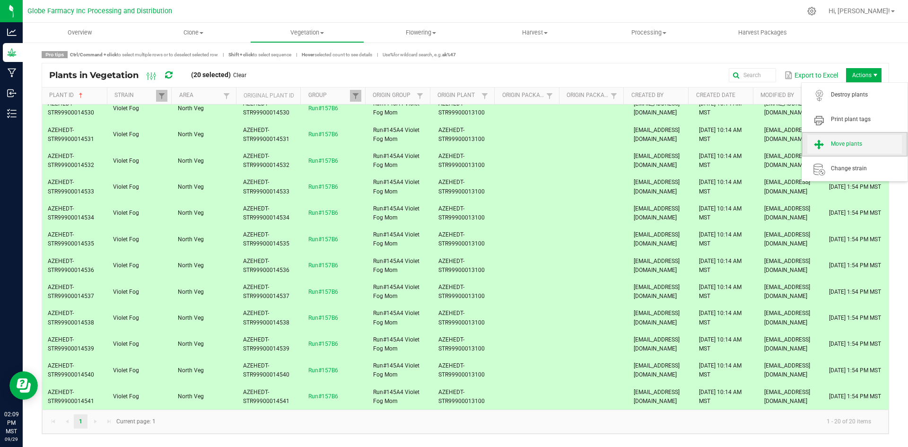
click at [853, 141] on span "Move plants" at bounding box center [866, 144] width 71 height 8
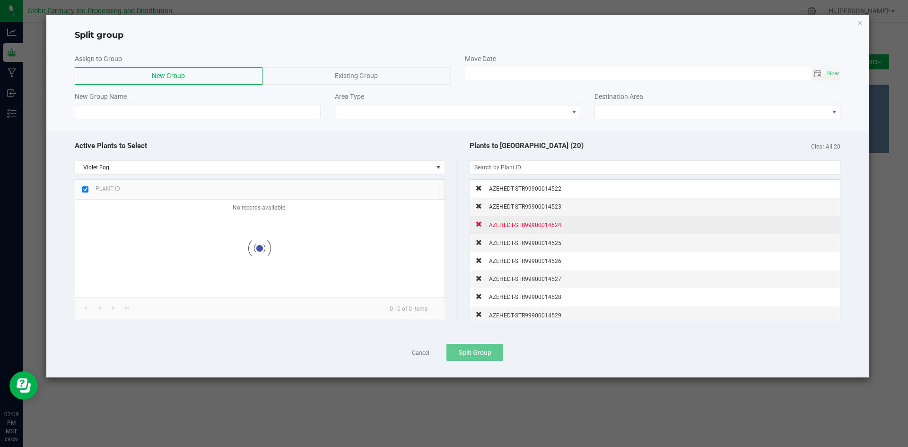
checkbox input "true"
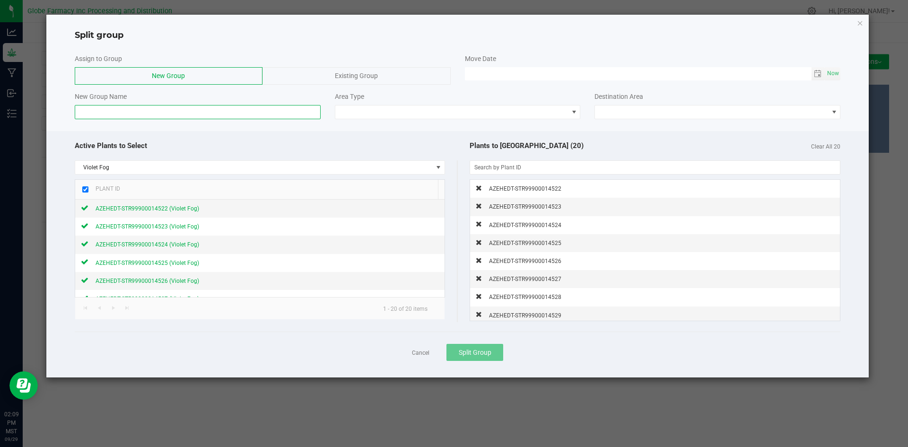
click at [220, 113] on input at bounding box center [198, 112] width 246 height 14
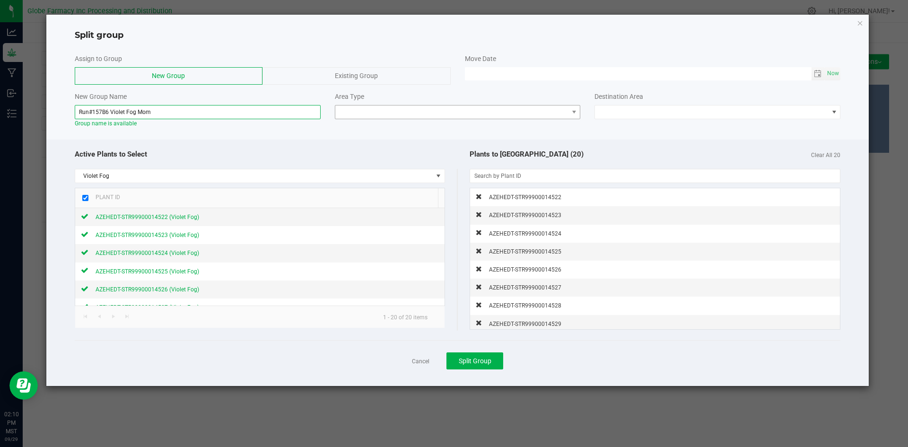
type input "Run#157B6 Violet Fog Mom"
click at [364, 115] on span at bounding box center [451, 112] width 233 height 13
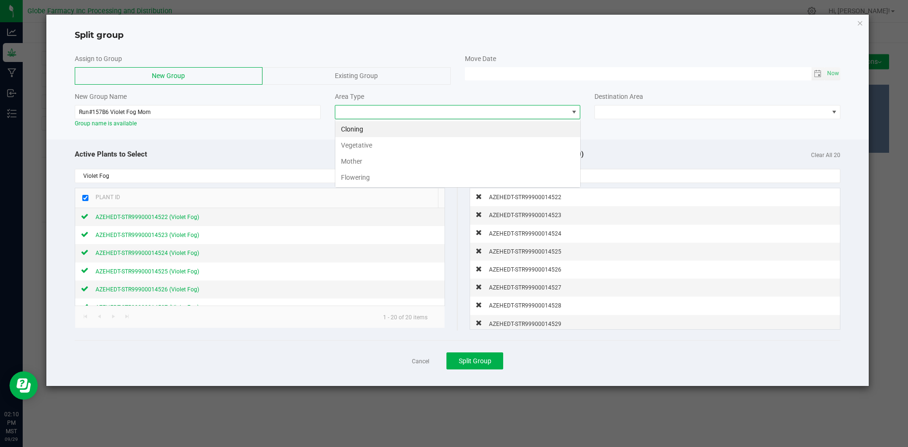
scroll to position [14, 246]
click at [364, 162] on li "Mother" at bounding box center [457, 161] width 245 height 16
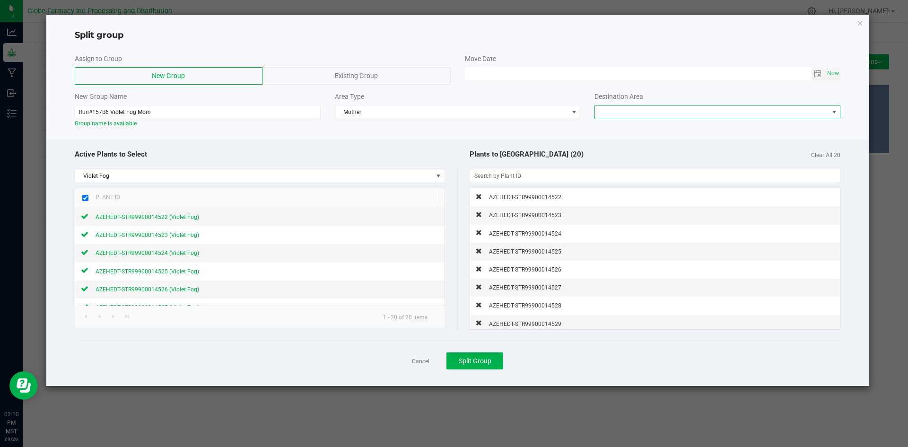
click at [642, 112] on span at bounding box center [711, 112] width 233 height 13
click at [624, 162] on li "South Veg Mom Staging" at bounding box center [717, 161] width 245 height 16
click at [490, 363] on span "Split Group" at bounding box center [475, 361] width 33 height 8
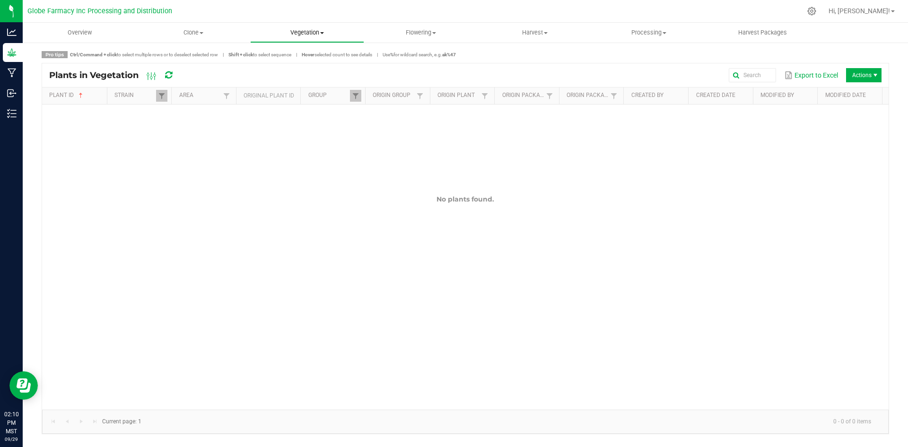
click at [291, 30] on span "Vegetation" at bounding box center [307, 32] width 113 height 9
click at [286, 55] on span "Veg groups" at bounding box center [280, 57] width 60 height 8
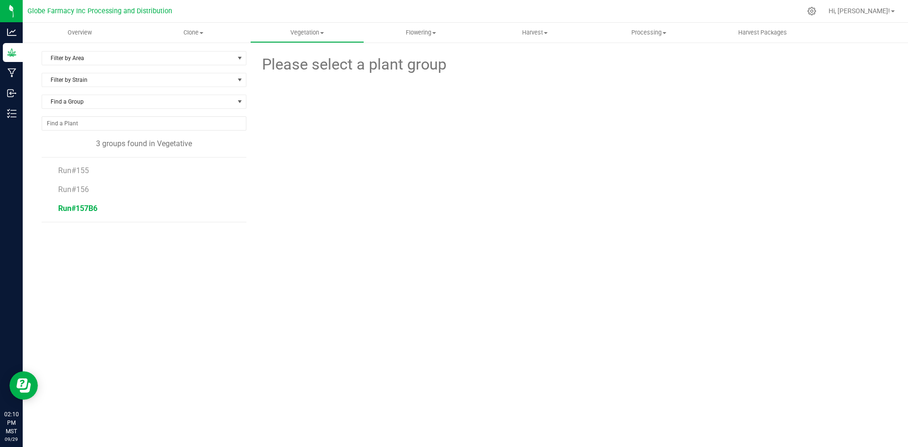
click at [90, 205] on span "Run#157B6" at bounding box center [77, 208] width 39 height 9
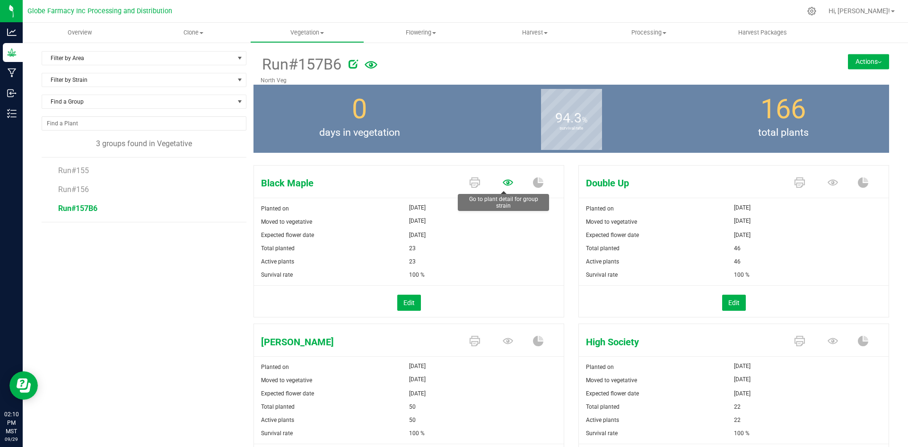
click at [506, 184] on icon at bounding box center [508, 182] width 10 height 10
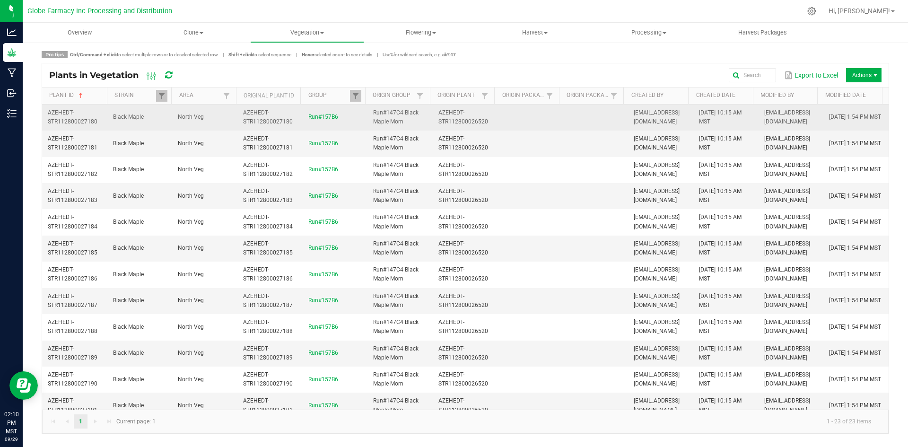
click at [512, 105] on td at bounding box center [530, 118] width 65 height 26
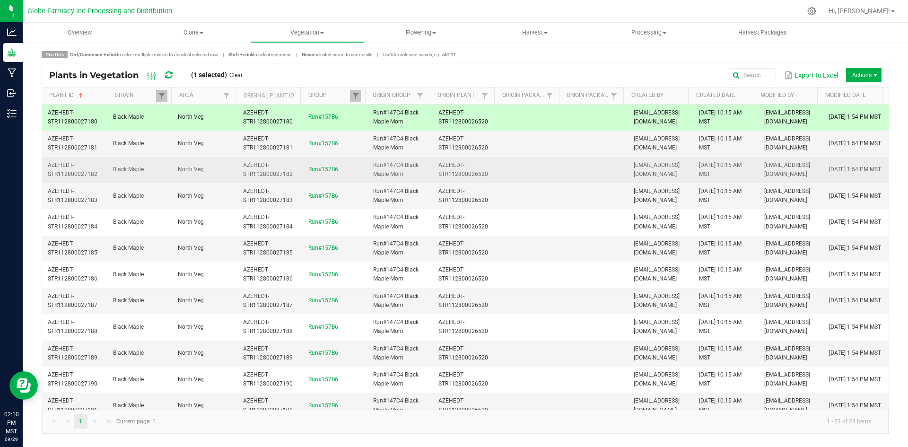
click at [529, 174] on td at bounding box center [530, 170] width 65 height 26
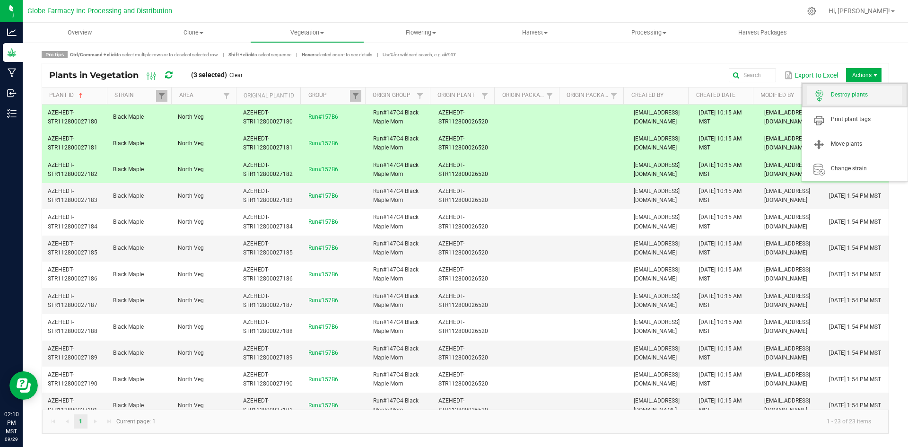
click at [867, 94] on span "Destroy plants" at bounding box center [866, 95] width 71 height 8
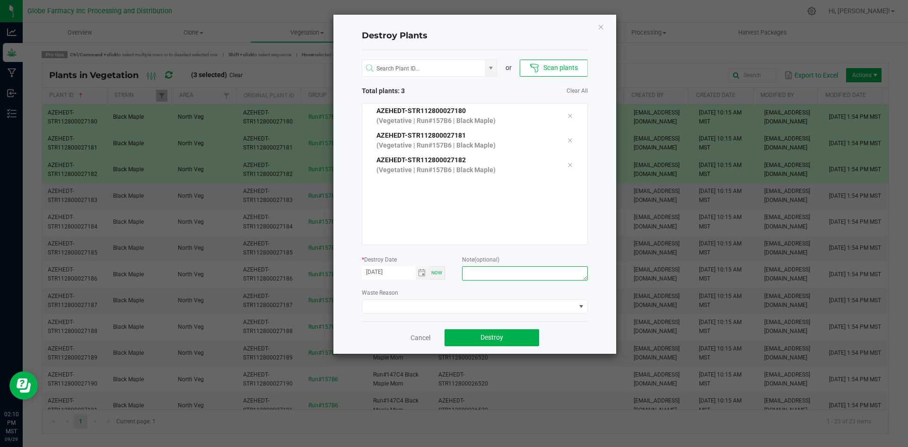
click at [506, 273] on textarea at bounding box center [524, 273] width 125 height 14
type textarea "F"
type textarea "Overage coffee/trash"
click at [505, 338] on button "Destroy" at bounding box center [492, 337] width 95 height 17
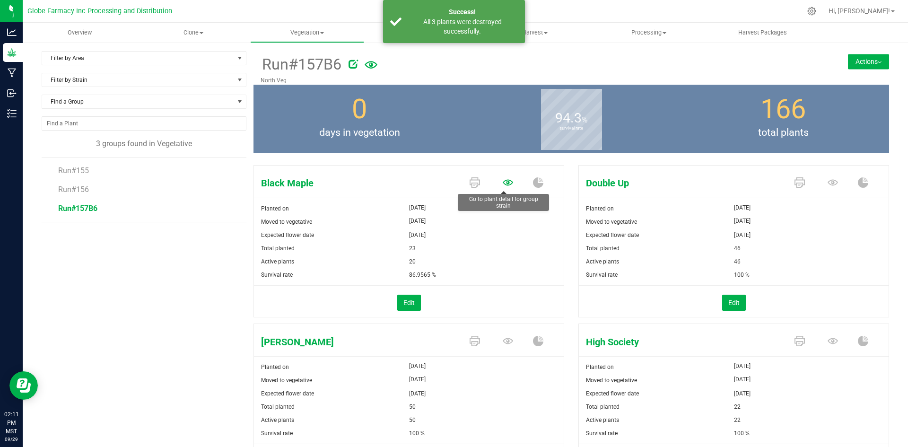
click at [505, 183] on icon at bounding box center [508, 182] width 10 height 6
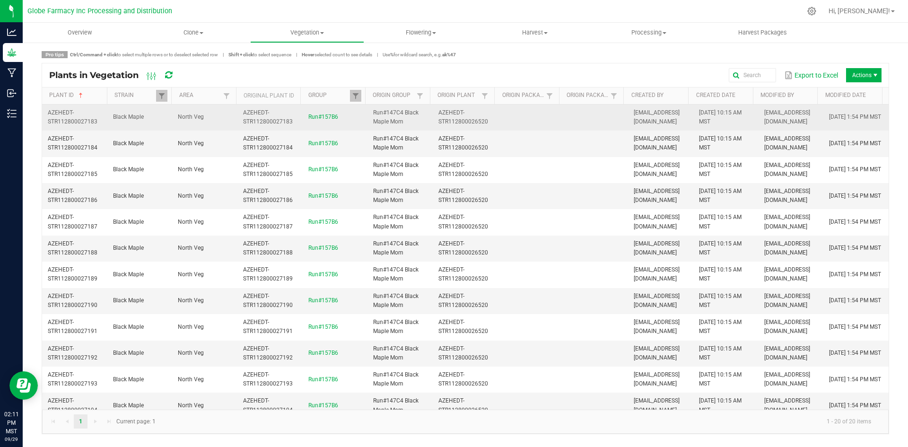
click at [520, 122] on td at bounding box center [530, 118] width 65 height 26
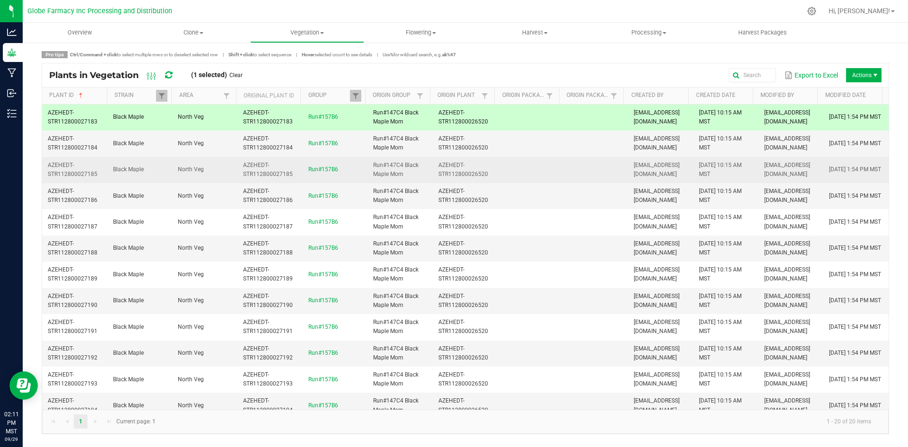
scroll to position [219, 0]
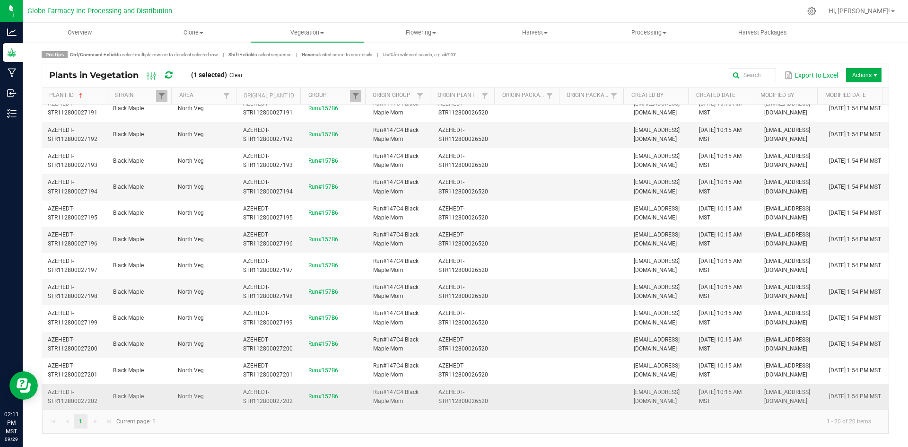
click at [600, 395] on td at bounding box center [595, 397] width 65 height 26
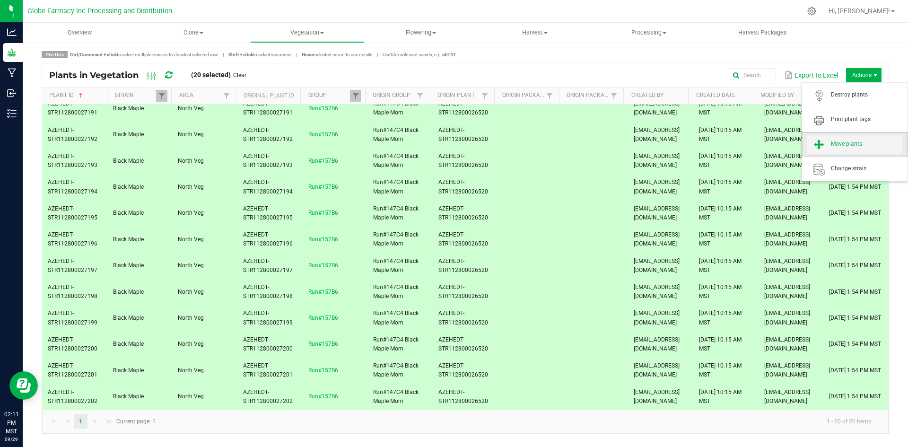
click at [864, 139] on span "Move plants" at bounding box center [855, 144] width 95 height 19
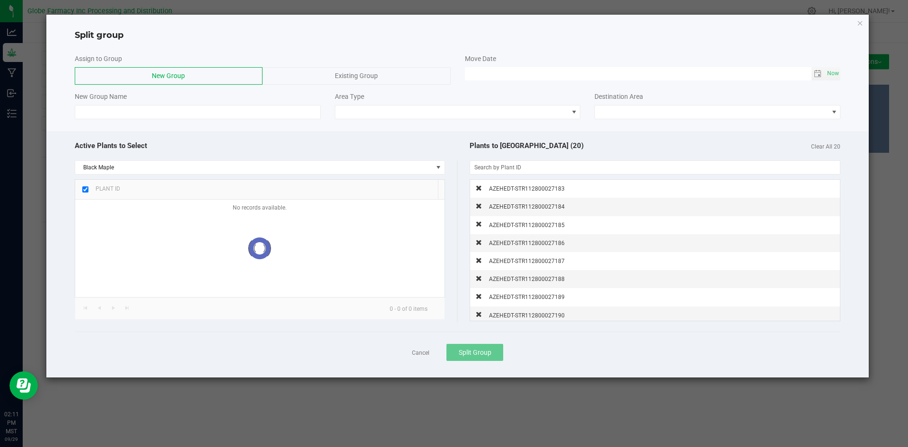
checkbox input "true"
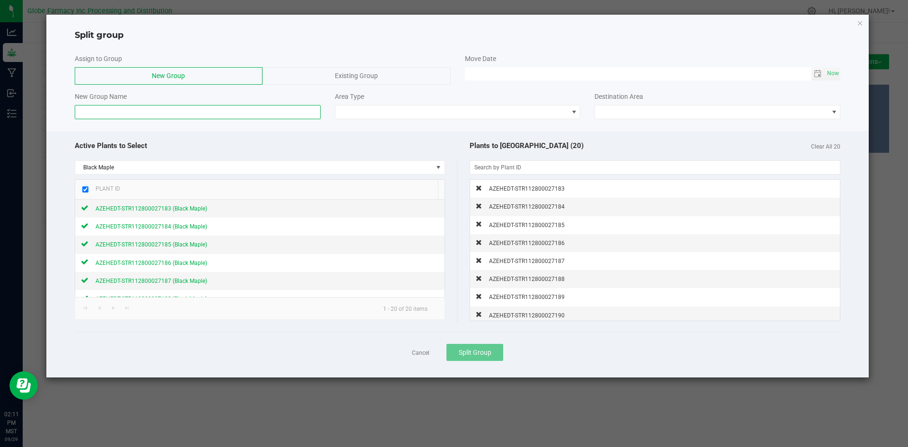
click at [282, 114] on input at bounding box center [198, 112] width 246 height 14
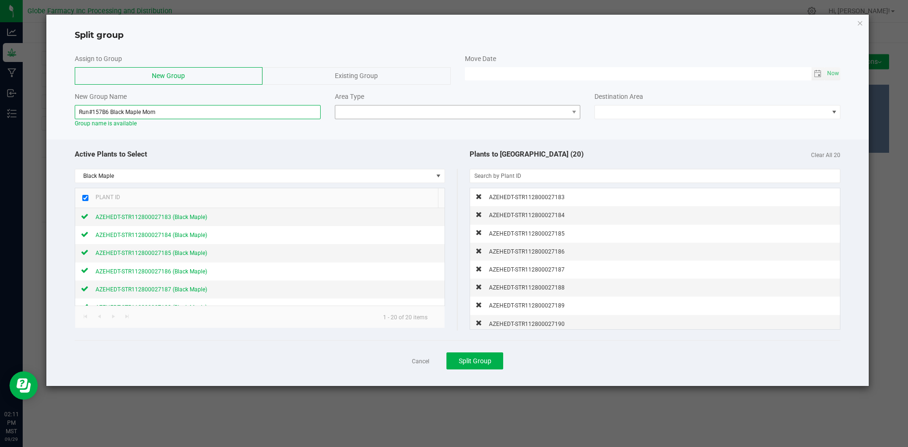
type input "Run#157B6 Black Maple Mom"
click at [347, 114] on span at bounding box center [451, 112] width 233 height 13
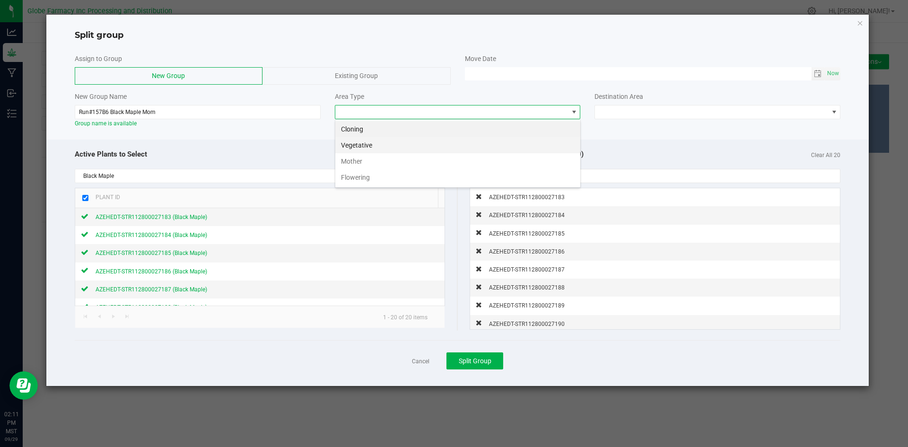
scroll to position [14, 246]
click at [347, 156] on li "Mother" at bounding box center [457, 161] width 245 height 16
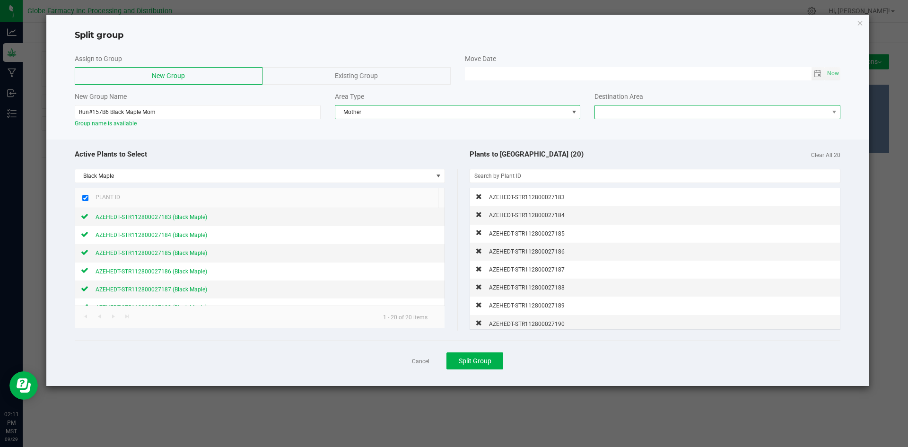
click at [661, 115] on span at bounding box center [711, 112] width 233 height 13
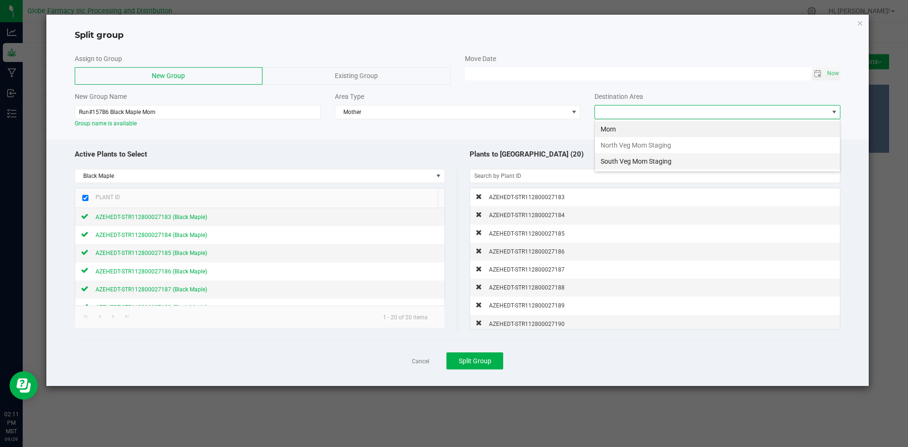
click at [655, 162] on li "South Veg Mom Staging" at bounding box center [717, 161] width 245 height 16
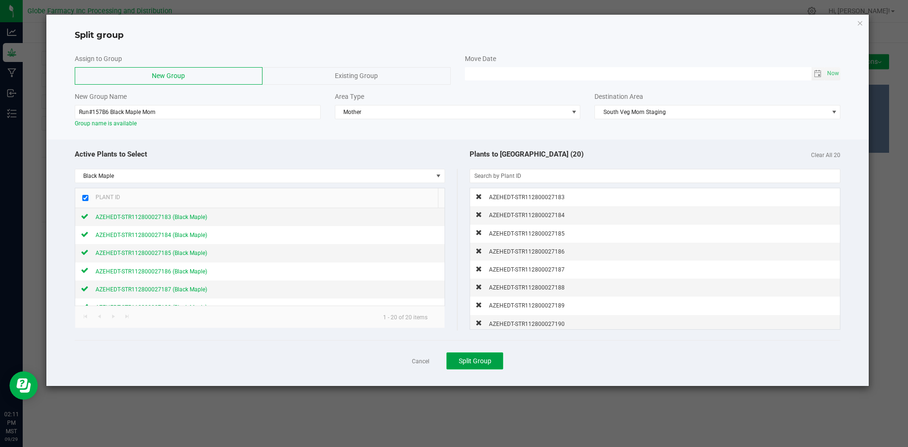
click at [481, 364] on span "Split Group" at bounding box center [475, 361] width 33 height 8
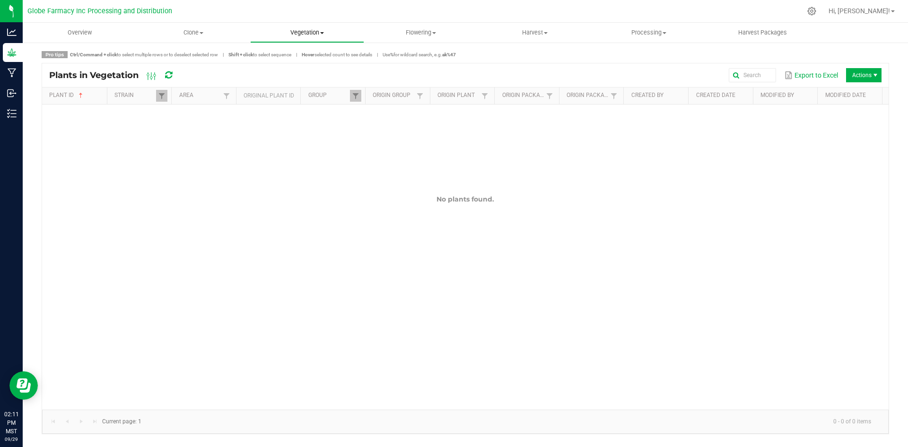
click at [308, 28] on uib-tab-heading "Vegetation Veg groups Veg plants Mother groups Mother plants Apply to plants" at bounding box center [307, 32] width 113 height 19
click at [293, 52] on li "Veg groups" at bounding box center [307, 57] width 114 height 11
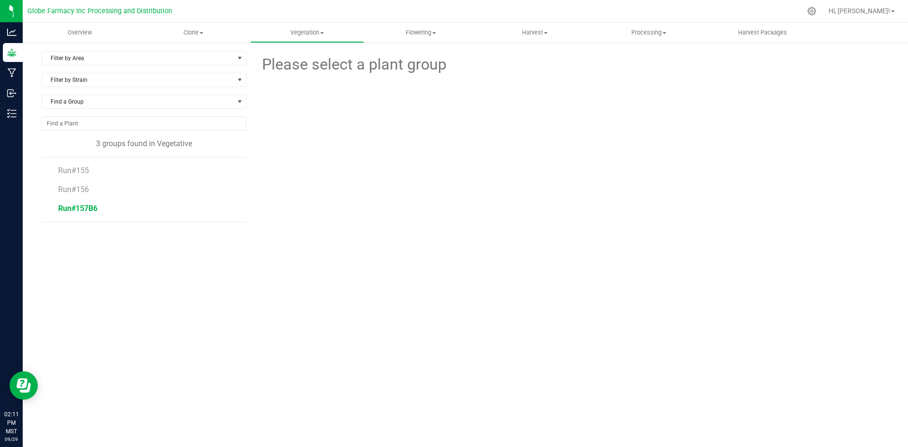
click at [77, 209] on span "Run#157B6" at bounding box center [77, 208] width 39 height 9
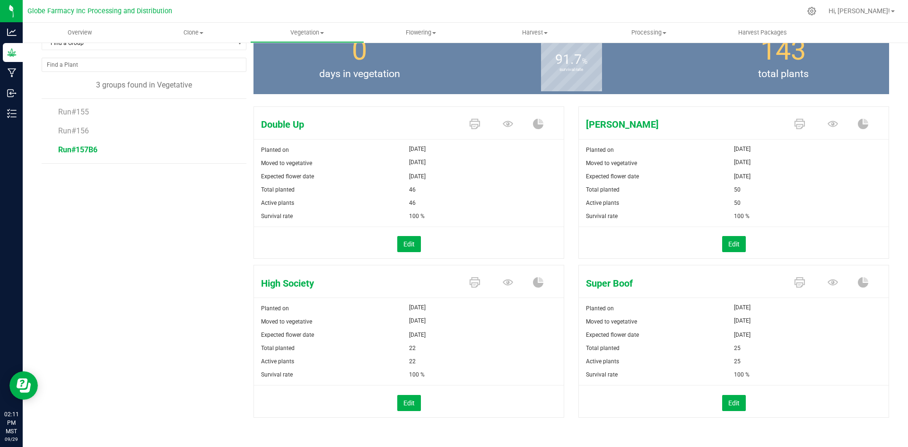
scroll to position [62, 0]
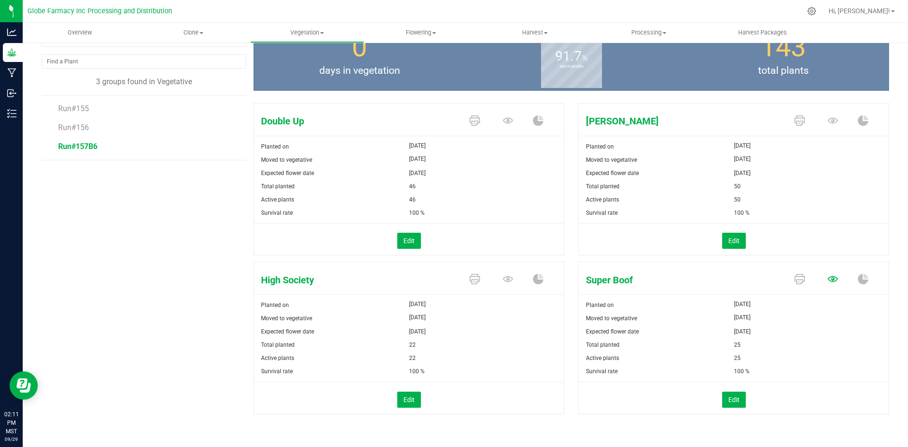
click at [829, 281] on icon at bounding box center [833, 279] width 10 height 6
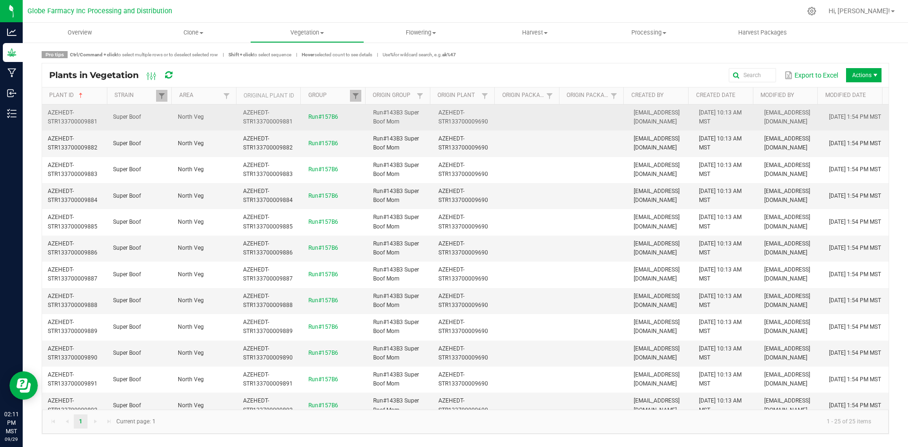
click at [584, 119] on td at bounding box center [595, 118] width 65 height 26
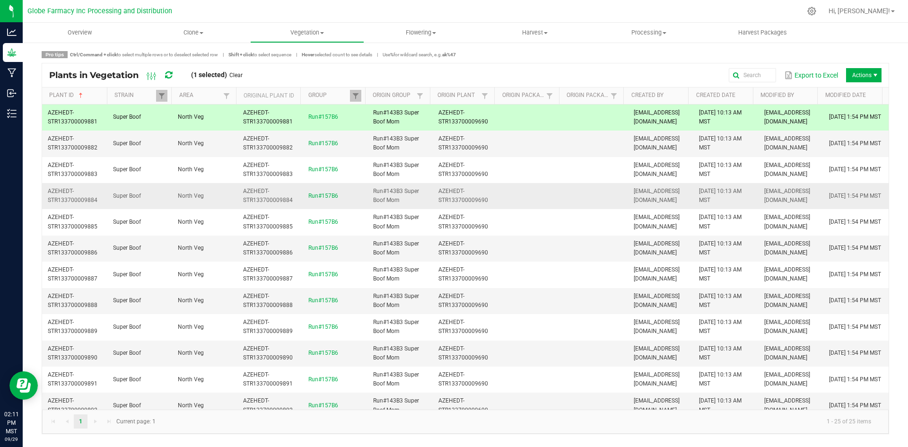
click at [580, 186] on td at bounding box center [595, 196] width 65 height 26
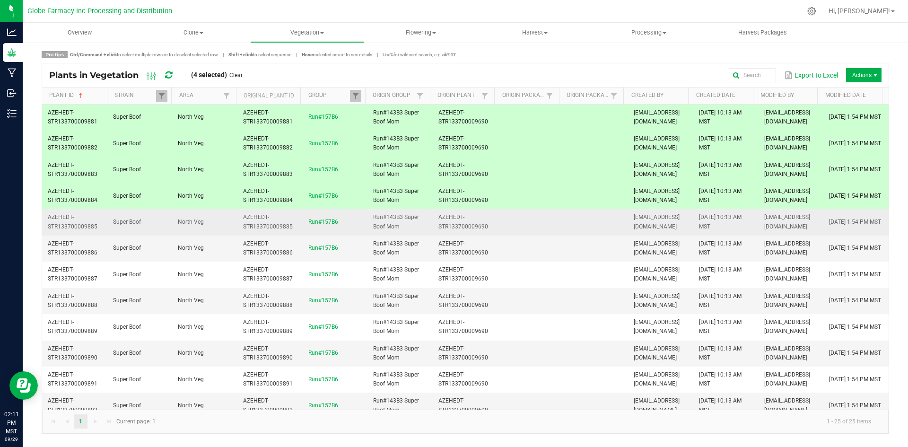
click at [577, 219] on td at bounding box center [595, 222] width 65 height 26
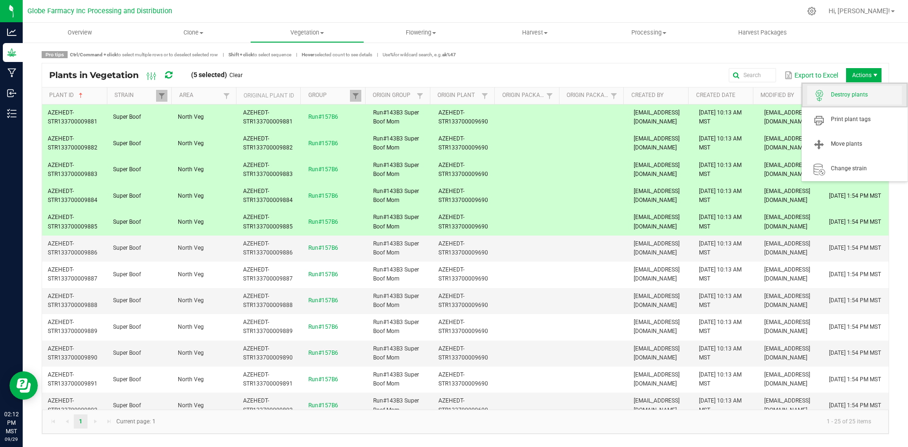
click at [864, 91] on span "Destroy plants" at bounding box center [866, 95] width 71 height 8
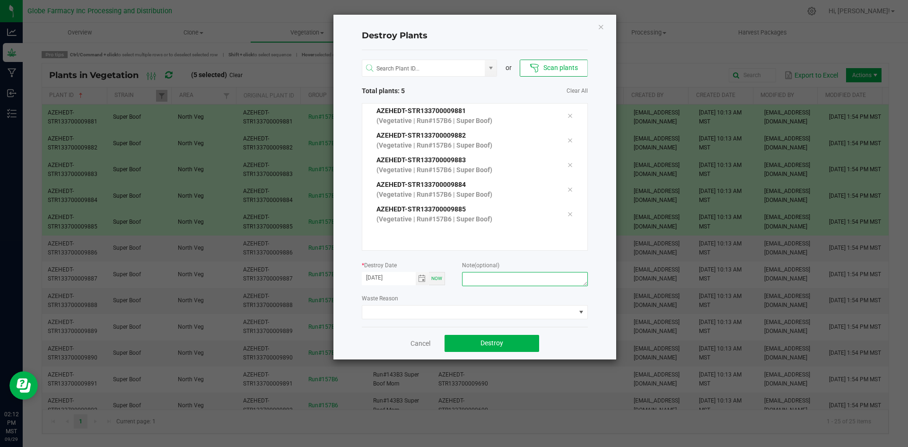
click at [537, 281] on textarea at bounding box center [524, 279] width 125 height 14
type textarea "Overage coffee/trash"
click at [531, 342] on button "Destroy" at bounding box center [492, 343] width 95 height 17
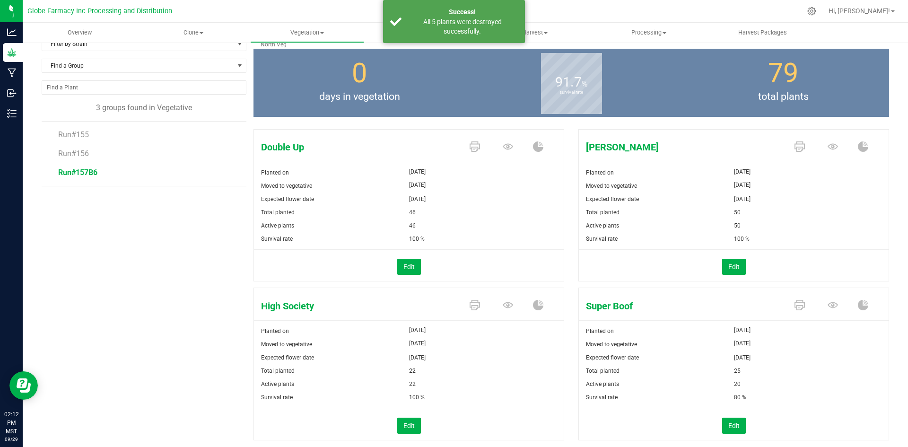
scroll to position [62, 0]
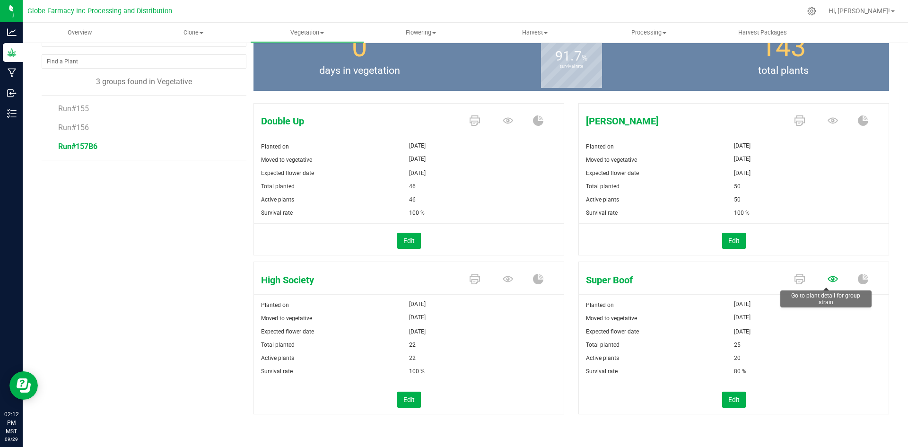
click at [828, 280] on icon at bounding box center [833, 279] width 10 height 6
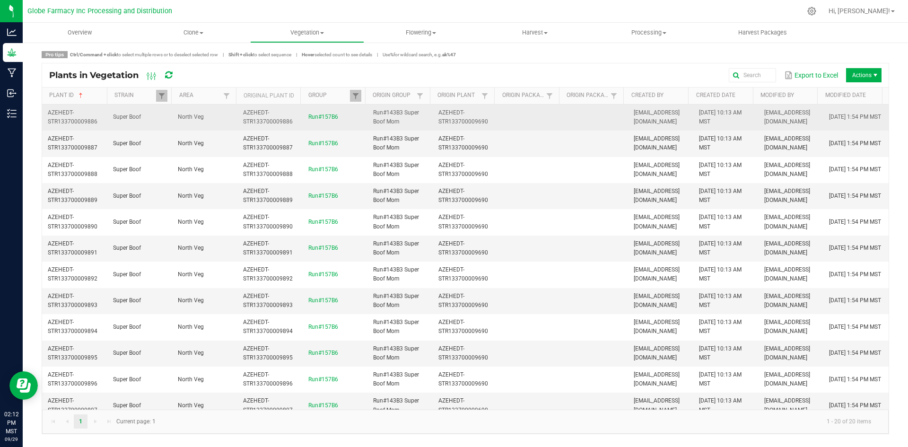
click at [510, 125] on td at bounding box center [530, 118] width 65 height 26
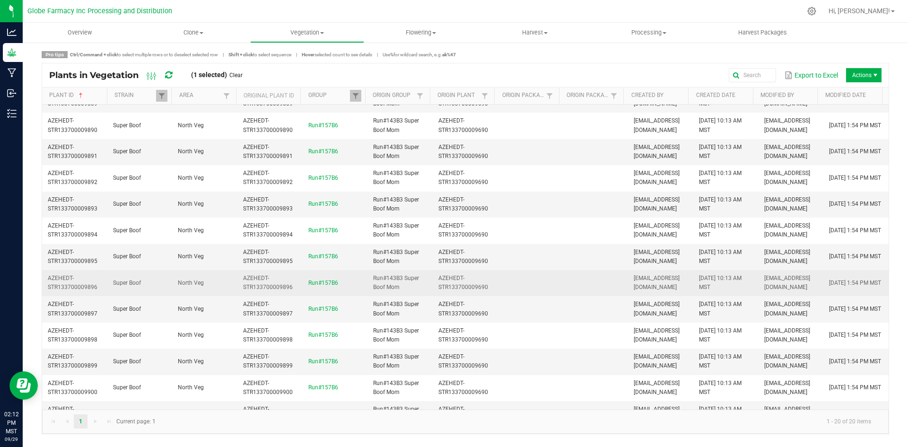
scroll to position [219, 0]
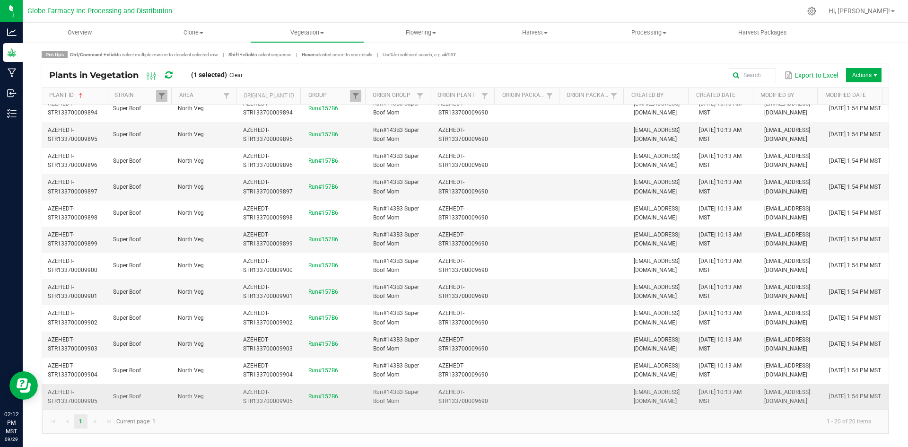
click at [573, 391] on td at bounding box center [595, 397] width 65 height 26
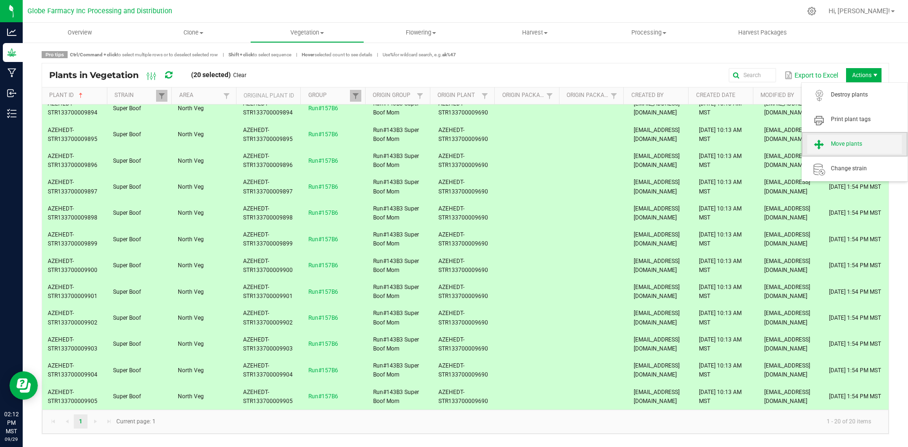
click at [855, 150] on span "Move plants" at bounding box center [855, 144] width 95 height 19
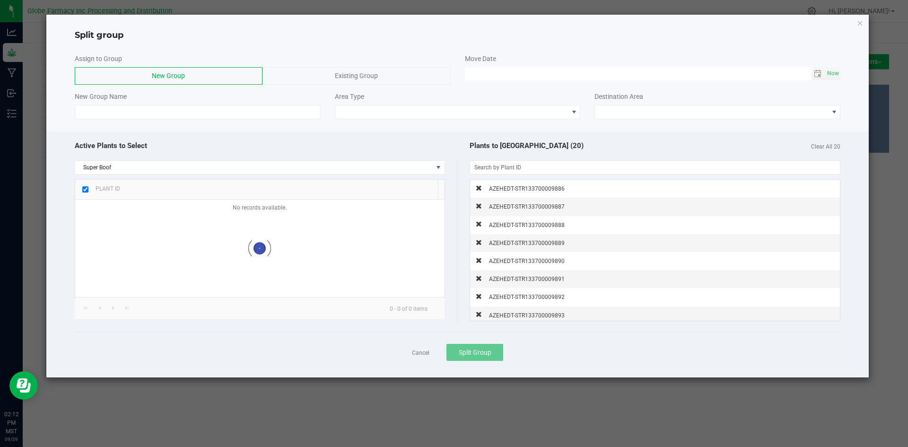
checkbox input "true"
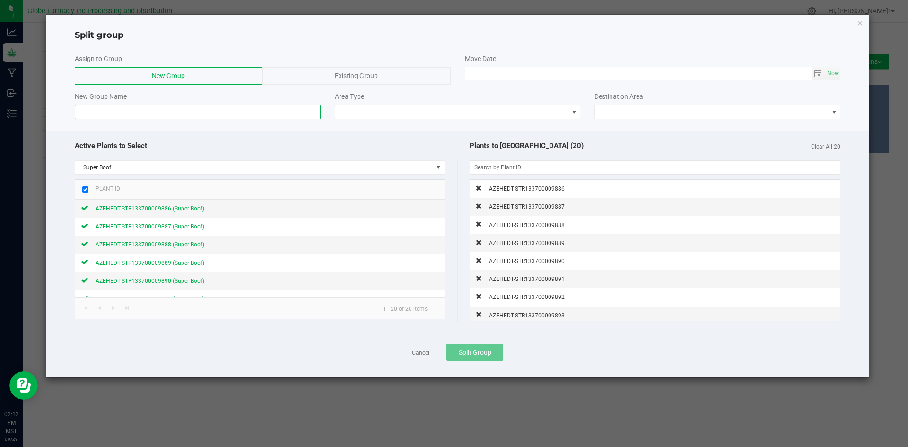
click at [289, 111] on input at bounding box center [198, 112] width 246 height 14
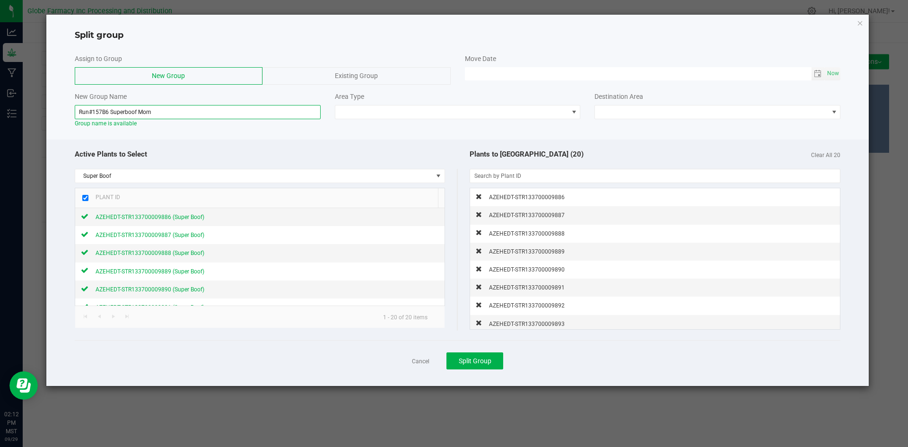
click at [125, 112] on input "Run#157B6 Superboof Mom" at bounding box center [198, 112] width 246 height 14
type input "Run#157B6 Super Boof Mom"
click at [412, 112] on span at bounding box center [451, 112] width 233 height 13
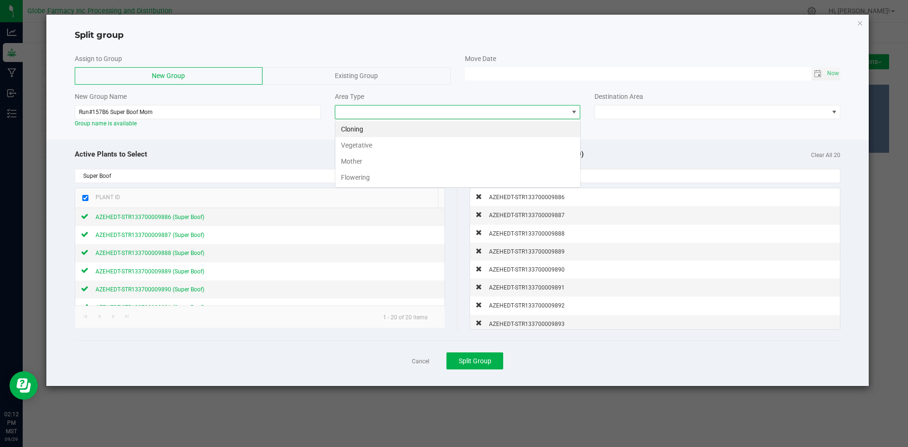
scroll to position [14, 246]
click at [388, 161] on li "Mother" at bounding box center [457, 161] width 245 height 16
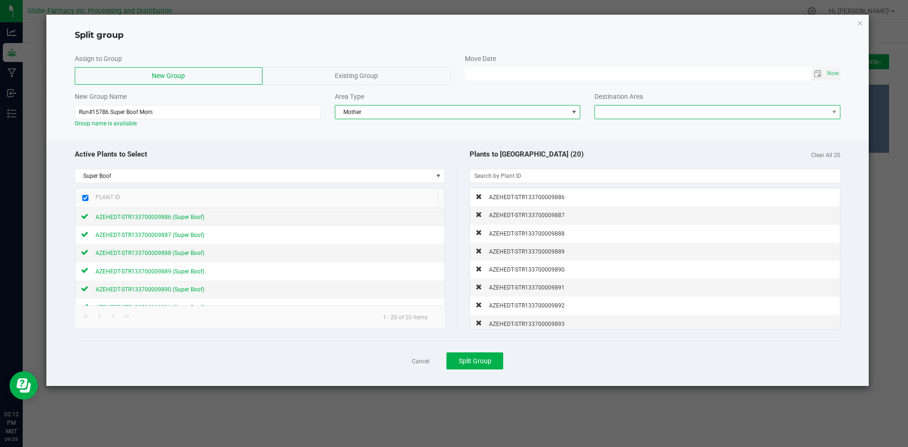
click at [625, 111] on span at bounding box center [711, 112] width 233 height 13
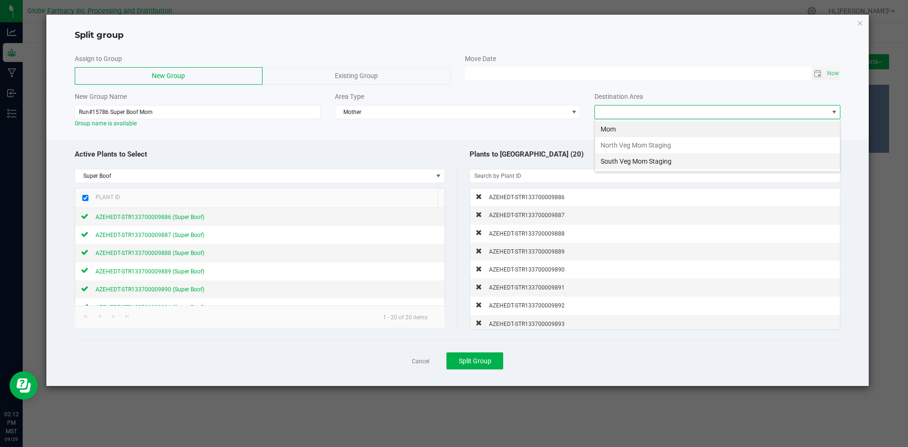
click at [632, 162] on li "South Veg Mom Staging" at bounding box center [717, 161] width 245 height 16
click at [491, 359] on span "Split Group" at bounding box center [475, 361] width 33 height 8
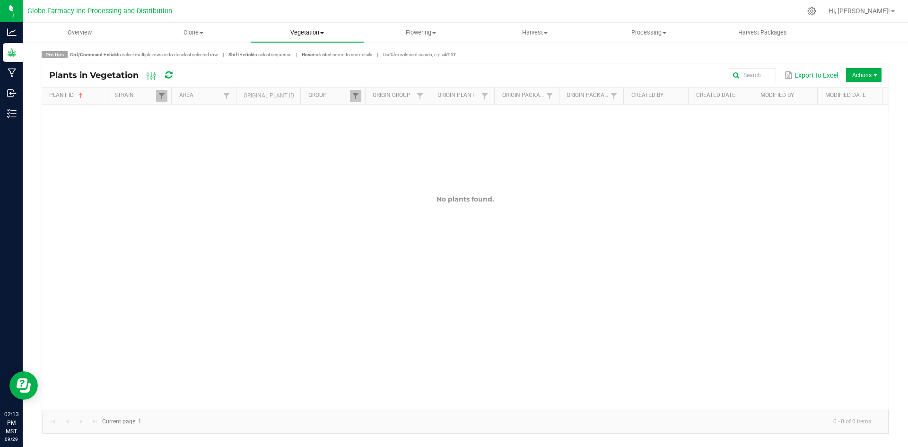
click at [306, 29] on span "Vegetation" at bounding box center [307, 32] width 113 height 9
click at [300, 56] on span "Veg groups" at bounding box center [280, 57] width 60 height 8
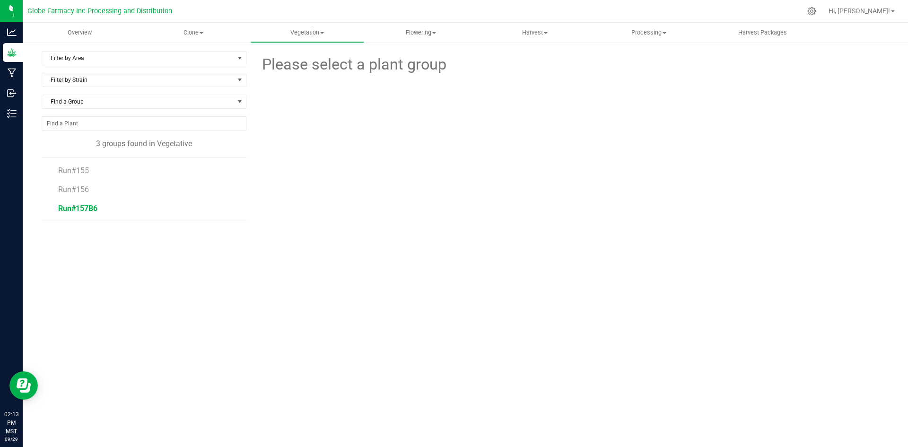
click at [78, 208] on span "Run#157B6" at bounding box center [77, 208] width 39 height 9
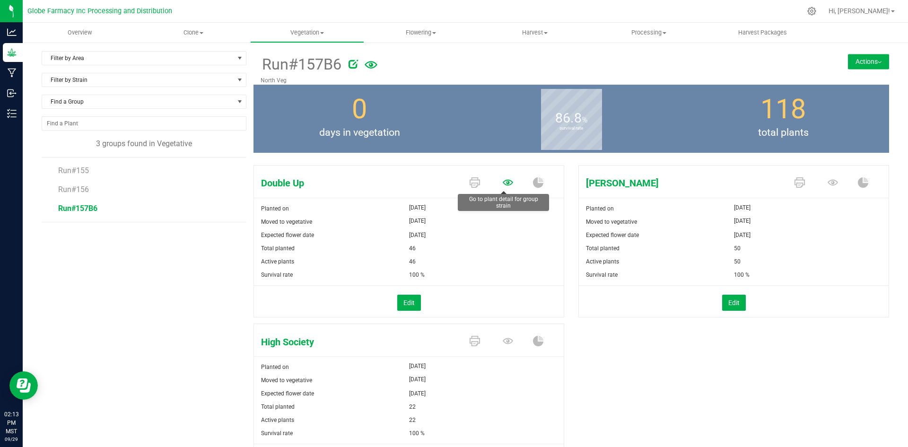
click at [504, 184] on icon at bounding box center [508, 182] width 10 height 6
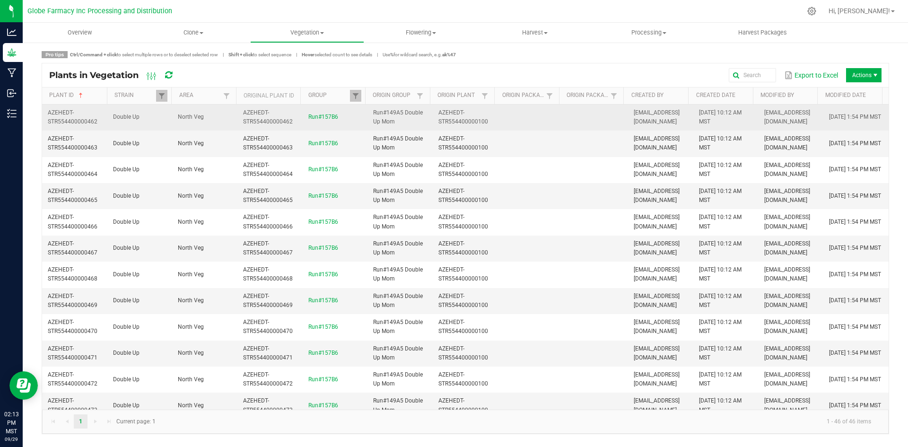
click at [572, 115] on td at bounding box center [595, 118] width 65 height 26
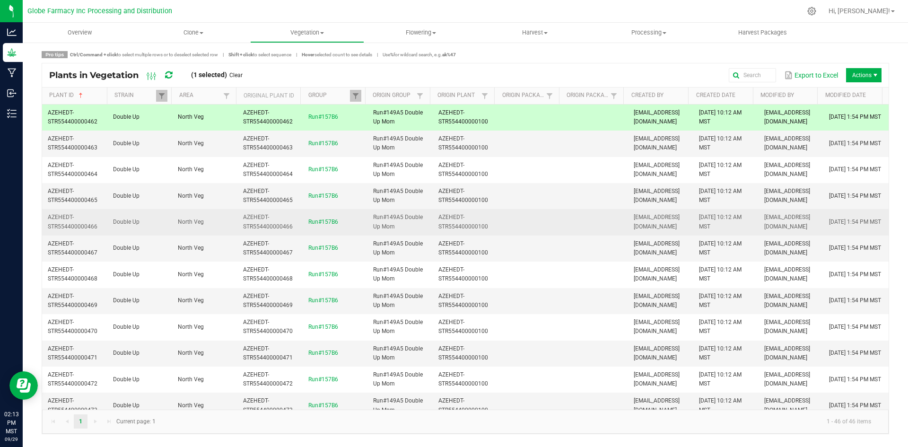
click at [578, 212] on td at bounding box center [595, 222] width 65 height 26
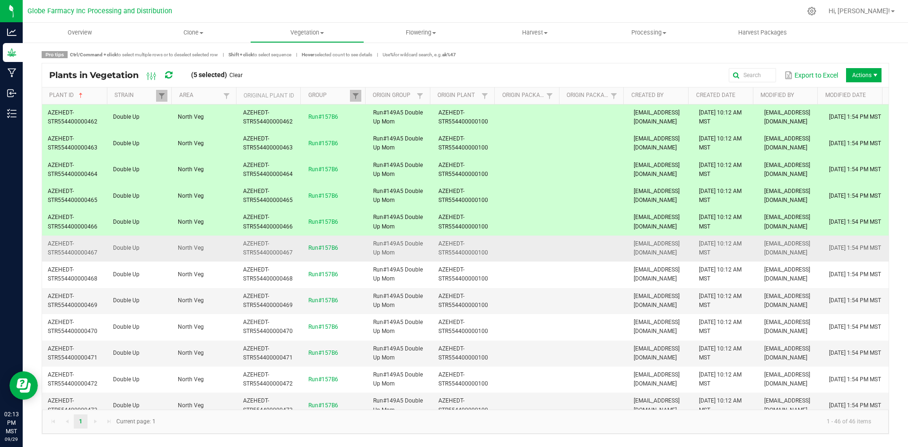
click at [564, 247] on td at bounding box center [595, 249] width 65 height 26
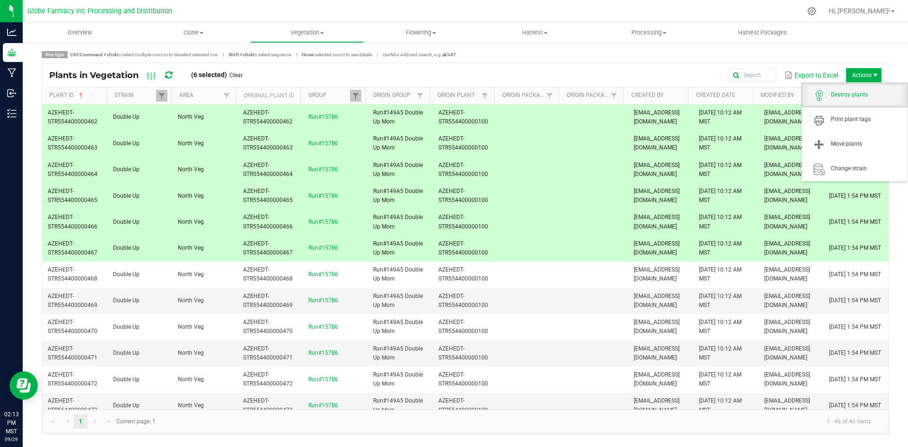
click at [861, 96] on span "Destroy plants" at bounding box center [866, 95] width 71 height 8
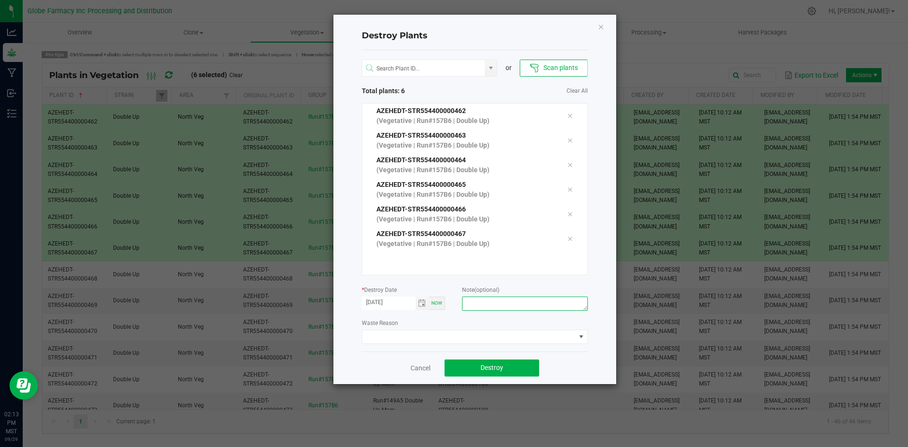
click at [503, 306] on textarea at bounding box center [524, 304] width 125 height 14
type textarea "overage coffee/trash"
click at [517, 369] on button "Destroy" at bounding box center [492, 368] width 95 height 17
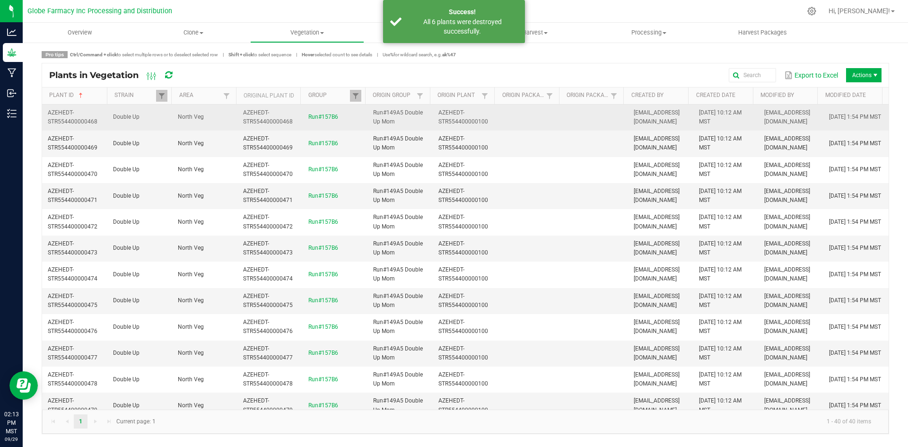
click at [525, 130] on td at bounding box center [530, 118] width 65 height 26
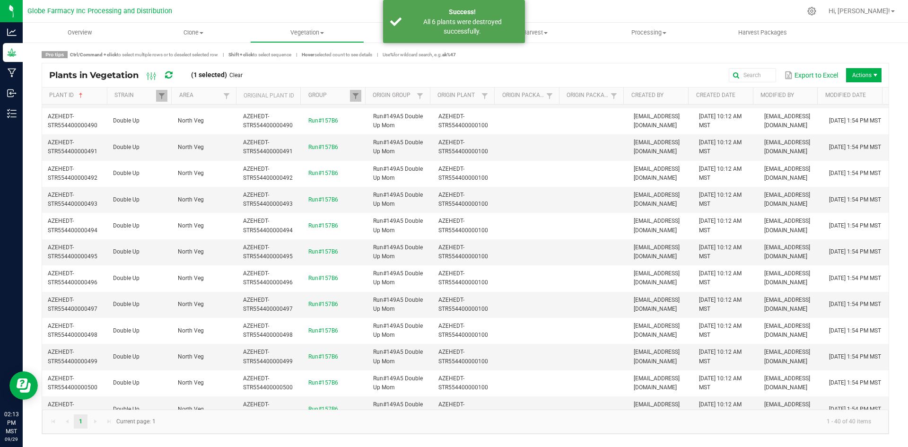
scroll to position [743, 0]
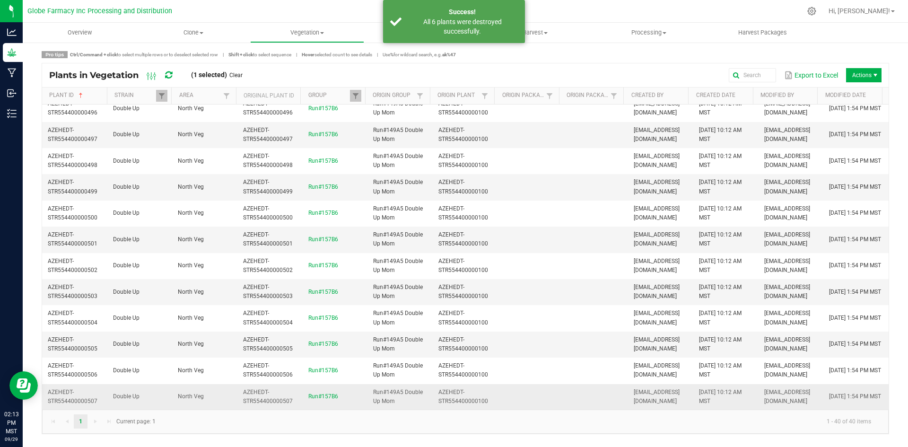
click at [581, 398] on td at bounding box center [595, 397] width 65 height 26
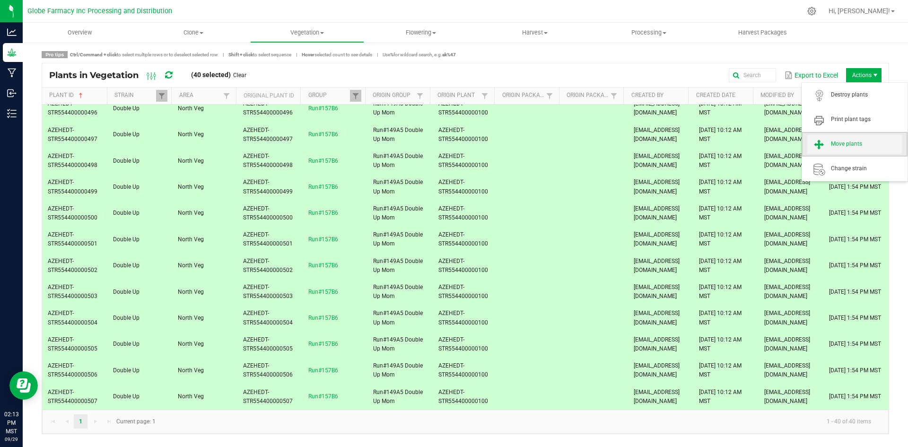
click at [854, 141] on span "Move plants" at bounding box center [866, 144] width 71 height 8
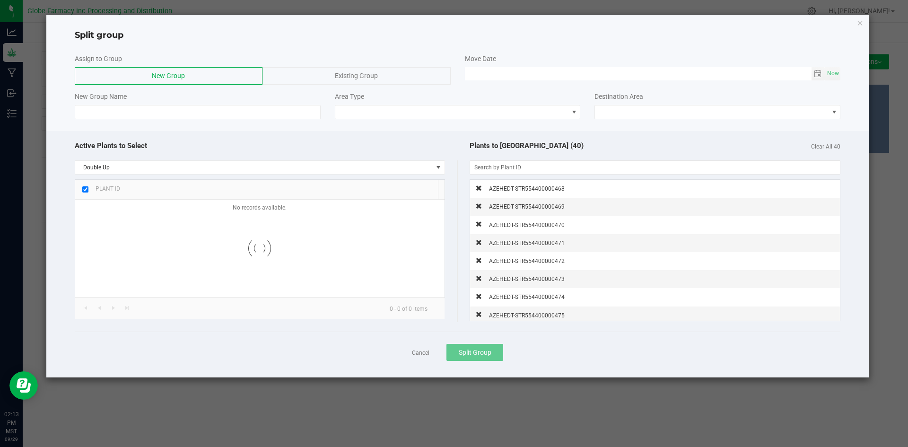
checkbox input "true"
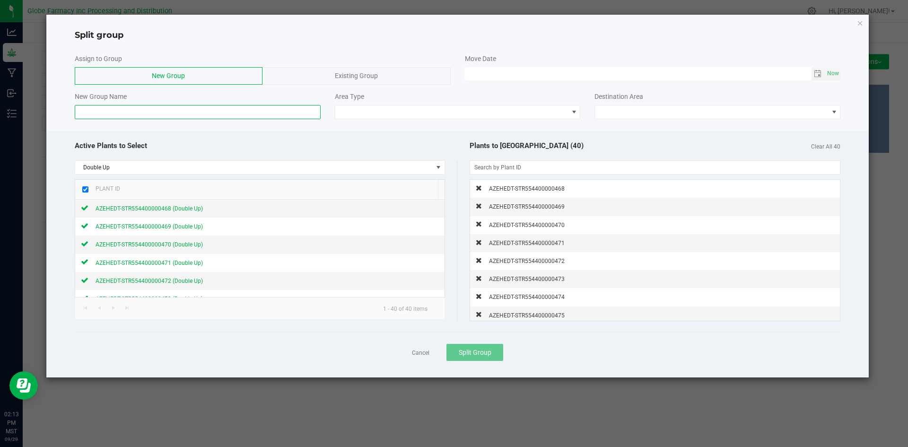
click at [237, 115] on input at bounding box center [198, 112] width 246 height 14
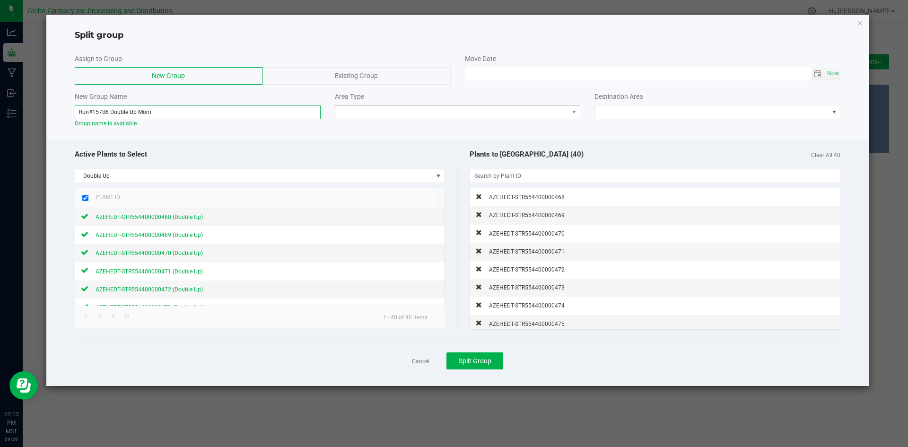
type input "Run#157B6 Double Up Mom"
click at [375, 106] on span at bounding box center [451, 112] width 233 height 13
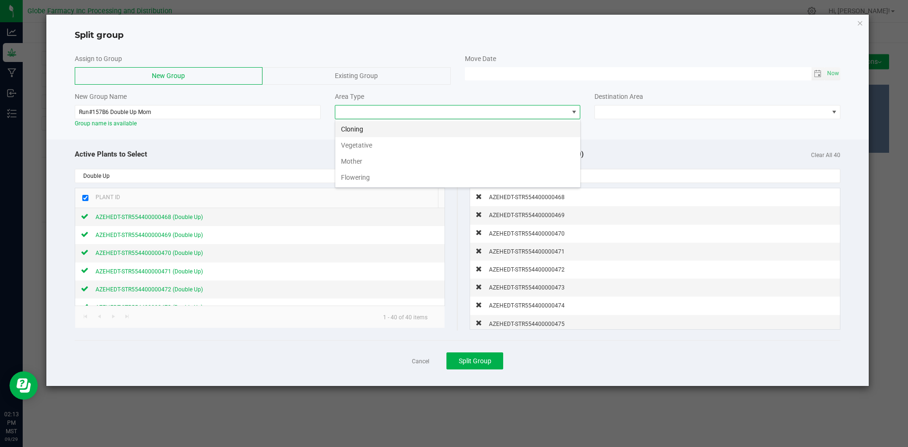
scroll to position [14, 246]
click at [343, 157] on li "Mother" at bounding box center [457, 161] width 245 height 16
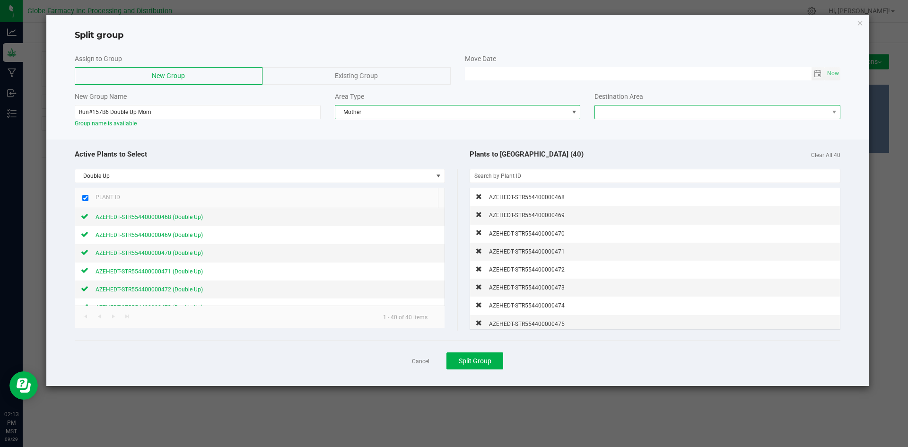
click at [627, 114] on span at bounding box center [711, 112] width 233 height 13
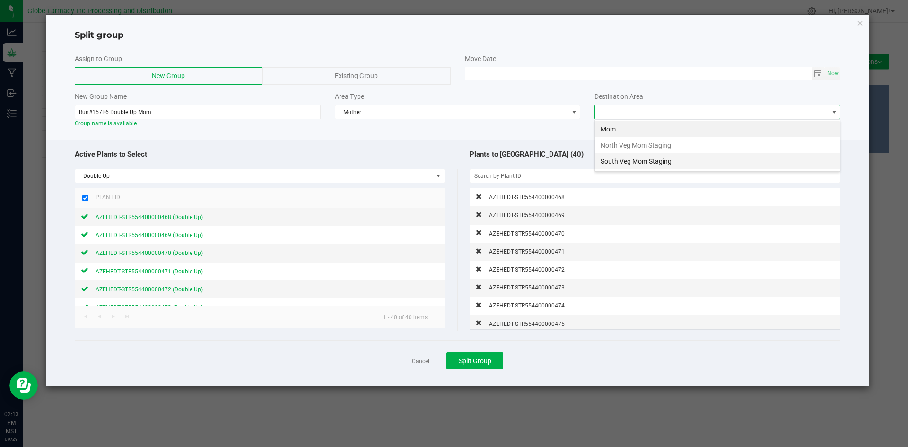
click at [626, 161] on li "South Veg Mom Staging" at bounding box center [717, 161] width 245 height 16
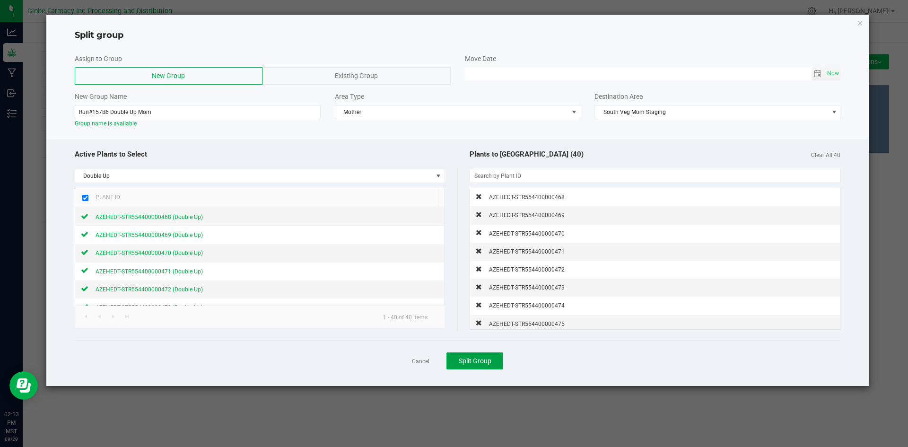
click at [490, 361] on span "Split Group" at bounding box center [475, 361] width 33 height 8
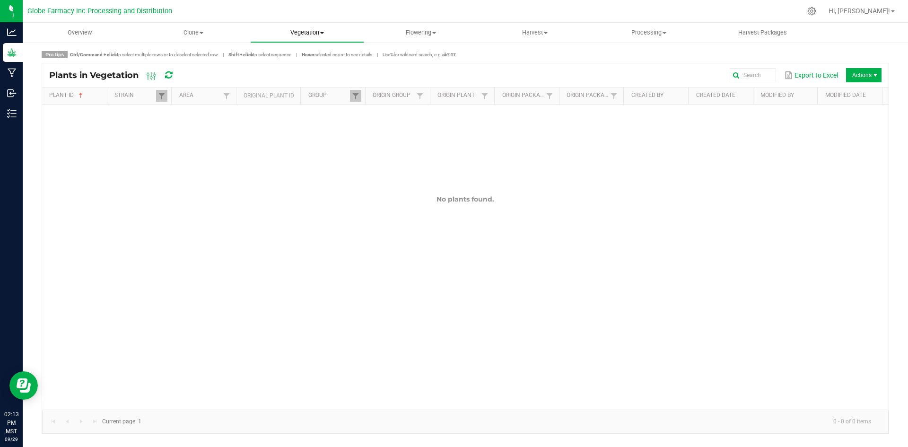
click at [301, 39] on uib-tab-heading "Vegetation Veg groups Veg plants Mother groups Mother plants Apply to plants" at bounding box center [307, 32] width 113 height 19
click at [288, 54] on span "Veg groups" at bounding box center [280, 57] width 60 height 8
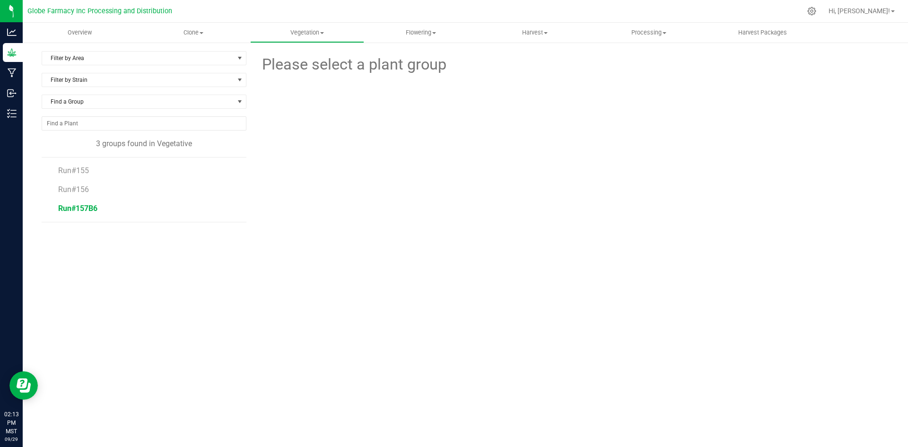
click at [77, 207] on span "Run#157B6" at bounding box center [77, 208] width 39 height 9
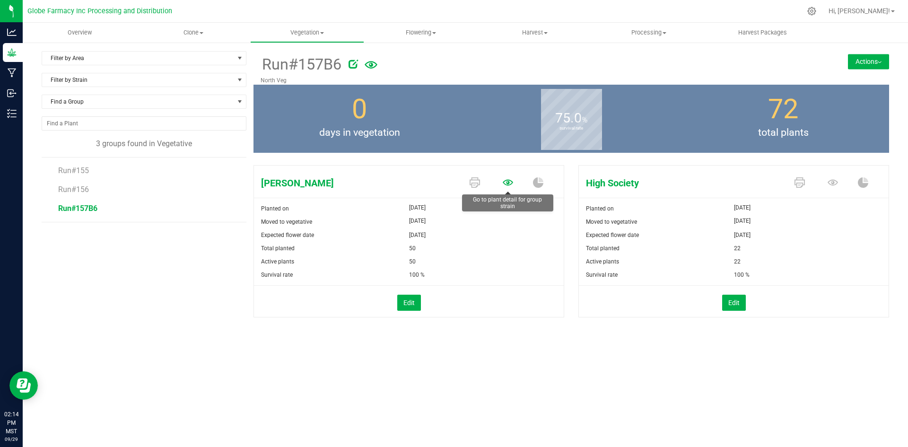
click at [510, 185] on icon at bounding box center [508, 182] width 10 height 6
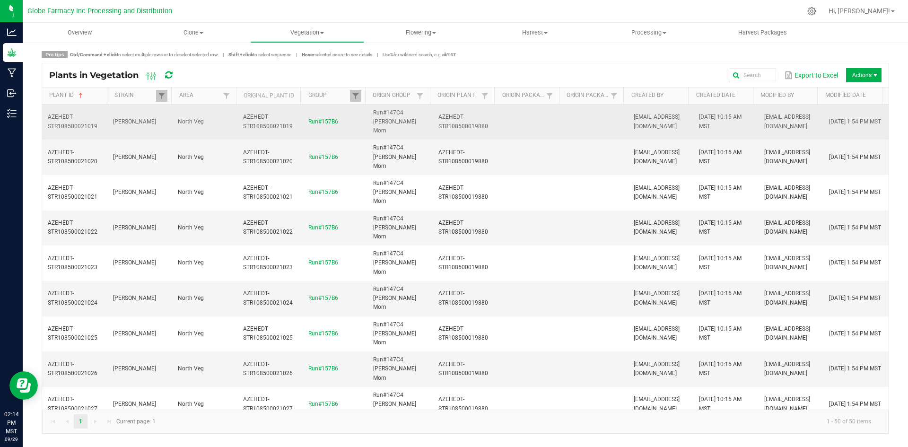
click at [516, 118] on td at bounding box center [530, 122] width 65 height 35
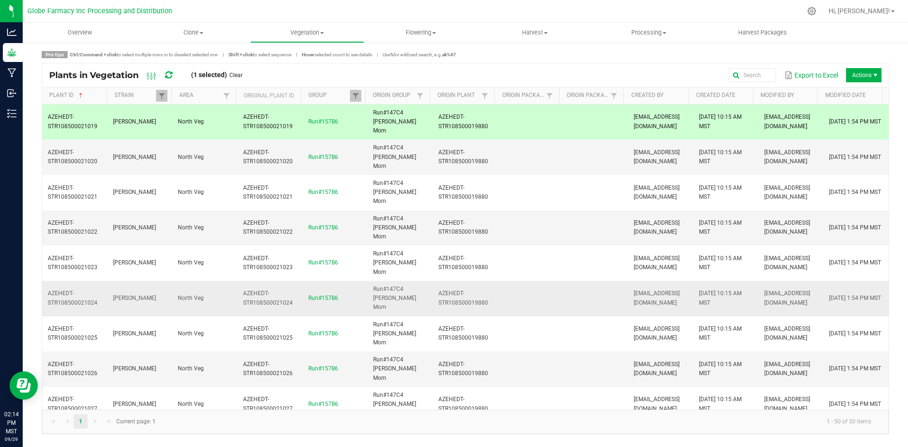
click at [552, 281] on td at bounding box center [530, 298] width 65 height 35
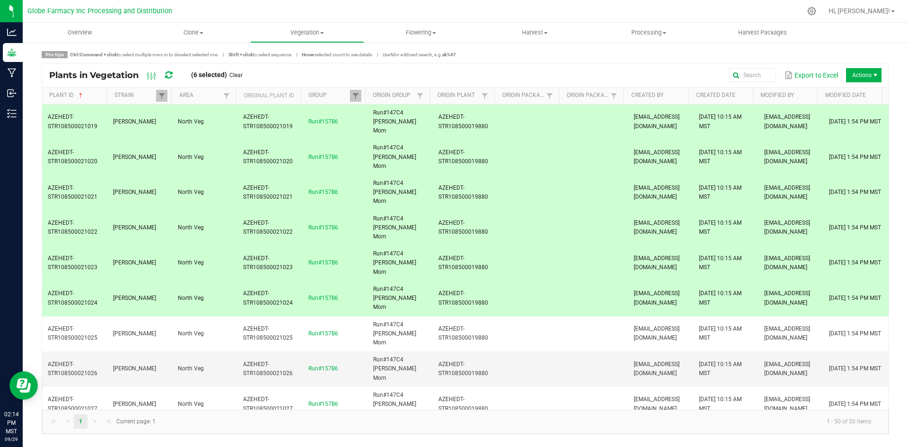
click at [587, 422] on td at bounding box center [595, 439] width 65 height 35
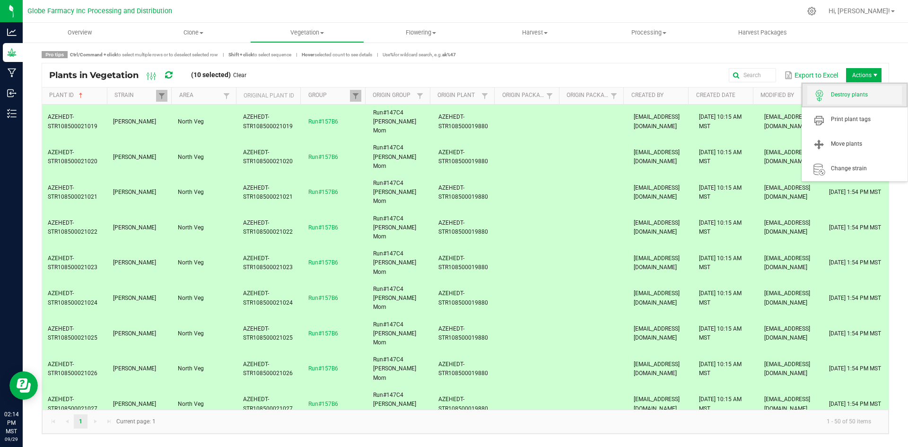
click at [859, 87] on span "Destroy plants" at bounding box center [855, 95] width 95 height 19
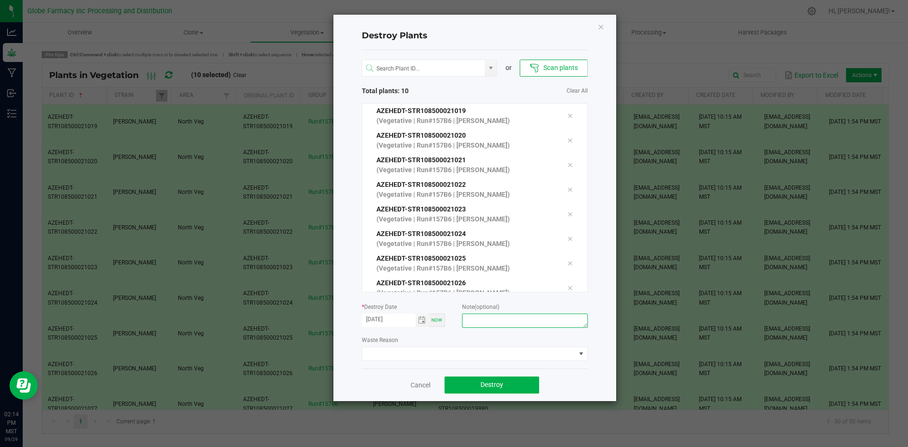
click at [514, 317] on textarea at bounding box center [524, 321] width 125 height 14
type textarea "Overage coffee/trash"
click at [503, 389] on button "Destroy" at bounding box center [492, 385] width 95 height 17
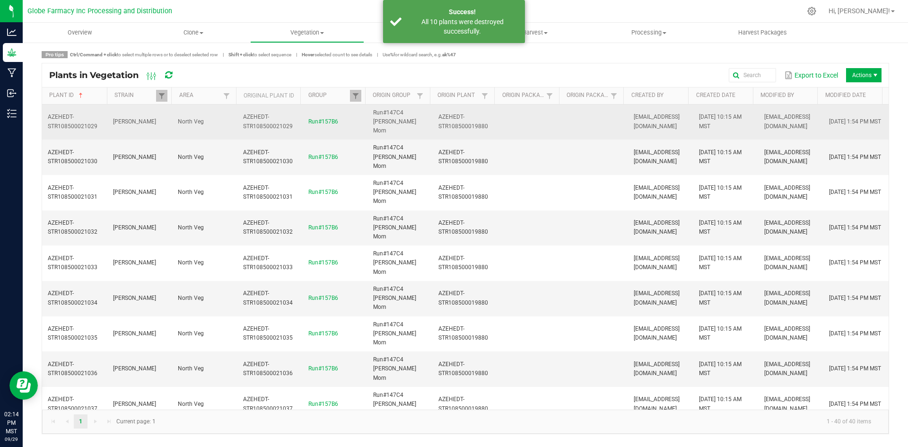
click at [563, 120] on td at bounding box center [595, 122] width 65 height 35
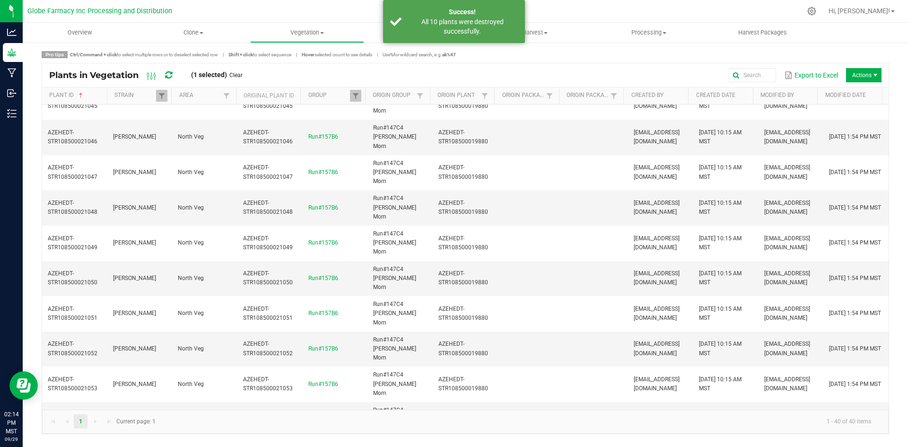
scroll to position [743, 0]
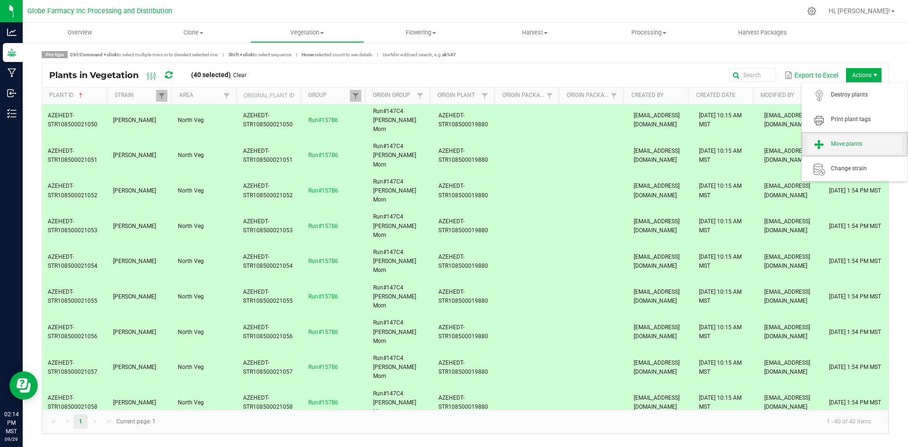
click at [852, 141] on span "Move plants" at bounding box center [866, 144] width 71 height 8
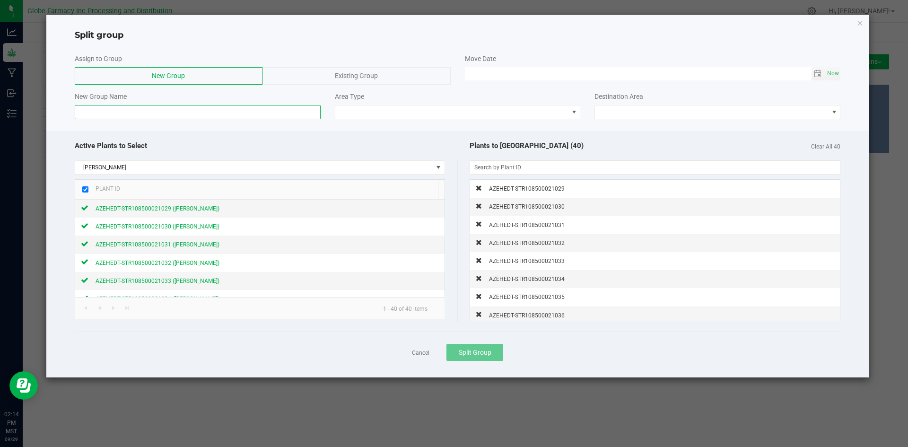
click at [302, 107] on input at bounding box center [198, 112] width 246 height 14
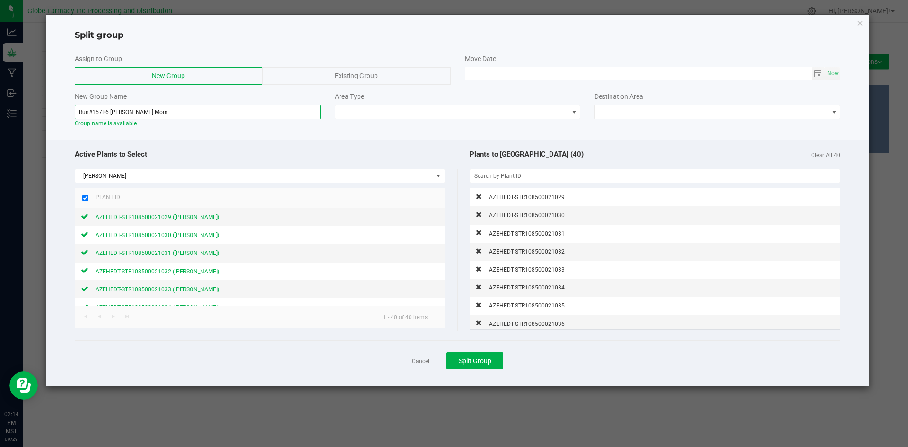
click at [128, 112] on input "Run#157B6 [PERSON_NAME] Mom" at bounding box center [198, 112] width 246 height 14
type input "Run#157B6 [PERSON_NAME] Mom"
click at [343, 112] on span at bounding box center [451, 112] width 233 height 13
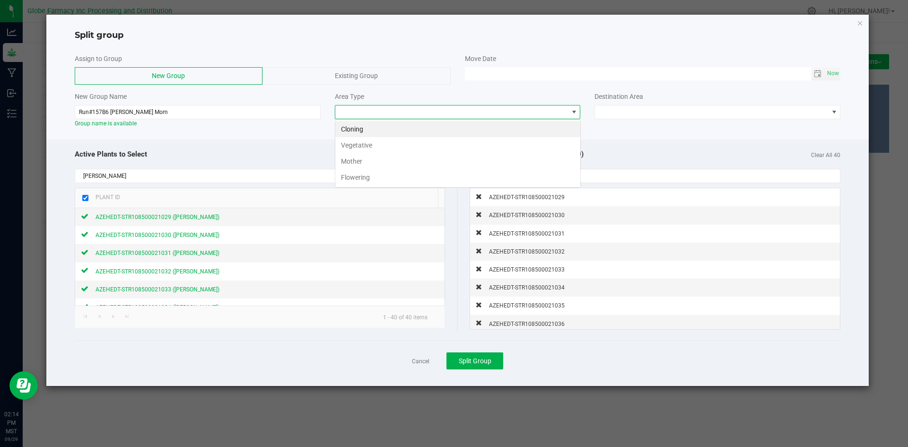
scroll to position [14, 246]
click at [356, 157] on li "Mother" at bounding box center [457, 161] width 245 height 16
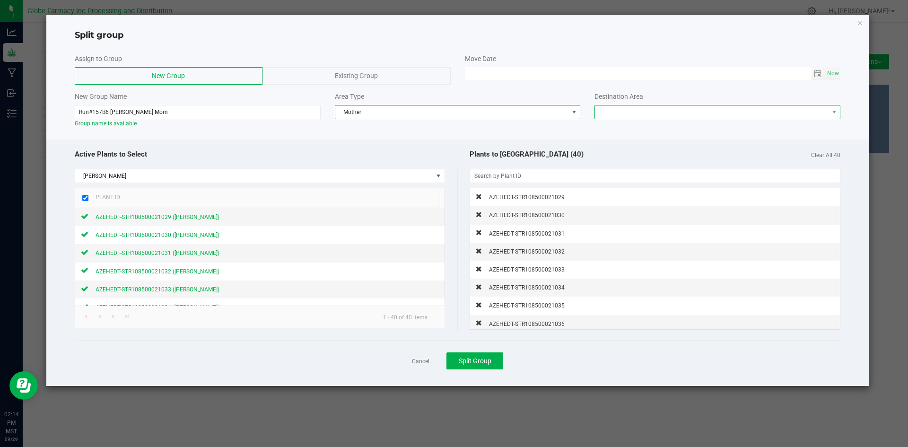
click at [637, 113] on span at bounding box center [711, 112] width 233 height 13
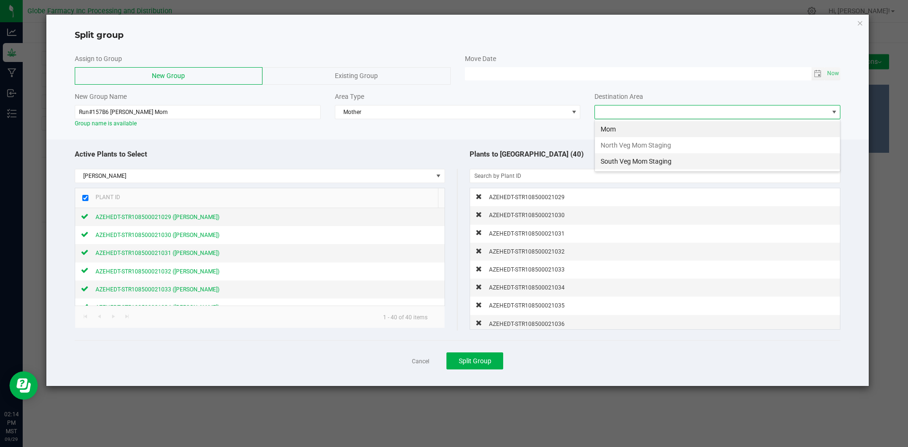
click at [661, 161] on li "South Veg Mom Staging" at bounding box center [717, 161] width 245 height 16
click at [489, 362] on span "Split Group" at bounding box center [475, 361] width 33 height 8
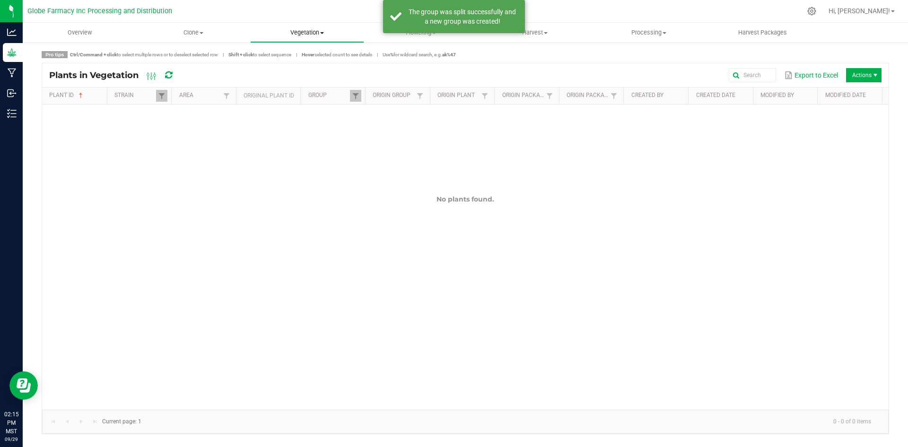
click at [299, 31] on span "Vegetation" at bounding box center [307, 32] width 113 height 9
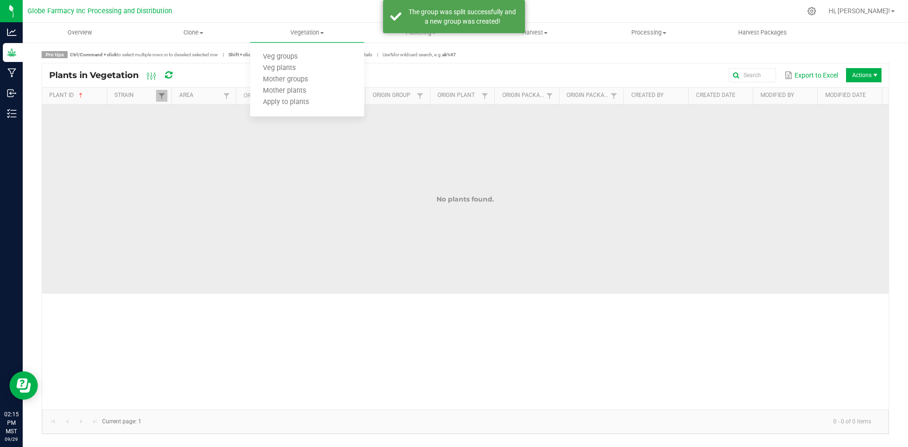
drag, startPoint x: 318, startPoint y: 221, endPoint x: 161, endPoint y: 213, distance: 157.3
click at [310, 217] on td "No plants found." at bounding box center [465, 199] width 847 height 189
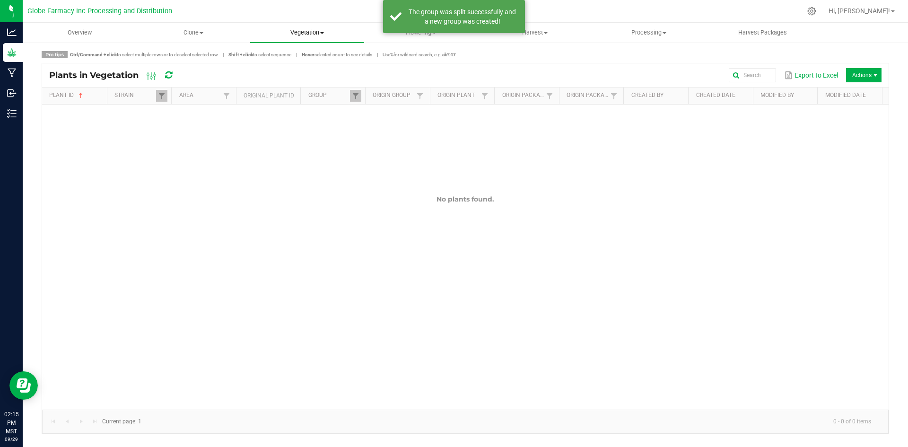
click at [312, 29] on span "Vegetation" at bounding box center [307, 32] width 114 height 9
click at [304, 54] on span "Veg groups" at bounding box center [280, 57] width 60 height 8
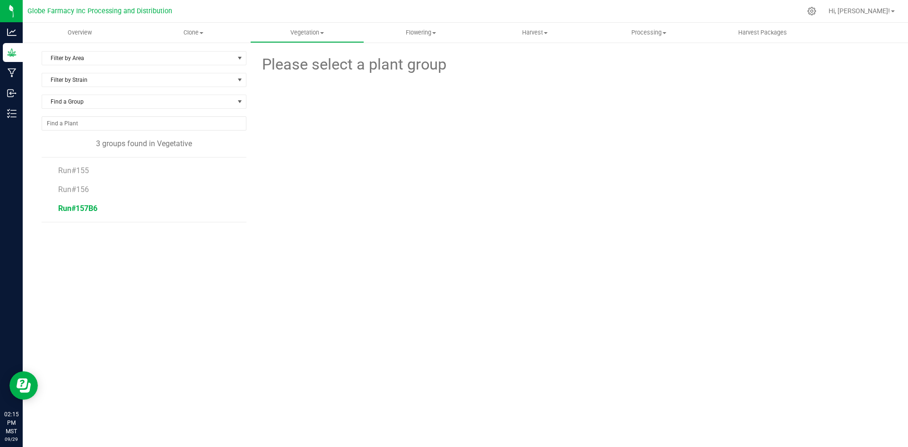
click at [69, 205] on span "Run#157B6" at bounding box center [77, 208] width 39 height 9
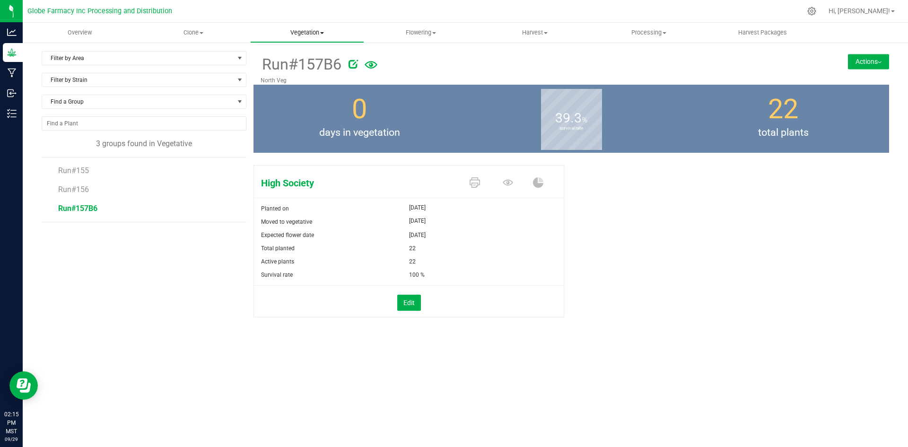
click at [310, 36] on span "Vegetation" at bounding box center [307, 32] width 113 height 9
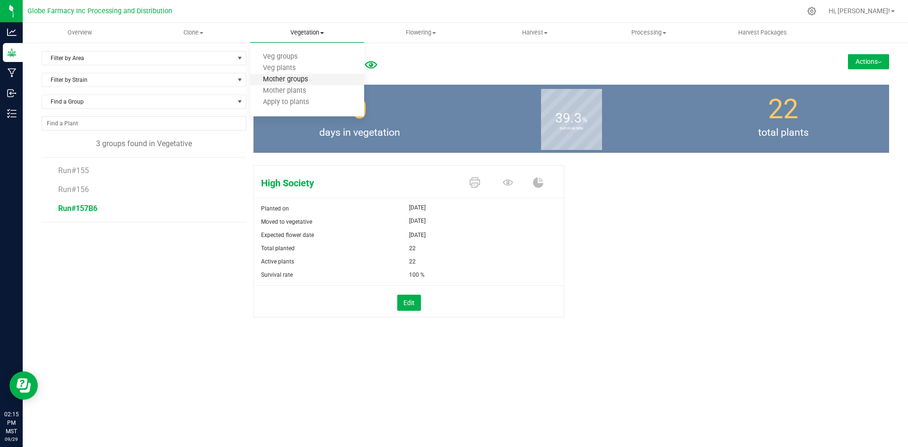
click at [290, 80] on span "Mother groups" at bounding box center [285, 80] width 70 height 8
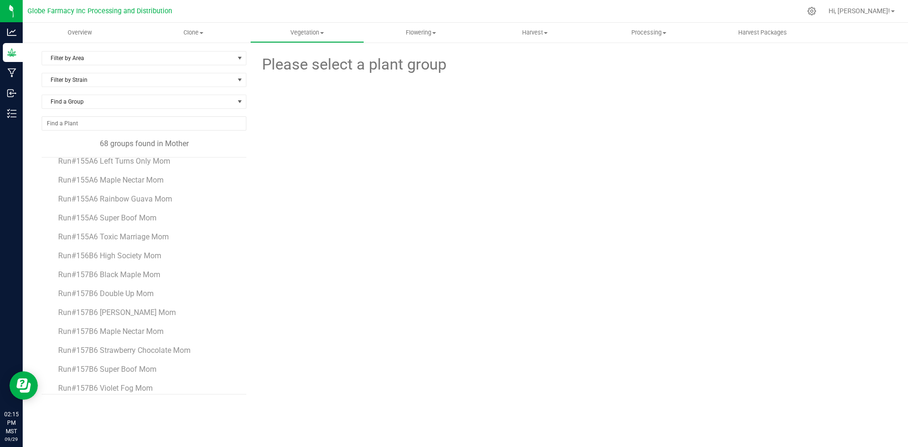
scroll to position [1058, 0]
click at [130, 268] on span "Run#157B6 Black Maple Mom" at bounding box center [109, 267] width 103 height 9
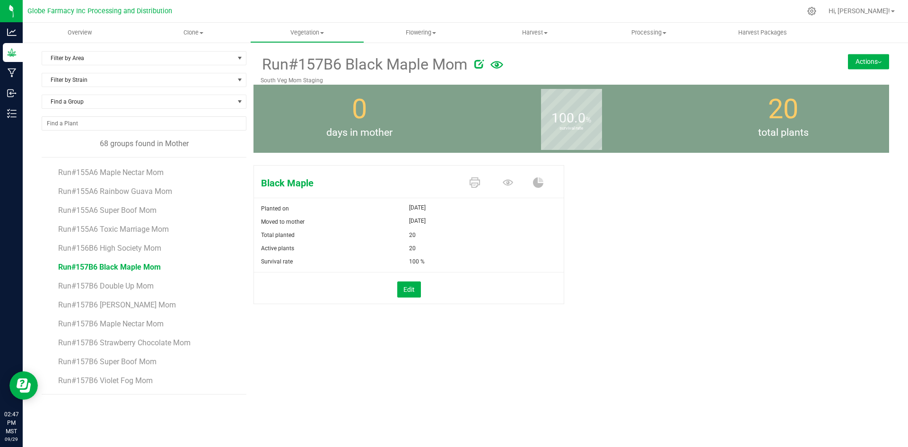
click at [855, 66] on button "Actions" at bounding box center [868, 61] width 41 height 15
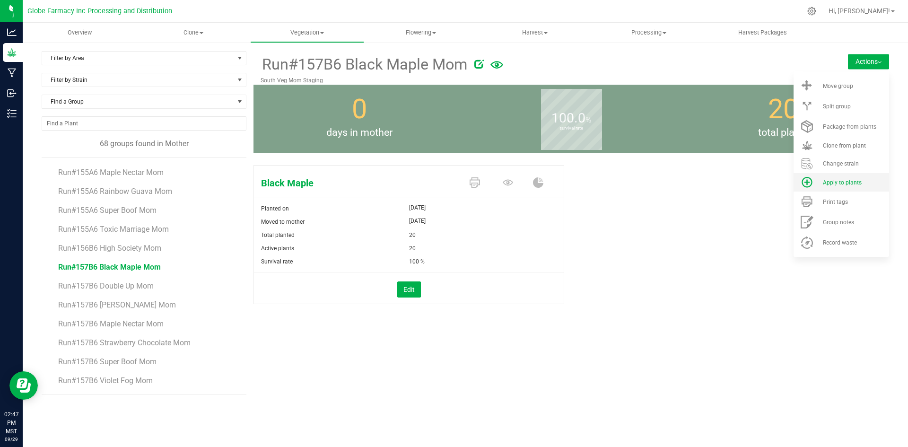
drag, startPoint x: 837, startPoint y: 176, endPoint x: 831, endPoint y: 178, distance: 7.2
click at [831, 178] on li "Apply to plants" at bounding box center [842, 182] width 96 height 18
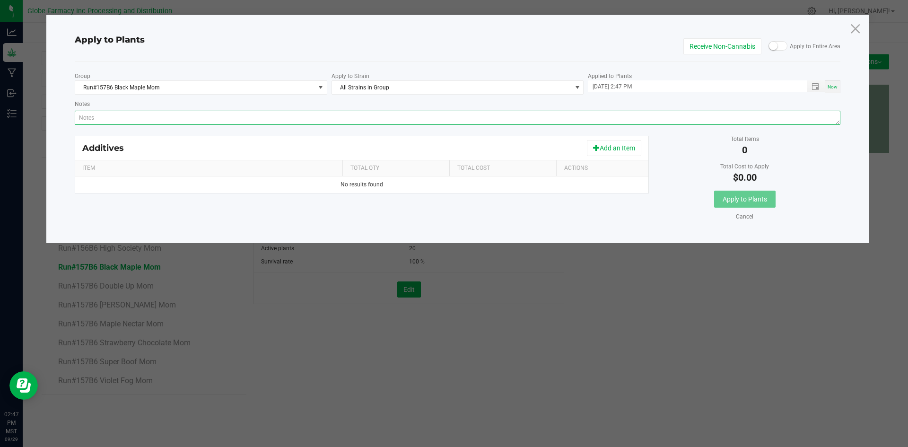
click at [286, 117] on textarea "Notes" at bounding box center [458, 118] width 766 height 14
type textarea "v"
paste textarea "Calcium Nitrate, Monopotassium Phosphate, [MEDICAL_DATA], Iron Edta, Sodium Mol…"
type textarea "Calcium Nitrate, Monopotassium Phosphate, [MEDICAL_DATA], Iron Edta, Sodium Mol…"
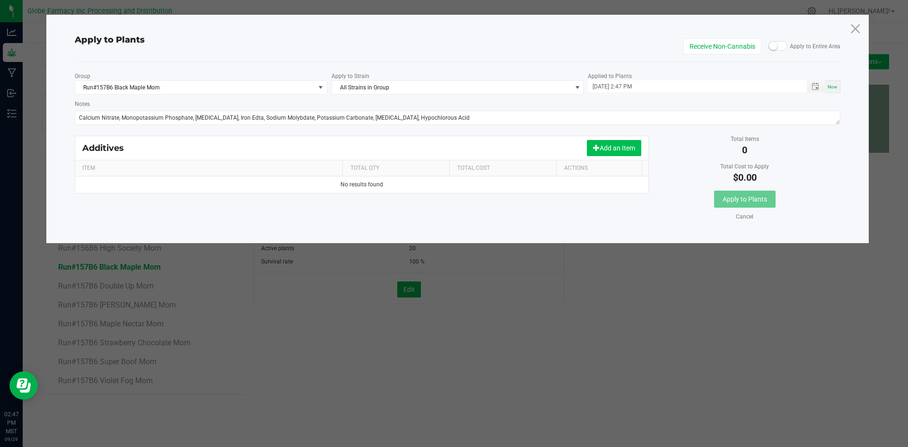
click at [596, 147] on span at bounding box center [596, 147] width 7 height 7
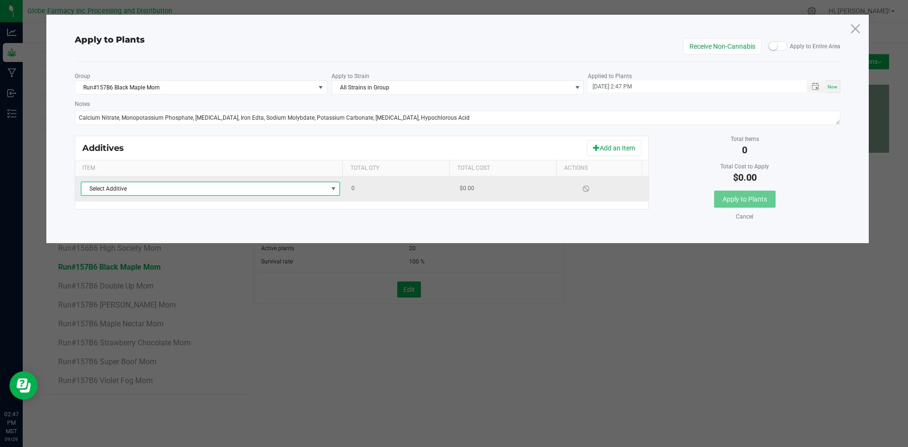
click at [279, 184] on span "Select Additive" at bounding box center [204, 188] width 246 height 13
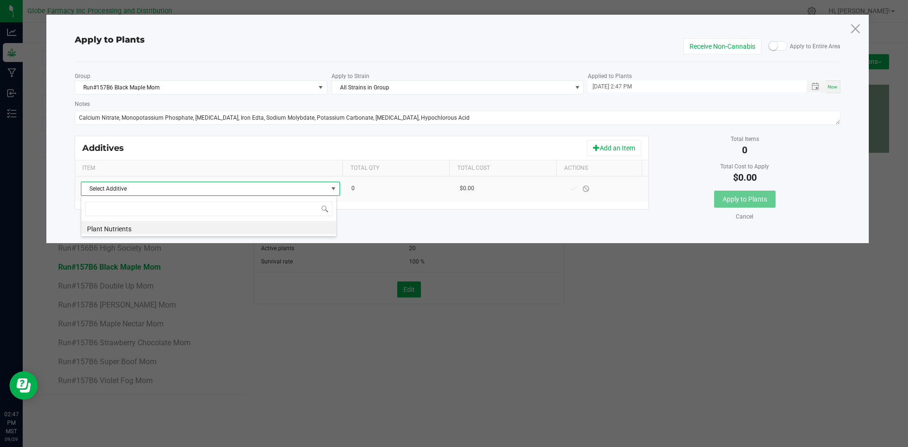
scroll to position [14, 256]
click at [248, 225] on li "Plant Nutrients" at bounding box center [208, 227] width 255 height 13
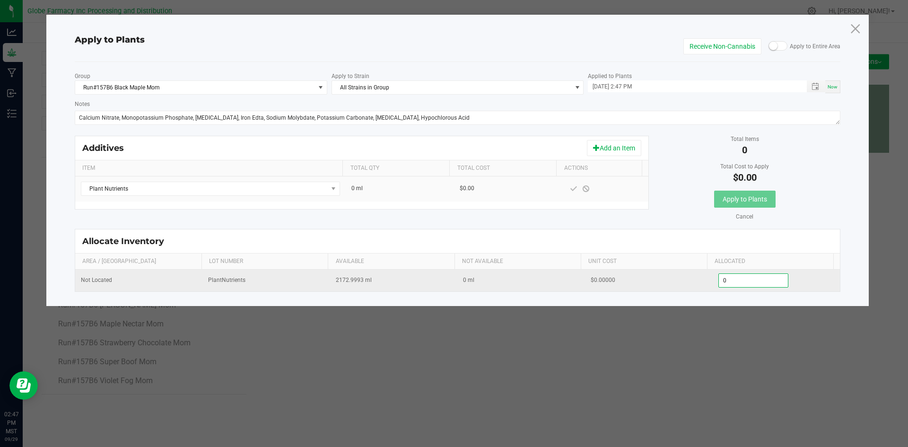
click at [725, 282] on input "0" at bounding box center [754, 280] width 70 height 13
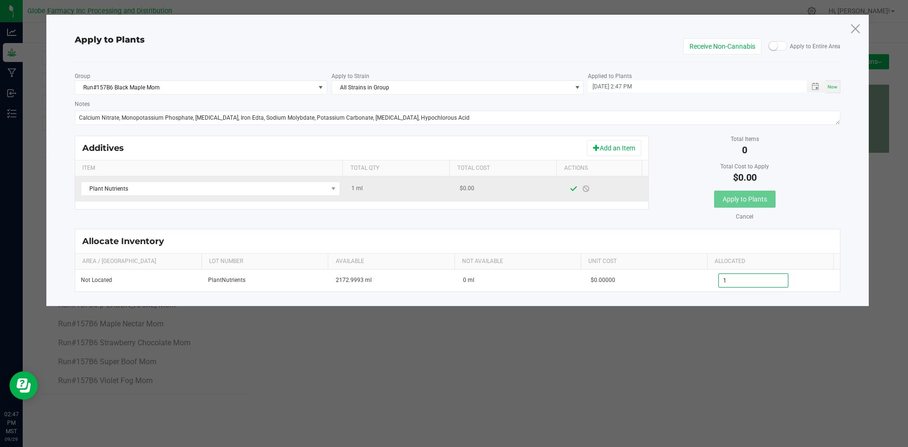
type input "1.0000"
click at [568, 188] on span at bounding box center [574, 188] width 12 height 17
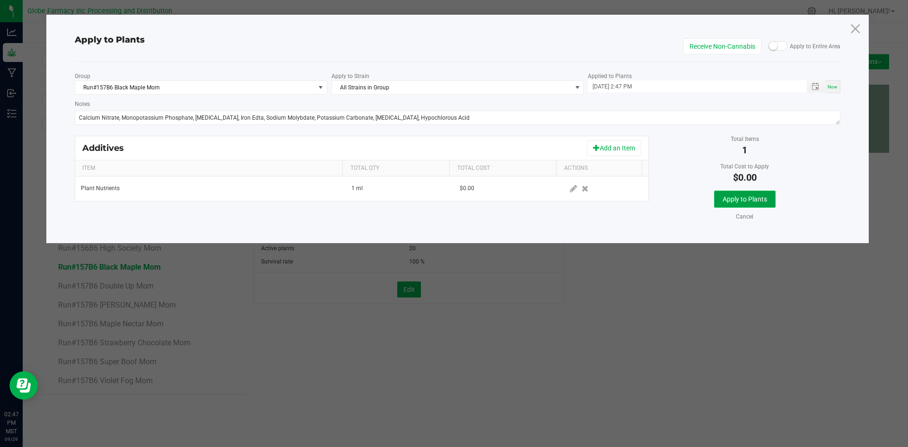
click at [766, 201] on span "Apply to Plants" at bounding box center [745, 199] width 44 height 8
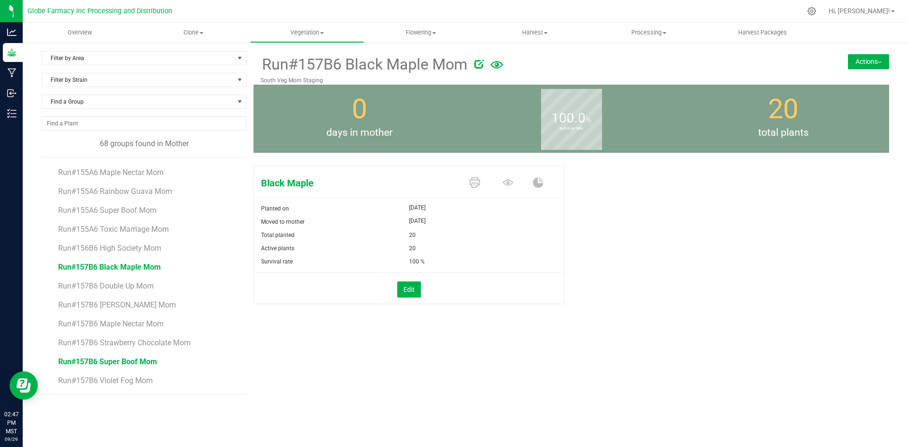
click at [114, 362] on span "Run#157B6 Super Boof Mom" at bounding box center [107, 361] width 99 height 9
click at [871, 67] on button "Actions" at bounding box center [868, 61] width 41 height 15
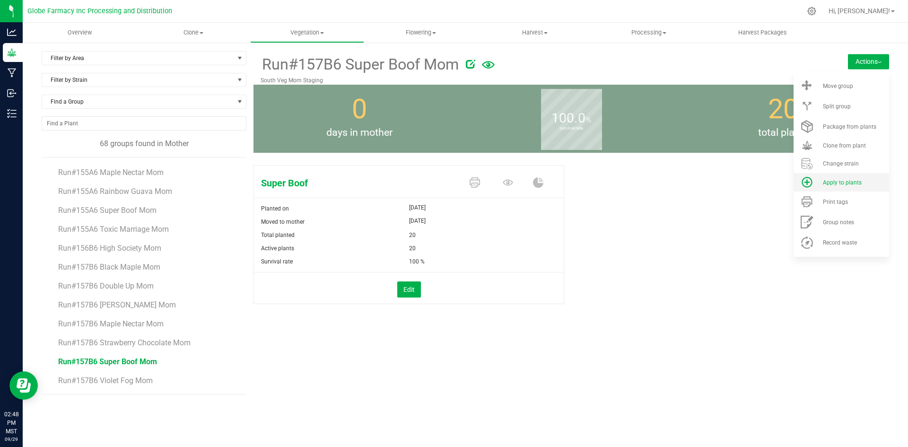
click at [845, 183] on span "Apply to plants" at bounding box center [842, 182] width 39 height 7
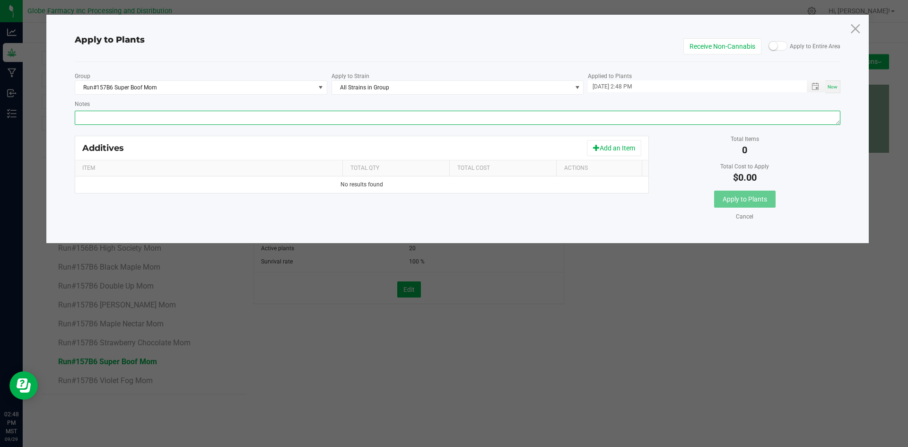
click at [628, 117] on textarea "Notes" at bounding box center [458, 118] width 766 height 14
paste textarea "Calcium Nitrate, Monopotassium Phosphate, [MEDICAL_DATA], Iron Edta, Sodium Mol…"
type textarea "Calcium Nitrate, Monopotassium Phosphate, [MEDICAL_DATA], Iron Edta, Sodium Mol…"
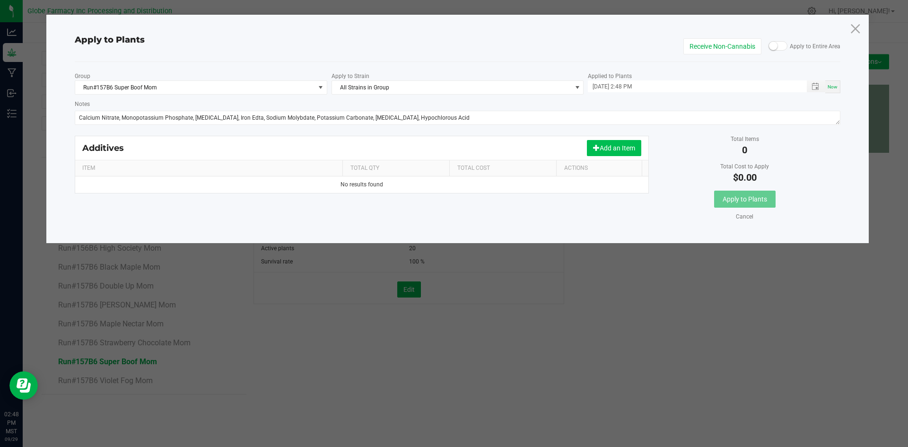
click at [625, 146] on button "Add an Item" at bounding box center [614, 148] width 54 height 16
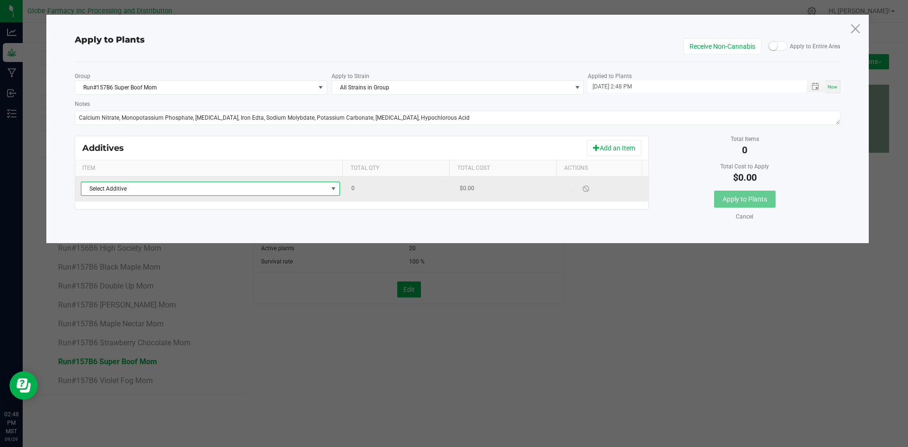
click at [299, 185] on span "Select Additive" at bounding box center [204, 188] width 246 height 13
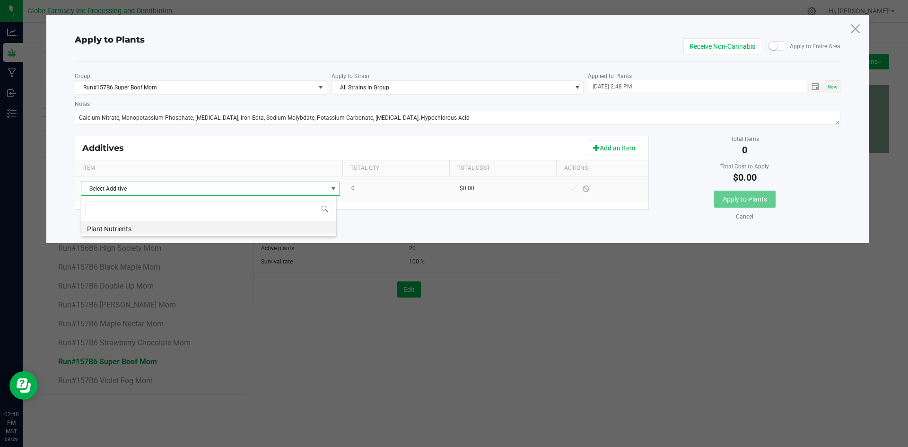
click at [285, 228] on li "Plant Nutrients" at bounding box center [208, 227] width 255 height 13
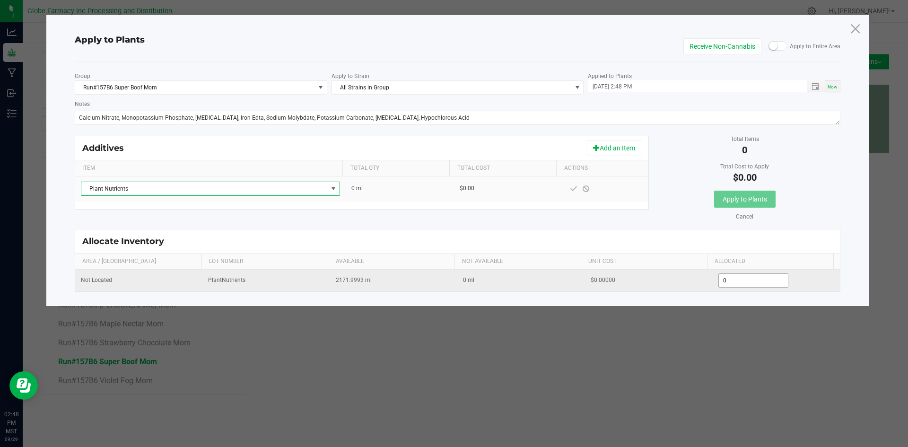
click at [731, 282] on input "0" at bounding box center [754, 280] width 70 height 13
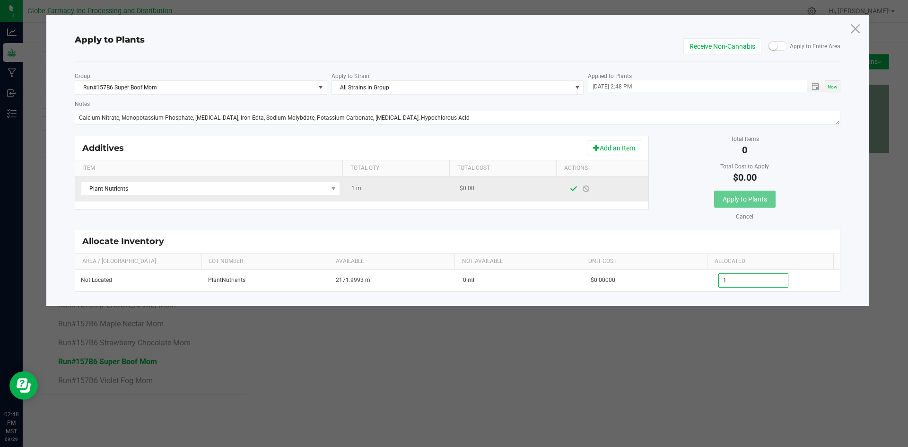
type input "1.0000"
click at [568, 189] on span at bounding box center [574, 188] width 12 height 17
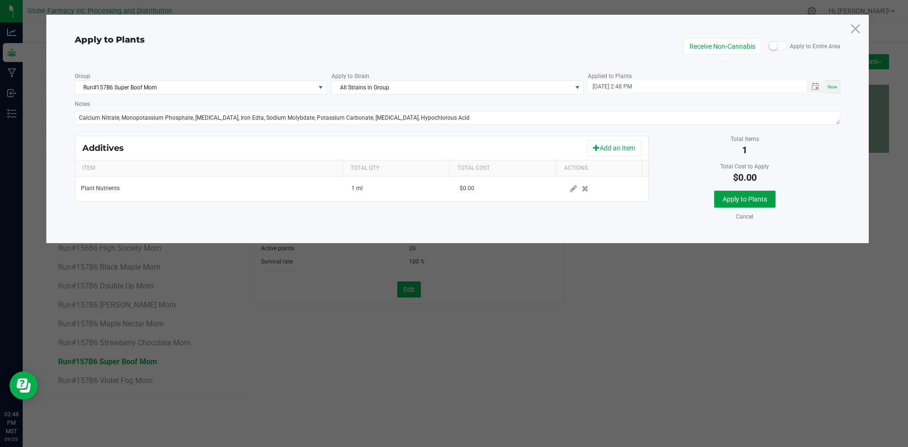
click at [739, 197] on span "Apply to Plants" at bounding box center [745, 199] width 44 height 8
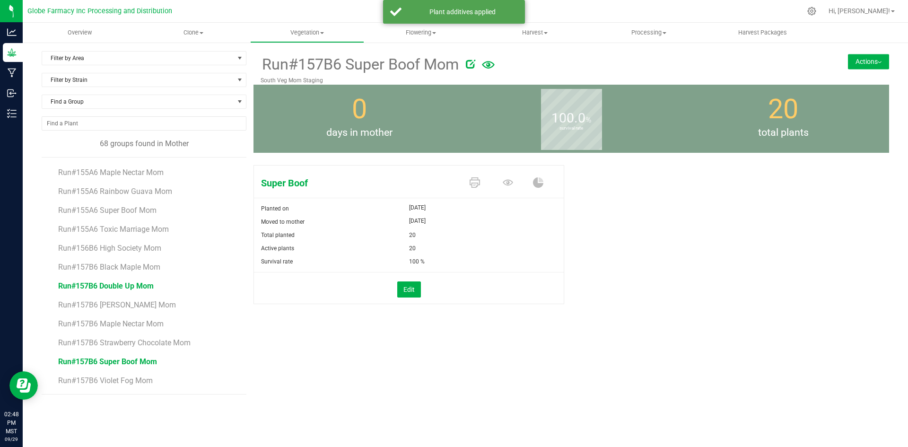
click at [117, 285] on span "Run#157B6 Double Up Mom" at bounding box center [106, 286] width 96 height 9
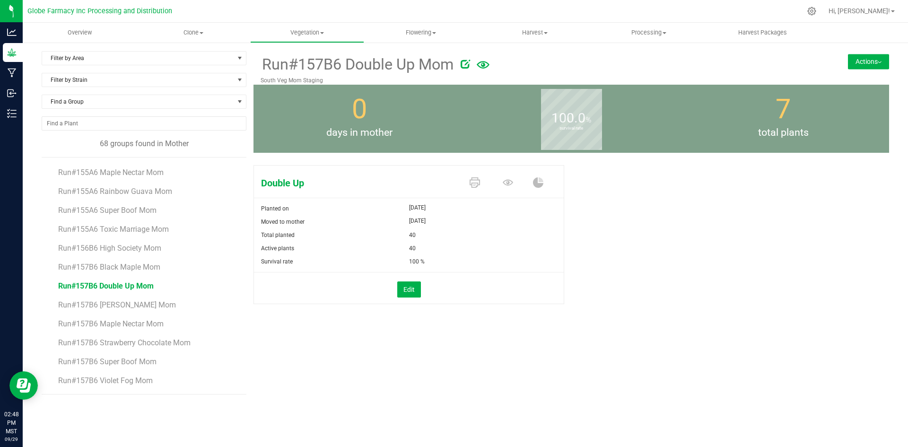
click at [859, 58] on button "Actions" at bounding box center [868, 61] width 41 height 15
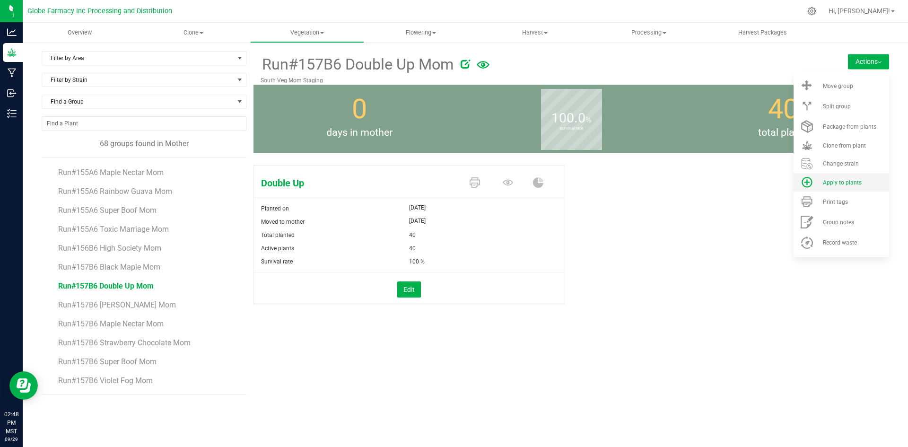
click at [853, 181] on span "Apply to plants" at bounding box center [842, 182] width 39 height 7
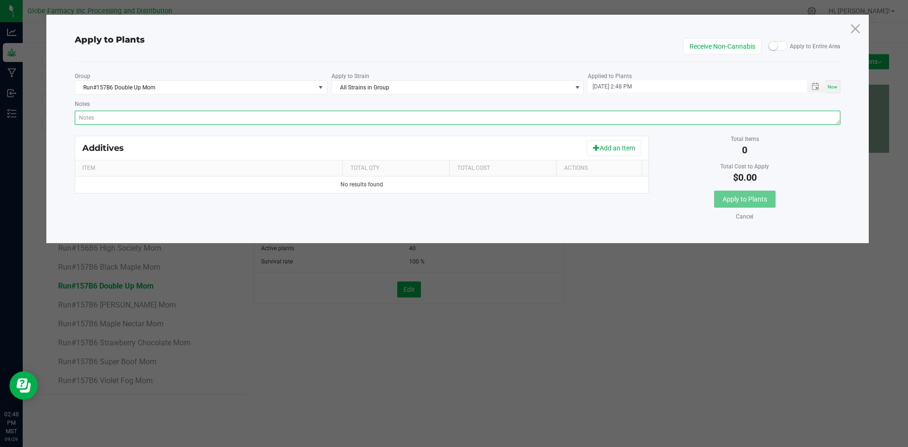
click at [466, 120] on textarea "Notes" at bounding box center [458, 118] width 766 height 14
paste textarea "Calcium Nitrate, Monopotassium Phosphate, [MEDICAL_DATA], Iron Edta, Sodium Mol…"
type textarea "Calcium Nitrate, Monopotassium Phosphate, [MEDICAL_DATA], Iron Edta, Sodium Mol…"
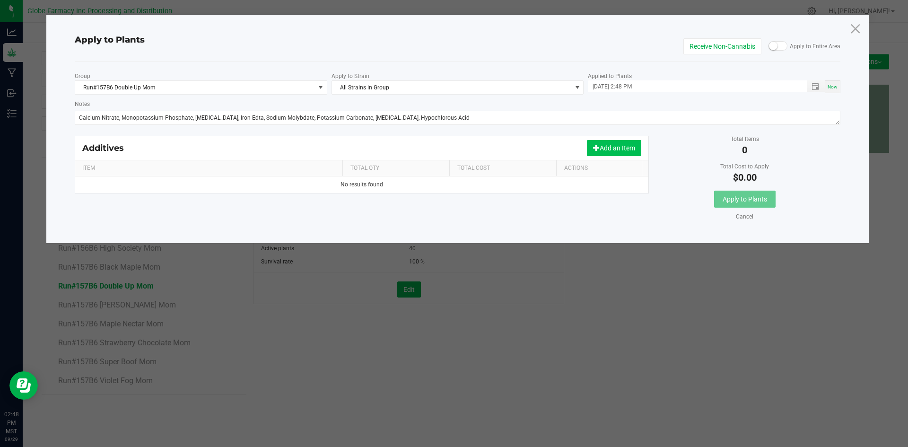
click at [614, 145] on button "Add an Item" at bounding box center [614, 148] width 54 height 16
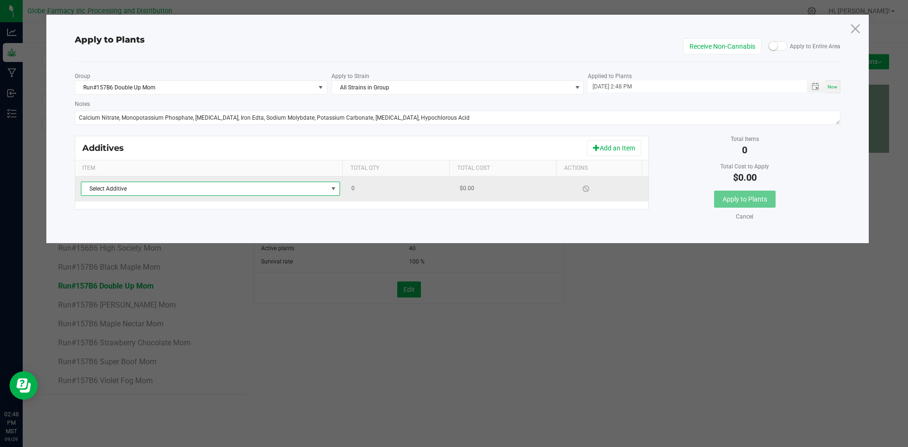
click at [265, 192] on span "Select Additive" at bounding box center [204, 188] width 246 height 13
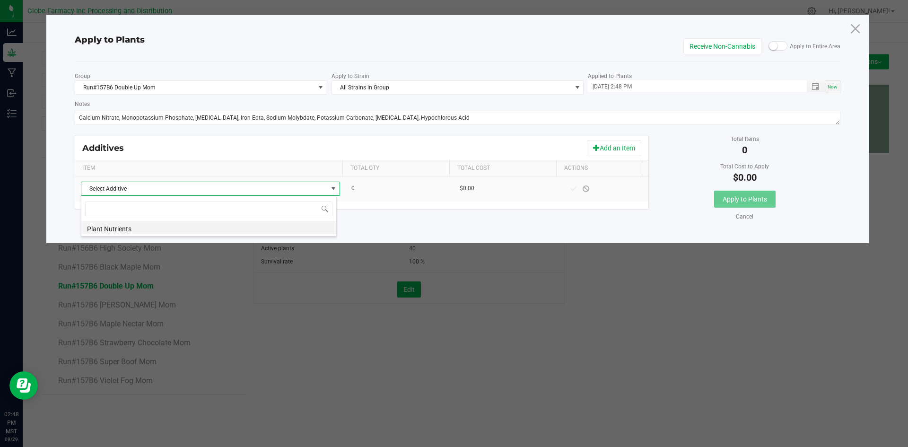
click at [264, 230] on li "Plant Nutrients" at bounding box center [208, 227] width 255 height 13
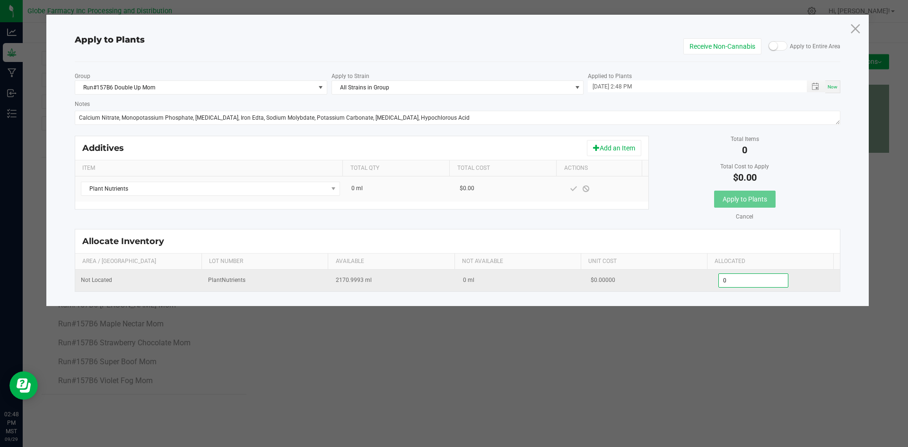
click at [722, 281] on input "0" at bounding box center [754, 280] width 70 height 13
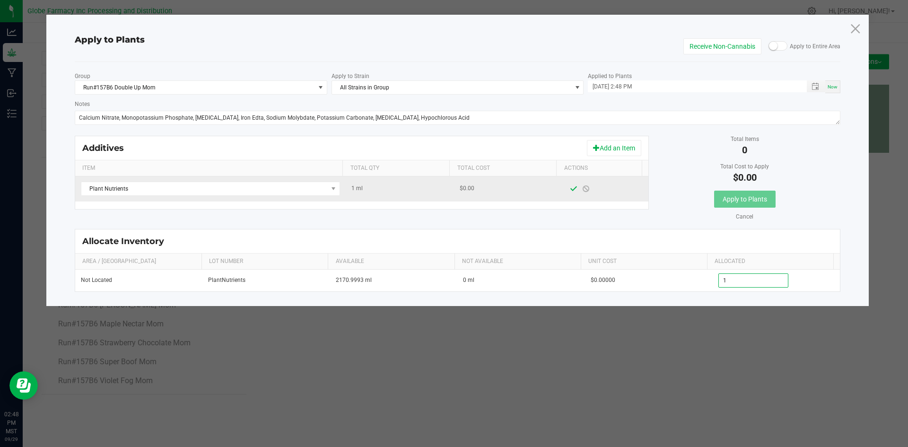
type input "1.0000"
click at [570, 189] on span at bounding box center [574, 189] width 8 height 8
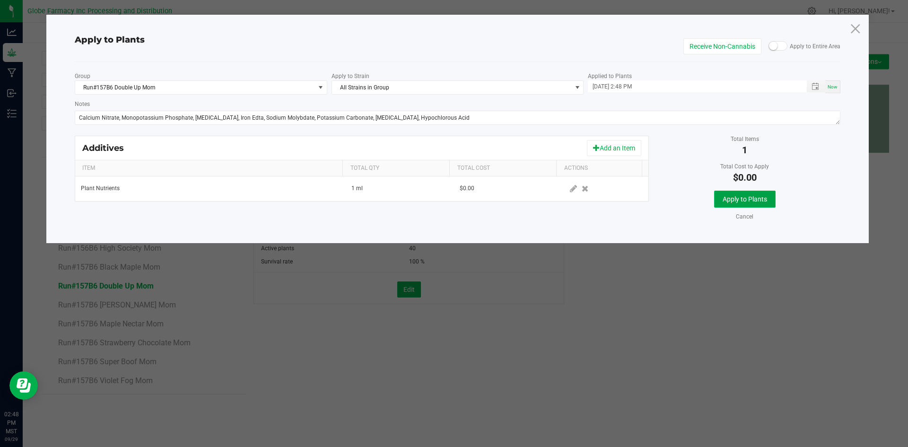
click at [752, 199] on span "Apply to Plants" at bounding box center [745, 199] width 44 height 8
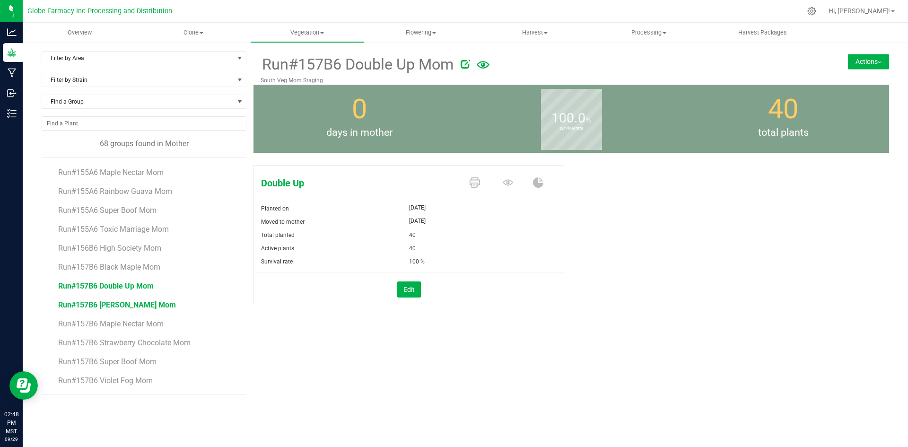
click at [119, 302] on span "Run#157B6 [PERSON_NAME] Mom" at bounding box center [117, 304] width 118 height 9
click at [871, 61] on button "Actions" at bounding box center [868, 61] width 41 height 15
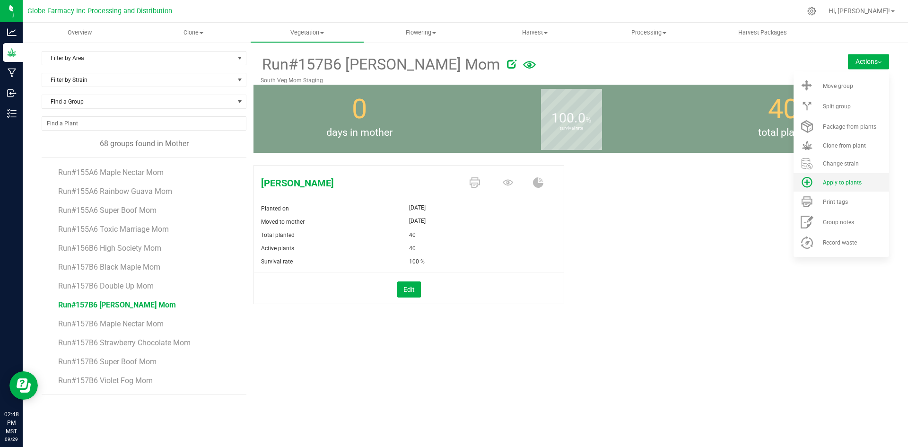
click at [851, 184] on span "Apply to plants" at bounding box center [842, 182] width 39 height 7
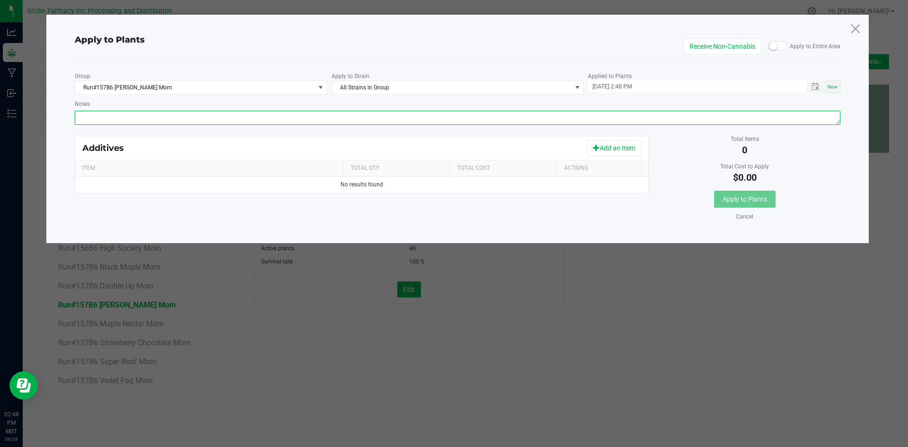
click at [233, 119] on textarea "Notes" at bounding box center [458, 118] width 766 height 14
paste textarea "Calcium Nitrate, Monopotassium Phosphate, [MEDICAL_DATA], Iron Edta, Sodium Mol…"
type textarea "Calcium Nitrate, Monopotassium Phosphate, [MEDICAL_DATA], Iron Edta, Sodium Mol…"
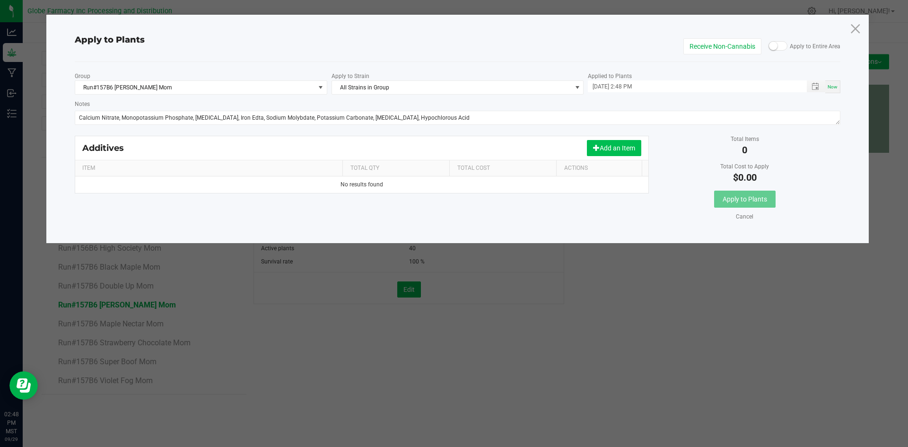
click at [619, 150] on button "Add an Item" at bounding box center [614, 148] width 54 height 16
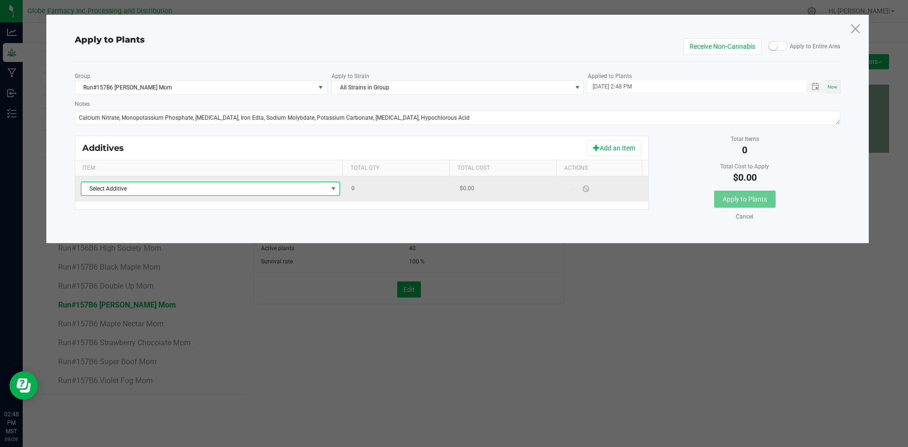
click at [100, 193] on span "Select Additive" at bounding box center [204, 188] width 246 height 13
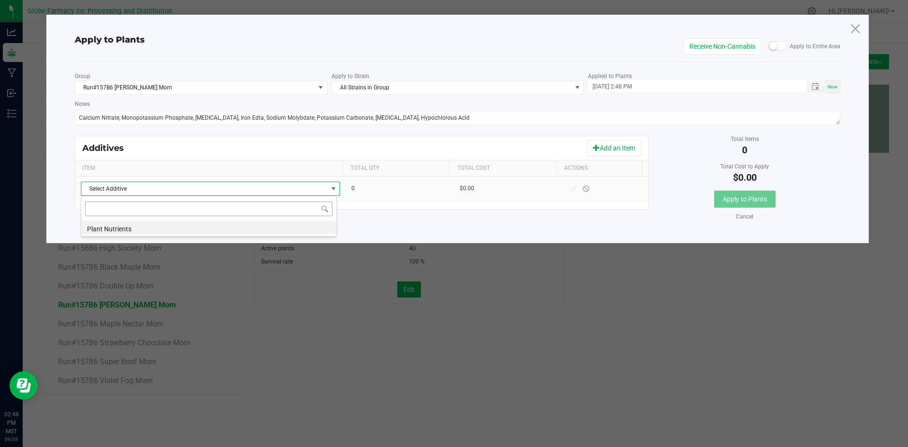
scroll to position [14, 256]
click at [107, 226] on li "Plant Nutrients" at bounding box center [208, 227] width 255 height 13
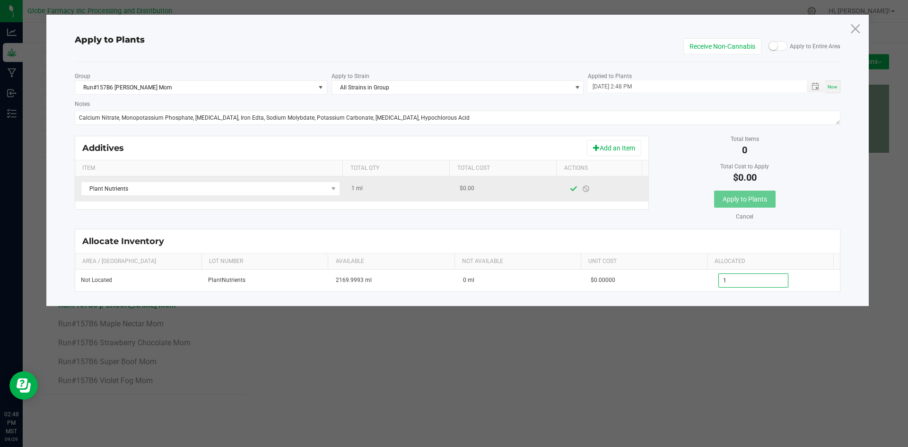
type input "1.0000"
click at [570, 188] on span at bounding box center [574, 189] width 8 height 8
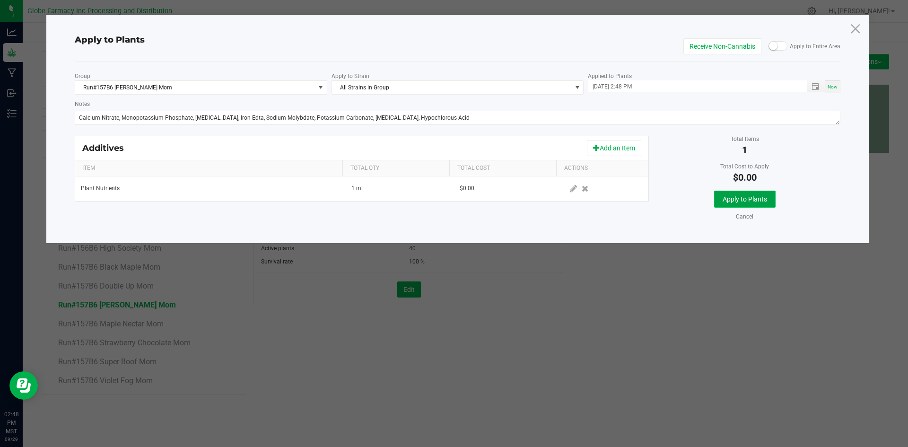
click at [758, 199] on span "Apply to Plants" at bounding box center [745, 199] width 44 height 8
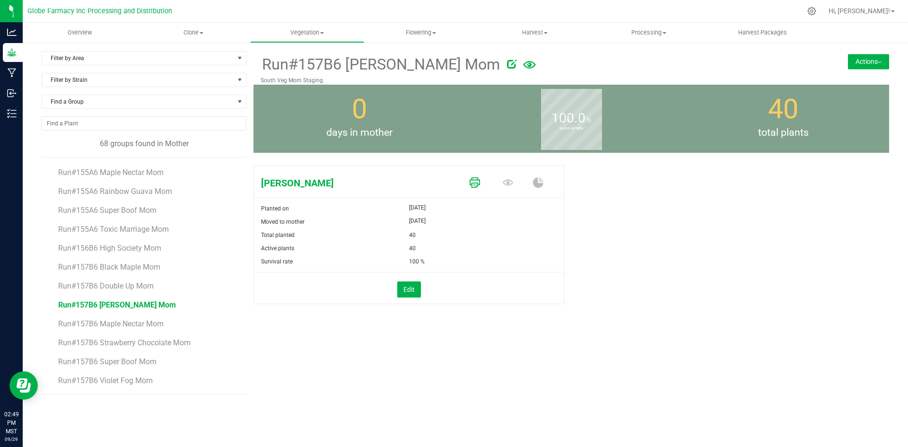
click at [472, 185] on icon at bounding box center [475, 182] width 10 height 10
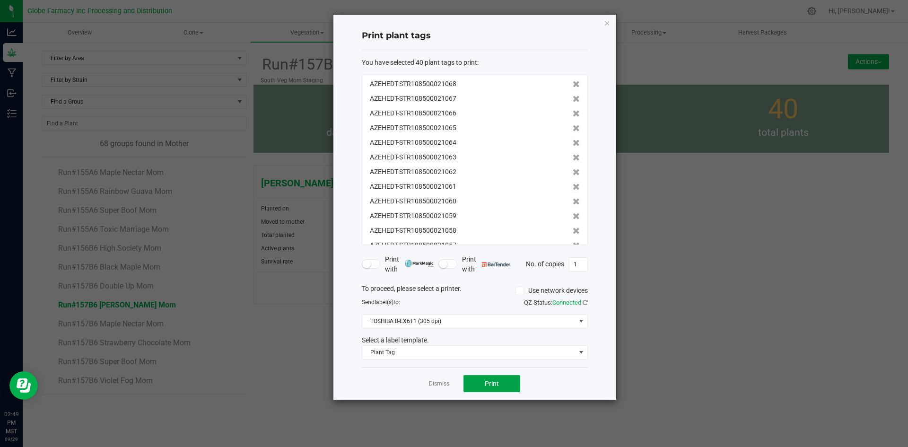
click at [486, 390] on button "Print" at bounding box center [492, 383] width 57 height 17
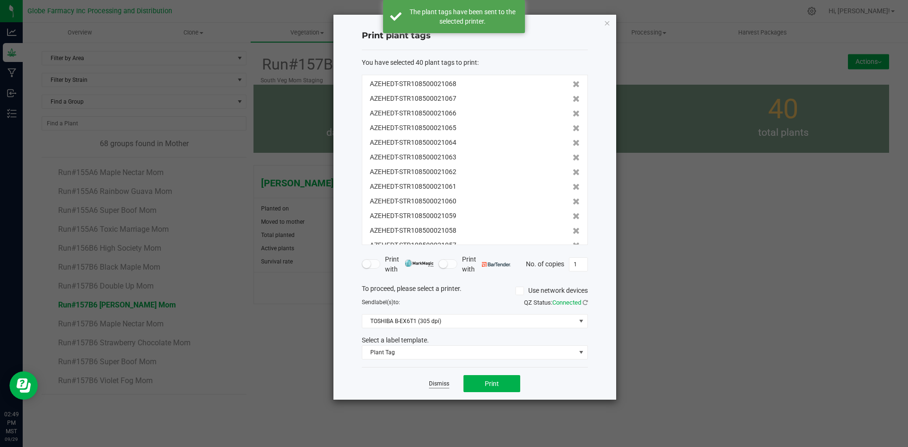
click at [442, 383] on link "Dismiss" at bounding box center [439, 384] width 20 height 8
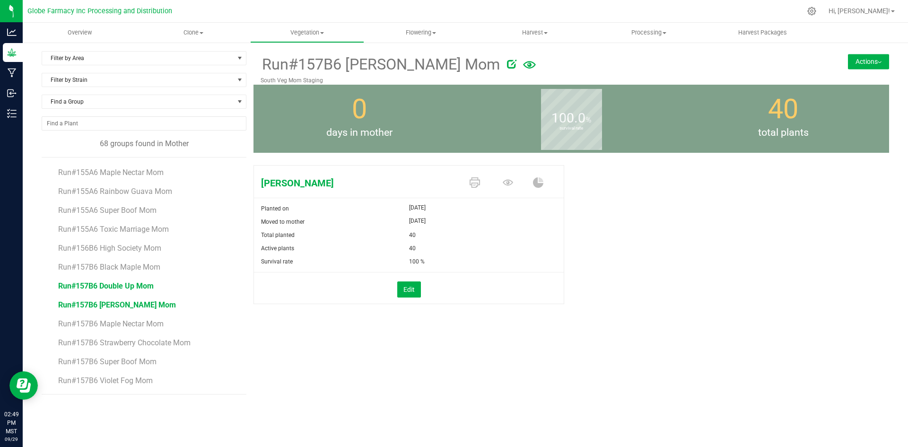
click at [143, 283] on span "Run#157B6 Double Up Mom" at bounding box center [106, 286] width 96 height 9
click at [476, 186] on icon at bounding box center [475, 182] width 10 height 10
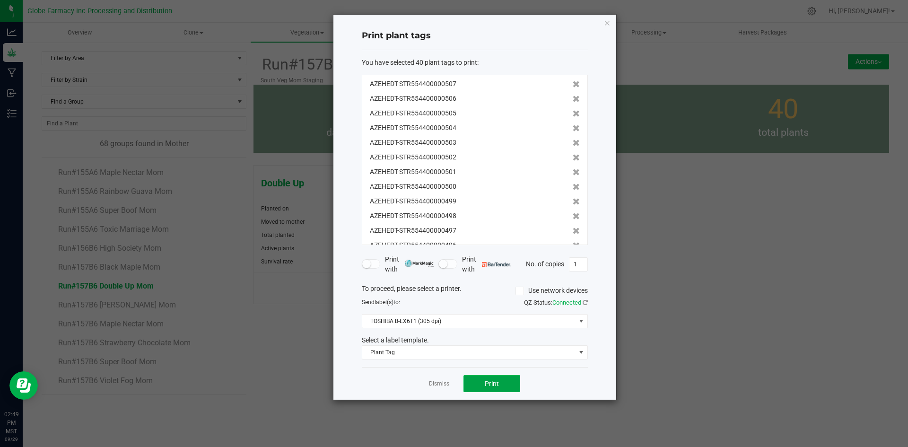
click at [496, 383] on span "Print" at bounding box center [492, 384] width 14 height 8
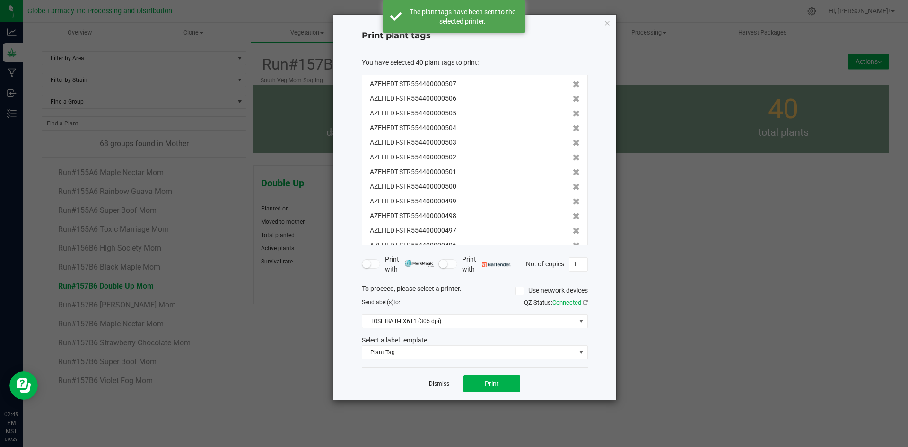
click at [446, 381] on link "Dismiss" at bounding box center [439, 384] width 20 height 8
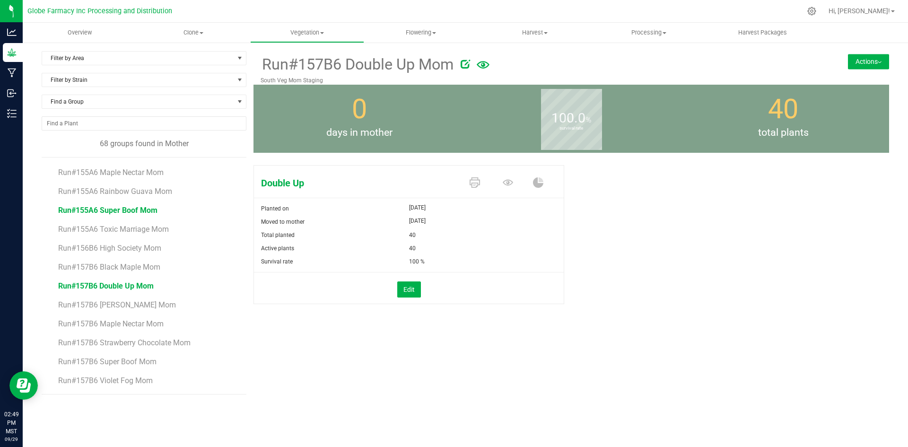
click at [115, 213] on span "Run#155A6 Super Boof Mom" at bounding box center [107, 210] width 99 height 9
click at [475, 185] on icon at bounding box center [475, 182] width 10 height 10
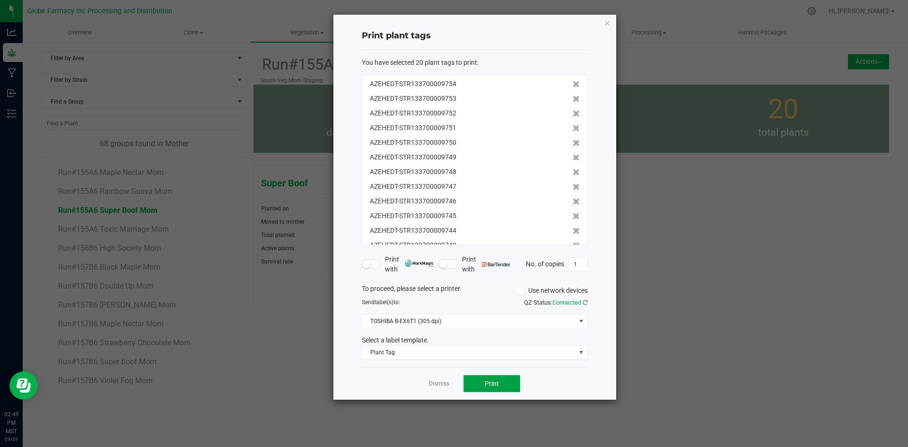
click at [506, 388] on button "Print" at bounding box center [492, 383] width 57 height 17
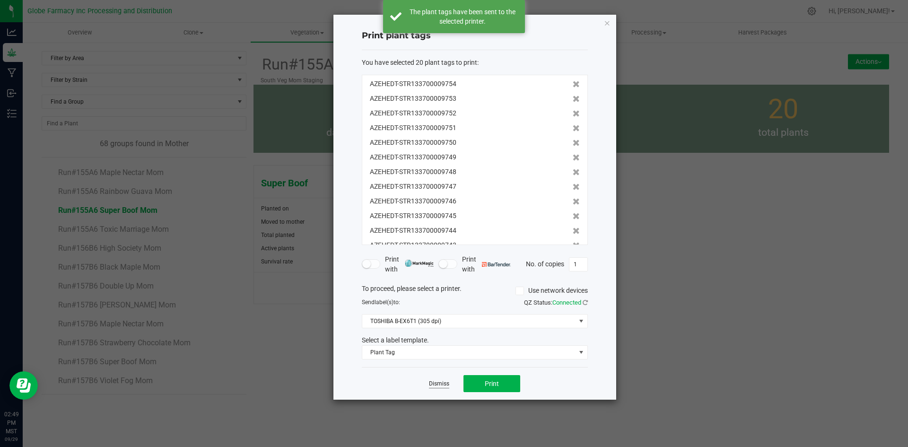
click at [443, 384] on link "Dismiss" at bounding box center [439, 384] width 20 height 8
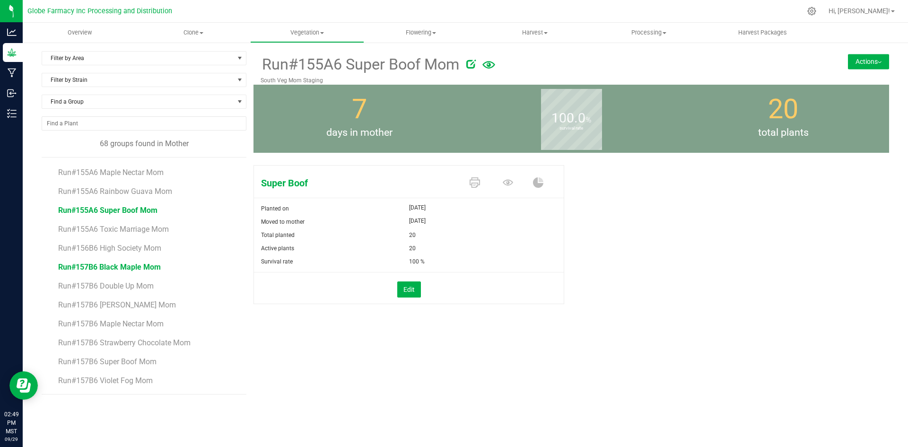
click at [99, 267] on span "Run#157B6 Black Maple Mom" at bounding box center [109, 267] width 103 height 9
click at [474, 182] on icon at bounding box center [475, 182] width 10 height 10
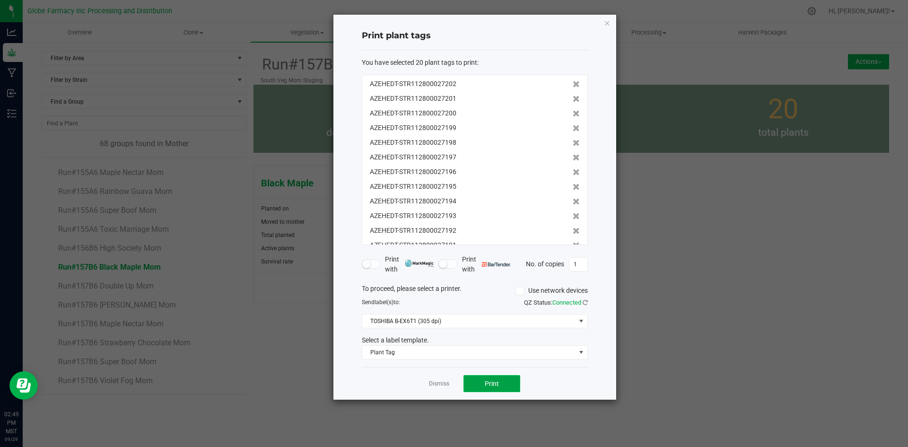
click at [498, 384] on span "Print" at bounding box center [492, 384] width 14 height 8
click at [432, 383] on link "Dismiss" at bounding box center [439, 384] width 20 height 8
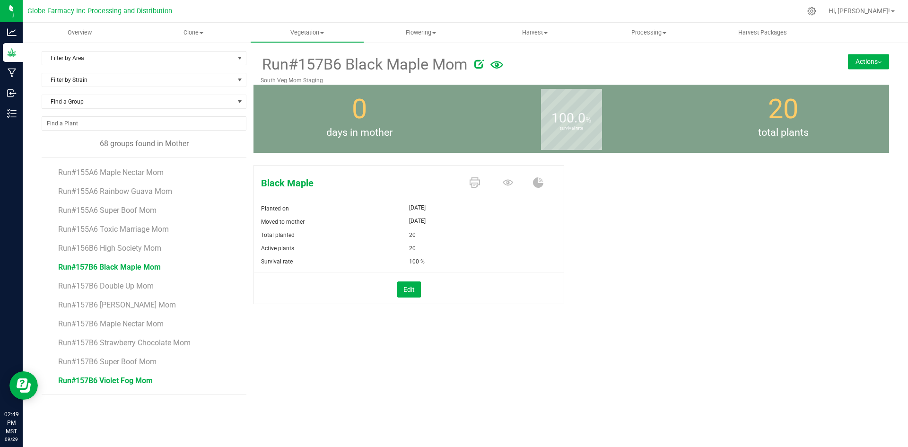
click at [130, 379] on span "Run#157B6 Violet Fog Mom" at bounding box center [105, 380] width 95 height 9
click at [477, 186] on icon at bounding box center [475, 182] width 10 height 10
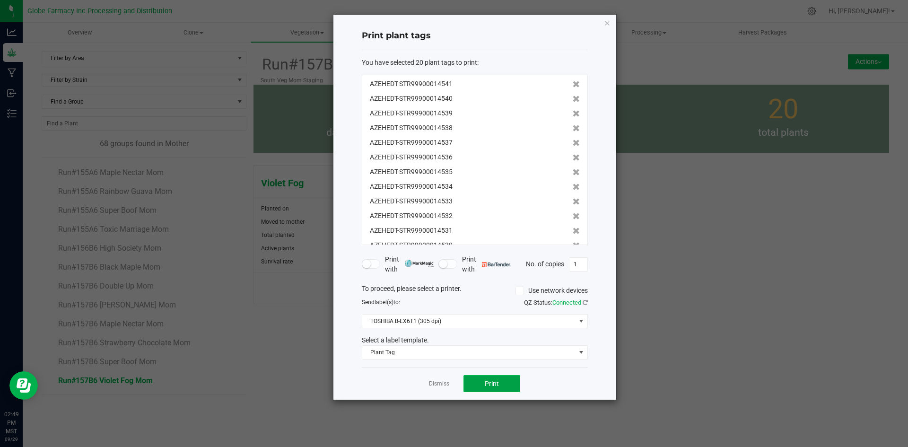
click at [481, 386] on button "Print" at bounding box center [492, 383] width 57 height 17
click at [501, 387] on button "Print" at bounding box center [492, 383] width 57 height 17
click at [440, 384] on link "Dismiss" at bounding box center [439, 384] width 20 height 8
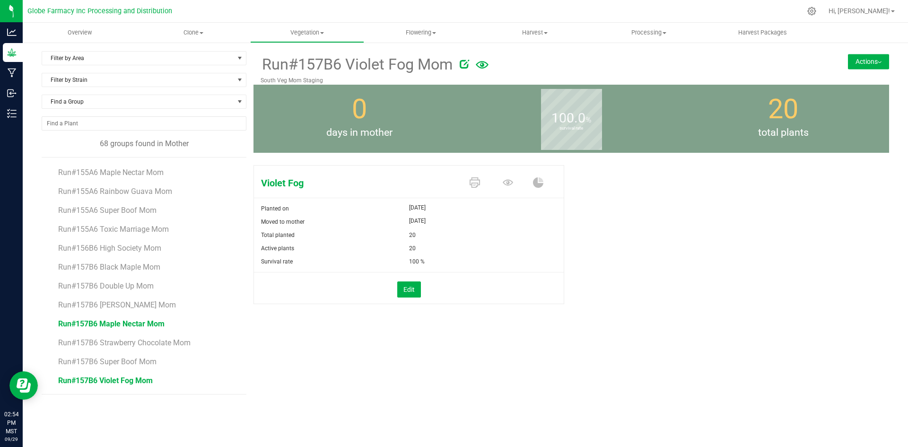
click at [158, 320] on span "Run#157B6 Maple Nectar Mom" at bounding box center [111, 323] width 106 height 9
click at [471, 183] on icon at bounding box center [475, 182] width 10 height 10
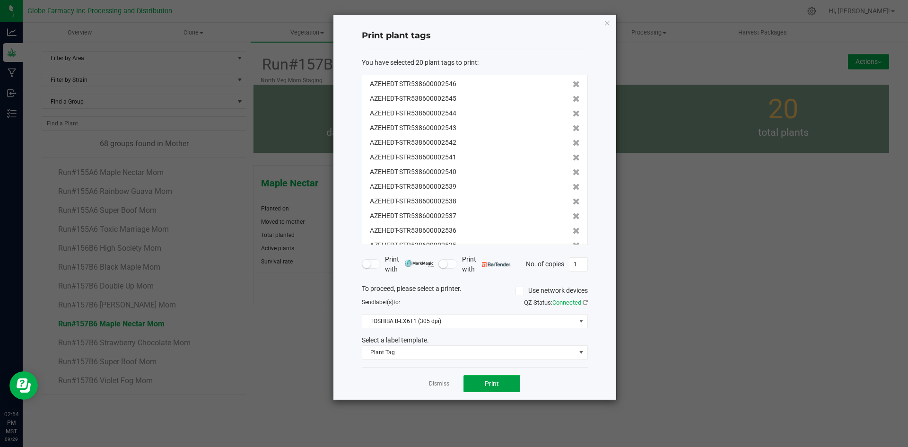
click at [507, 384] on button "Print" at bounding box center [492, 383] width 57 height 17
click at [441, 381] on link "Dismiss" at bounding box center [439, 384] width 20 height 8
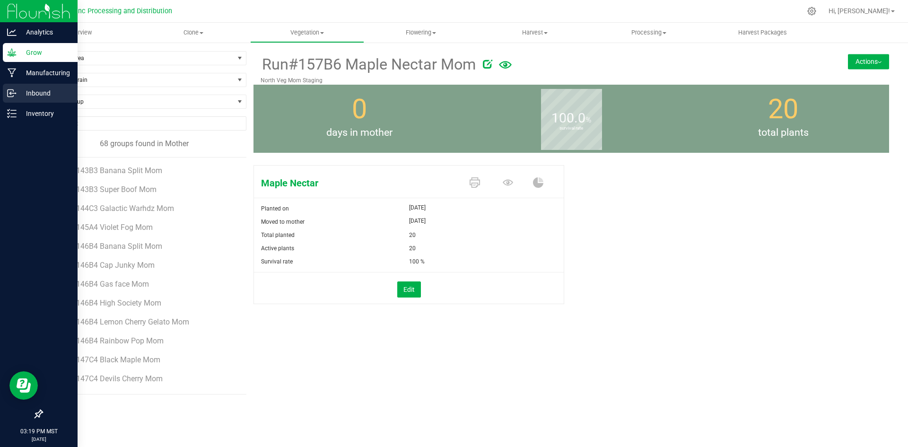
click at [28, 93] on p "Inbound" at bounding box center [45, 93] width 57 height 11
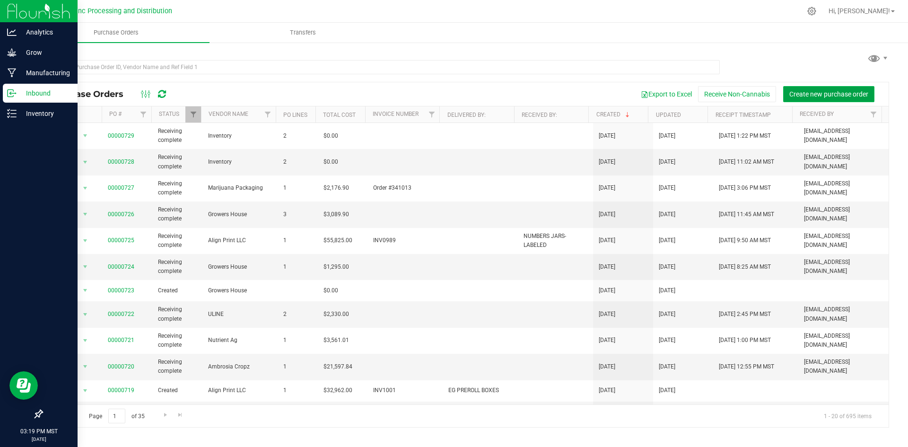
click at [831, 91] on span "Create new purchase order" at bounding box center [829, 94] width 79 height 8
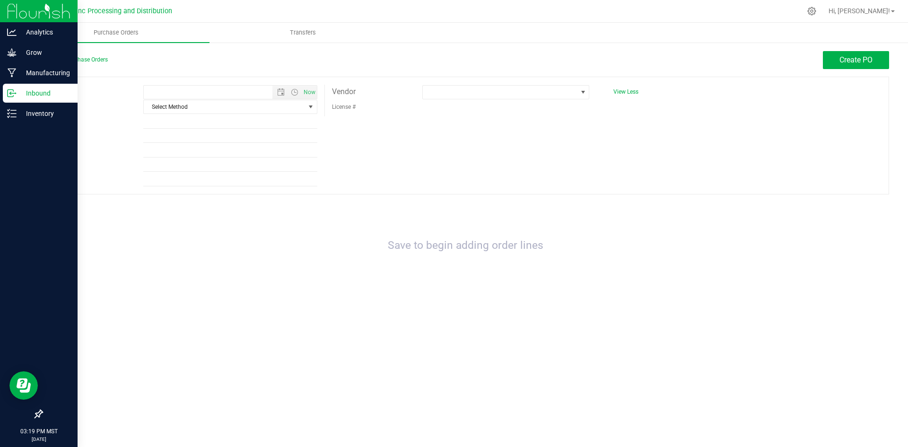
type input "[DATE] 3:19 PM"
click at [296, 108] on span "Select Method" at bounding box center [224, 106] width 161 height 13
click at [249, 181] on li "Local Delivery" at bounding box center [230, 179] width 173 height 14
click at [496, 93] on span at bounding box center [500, 92] width 154 height 13
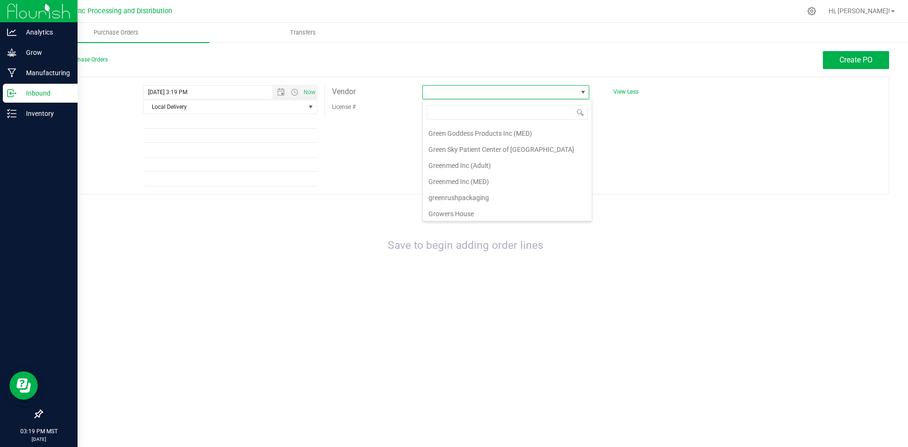
scroll to position [804, 0]
click at [475, 196] on li "Growers House" at bounding box center [507, 197] width 169 height 16
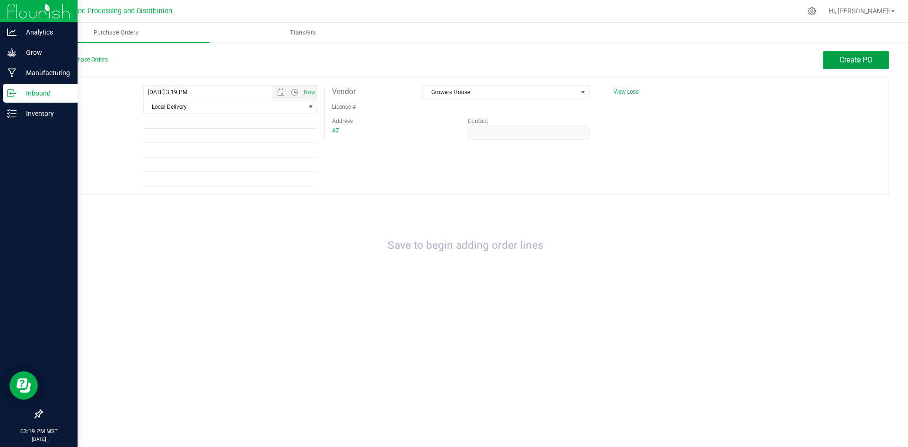
click at [883, 61] on button "Create PO" at bounding box center [856, 60] width 66 height 18
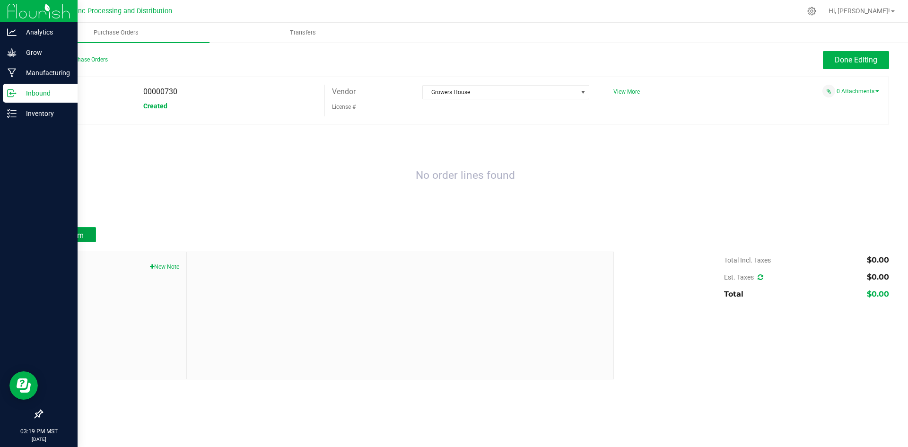
click at [73, 234] on span "Add Item" at bounding box center [69, 235] width 30 height 9
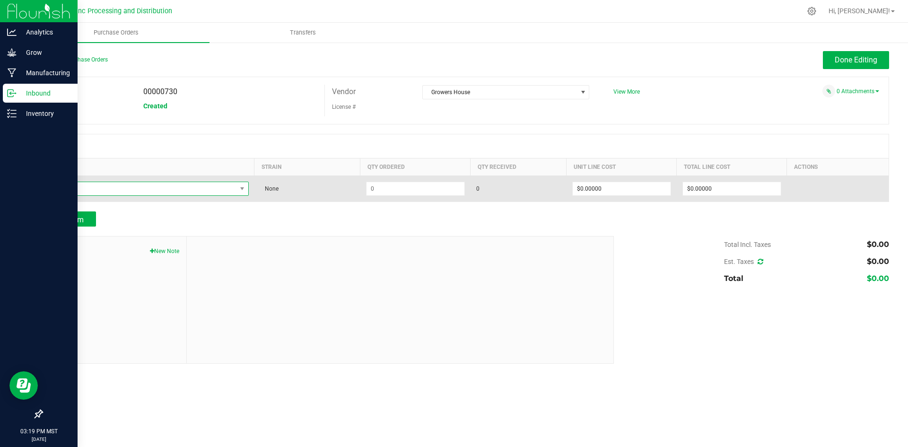
click at [158, 186] on span "NO DATA FOUND" at bounding box center [143, 188] width 188 height 13
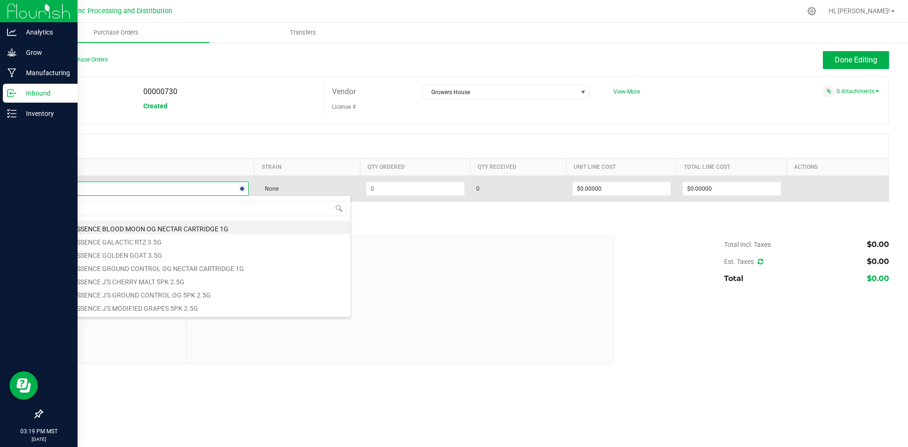
type input "sani"
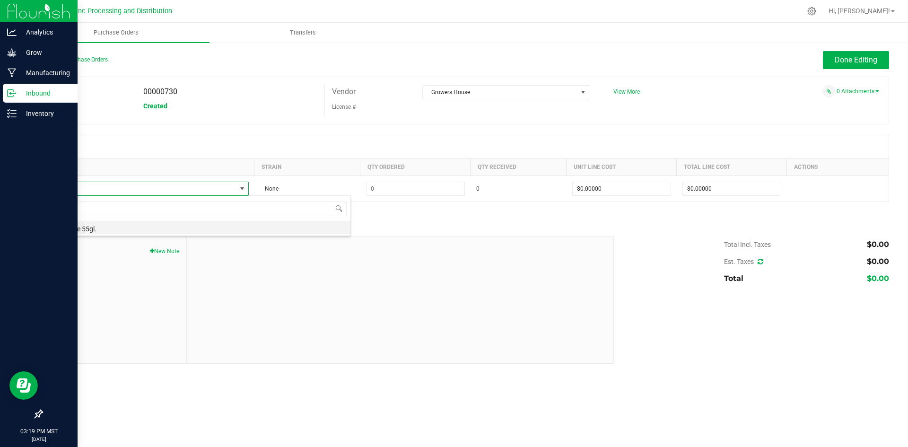
click at [132, 227] on li "Sanidate 55gl." at bounding box center [200, 227] width 302 height 13
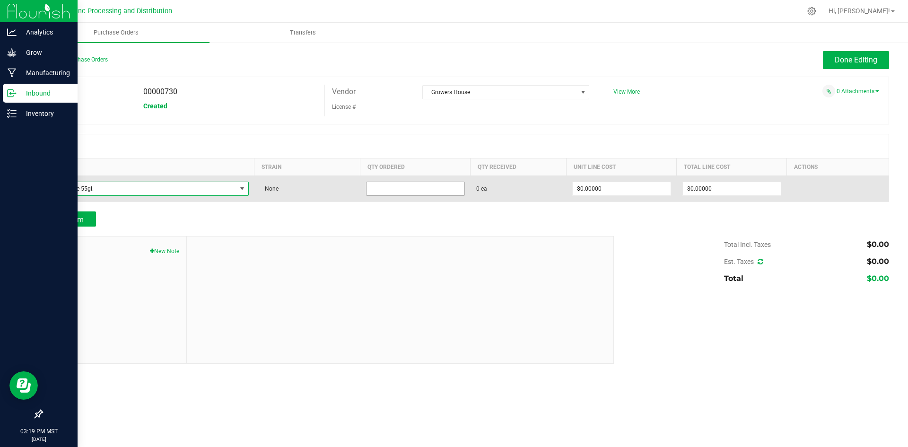
click at [388, 187] on input at bounding box center [416, 188] width 98 height 13
type input "1 ea"
click at [581, 188] on input "0" at bounding box center [622, 188] width 98 height 13
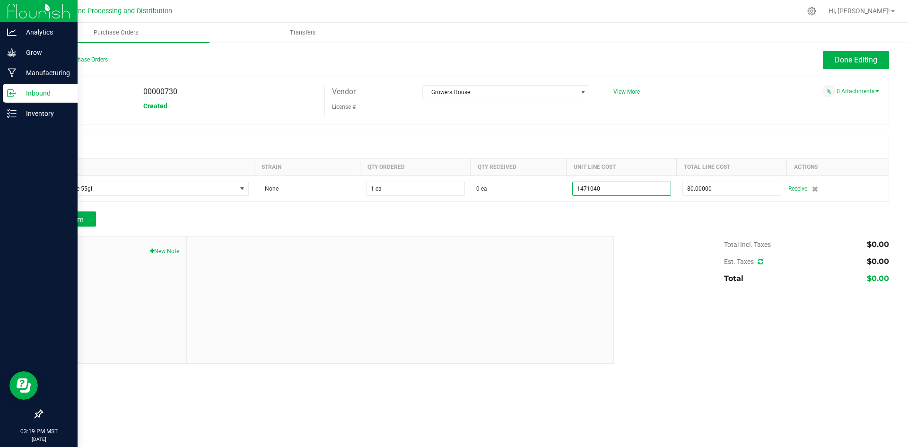
type input "$1,471,040.00000"
click at [631, 207] on div at bounding box center [466, 206] width 848 height 9
type input "1"
type input "$1,471,040.00000"
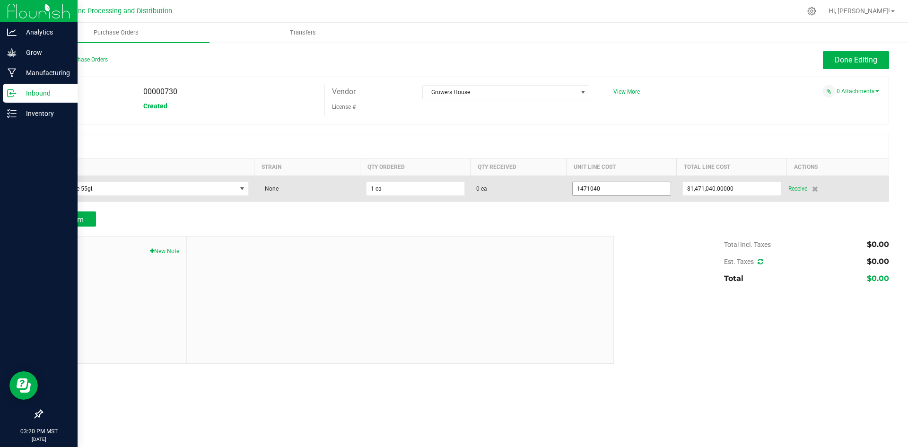
click at [636, 188] on input "1471040" at bounding box center [622, 188] width 98 height 13
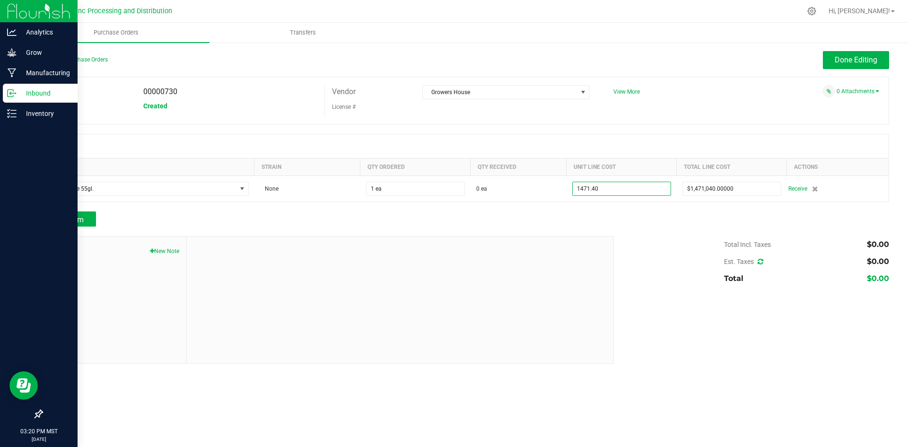
type input "$1,471.40000"
click at [645, 238] on div "Total Incl. Taxes $0.00 Est. Taxes $0.00 Total $0.00" at bounding box center [748, 261] width 282 height 51
type input "1"
type input "$1,471.40000"
click at [57, 219] on span "Add Item" at bounding box center [69, 219] width 30 height 9
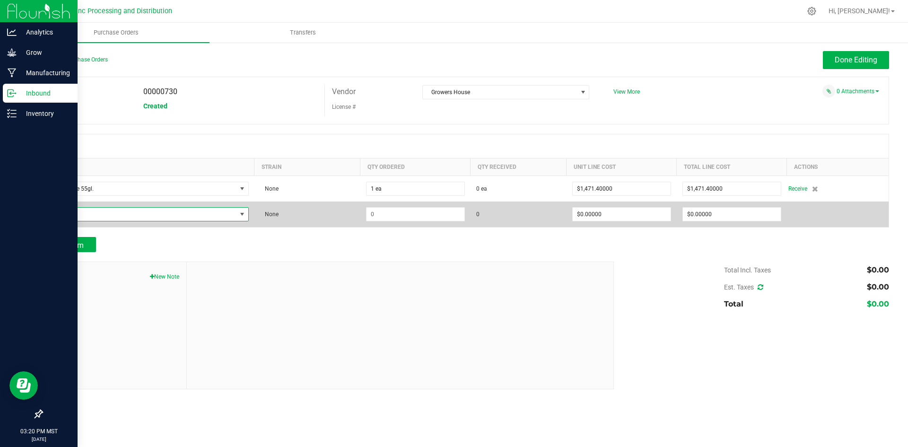
click at [73, 211] on span "NO DATA FOUND" at bounding box center [143, 214] width 188 height 13
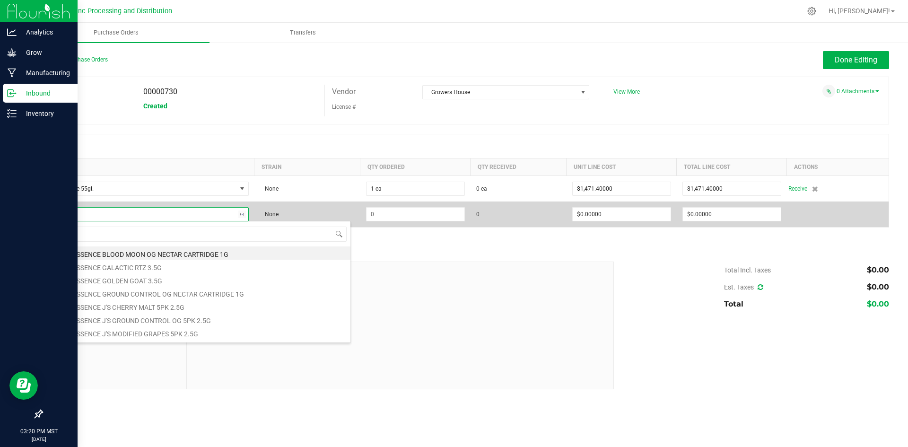
type input "r"
type input "grodan"
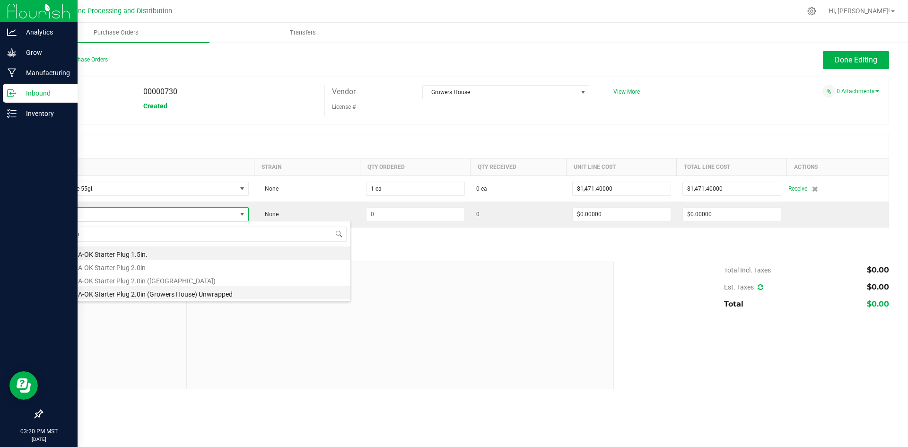
click at [122, 291] on li "Grodan A-OK Starter Plug 2.0in (Growers House) Unwrapped" at bounding box center [200, 292] width 302 height 13
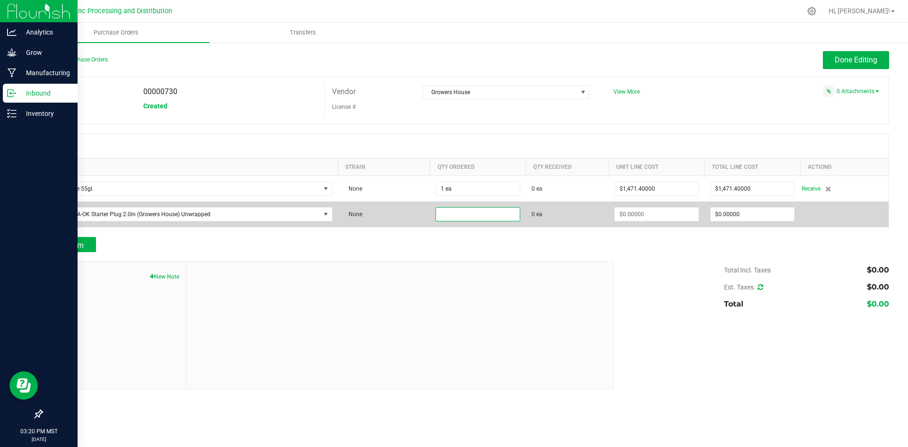
click at [465, 216] on input at bounding box center [477, 214] width 83 height 13
type input "30 ea"
click at [679, 212] on input at bounding box center [656, 214] width 83 height 13
type input "0"
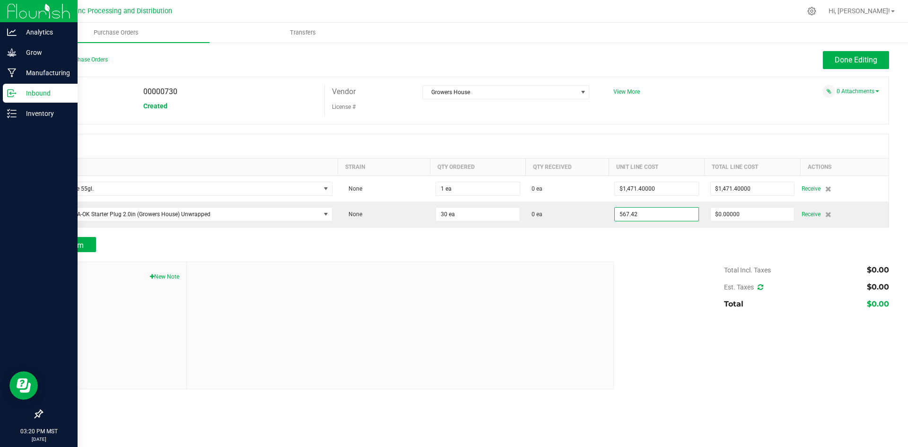
type input "$567.42000"
click at [649, 263] on div "Total Incl. Taxes $0.00 Est. Taxes $0.00 Total $0.00" at bounding box center [748, 287] width 282 height 51
type input "30"
type input "$17,022.60000"
